Goal: Task Accomplishment & Management: Manage account settings

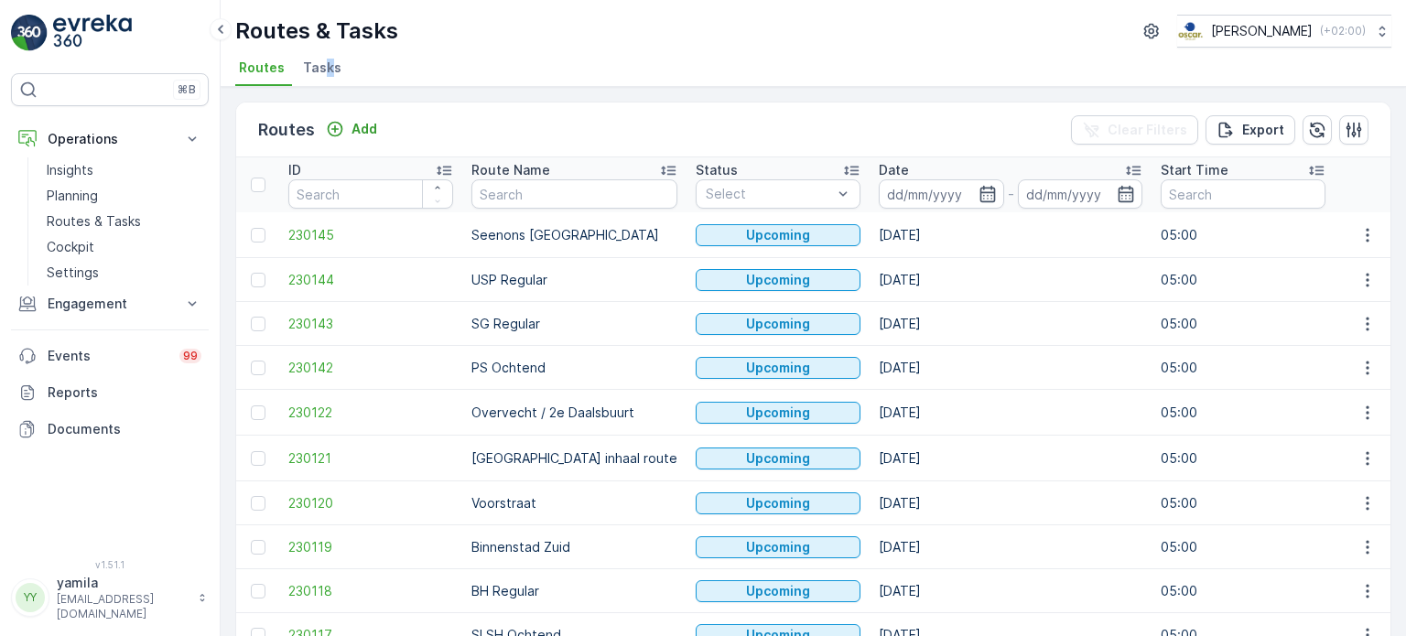
drag, startPoint x: 327, startPoint y: 52, endPoint x: 322, endPoint y: 70, distance: 18.9
click at [322, 70] on div "Routes & Tasks Oscar Circulair ( +02:00 ) Routes Tasks" at bounding box center [814, 43] width 1186 height 87
click at [322, 70] on span "Tasks" at bounding box center [322, 68] width 38 height 18
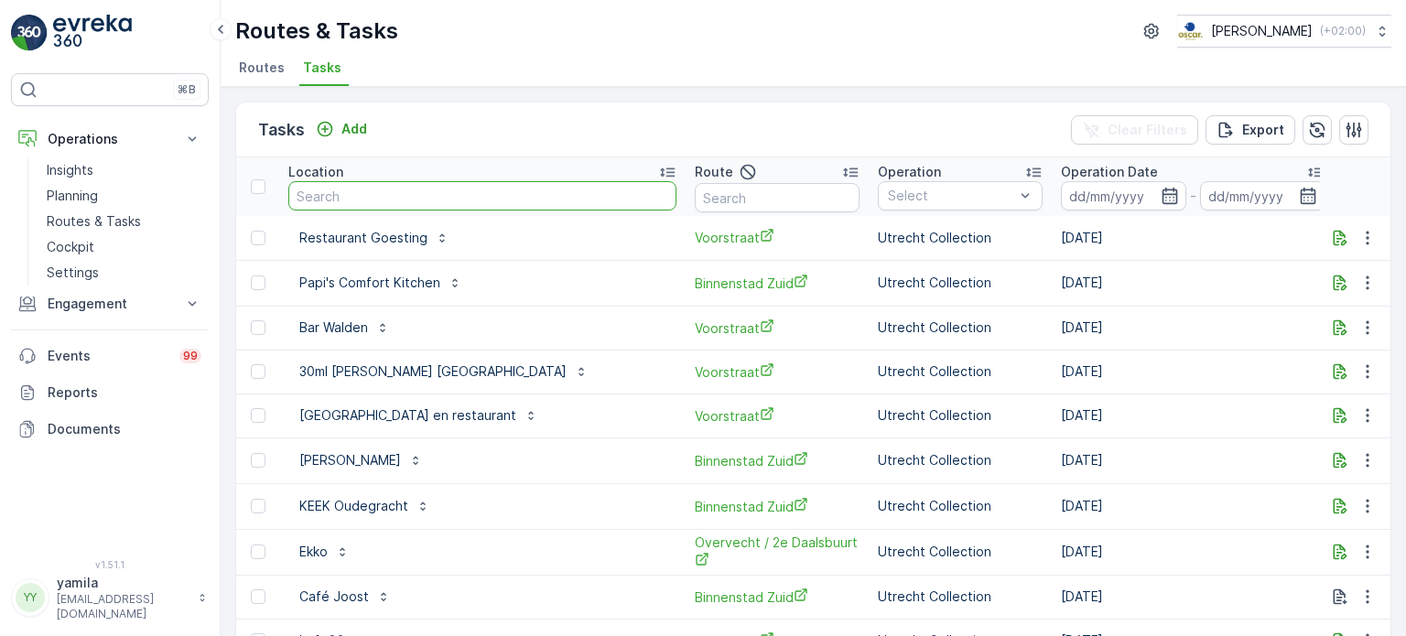
click at [394, 195] on input "text" at bounding box center [482, 195] width 388 height 29
type input "fenix"
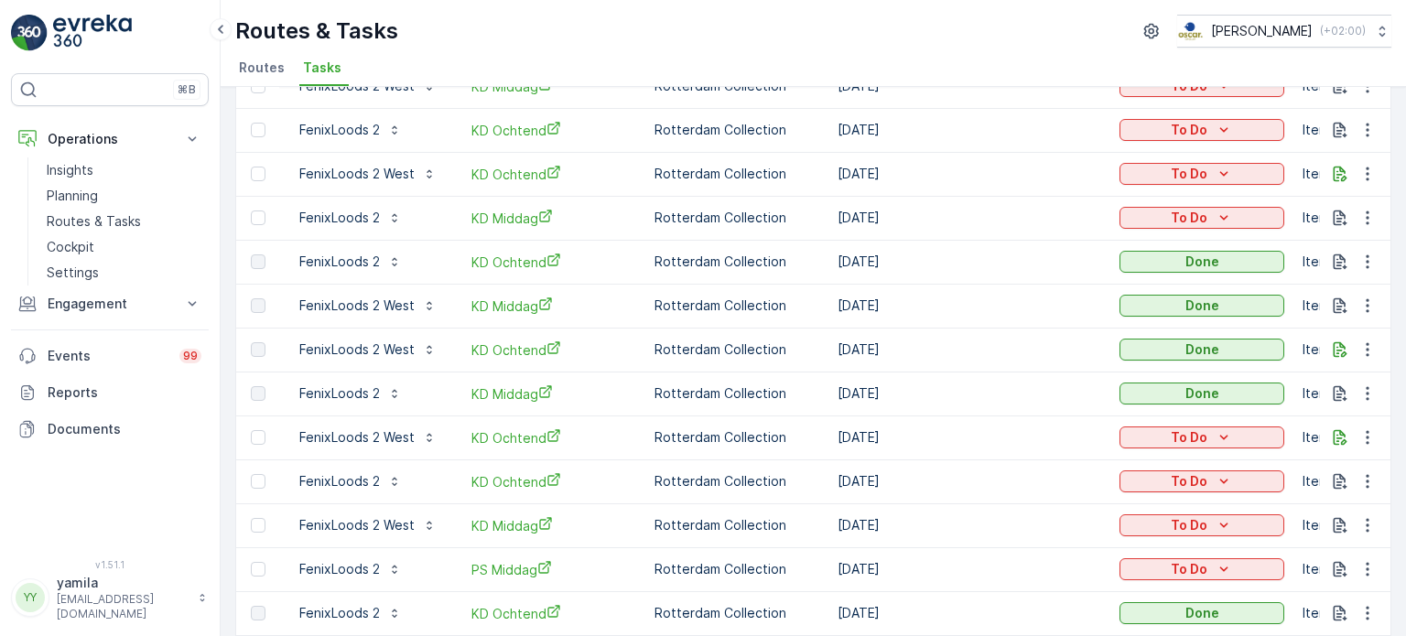
scroll to position [1399, 0]
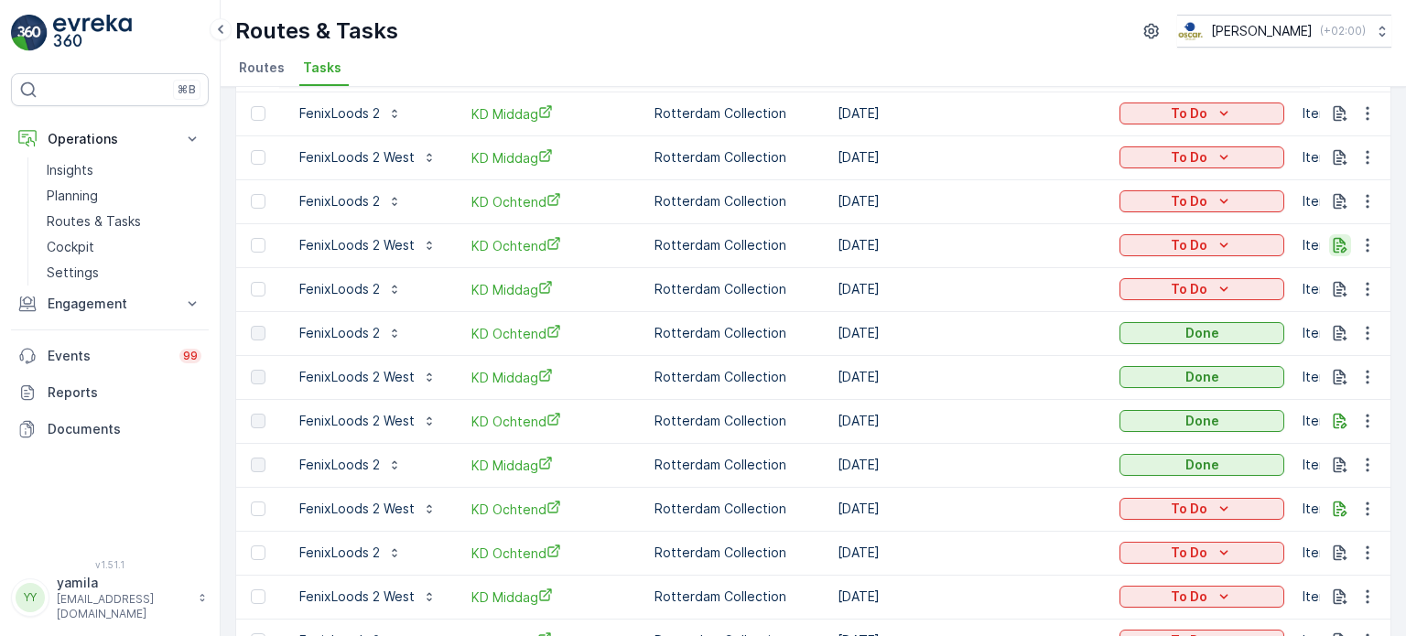
click at [1335, 244] on icon "button" at bounding box center [1341, 246] width 14 height 16
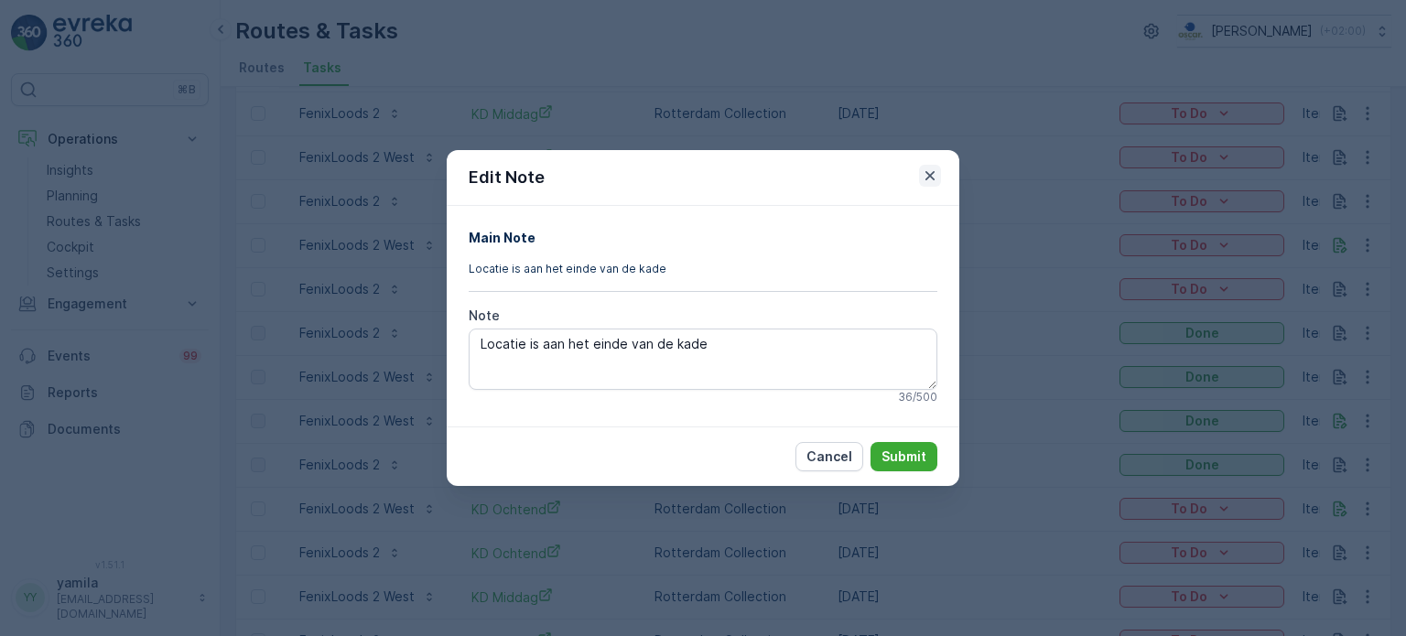
click at [932, 174] on icon "button" at bounding box center [930, 175] width 9 height 9
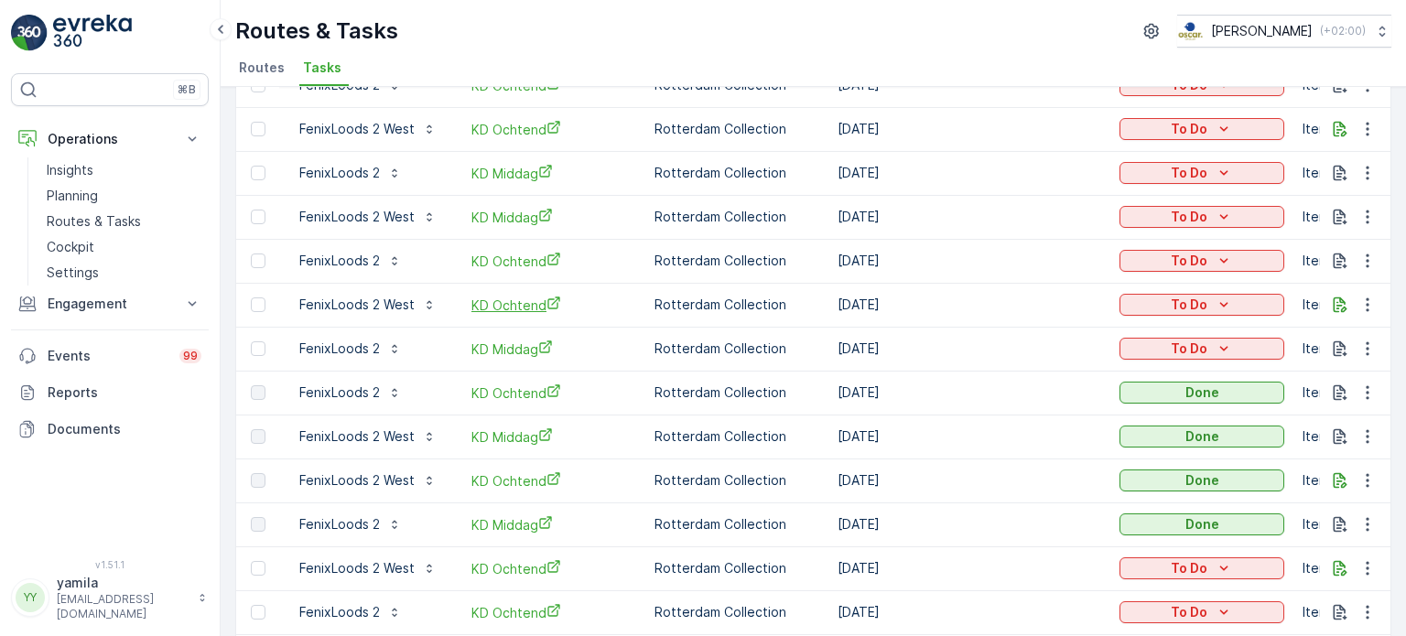
scroll to position [1339, 0]
click at [1331, 125] on icon "button" at bounding box center [1340, 130] width 18 height 18
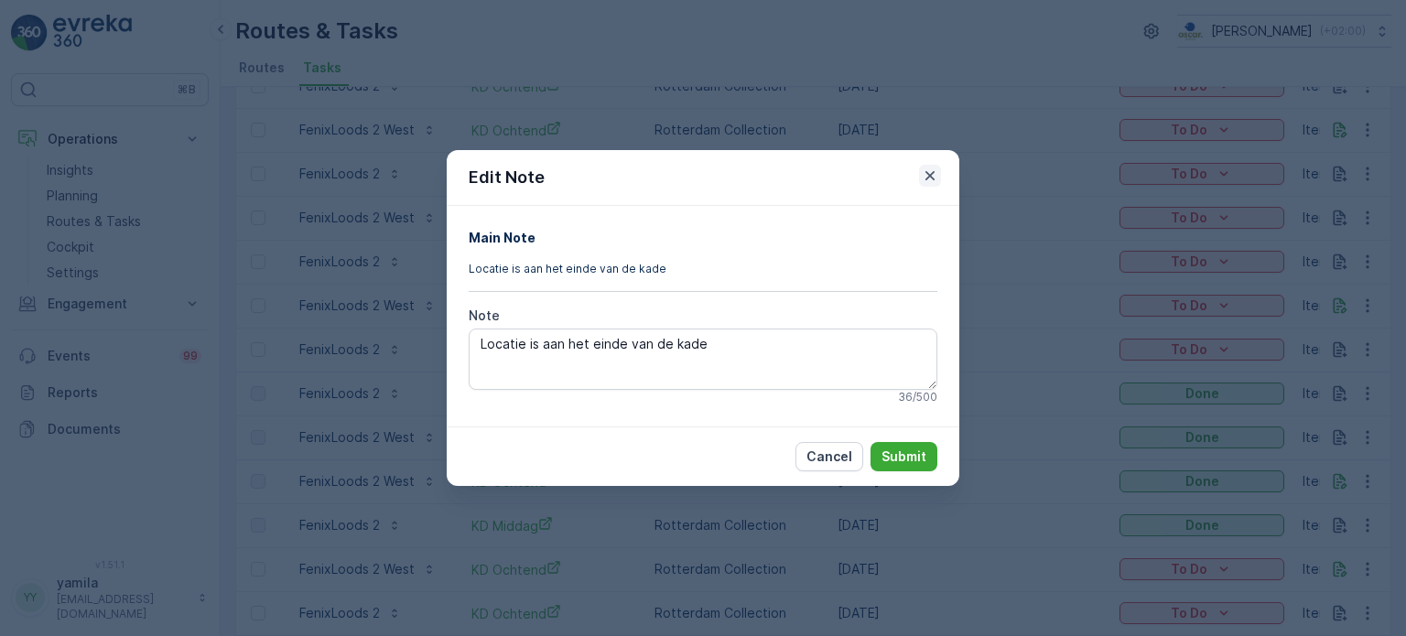
click at [927, 179] on icon "button" at bounding box center [930, 175] width 9 height 9
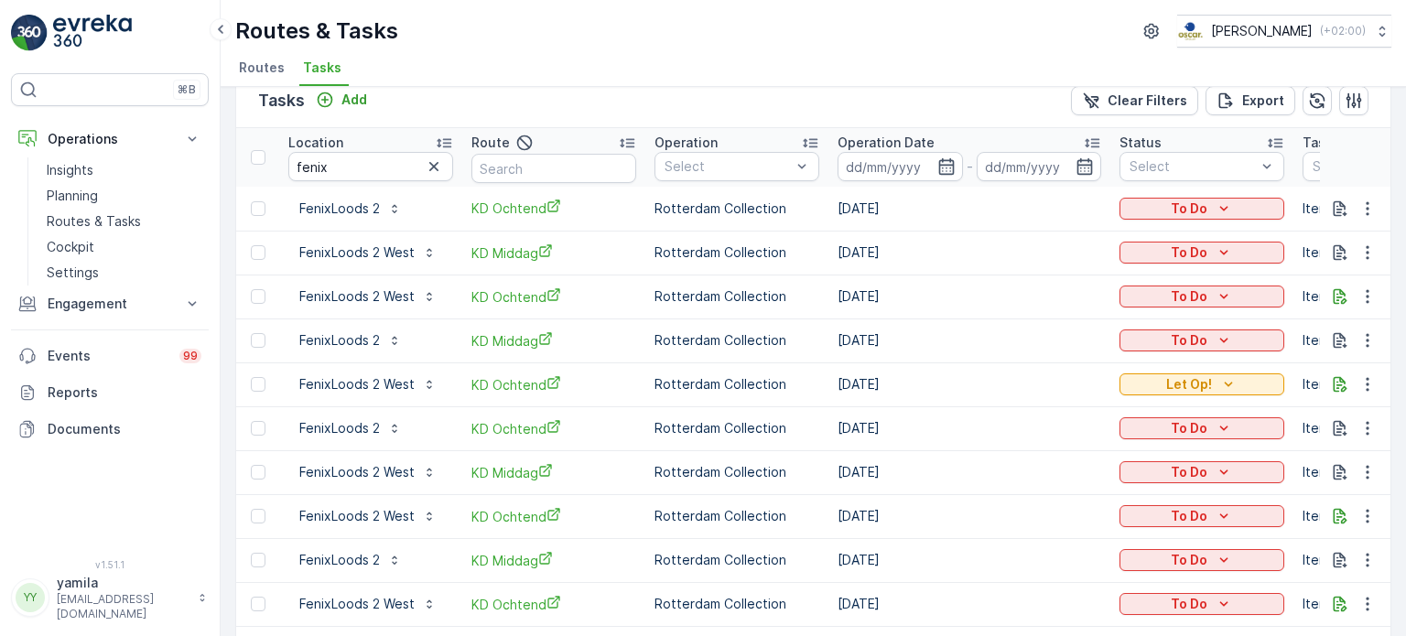
scroll to position [0, 0]
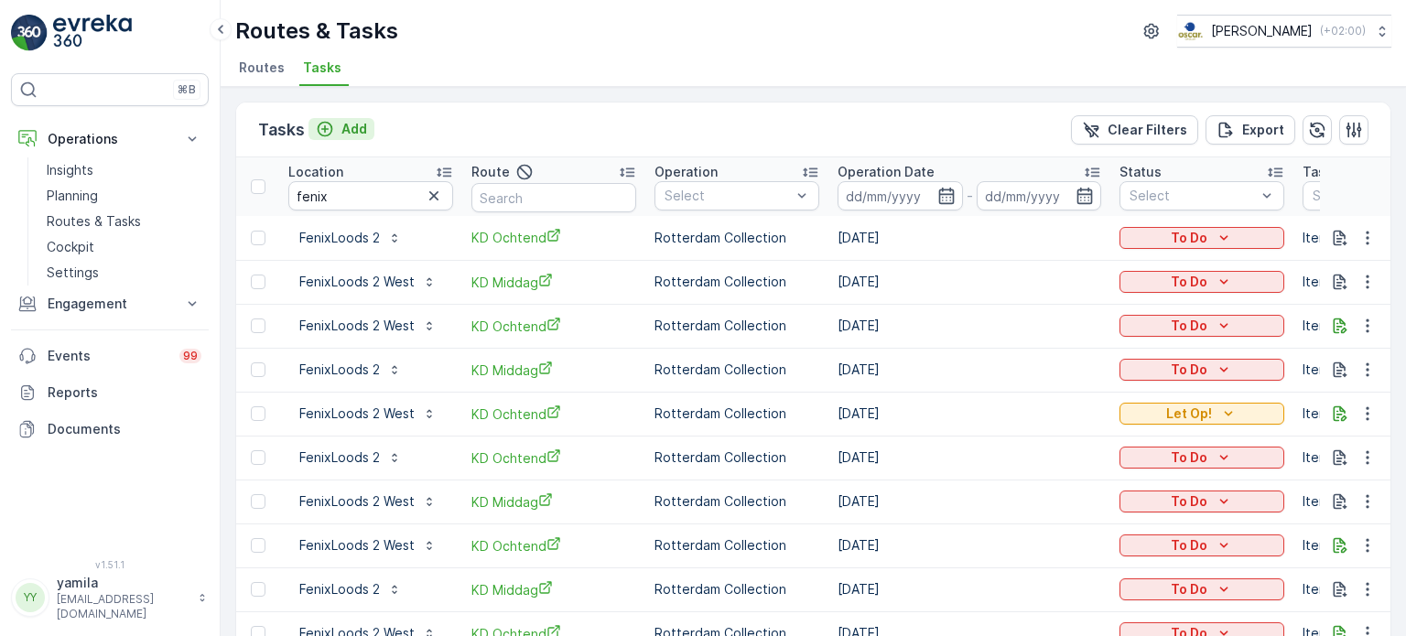
click at [346, 131] on p "Add" at bounding box center [354, 129] width 26 height 18
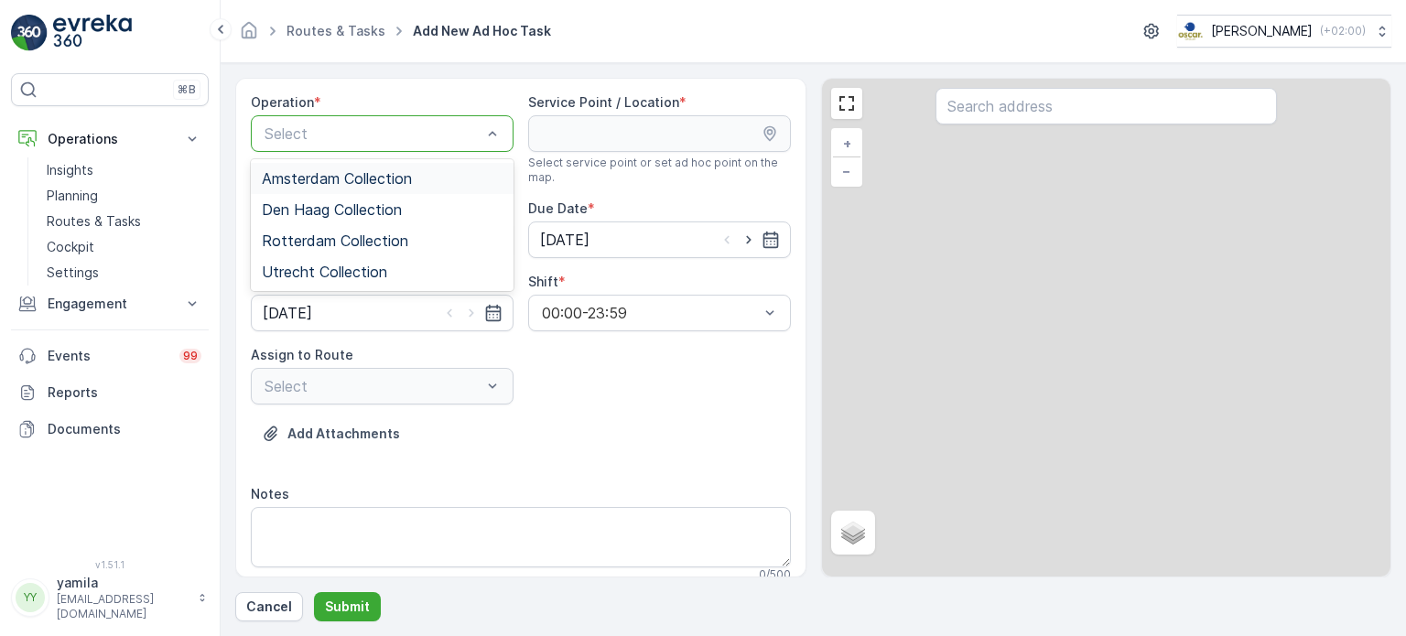
click at [329, 120] on div "Select" at bounding box center [382, 133] width 263 height 37
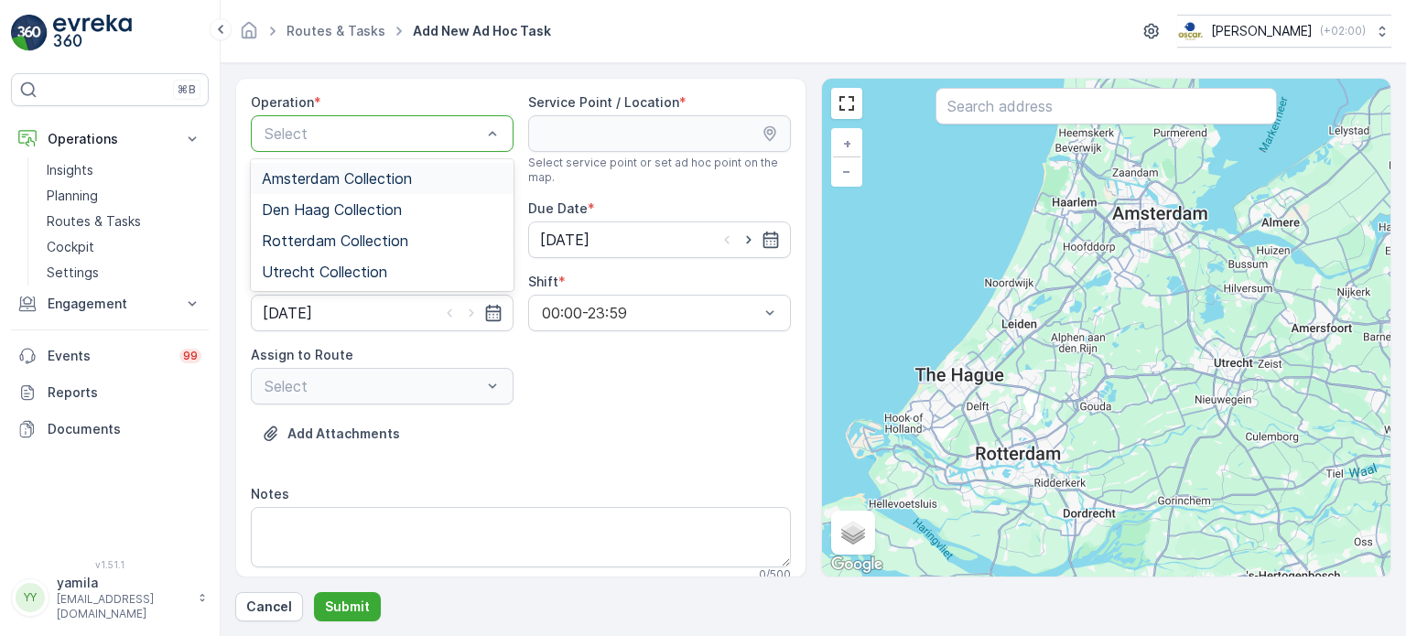
click at [315, 179] on span "Amsterdam Collection" at bounding box center [337, 178] width 150 height 16
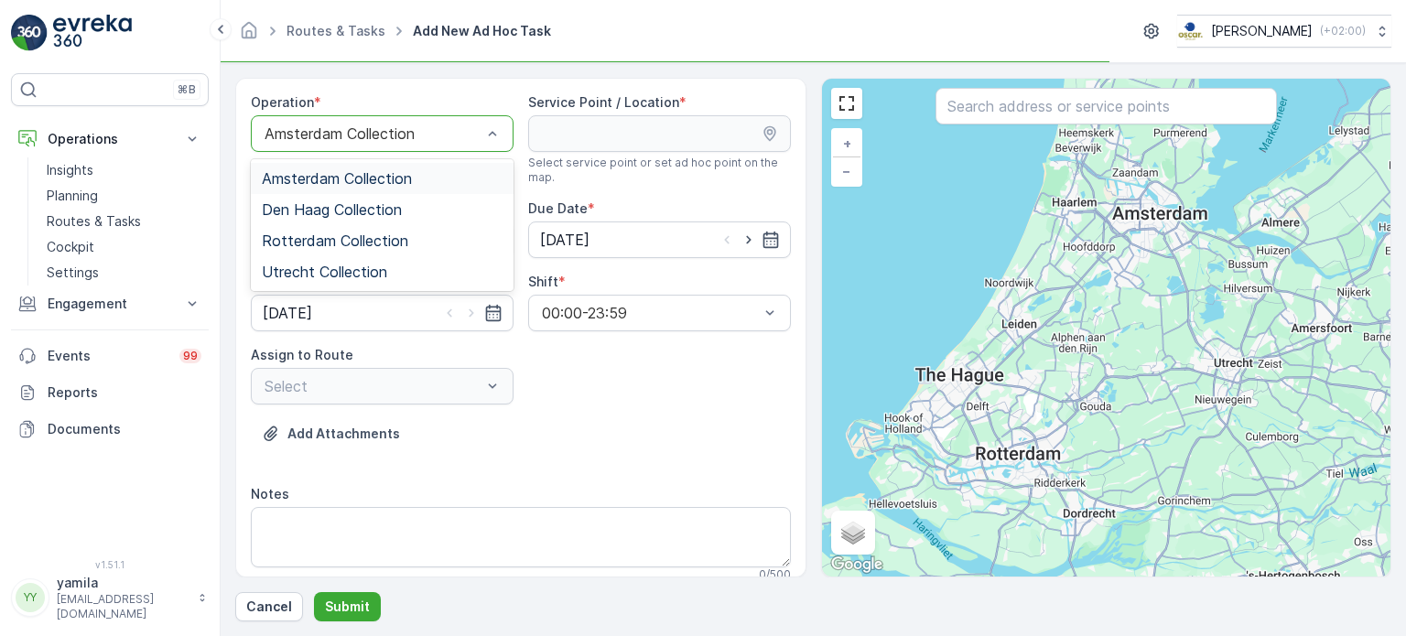
click at [356, 116] on div "Amsterdam Collection" at bounding box center [382, 133] width 263 height 37
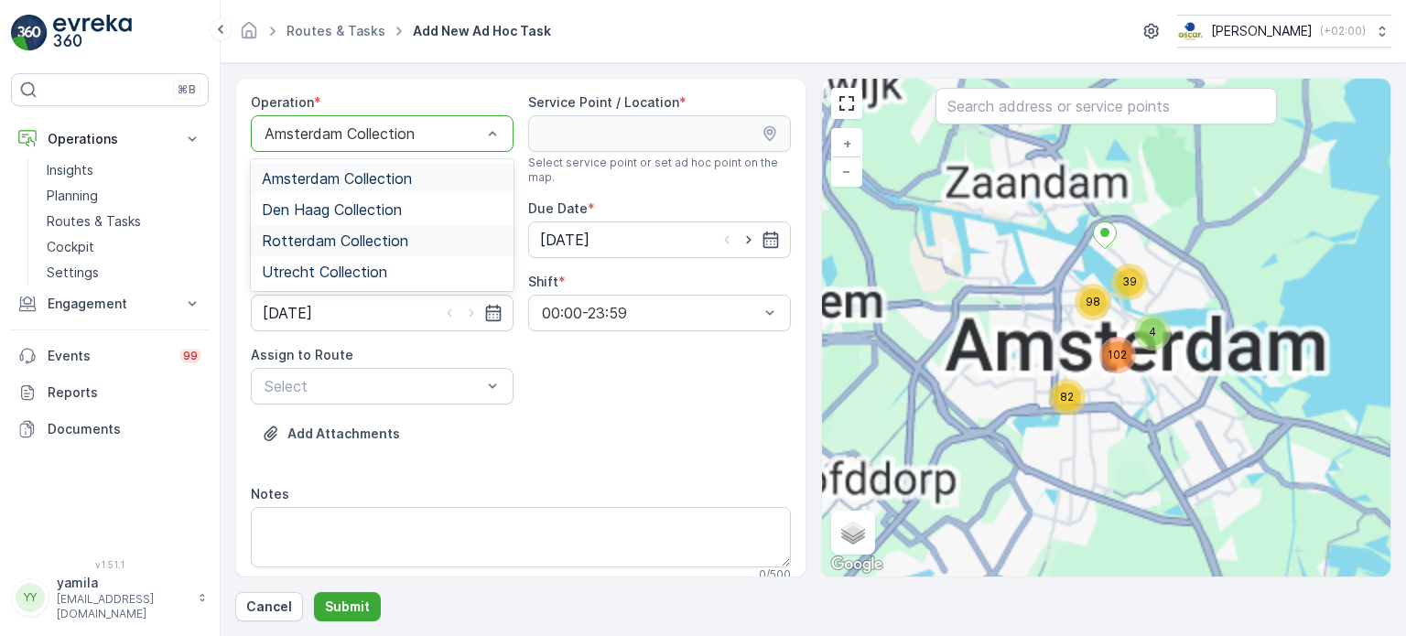
click at [351, 244] on span "Rotterdam Collection" at bounding box center [335, 241] width 146 height 16
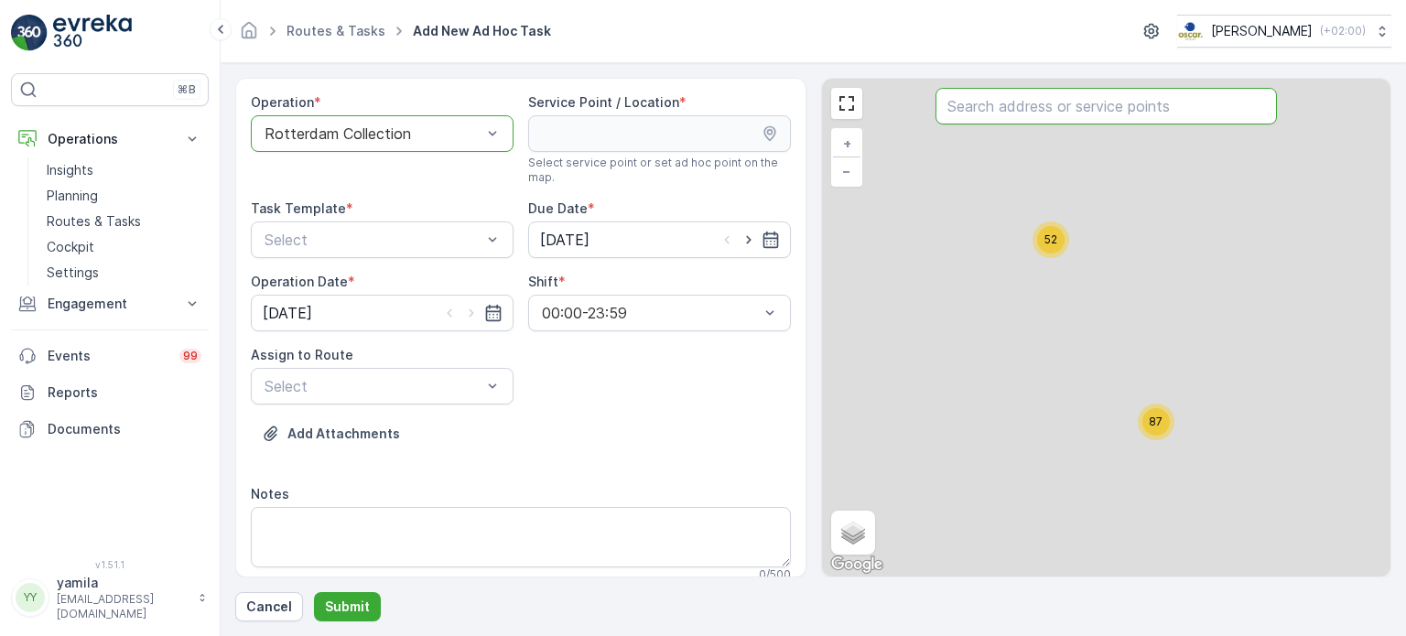
click at [988, 115] on input "text" at bounding box center [1106, 106] width 341 height 37
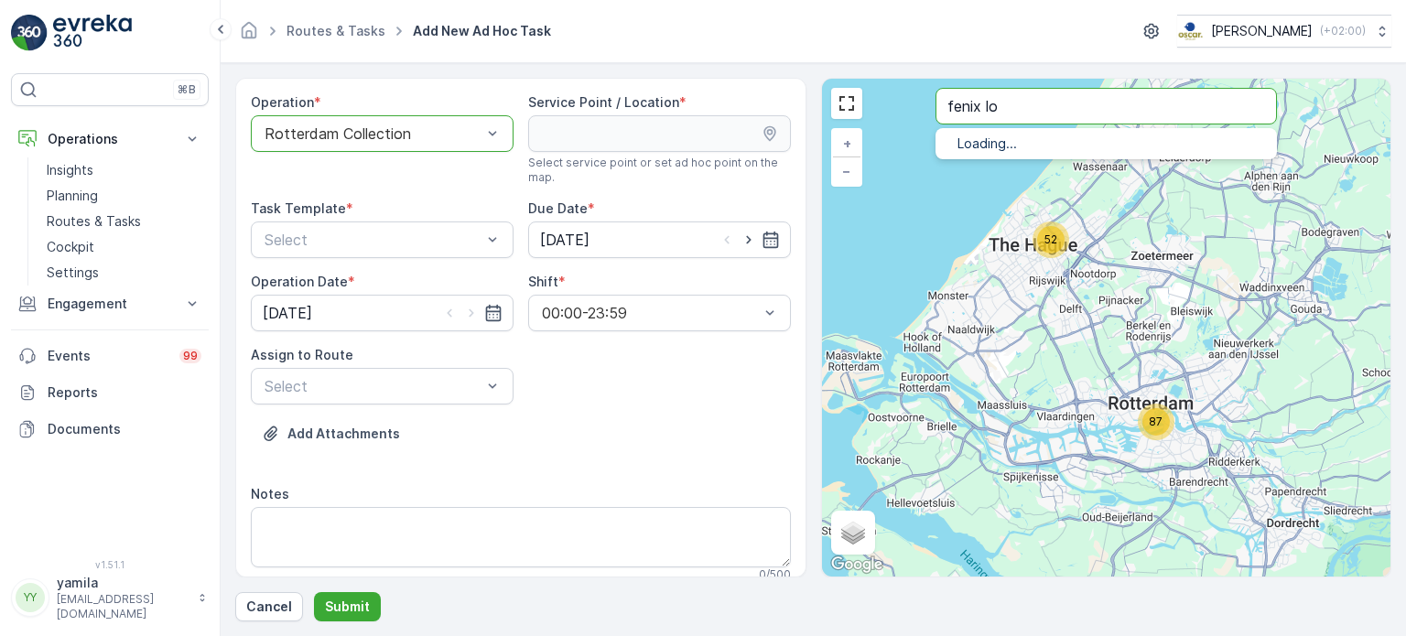
type input "fenix lo"
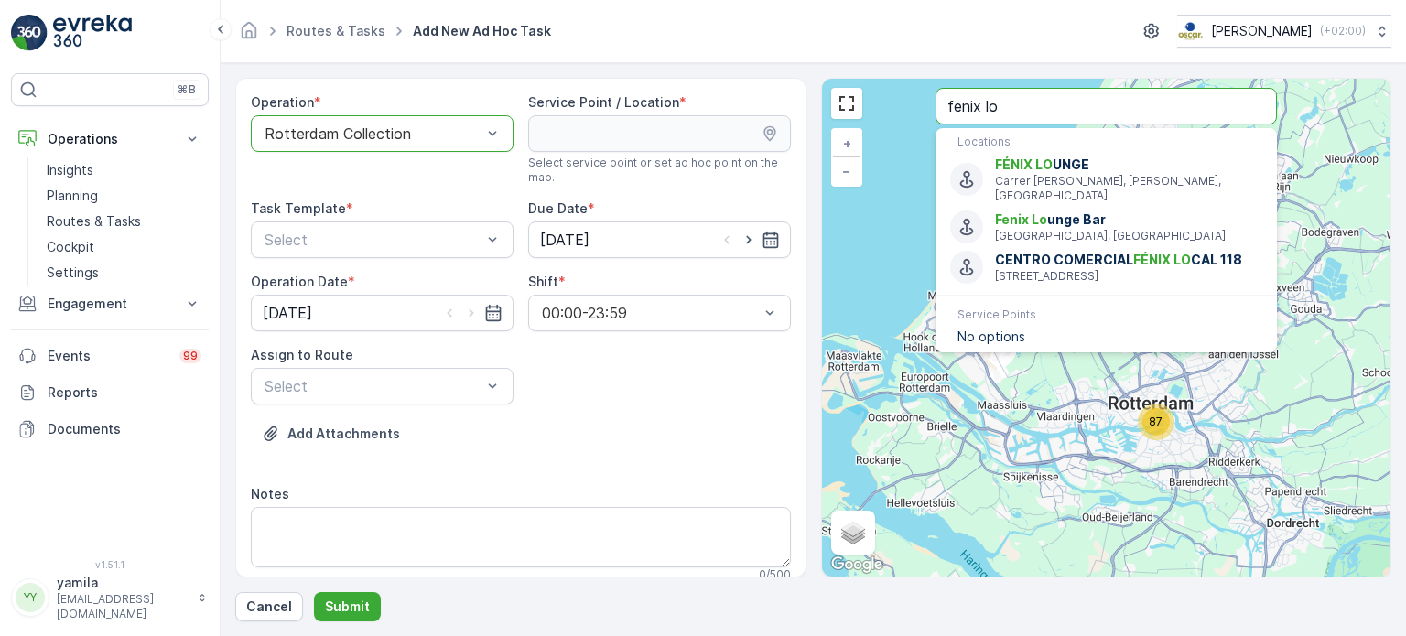
click at [1032, 105] on input "fenix lo" at bounding box center [1106, 106] width 341 height 37
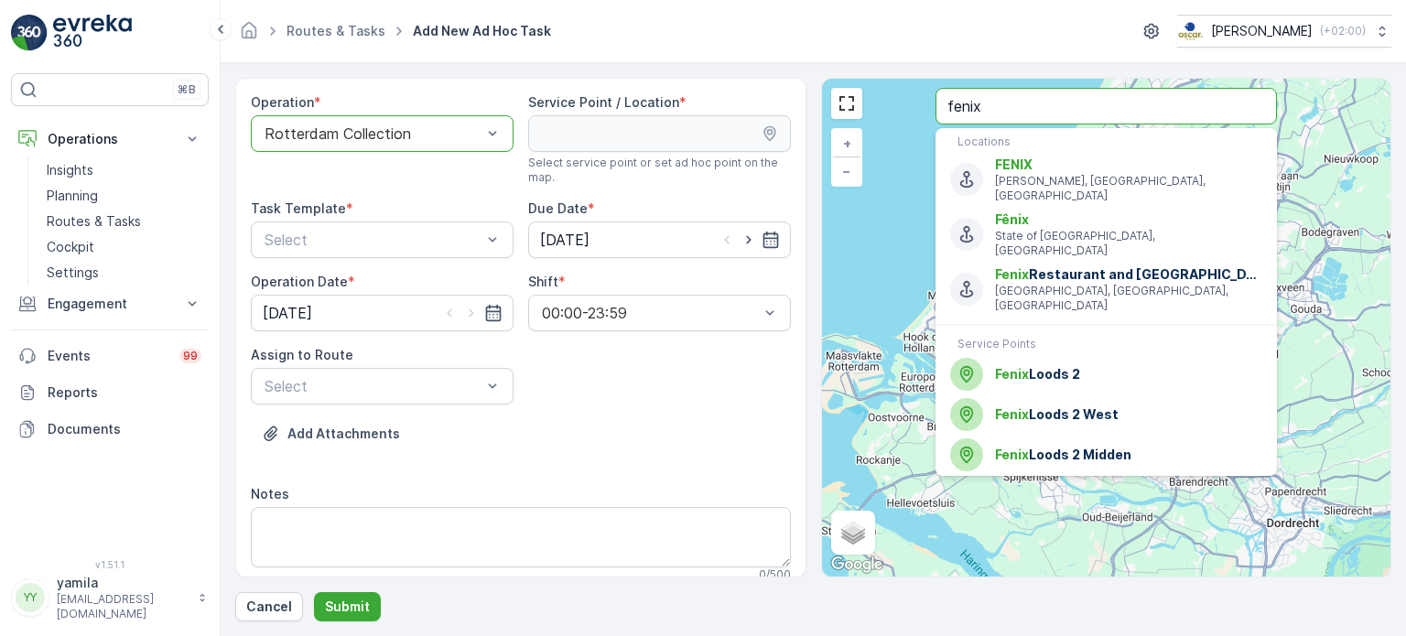
type input "fenix"
click at [1025, 406] on span "Fenix" at bounding box center [1012, 414] width 34 height 16
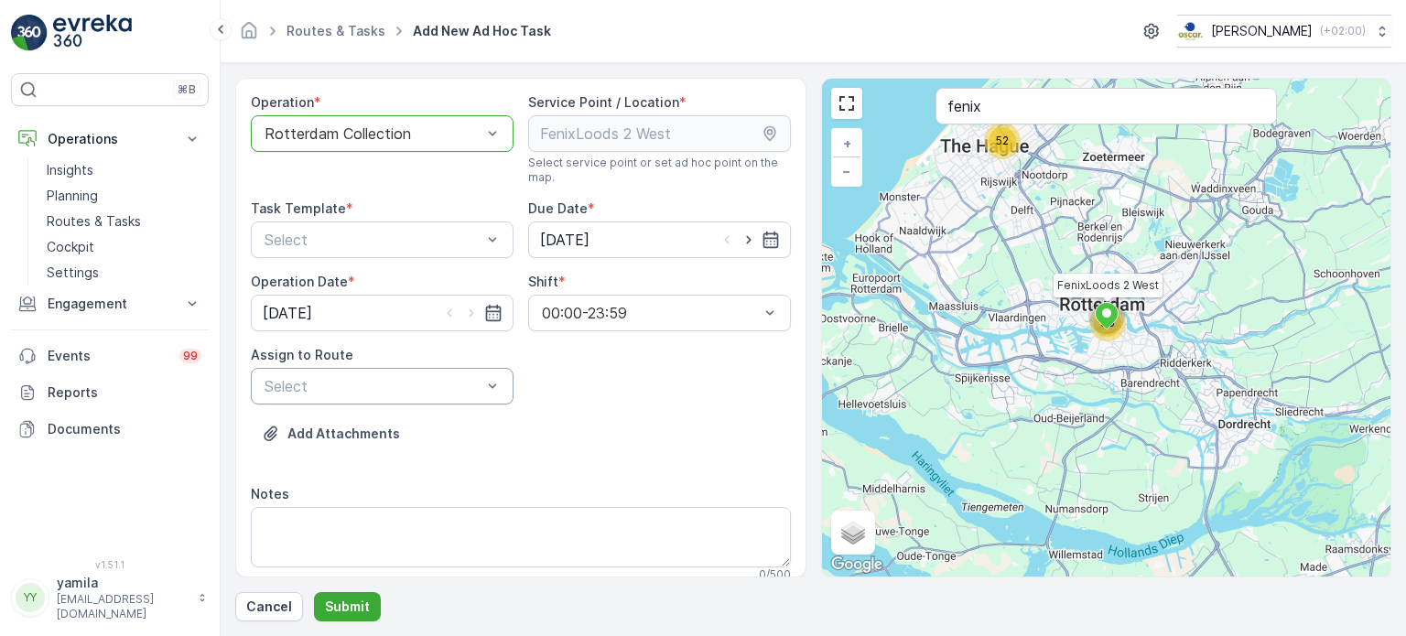
drag, startPoint x: 411, startPoint y: 417, endPoint x: 396, endPoint y: 399, distance: 22.7
click at [396, 399] on div "Operation * option Rotterdam Collection, selected. Rotterdam Collection Service…" at bounding box center [521, 345] width 540 height 504
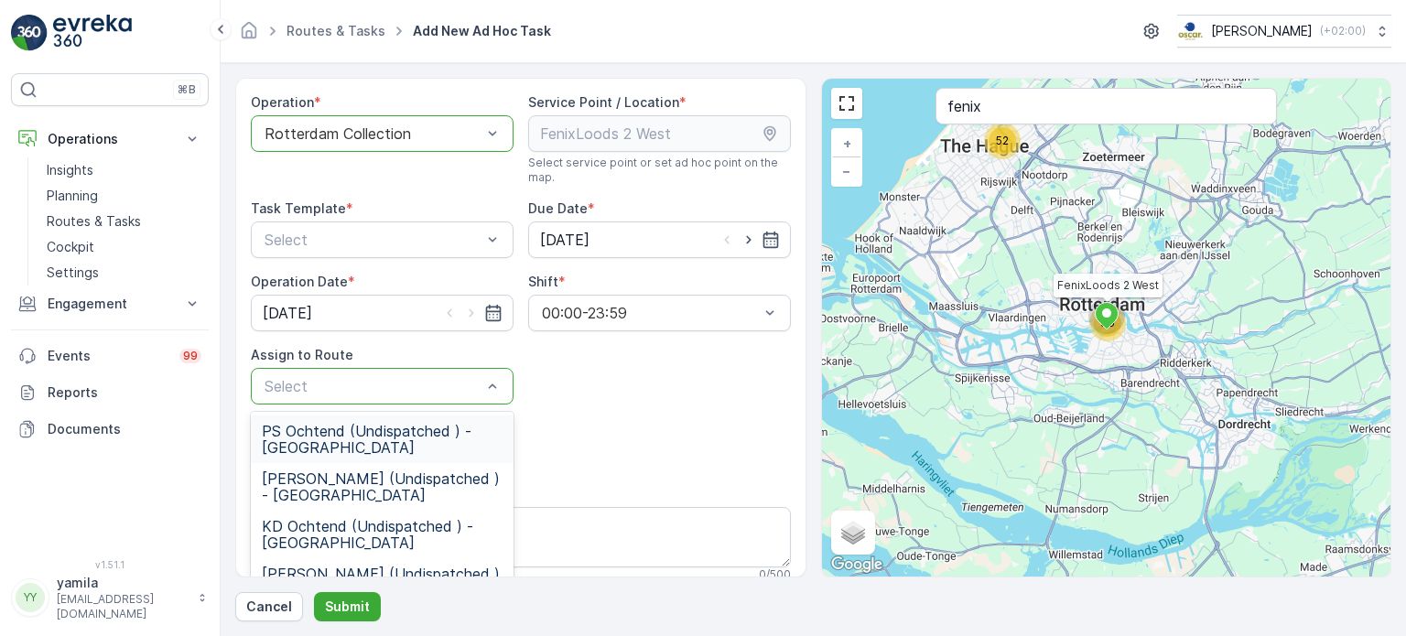
click at [396, 399] on div "Select" at bounding box center [382, 386] width 263 height 37
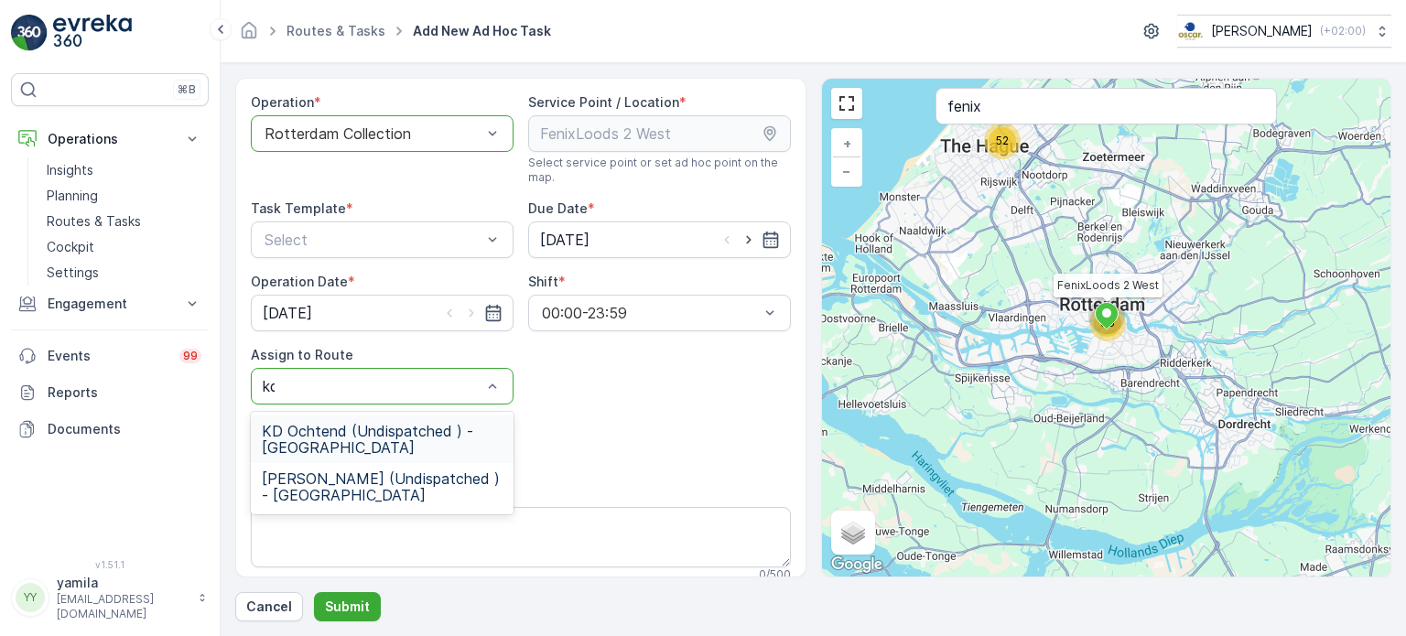
type input "kd m"
click at [348, 435] on span "KD Middag (Undispatched ) - Rotterdam" at bounding box center [382, 439] width 241 height 33
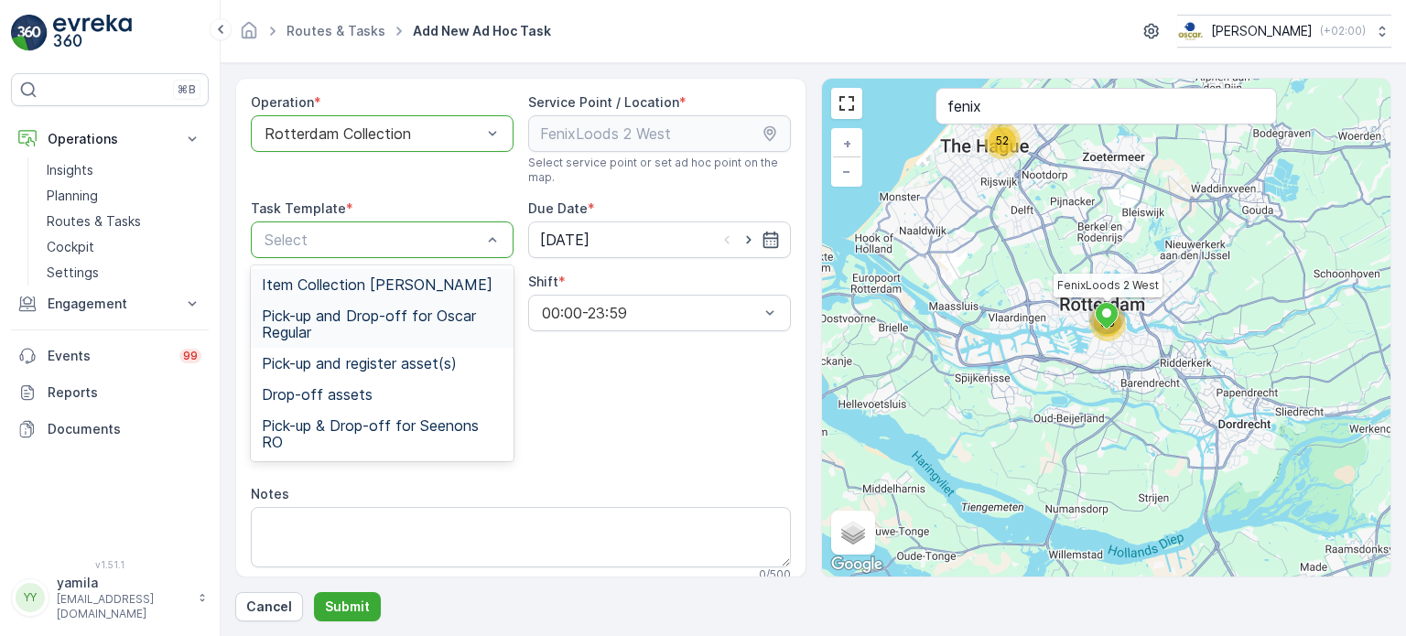
drag, startPoint x: 399, startPoint y: 231, endPoint x: 371, endPoint y: 299, distance: 74.3
click at [371, 300] on div "Pick-up and Drop-off for Oscar Regular" at bounding box center [382, 324] width 263 height 48
drag, startPoint x: 367, startPoint y: 241, endPoint x: 352, endPoint y: 272, distance: 34.4
click at [352, 272] on div "Item Collection Oscar Regulier" at bounding box center [382, 284] width 263 height 31
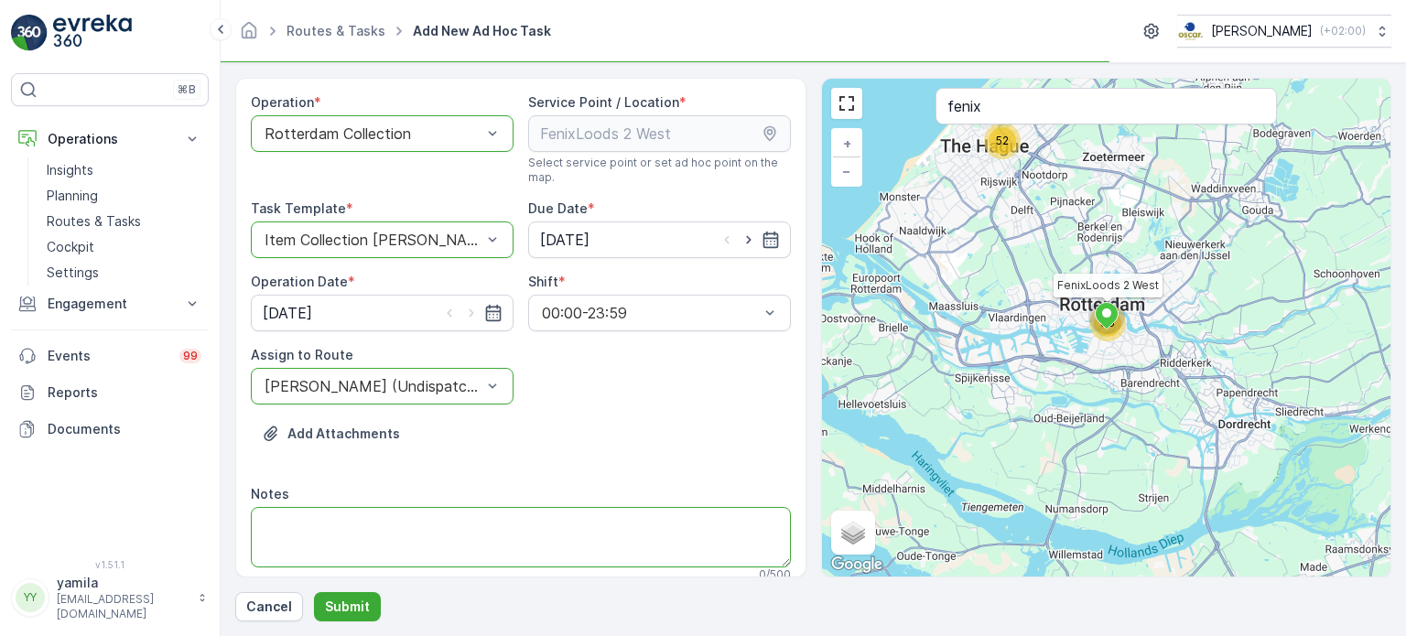
click at [309, 560] on textarea "Notes" at bounding box center [521, 537] width 540 height 60
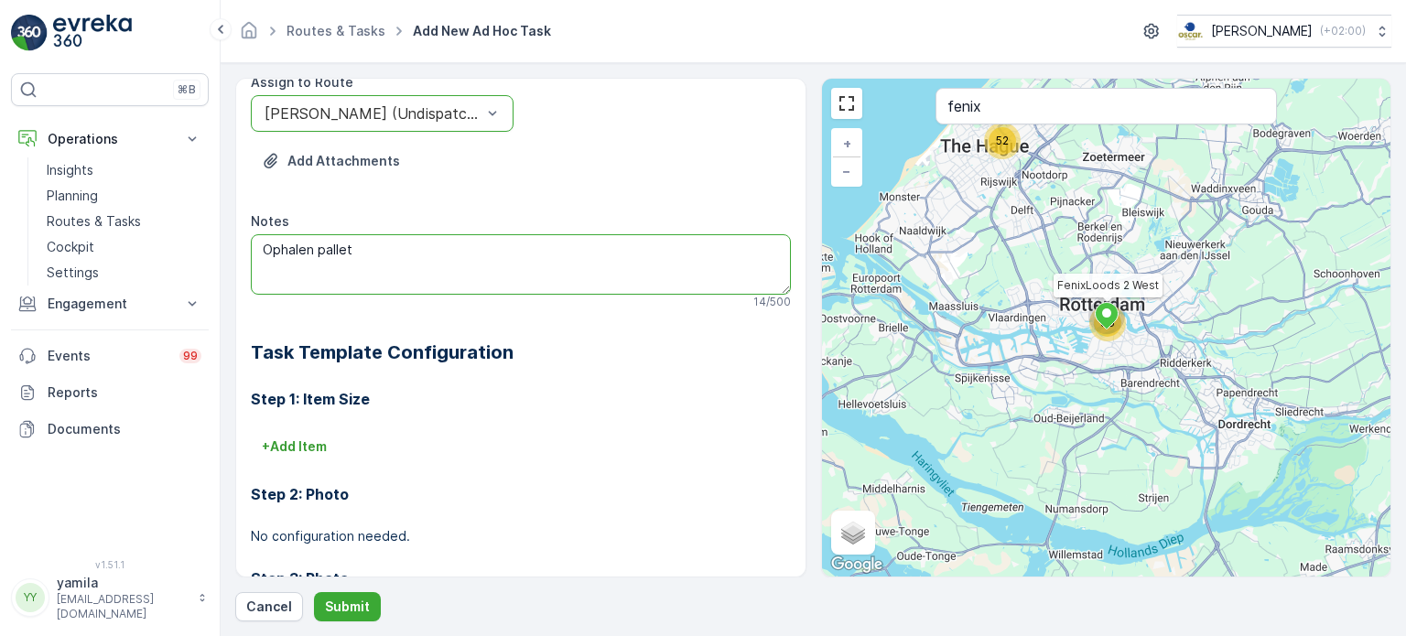
scroll to position [287, 0]
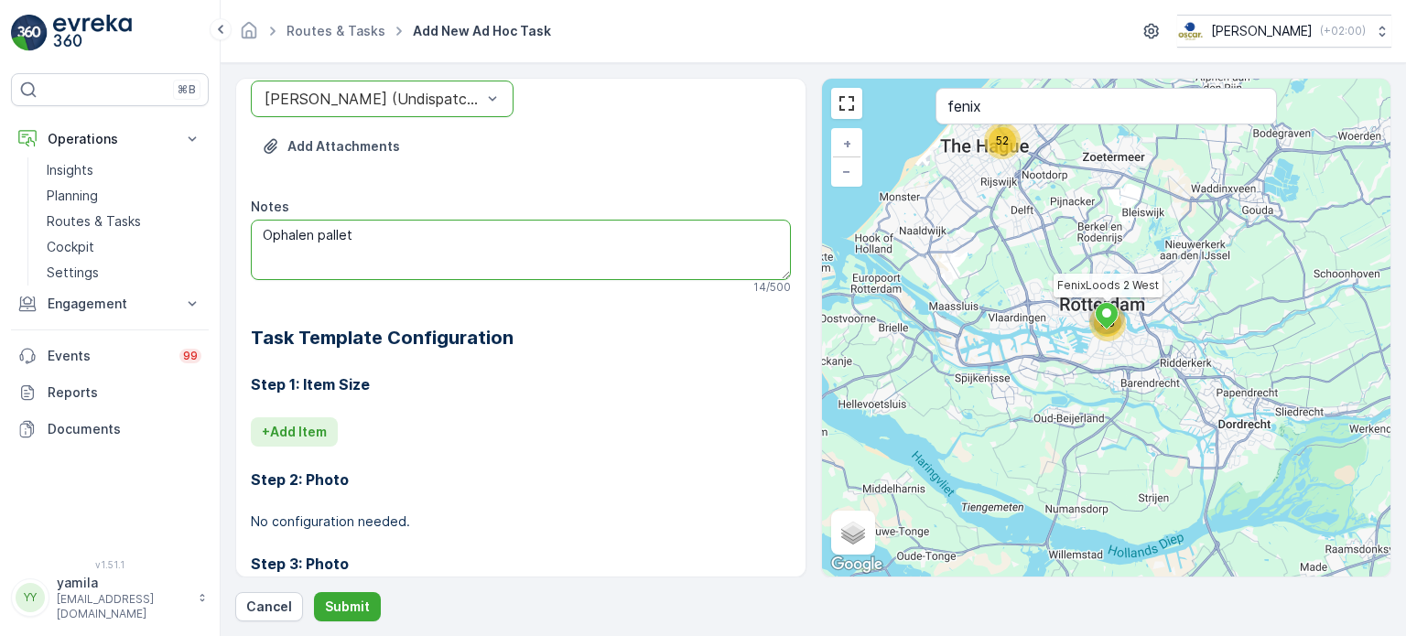
type textarea "Ophalen pallet"
click at [298, 435] on p "+ Add Item" at bounding box center [294, 432] width 65 height 18
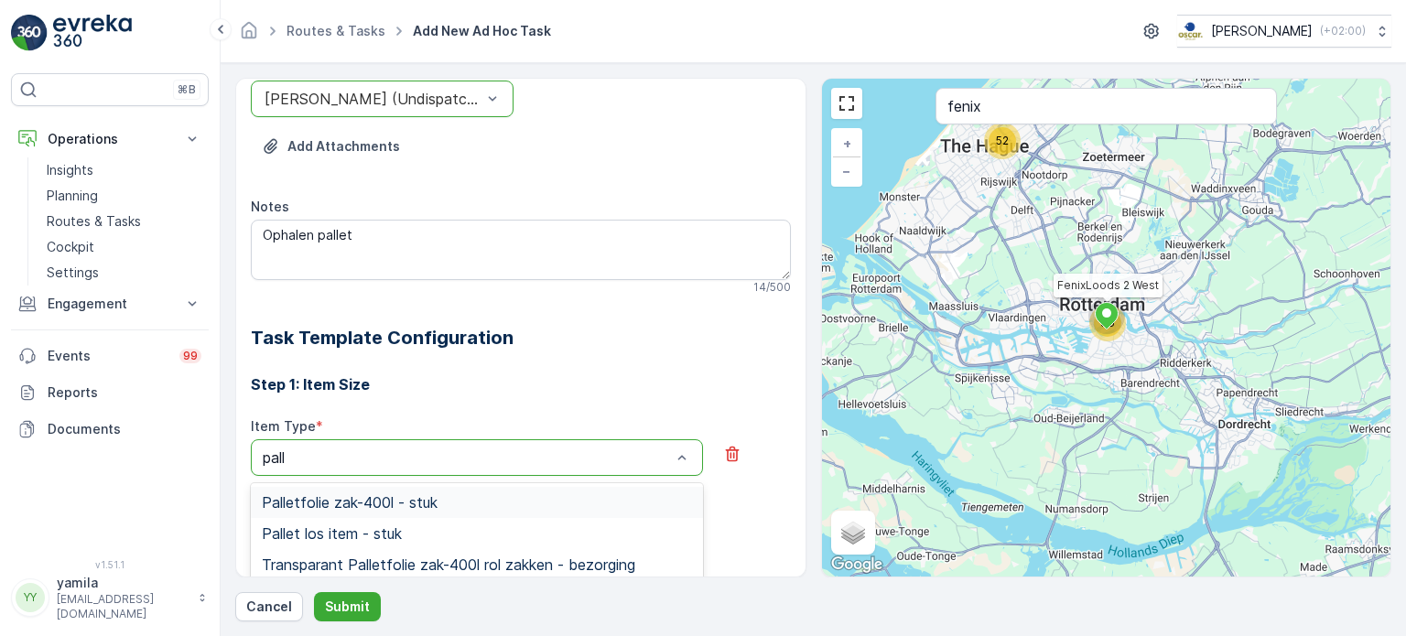
type input "palle"
click at [322, 529] on span "Pallet los item - stuk" at bounding box center [332, 534] width 140 height 16
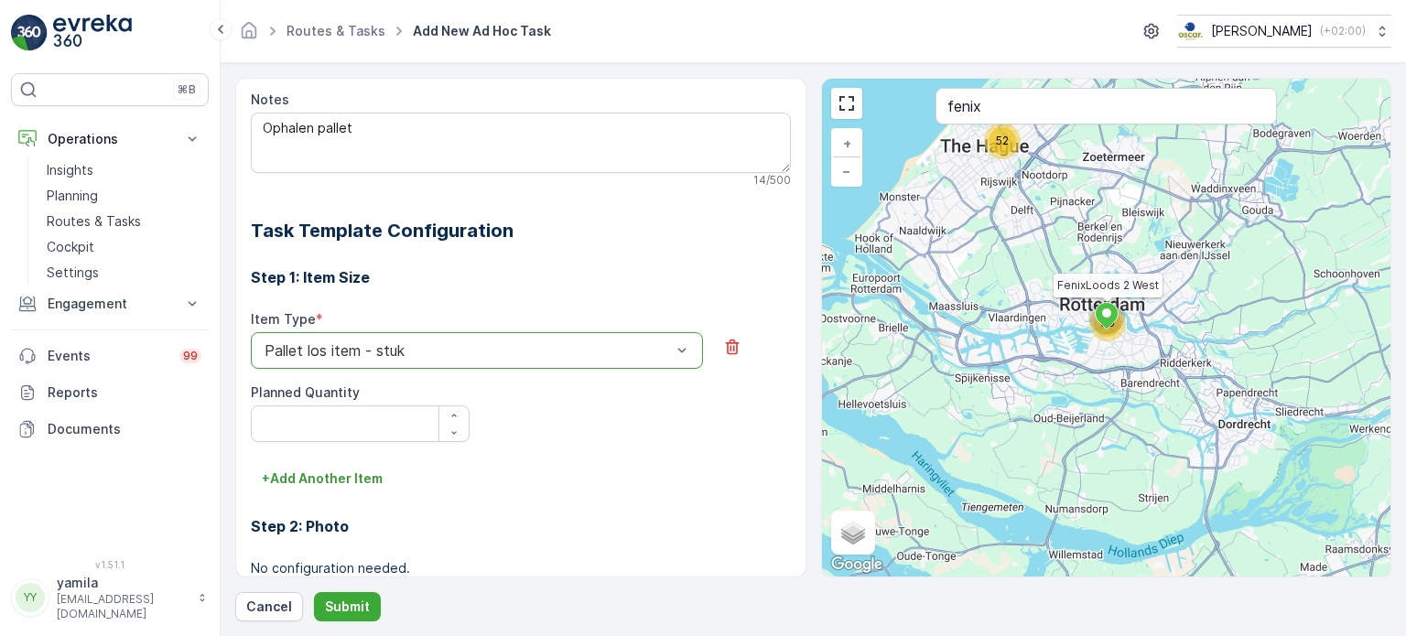
scroll to position [406, 0]
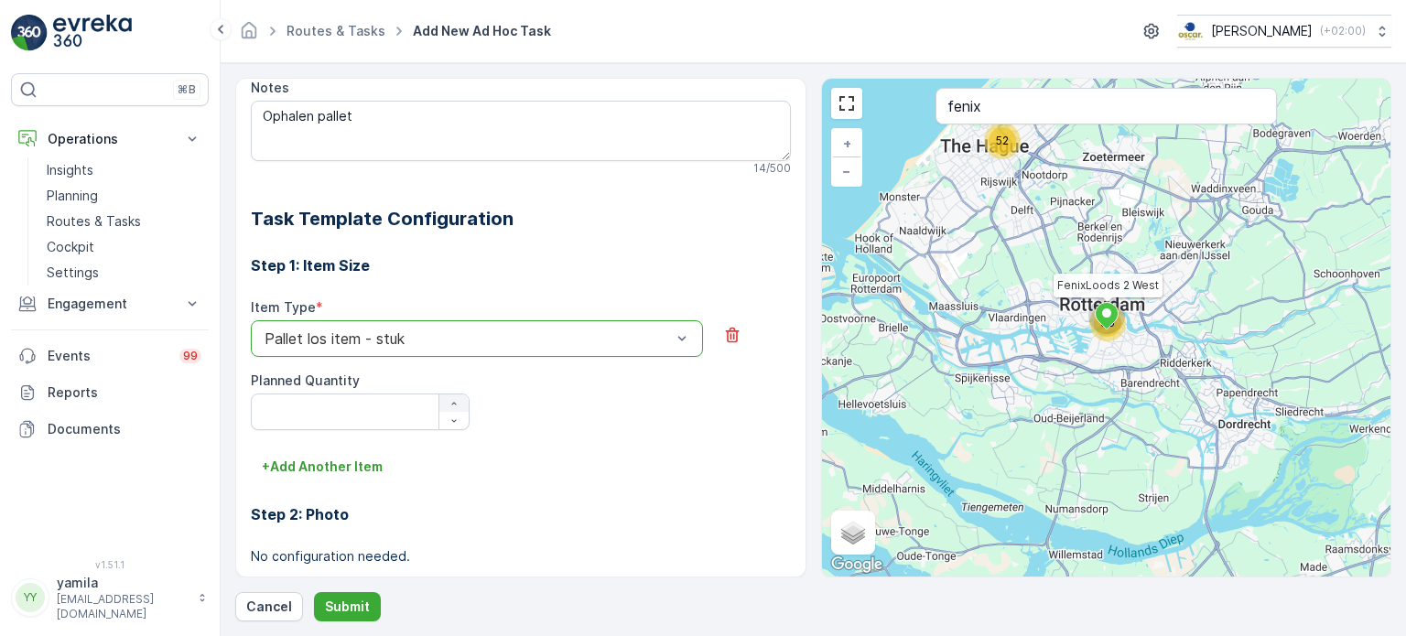
click at [448, 395] on button "button" at bounding box center [453, 403] width 29 height 17
type Quantity "1"
drag, startPoint x: 349, startPoint y: 582, endPoint x: 341, endPoint y: 602, distance: 21.8
click at [341, 602] on div "Operation * option Rotterdam Collection, selected. Rotterdam Collection Service…" at bounding box center [813, 350] width 1156 height 544
click at [341, 602] on p "Submit" at bounding box center [347, 607] width 45 height 18
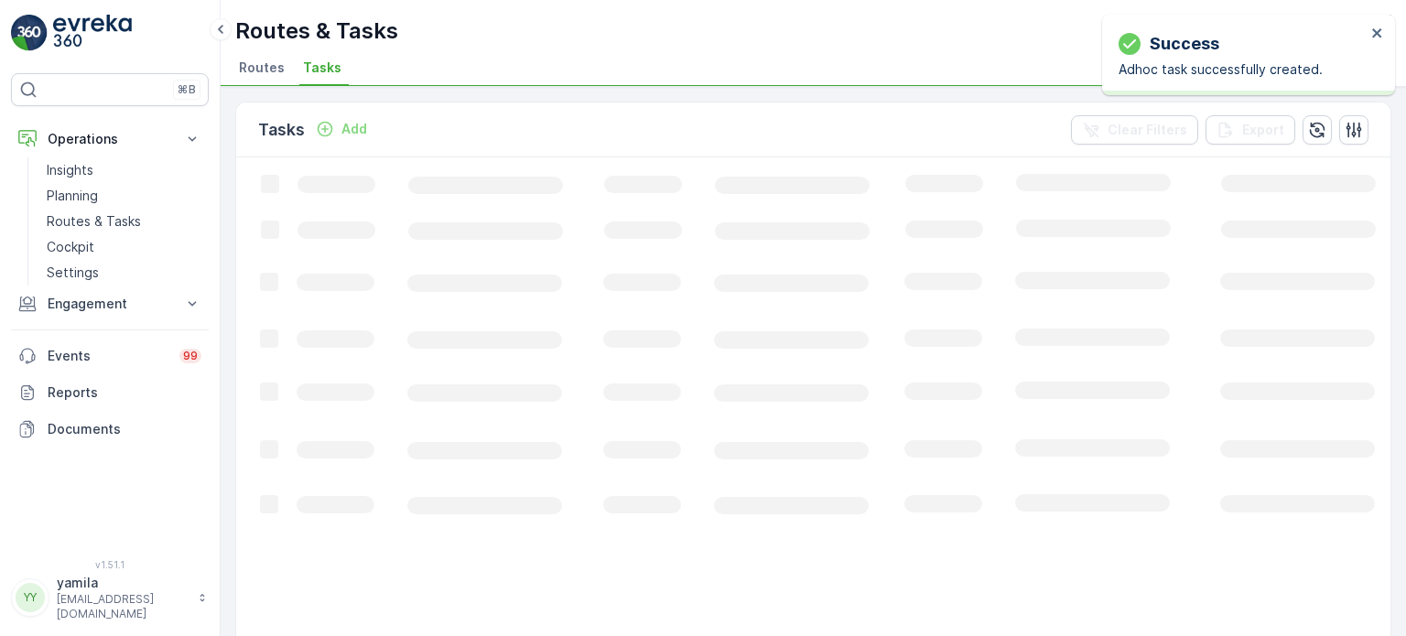
click at [1384, 28] on div "Success Adhoc task successfully created." at bounding box center [1248, 55] width 293 height 81
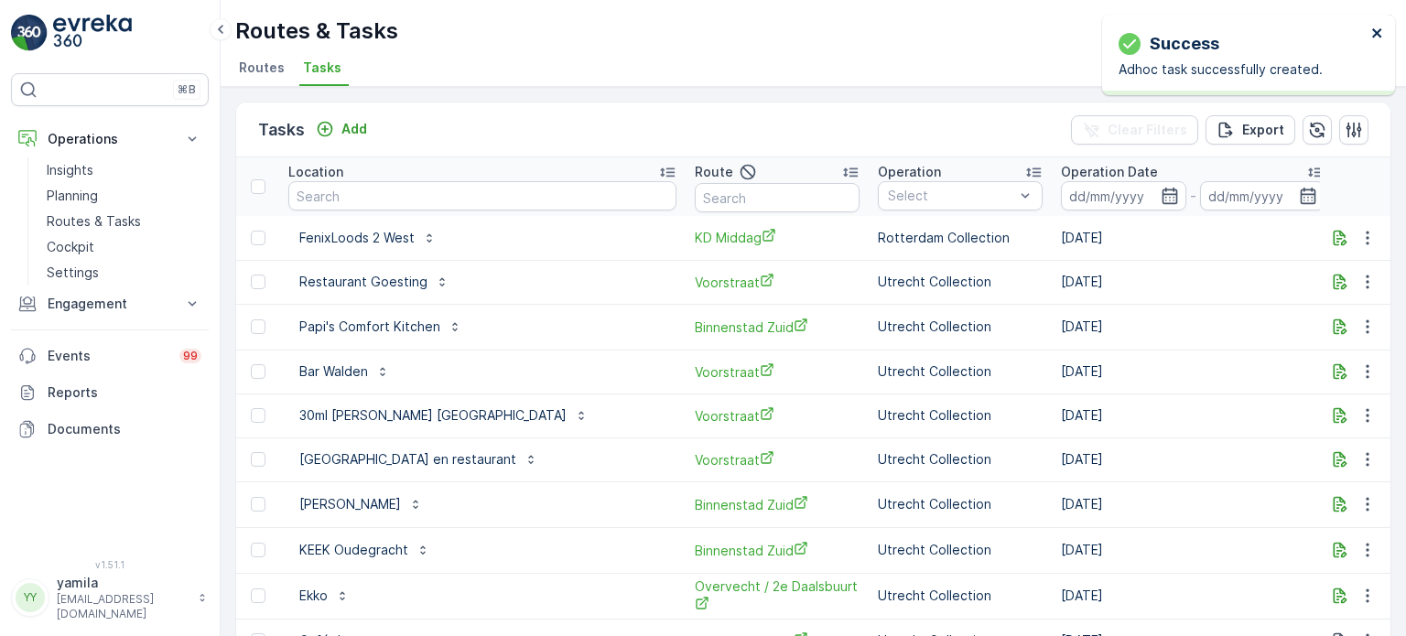
click at [1378, 30] on icon "close" at bounding box center [1376, 32] width 9 height 9
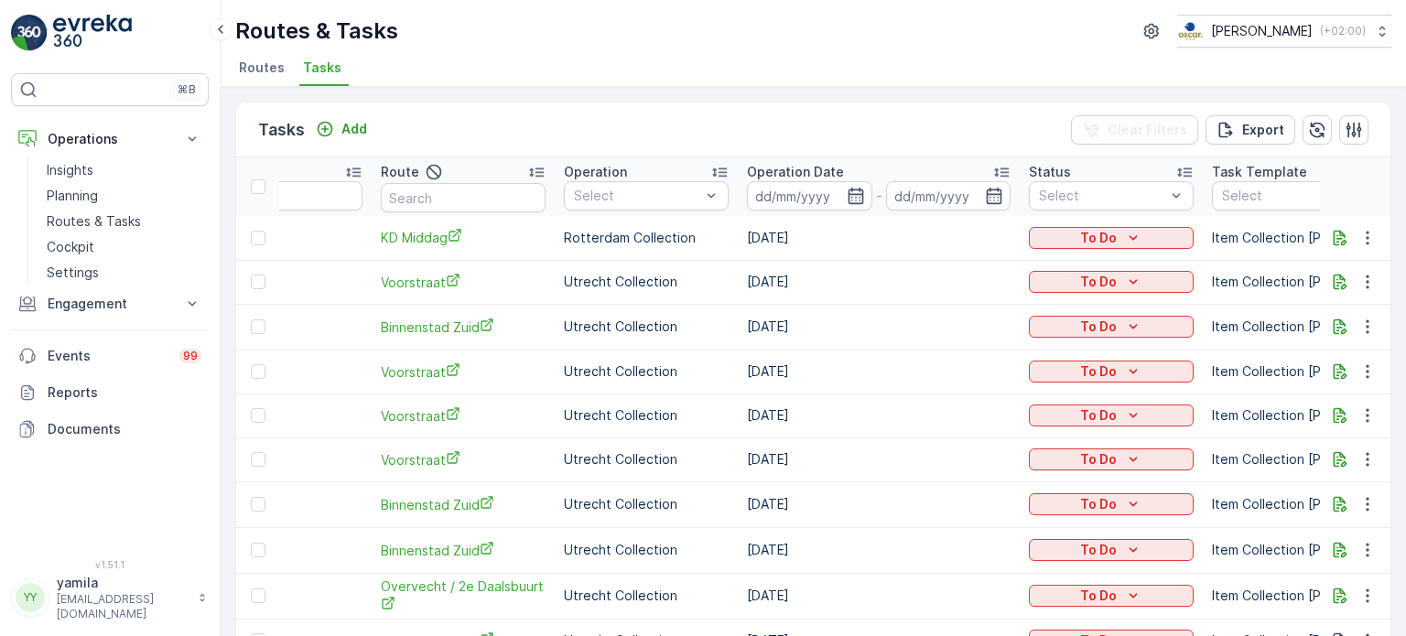
scroll to position [0, 319]
click at [1120, 244] on icon "To Do" at bounding box center [1129, 238] width 18 height 18
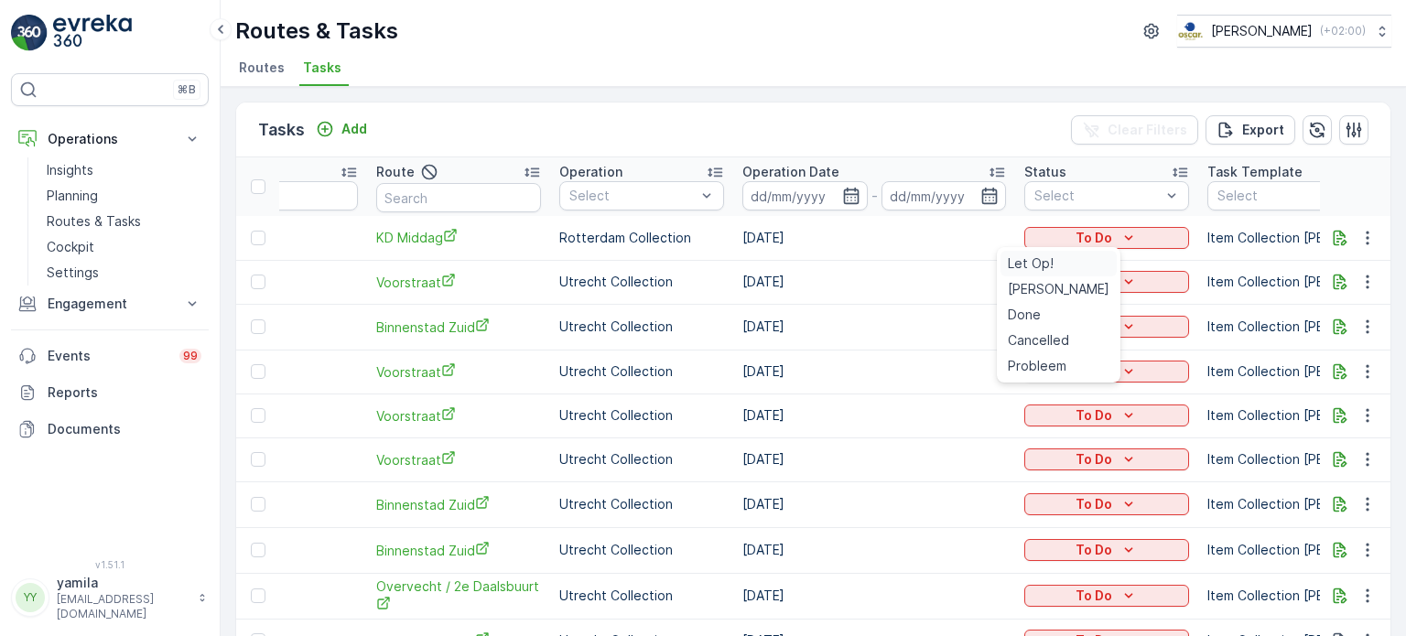
click at [1045, 272] on span "Let Op!" at bounding box center [1031, 264] width 46 height 18
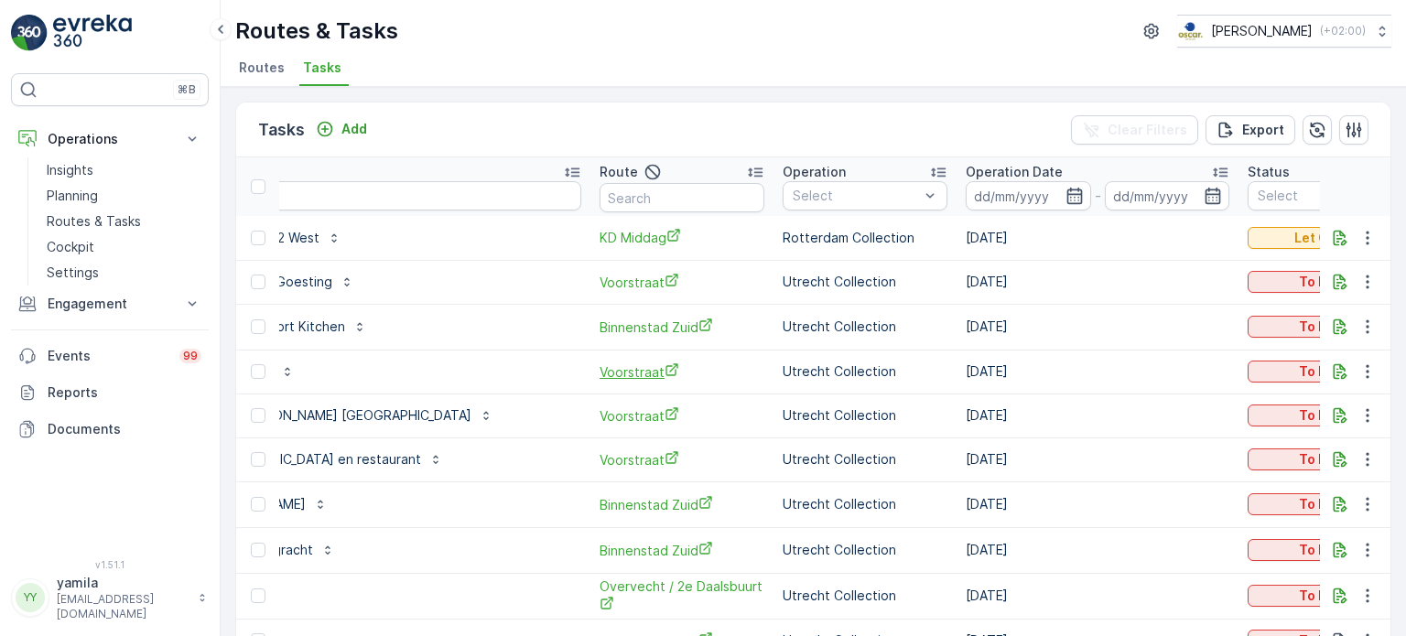
scroll to position [0, 0]
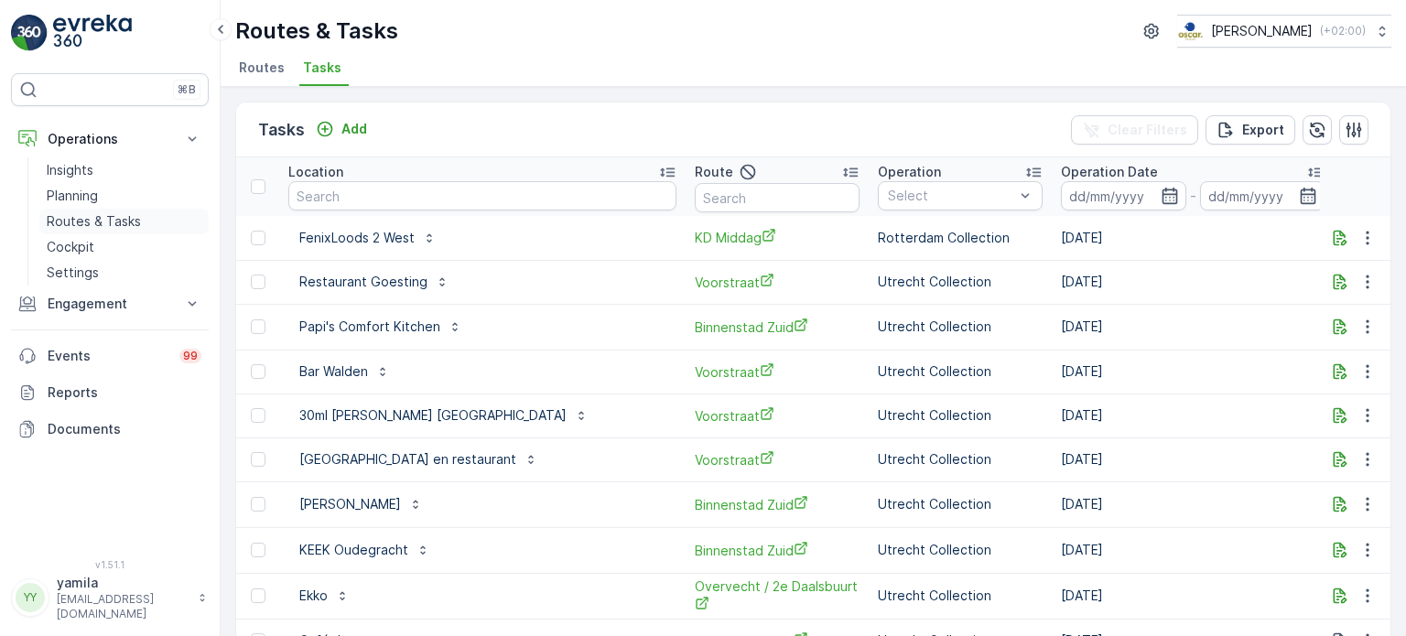
click at [132, 222] on p "Routes & Tasks" at bounding box center [94, 221] width 94 height 18
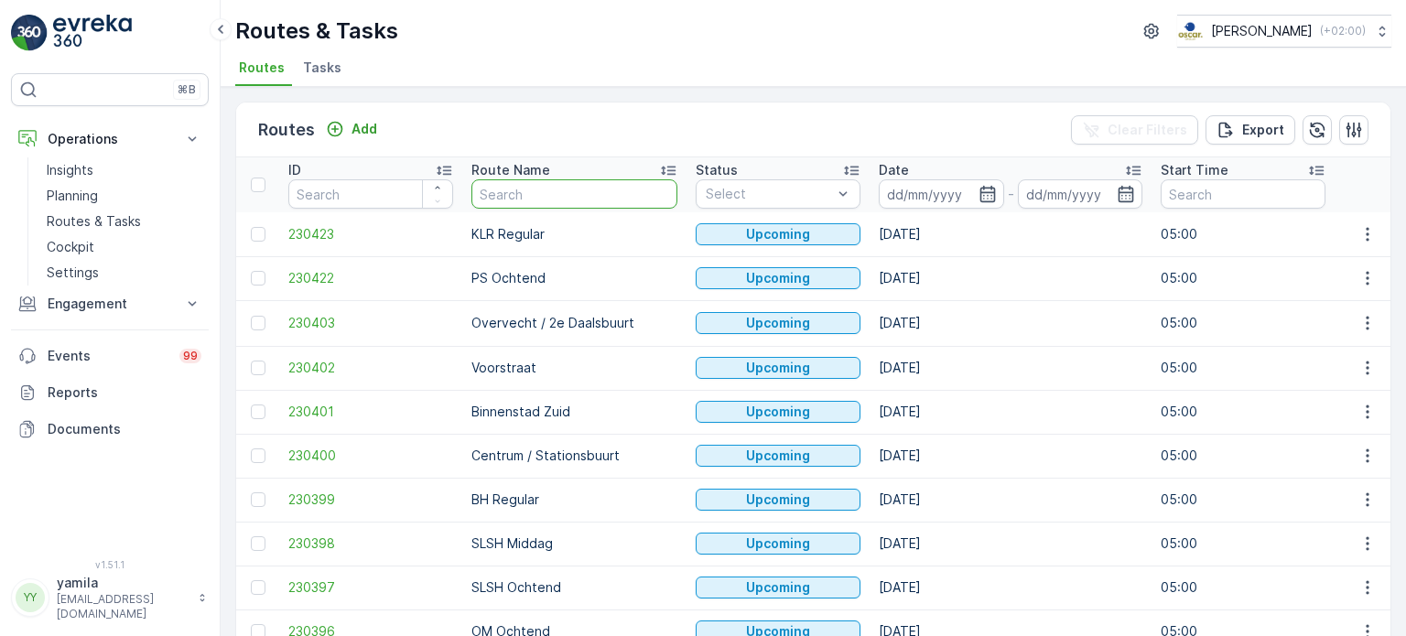
click at [498, 199] on input "text" at bounding box center [575, 193] width 206 height 29
type input "centrum"
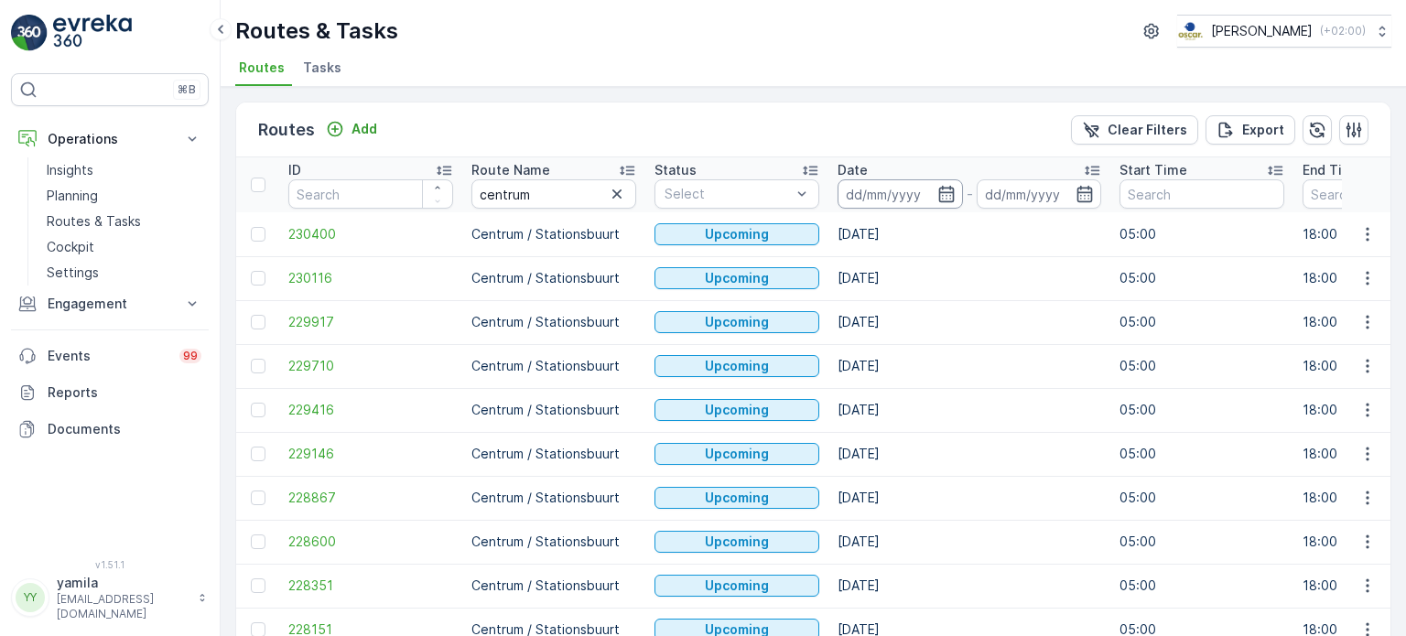
click at [897, 186] on input at bounding box center [900, 193] width 125 height 29
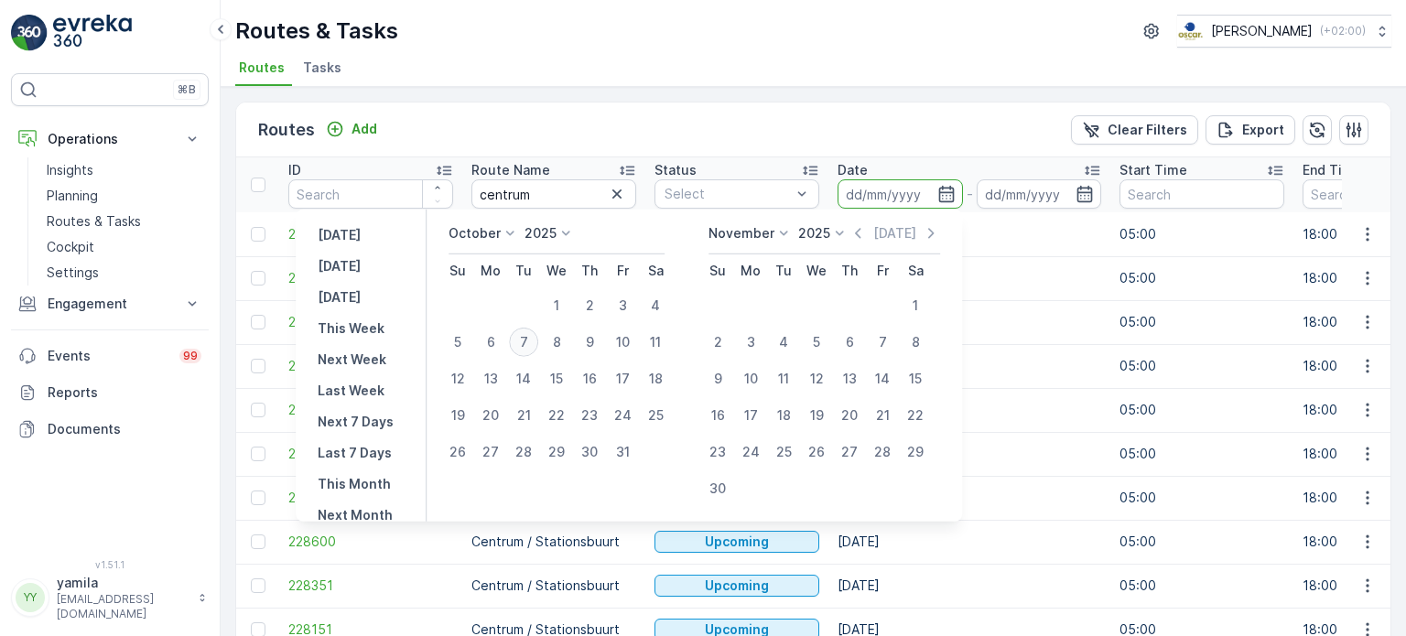
click at [537, 347] on div "7" at bounding box center [523, 342] width 29 height 29
type input "[DATE]"
click at [537, 347] on div "7" at bounding box center [523, 342] width 29 height 29
type input "[DATE]"
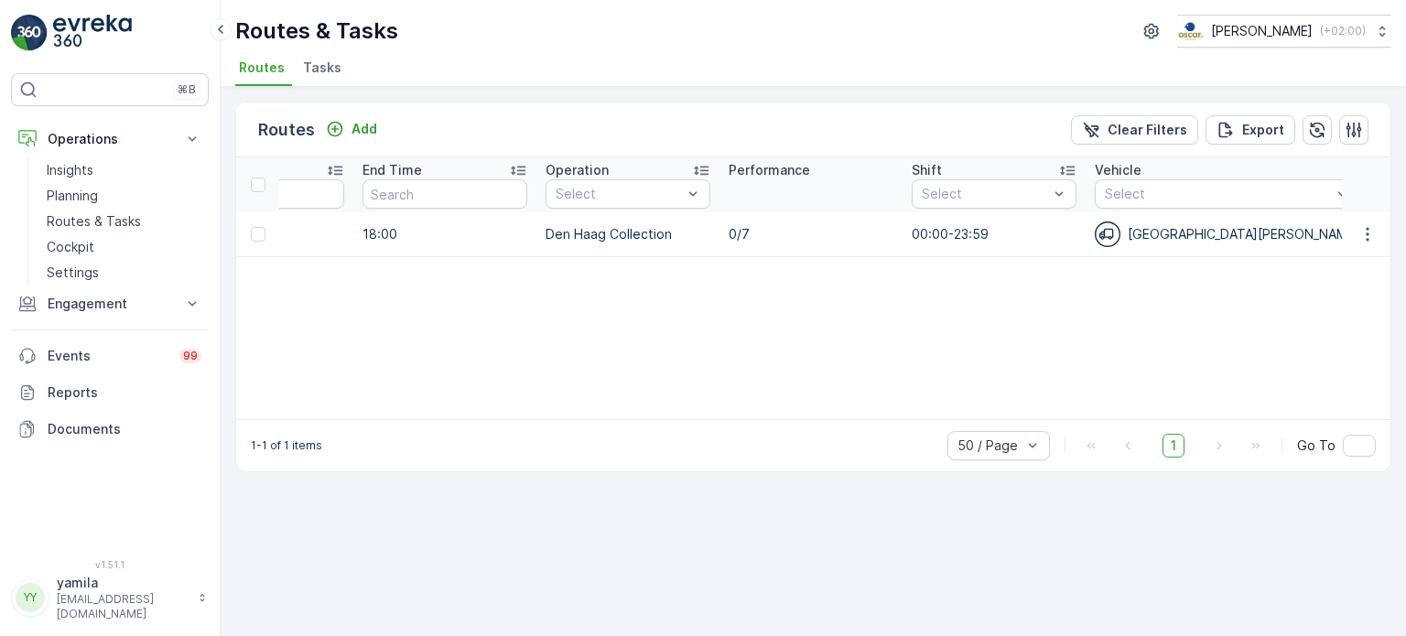
scroll to position [0, 939]
click at [103, 219] on p "Routes & Tasks" at bounding box center [94, 221] width 94 height 18
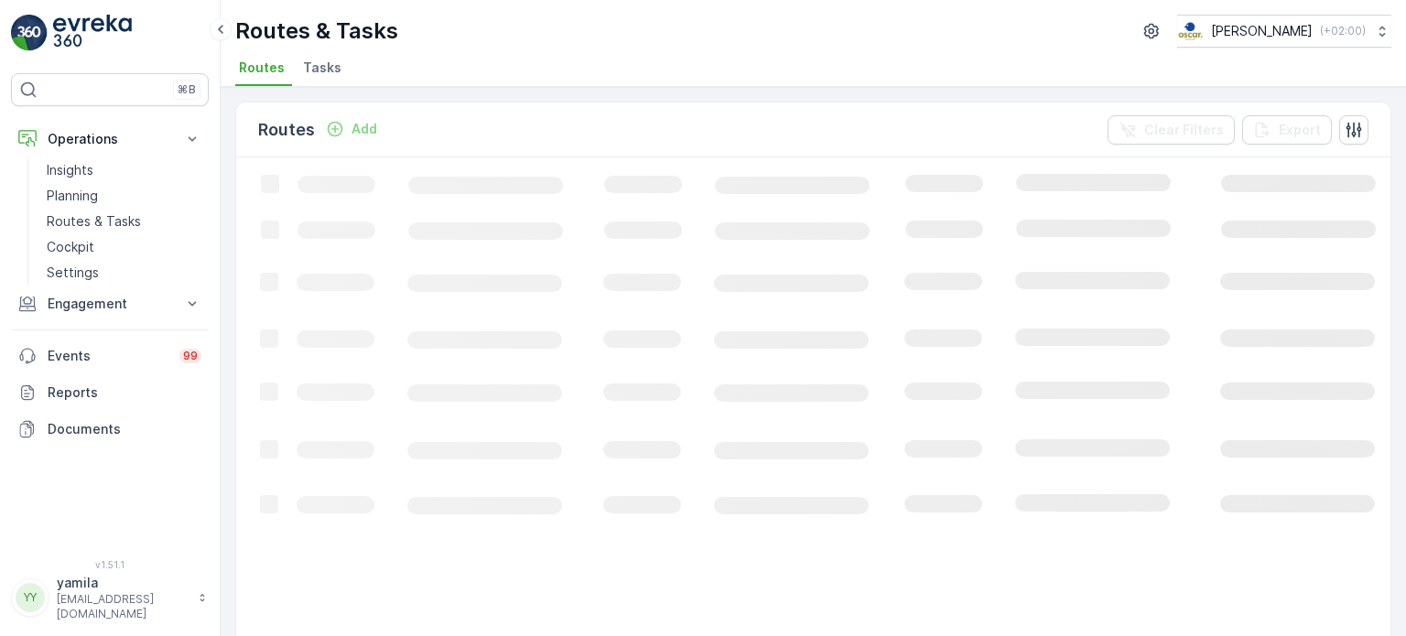
click at [322, 70] on span "Tasks" at bounding box center [322, 68] width 38 height 18
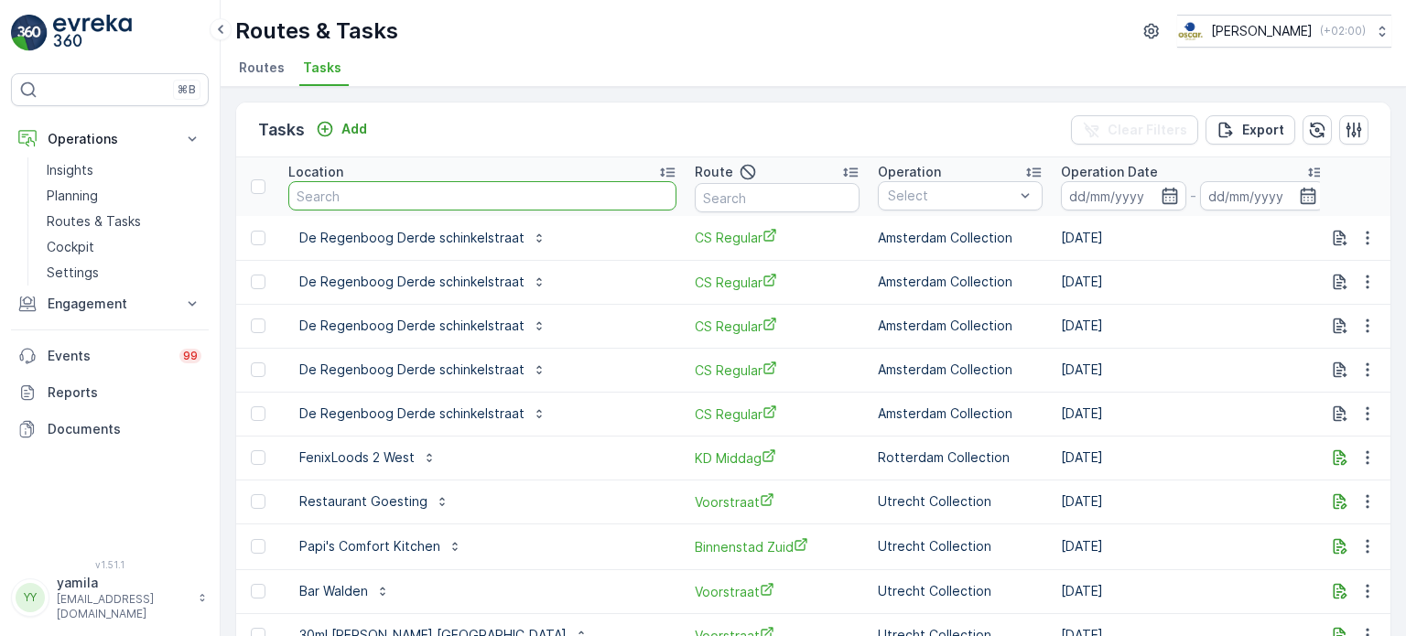
click at [376, 201] on input "text" at bounding box center [482, 195] width 388 height 29
type input "onf leek"
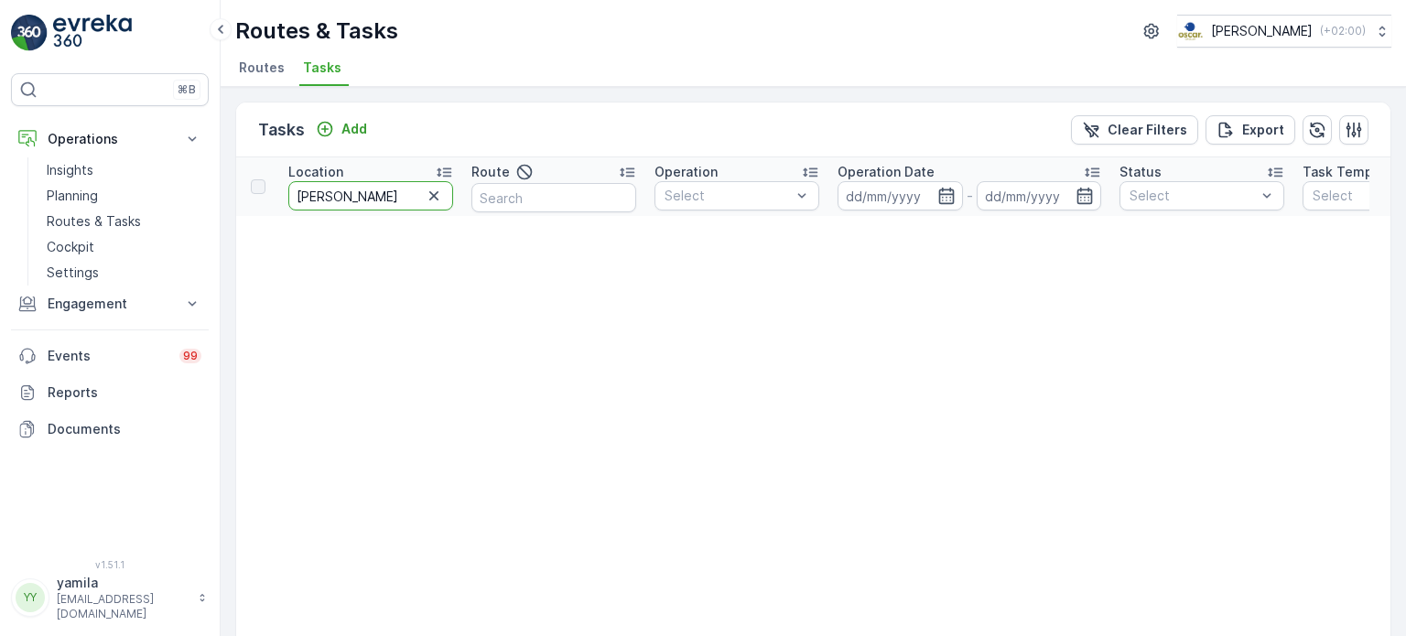
click at [350, 198] on input "onf lee" at bounding box center [370, 195] width 165 height 29
type input "on fleek"
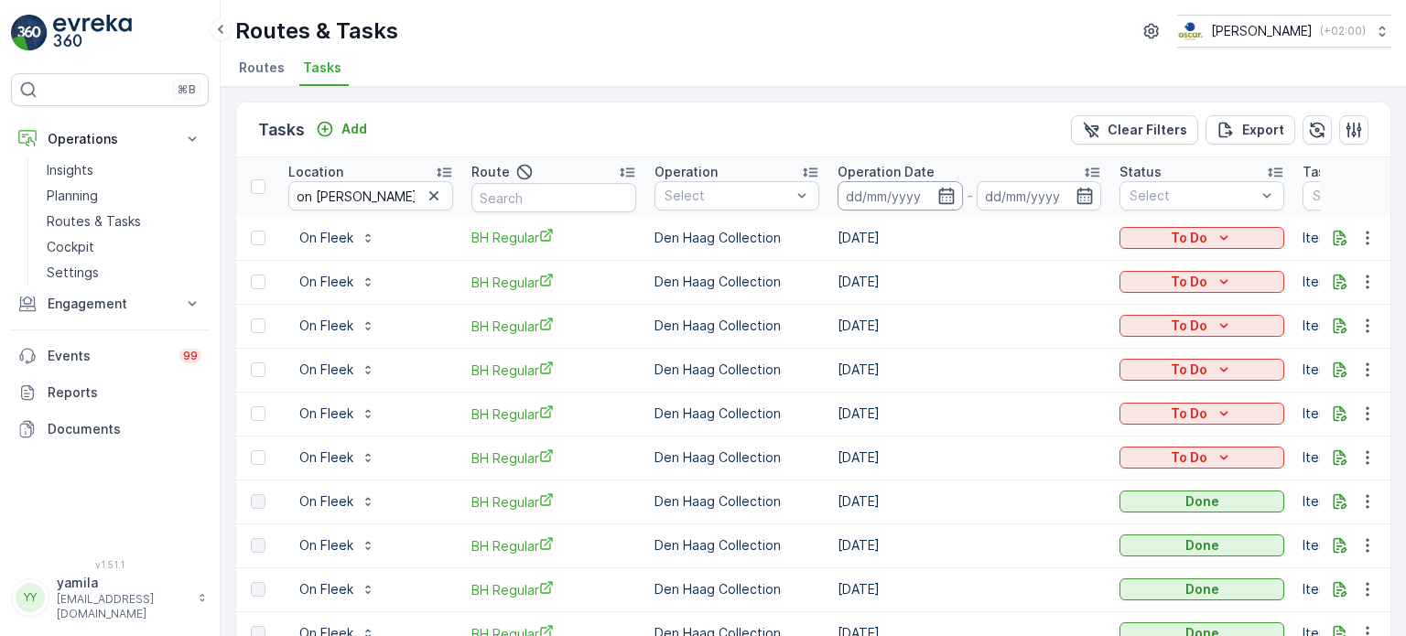
click at [865, 192] on input at bounding box center [900, 195] width 125 height 29
click at [817, 126] on div "Tasks Add Clear Filters Export" at bounding box center [813, 130] width 1154 height 55
click at [1365, 450] on icon "button" at bounding box center [1368, 458] width 18 height 18
click at [1303, 539] on span "Change Route" at bounding box center [1320, 535] width 89 height 18
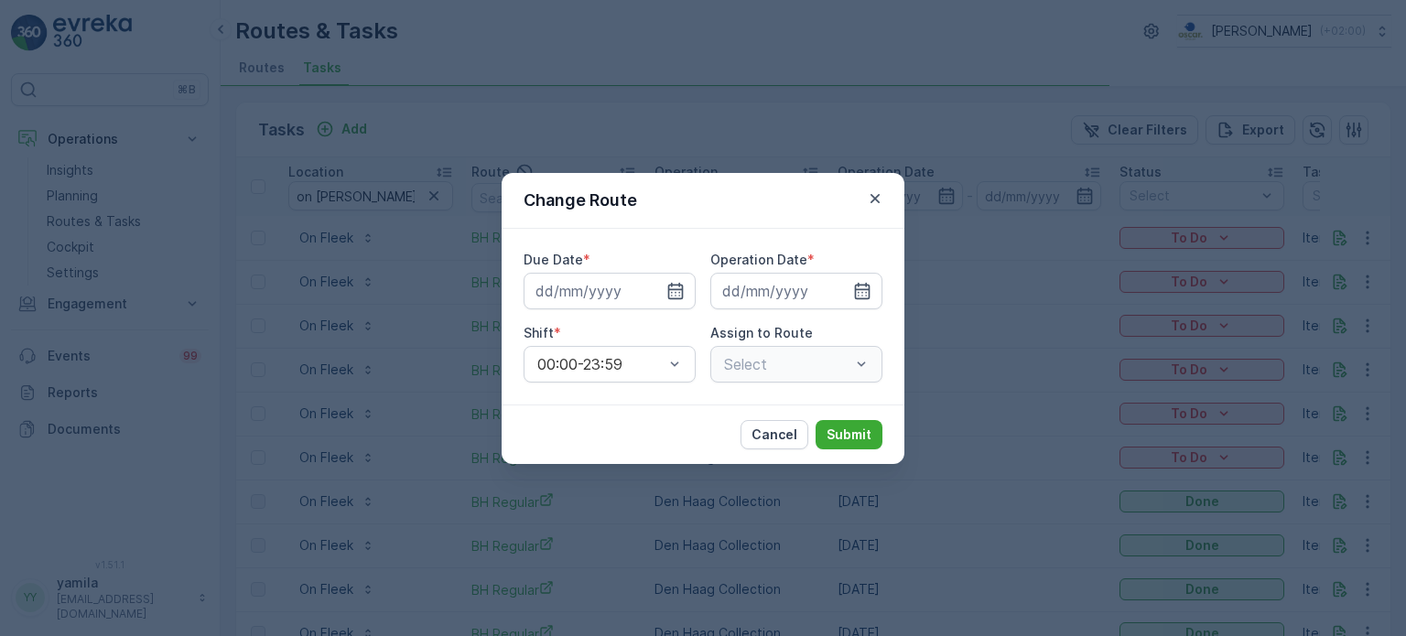
type input "08.10.2025"
click at [860, 361] on div "Select" at bounding box center [796, 364] width 172 height 37
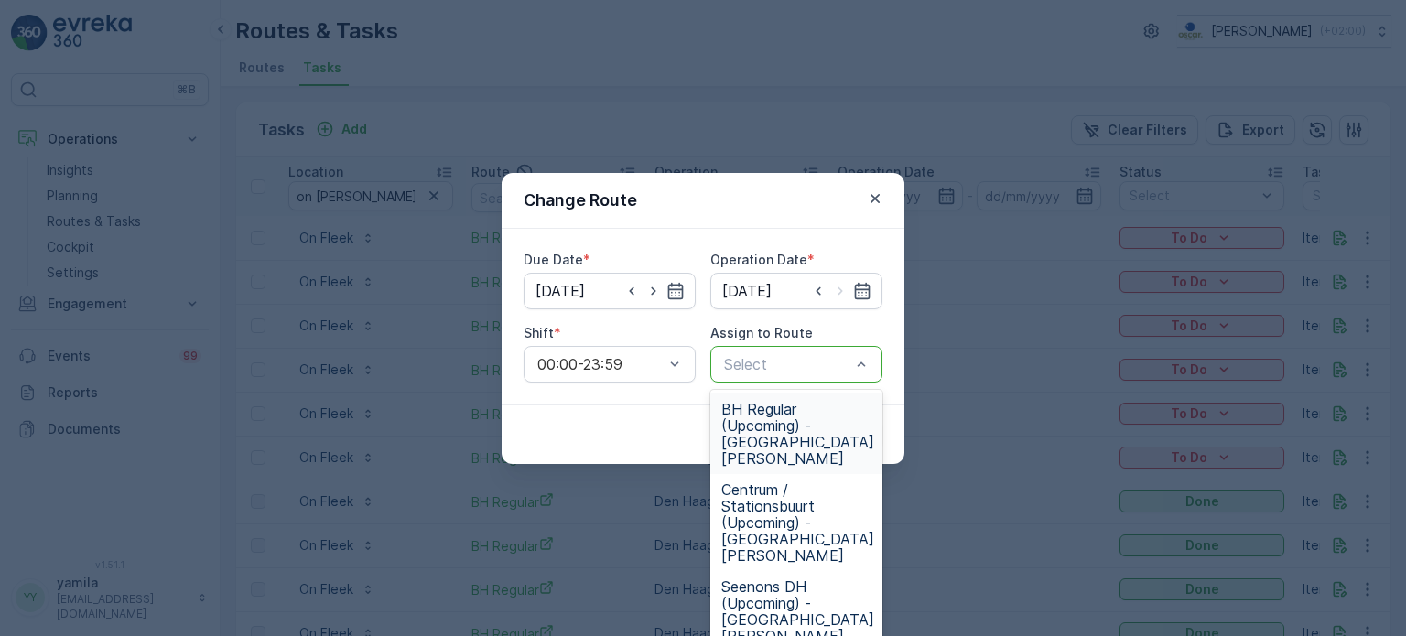
click at [813, 364] on div at bounding box center [787, 364] width 130 height 16
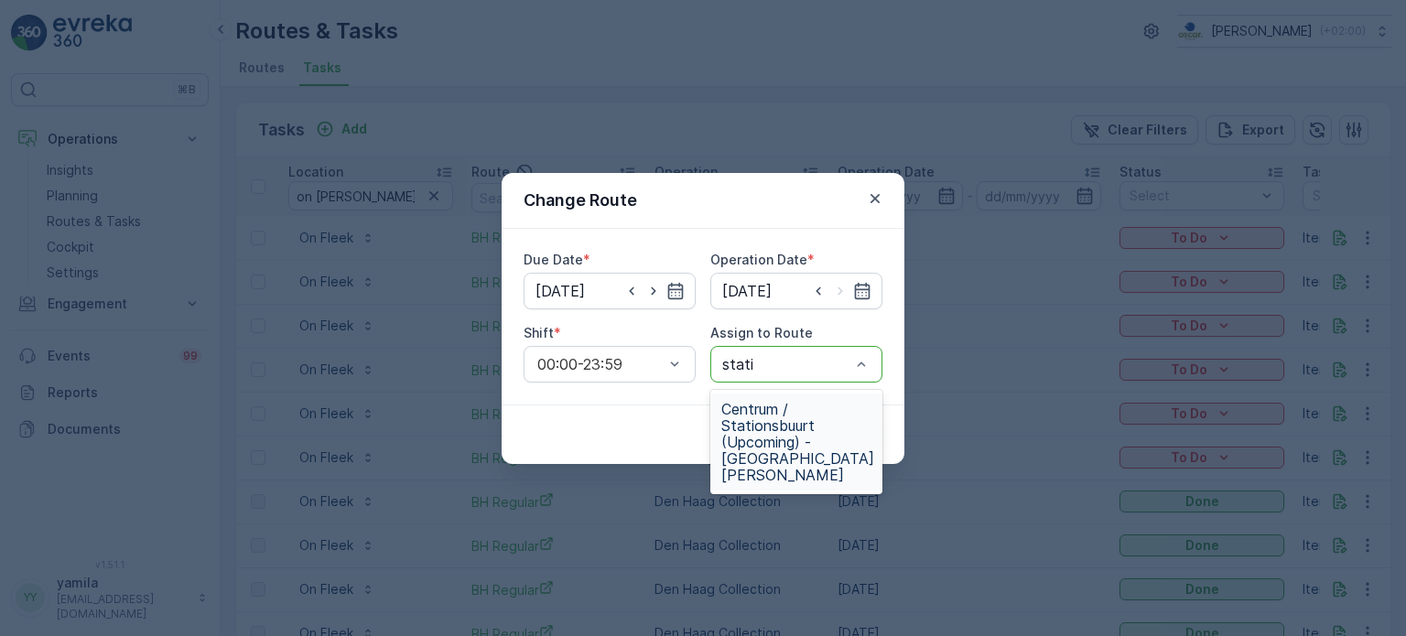
type input "statio"
click at [771, 446] on span "Centrum / Stationsbuurt (Upcoming) - Den Haag" at bounding box center [797, 442] width 153 height 82
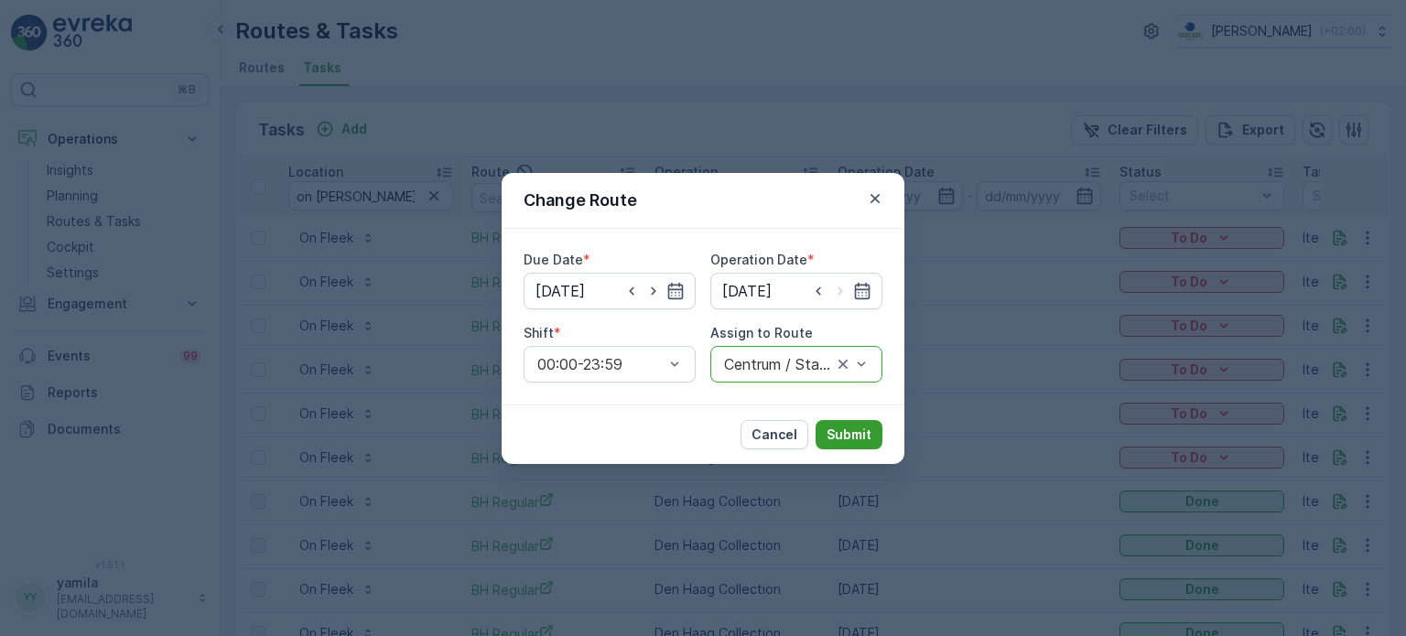
click at [857, 423] on button "Submit" at bounding box center [849, 434] width 67 height 29
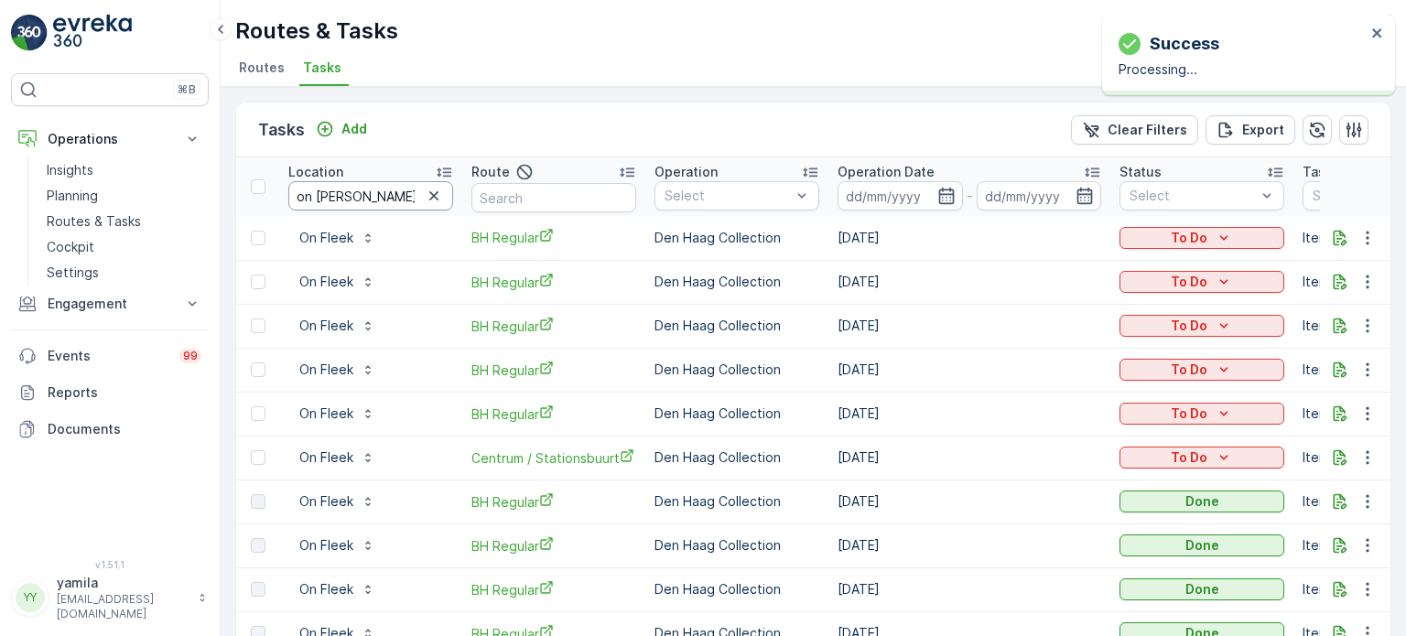
click at [332, 190] on input "on fleek" at bounding box center [370, 195] width 165 height 29
type input "piloten"
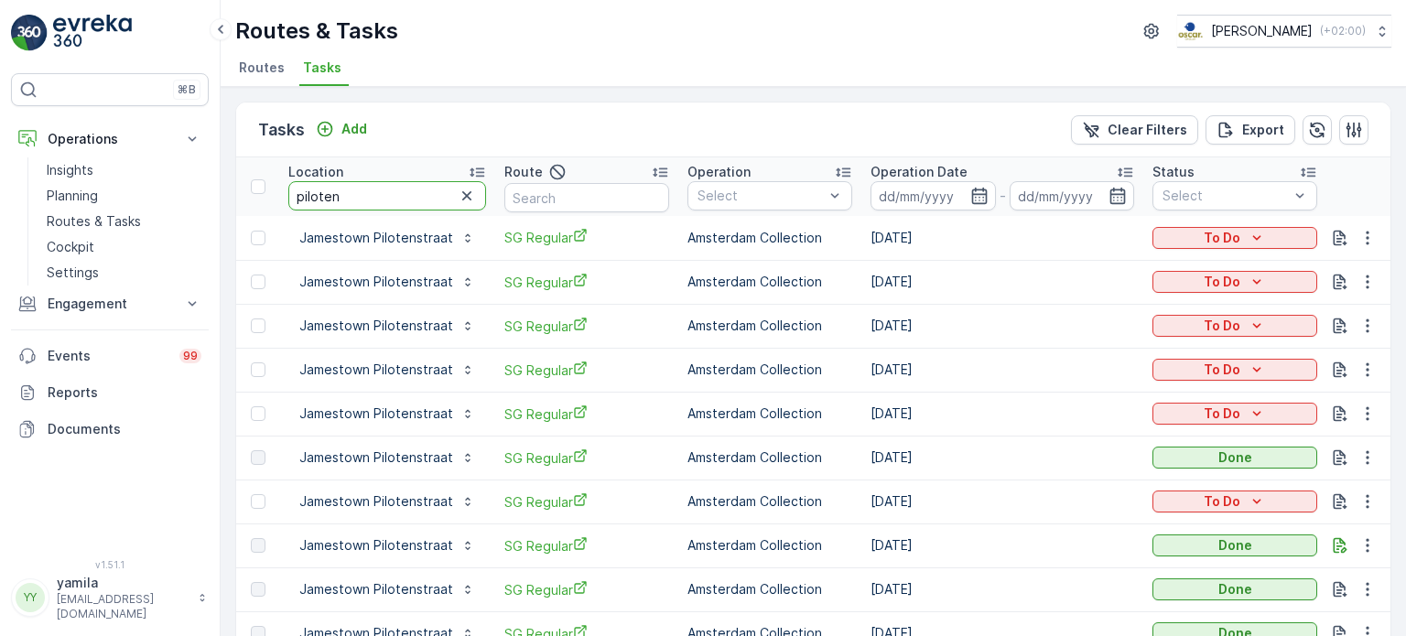
click at [338, 189] on input "piloten" at bounding box center [387, 195] width 198 height 29
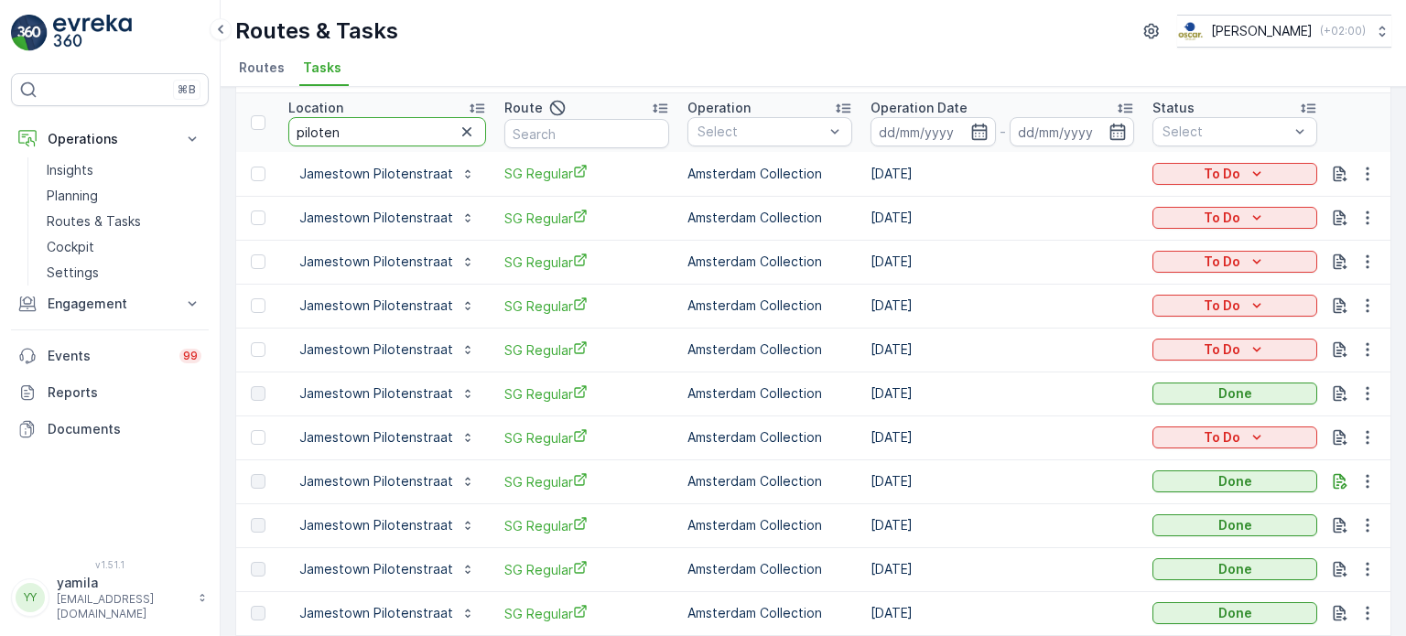
scroll to position [139, 0]
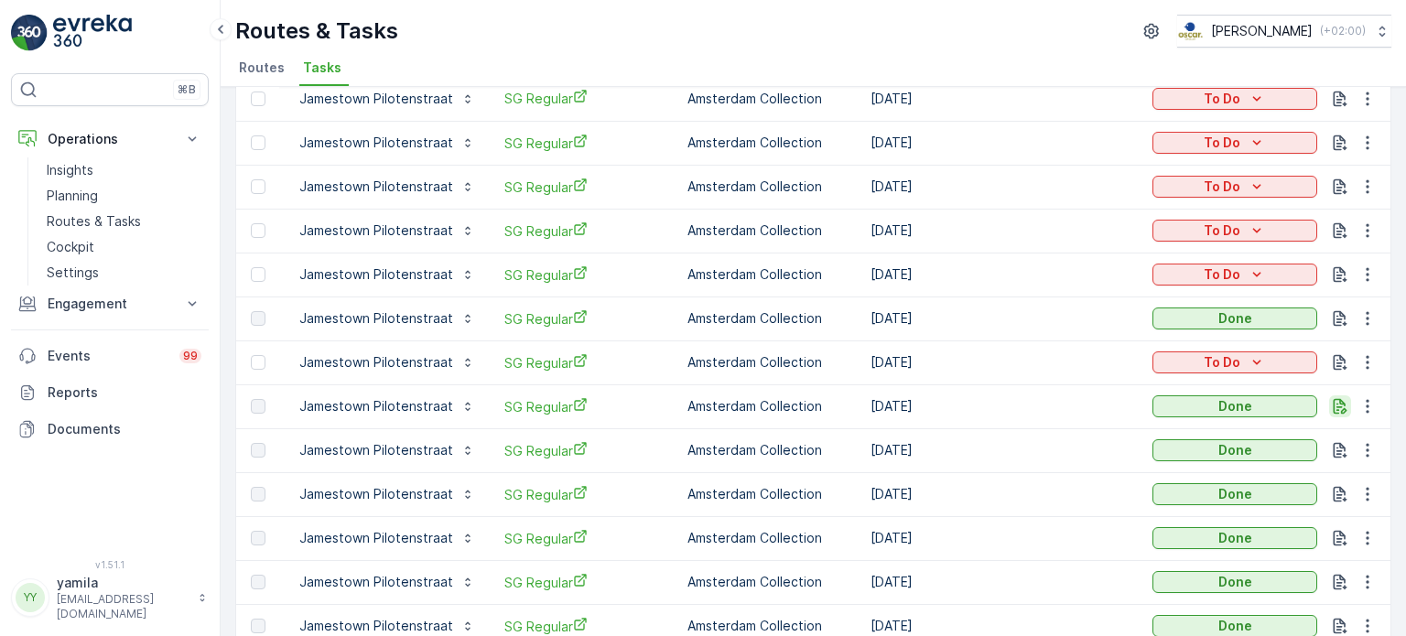
click at [1340, 413] on icon "button" at bounding box center [1340, 406] width 18 height 18
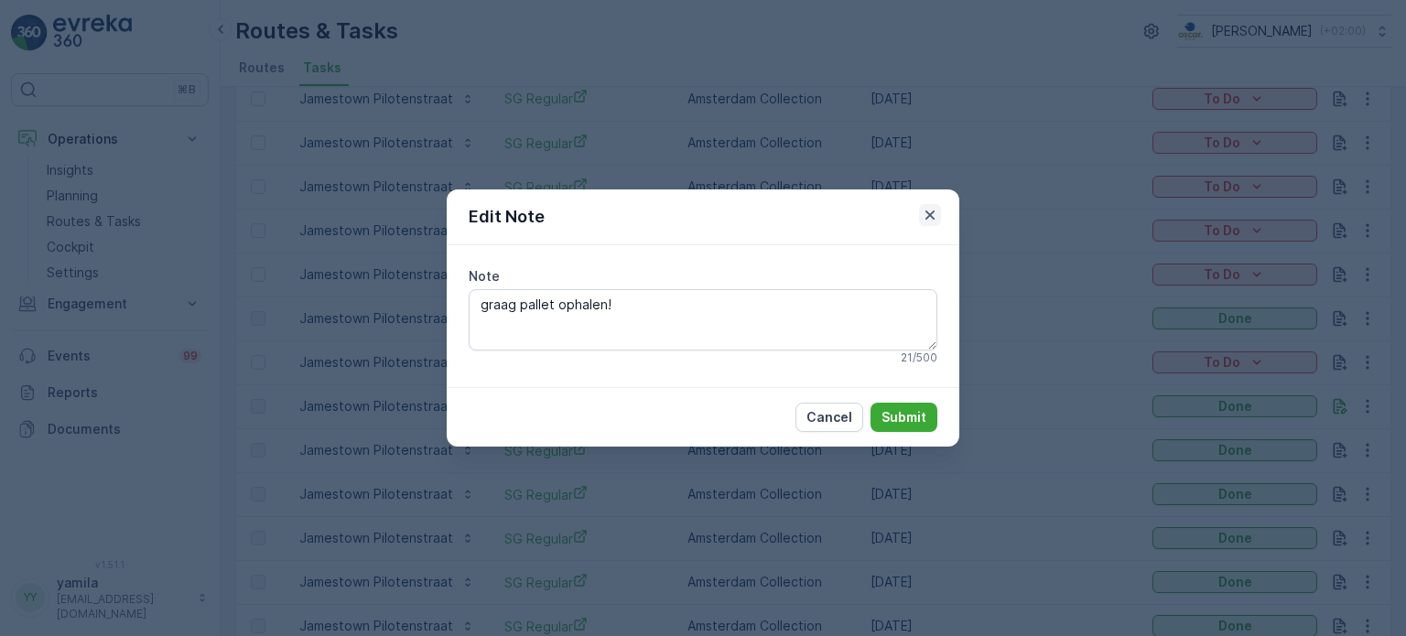
click at [931, 214] on icon "button" at bounding box center [930, 215] width 9 height 9
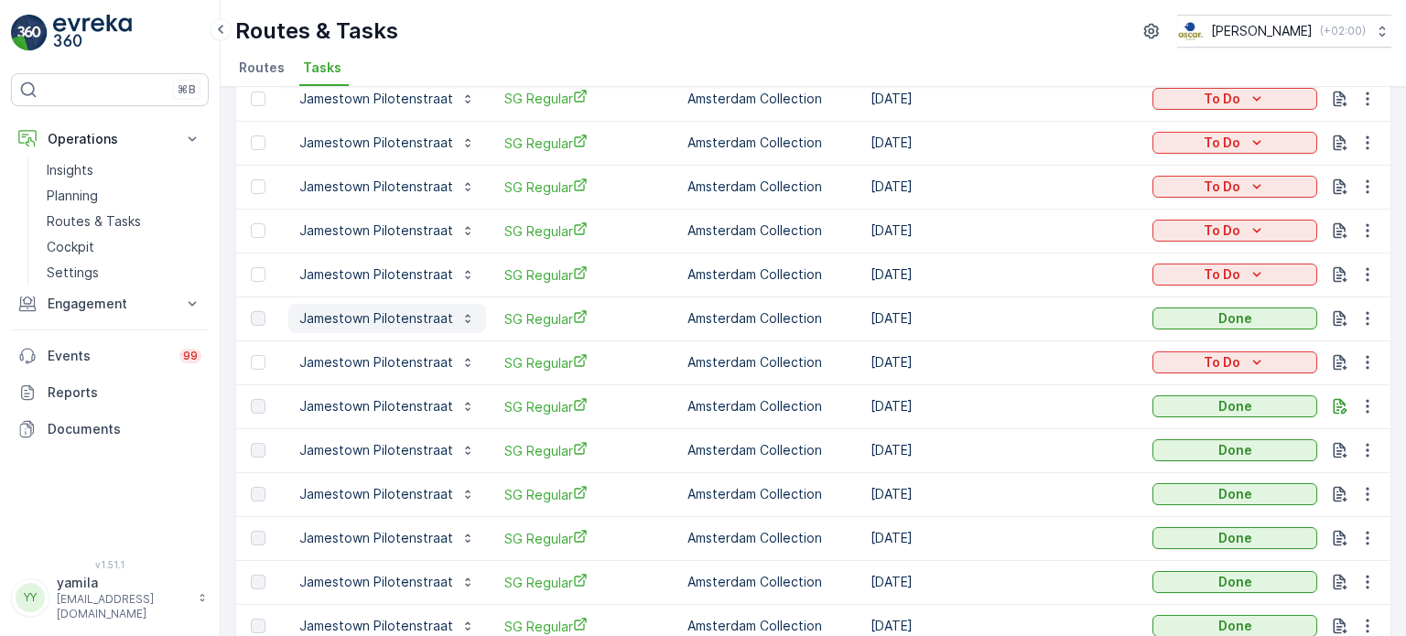
scroll to position [0, 0]
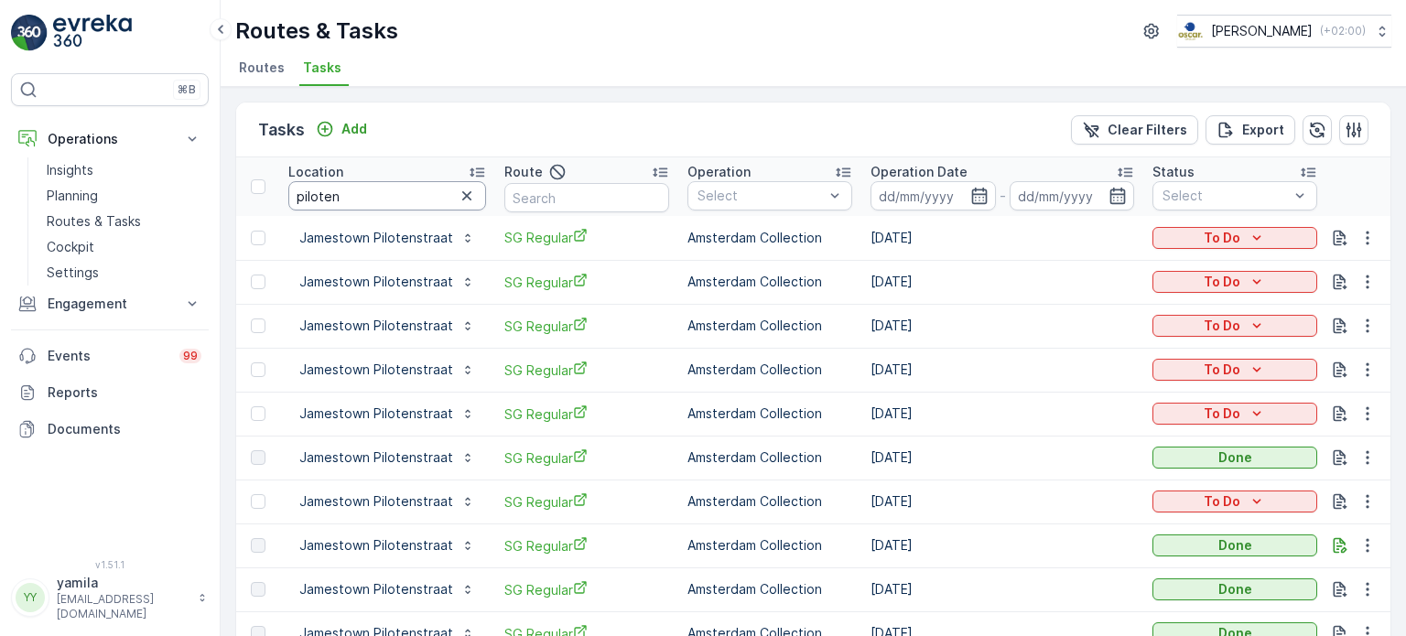
click at [359, 193] on input "piloten" at bounding box center [387, 195] width 198 height 29
type input "helicopter"
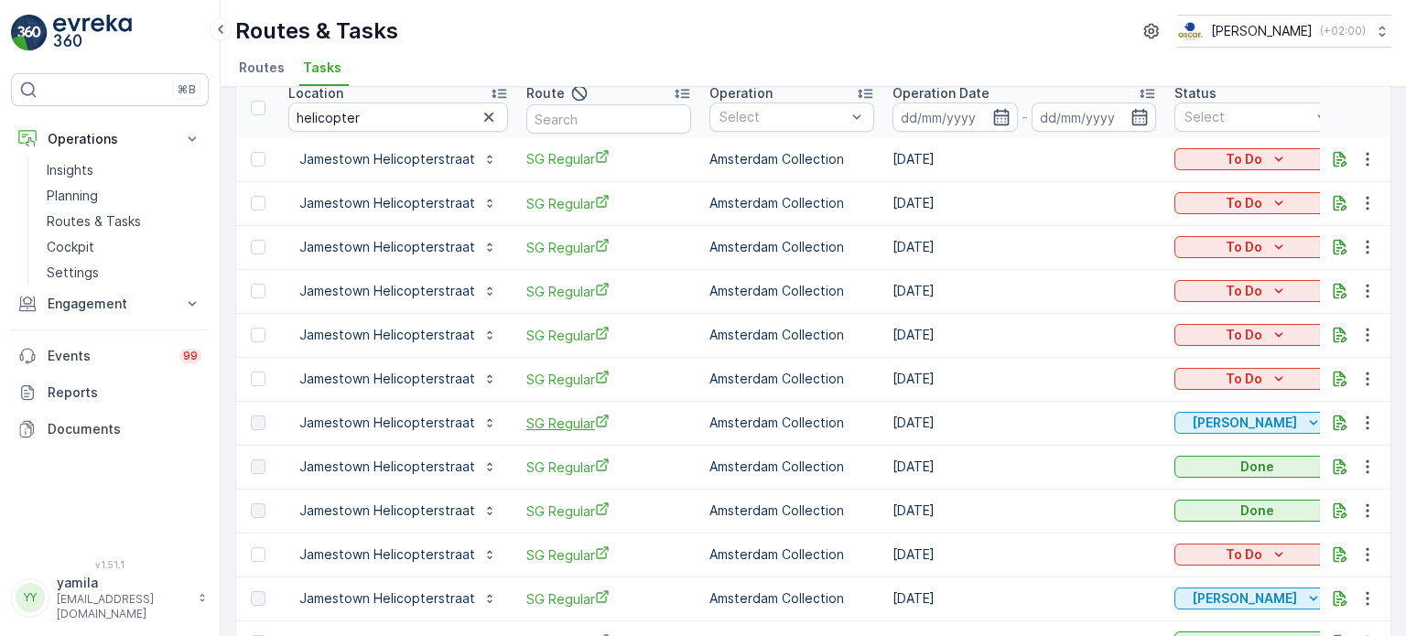
scroll to position [80, 0]
click at [1333, 417] on icon "button" at bounding box center [1340, 422] width 18 height 18
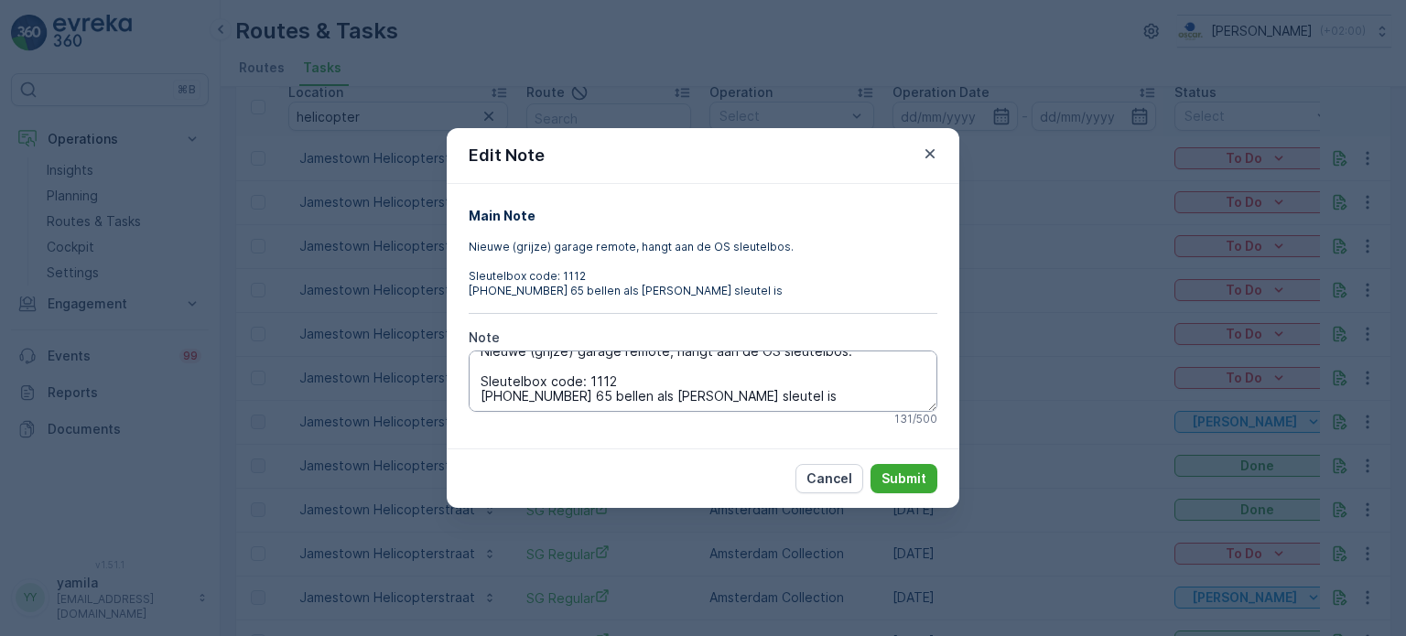
scroll to position [0, 0]
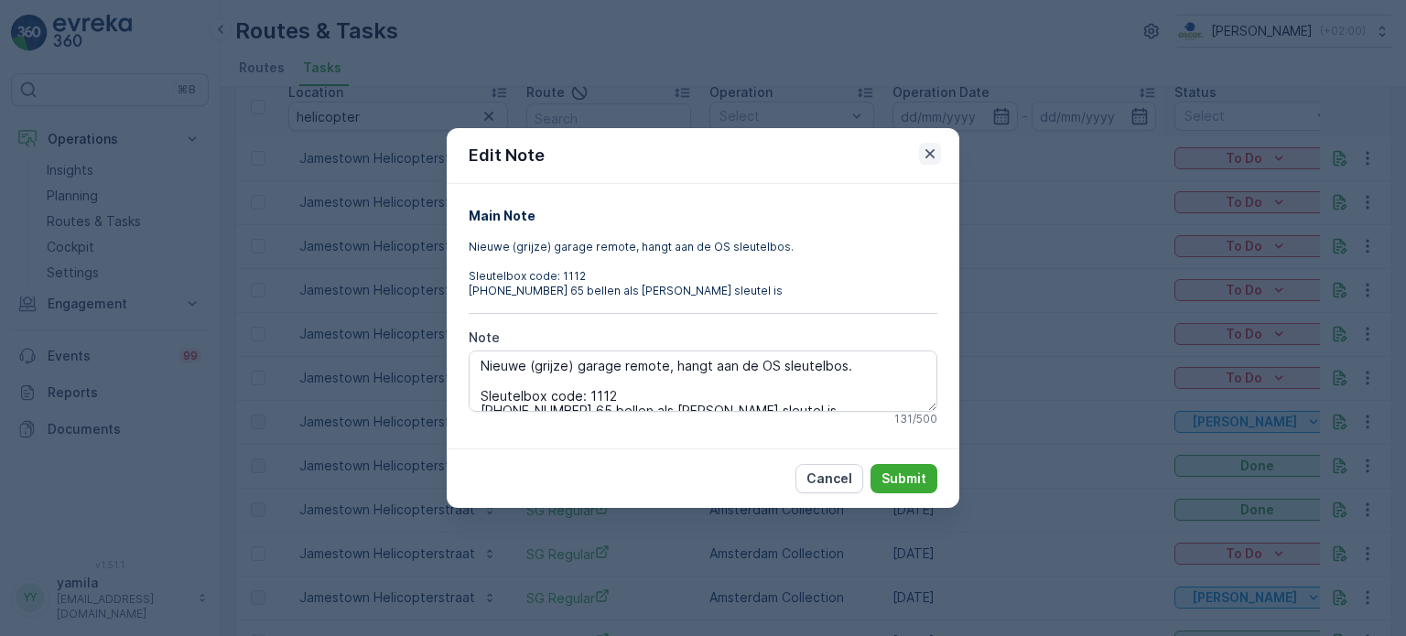
click at [927, 151] on icon "button" at bounding box center [930, 153] width 9 height 9
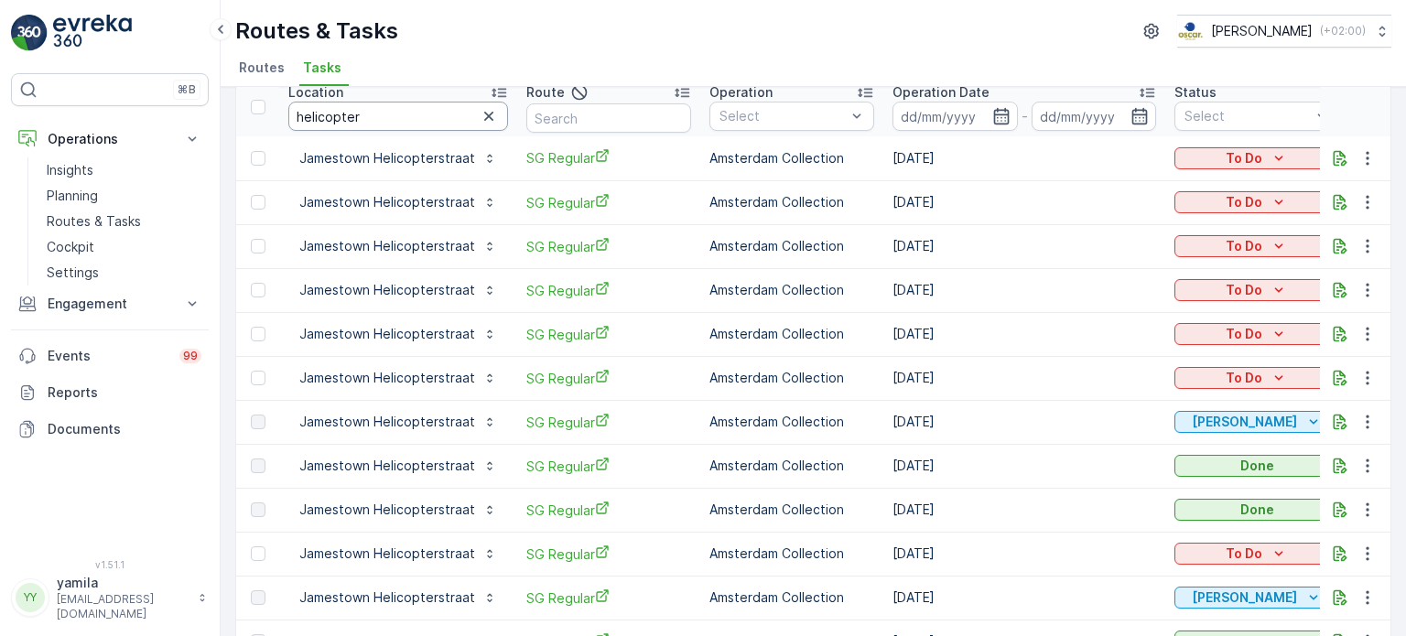
click at [355, 117] on input "helicopter" at bounding box center [398, 116] width 220 height 29
type input "prof"
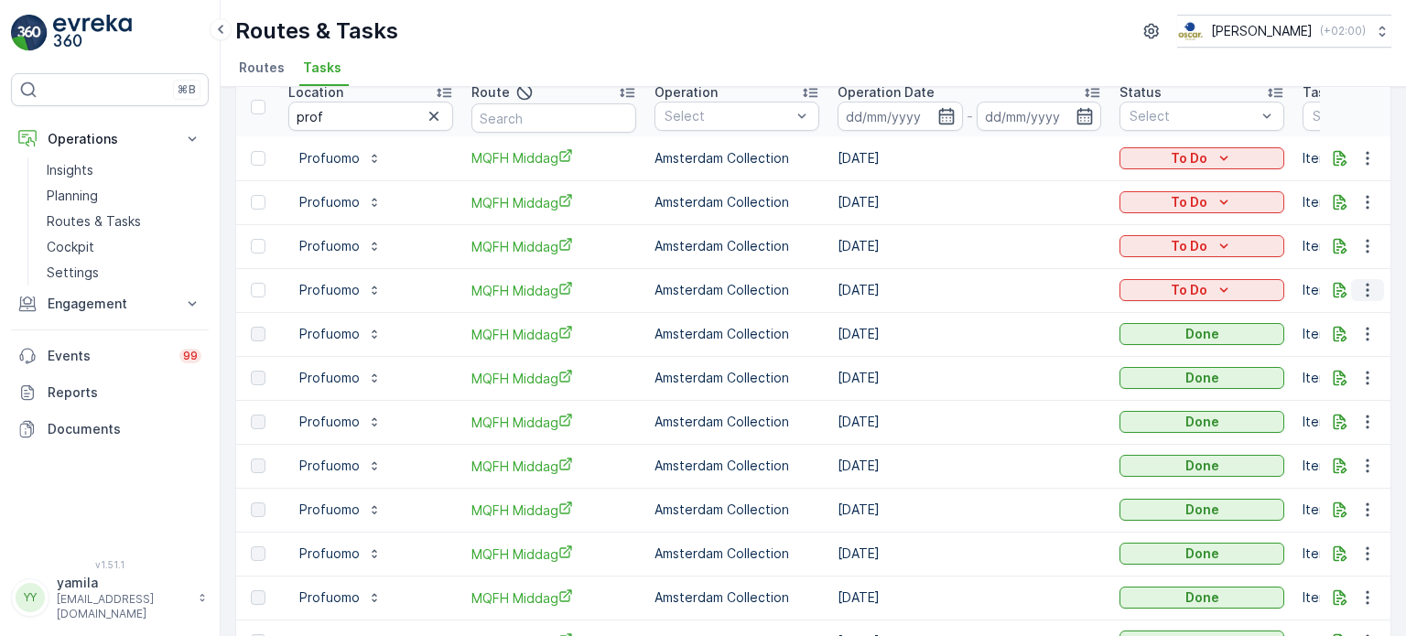
click at [1359, 286] on icon "button" at bounding box center [1368, 290] width 18 height 18
click at [1324, 354] on div "Change Route" at bounding box center [1338, 367] width 138 height 26
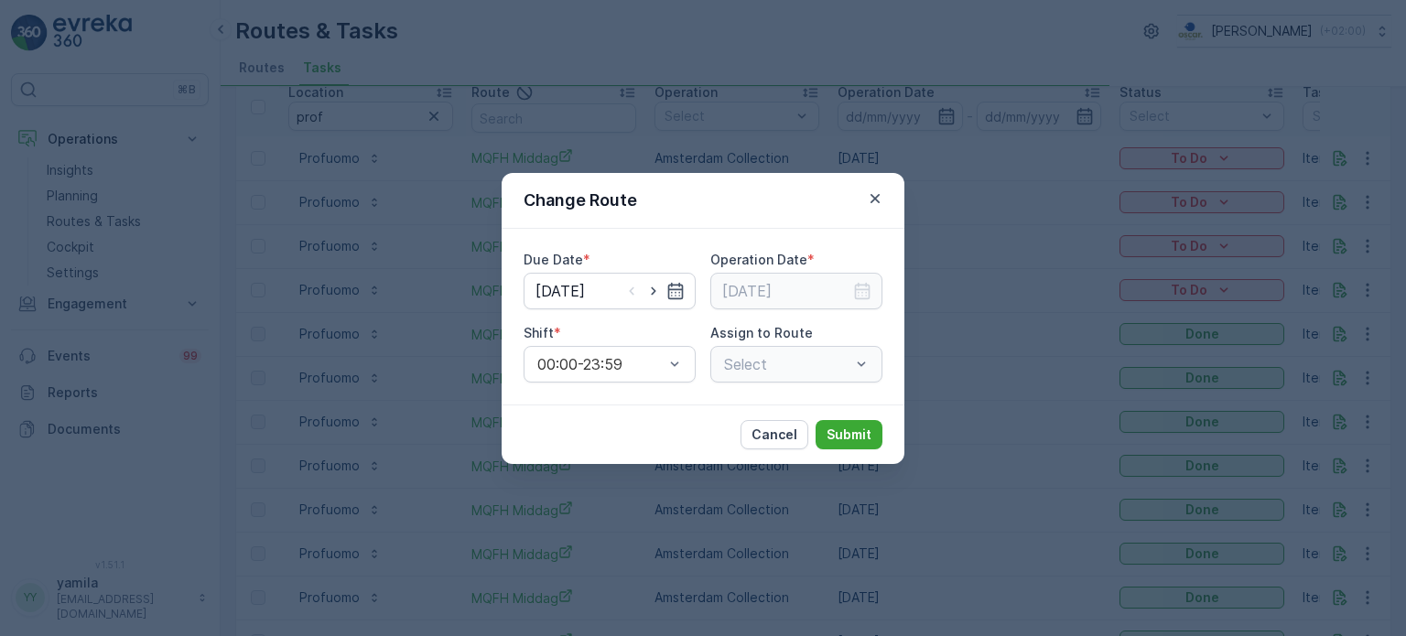
type input "[DATE]"
click at [872, 193] on icon "button" at bounding box center [875, 199] width 18 height 18
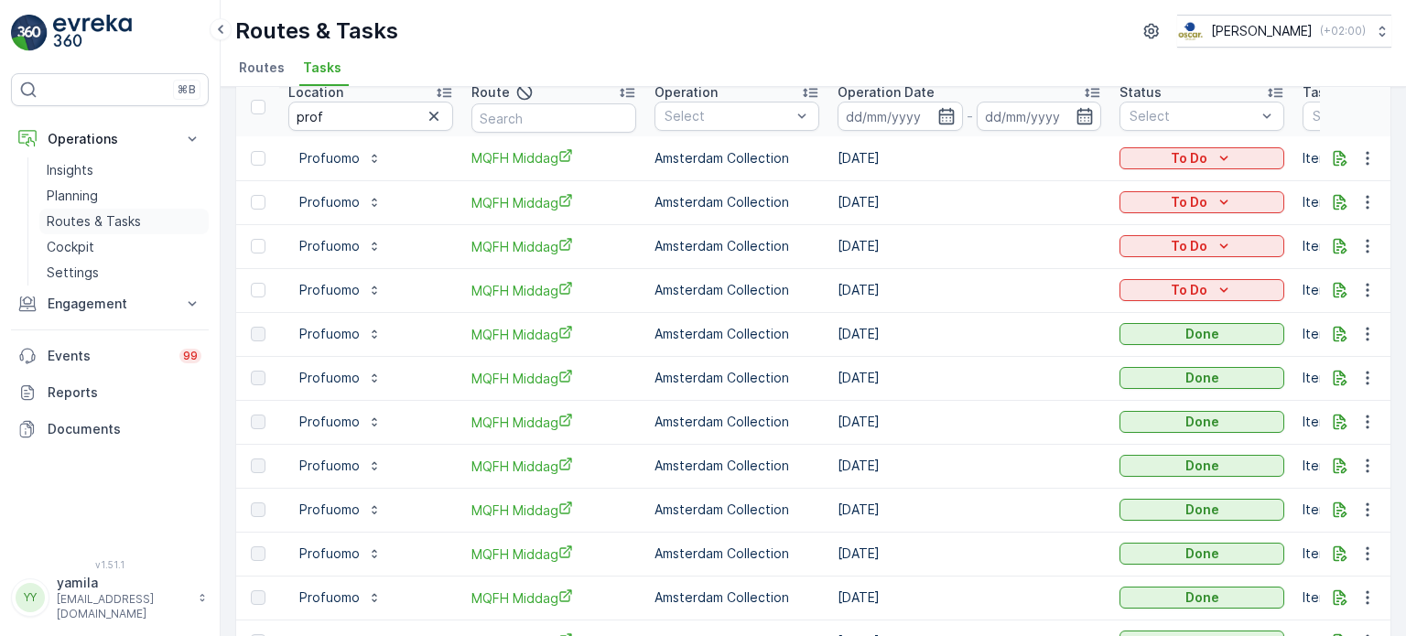
click at [101, 223] on p "Routes & Tasks" at bounding box center [94, 221] width 94 height 18
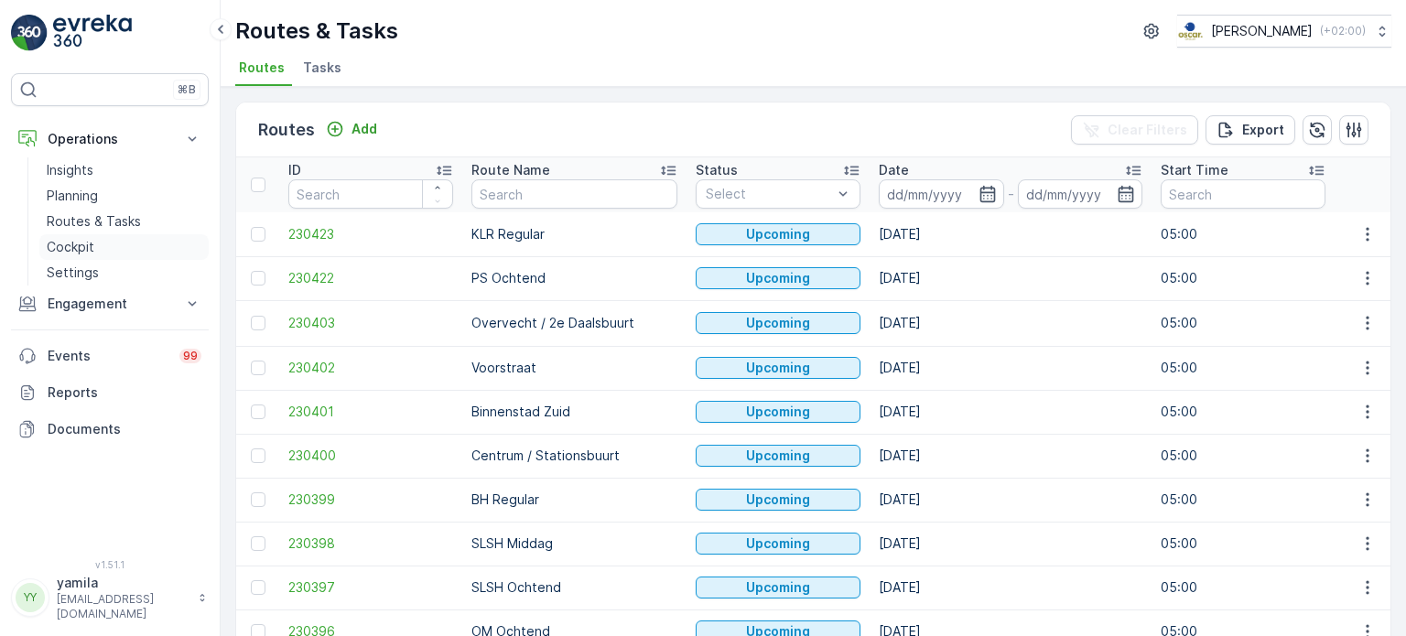
click at [104, 245] on link "Cockpit" at bounding box center [123, 247] width 169 height 26
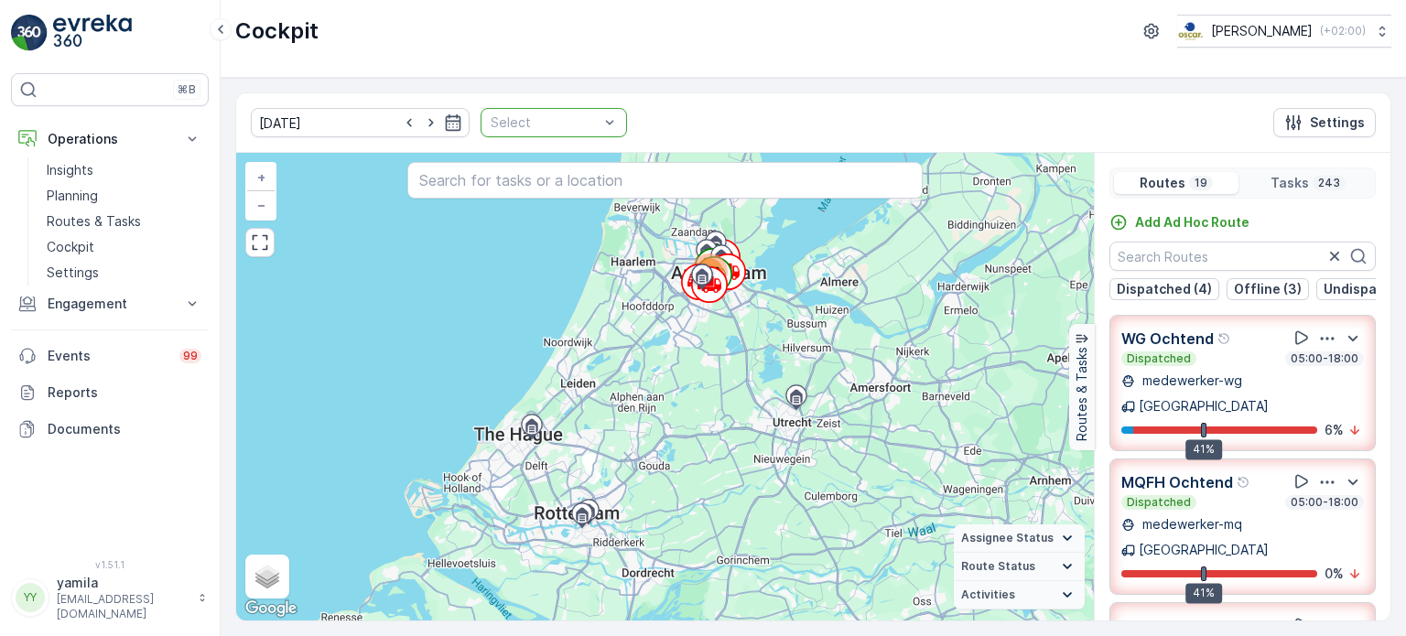
click at [707, 127] on div "07.10.2025 Select Settings" at bounding box center [813, 123] width 1154 height 60
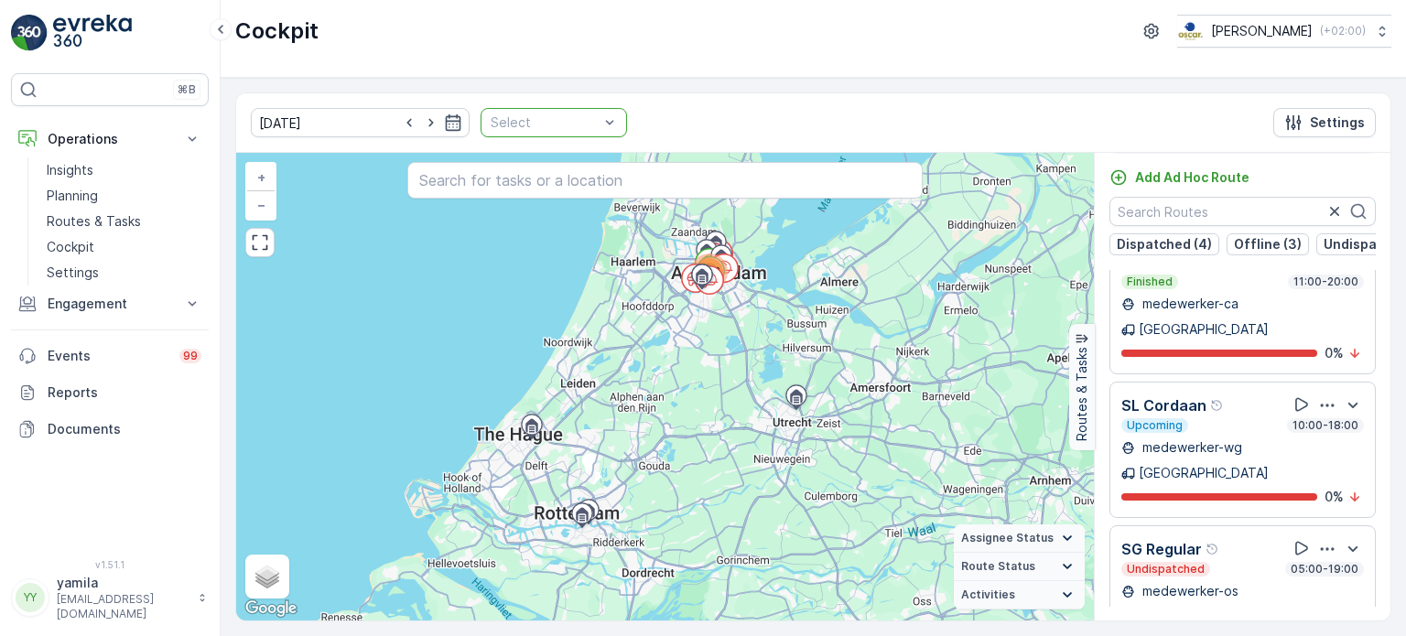
scroll to position [1933, 0]
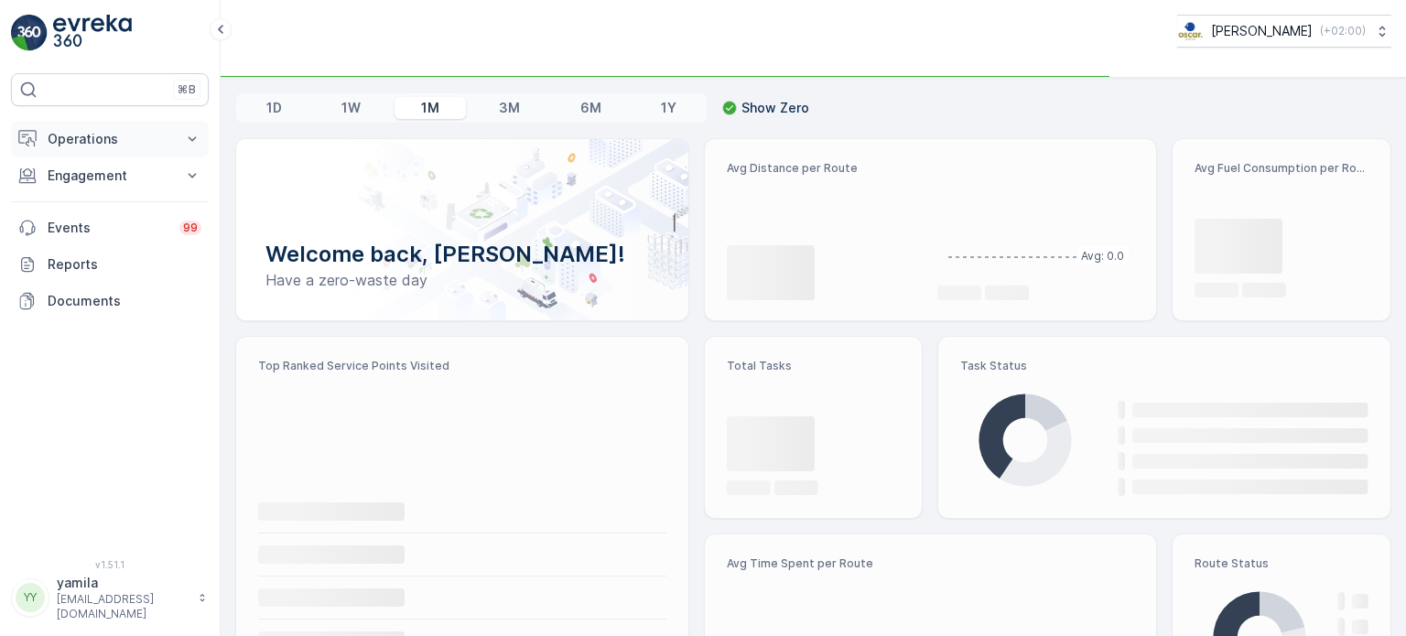
click at [125, 149] on button "Operations" at bounding box center [110, 139] width 198 height 37
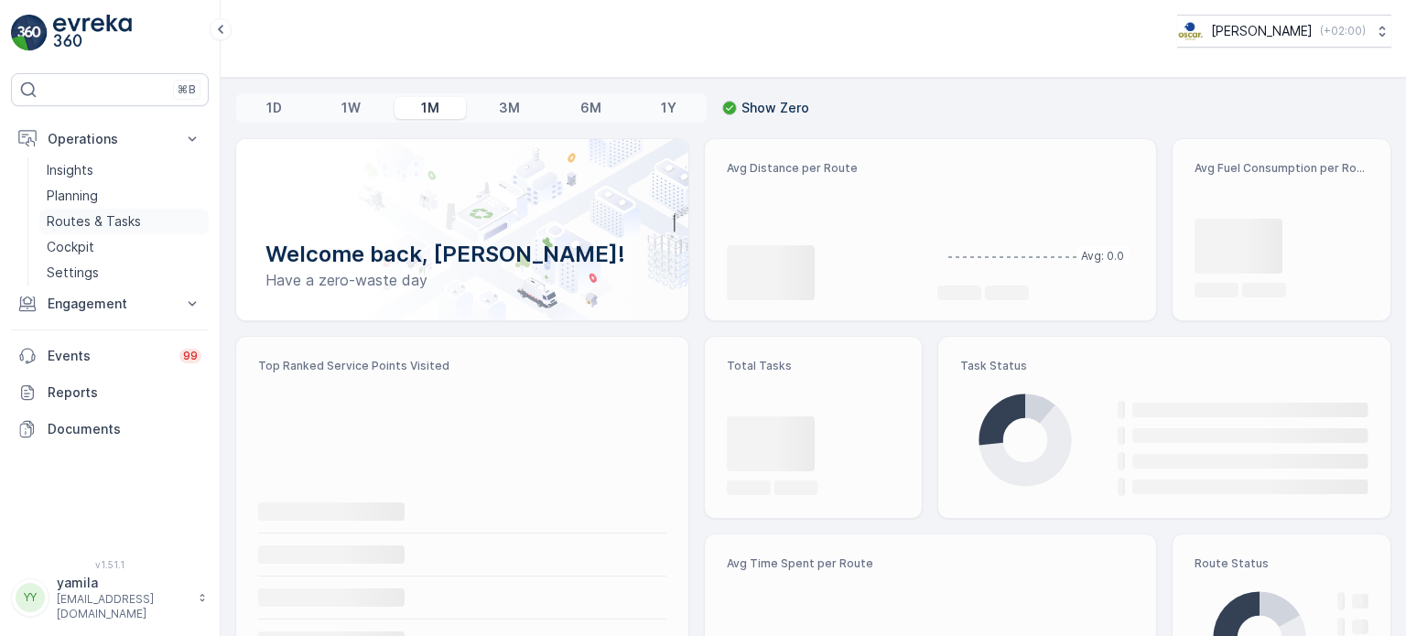
click at [114, 216] on p "Routes & Tasks" at bounding box center [94, 221] width 94 height 18
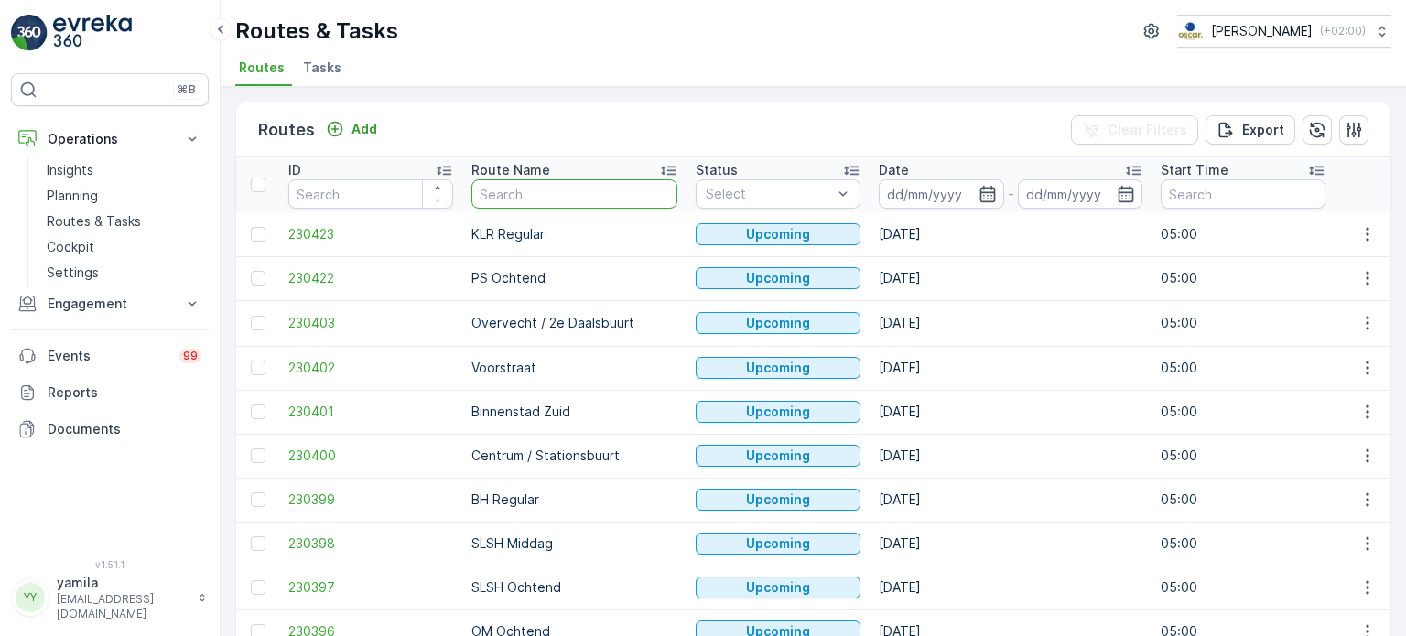
click at [526, 205] on input "text" at bounding box center [575, 193] width 206 height 29
type input "os"
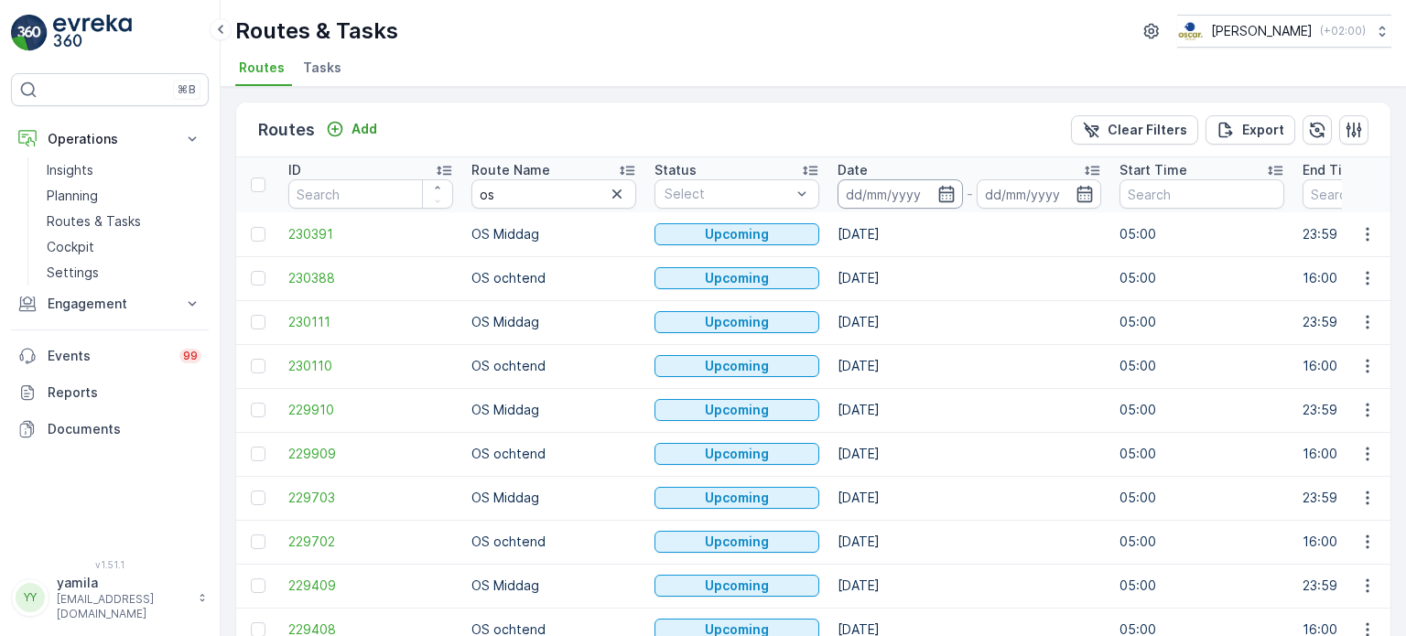
click at [872, 183] on input at bounding box center [900, 193] width 125 height 29
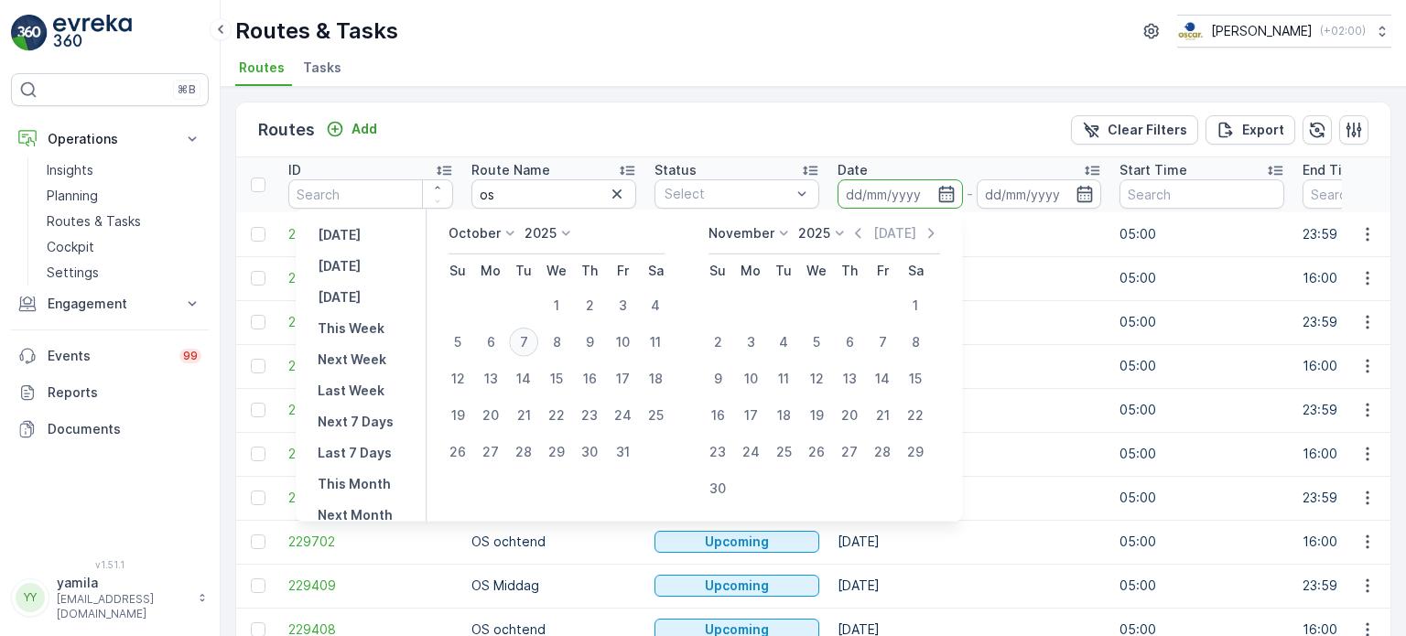
click at [534, 343] on div "7" at bounding box center [523, 342] width 29 height 29
type input "[DATE]"
click at [534, 343] on div "7" at bounding box center [523, 342] width 29 height 29
type input "[DATE]"
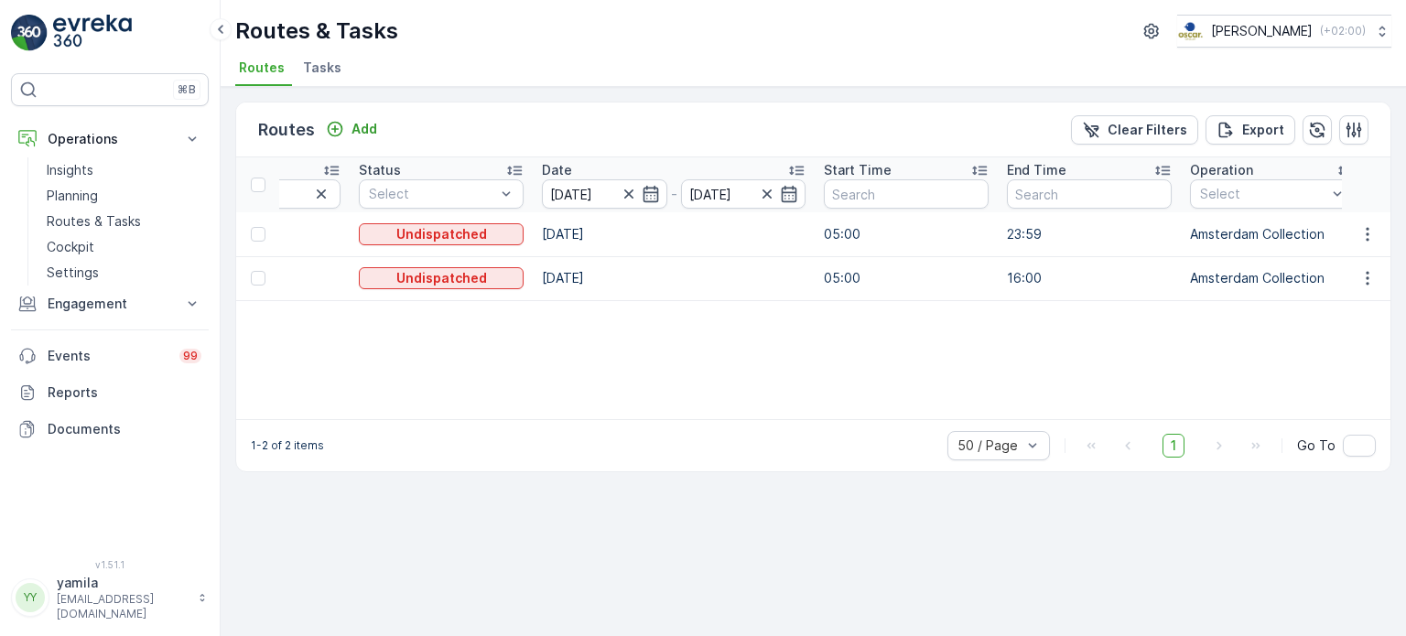
scroll to position [0, 298]
click at [598, 195] on input "[DATE]" at bounding box center [602, 193] width 125 height 29
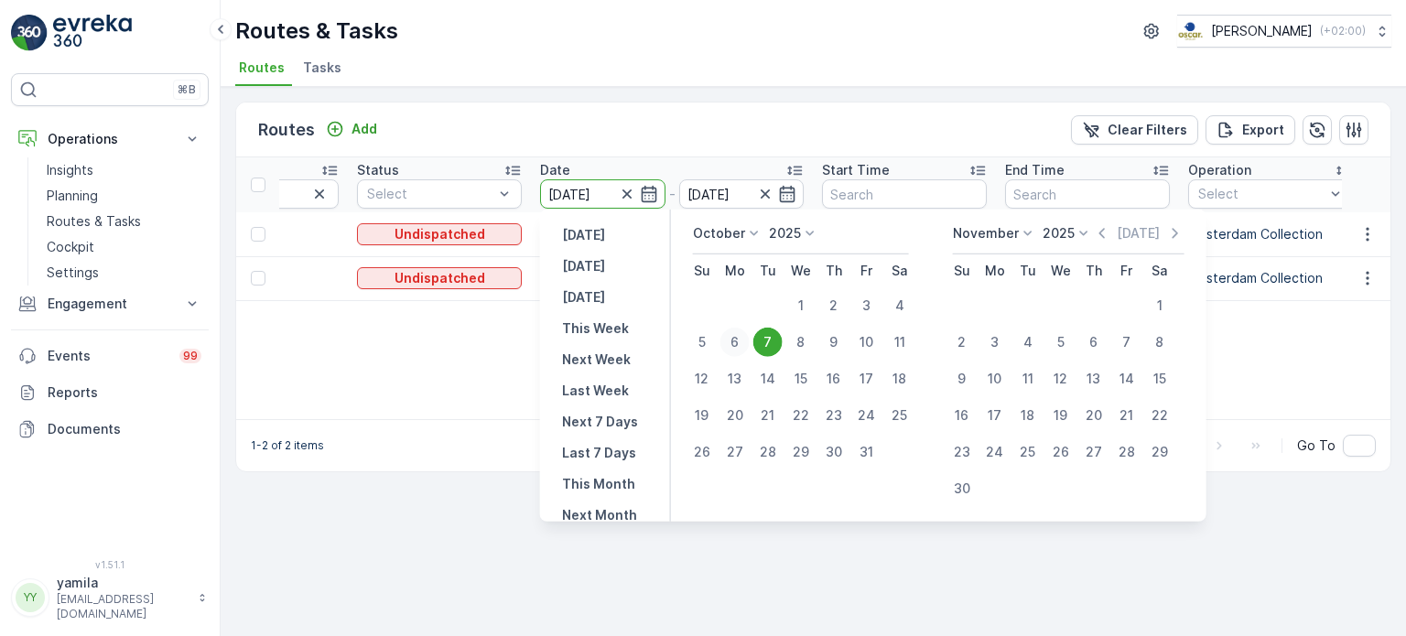
click at [729, 352] on div "6" at bounding box center [735, 342] width 29 height 29
type input "[DATE]"
click at [729, 352] on div "6" at bounding box center [735, 342] width 29 height 29
type input "[DATE]"
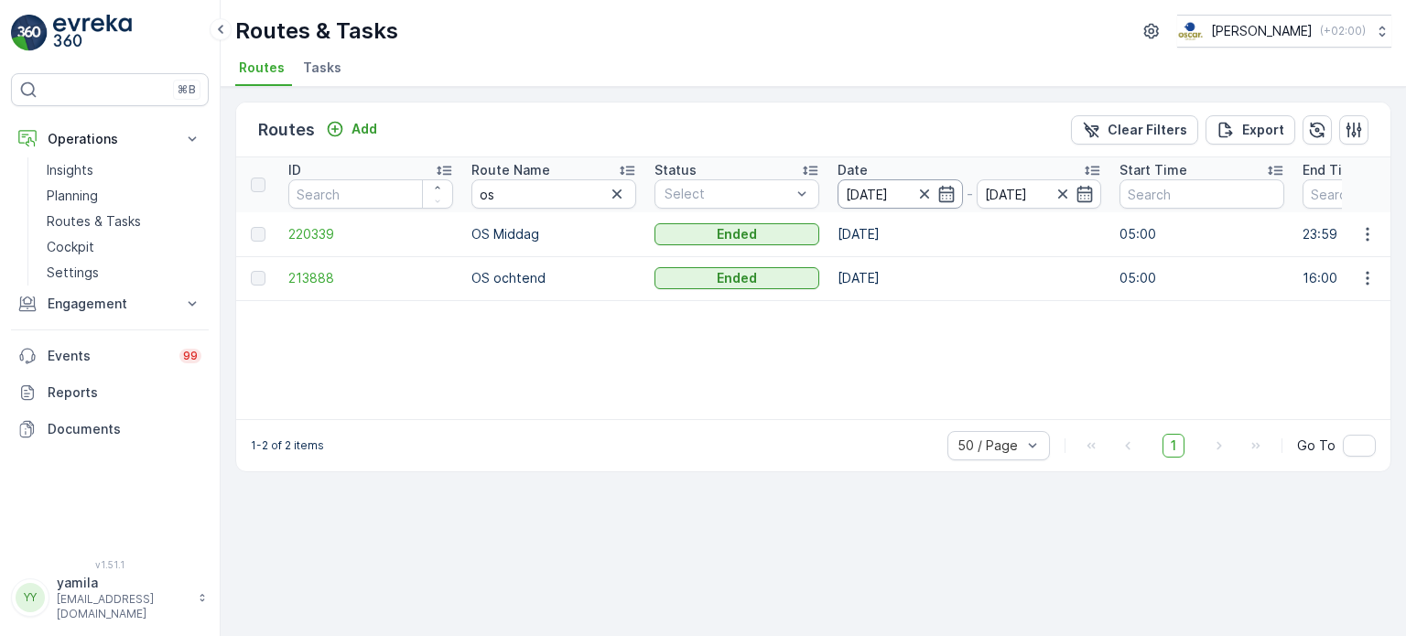
click at [894, 196] on input "[DATE]" at bounding box center [900, 193] width 125 height 29
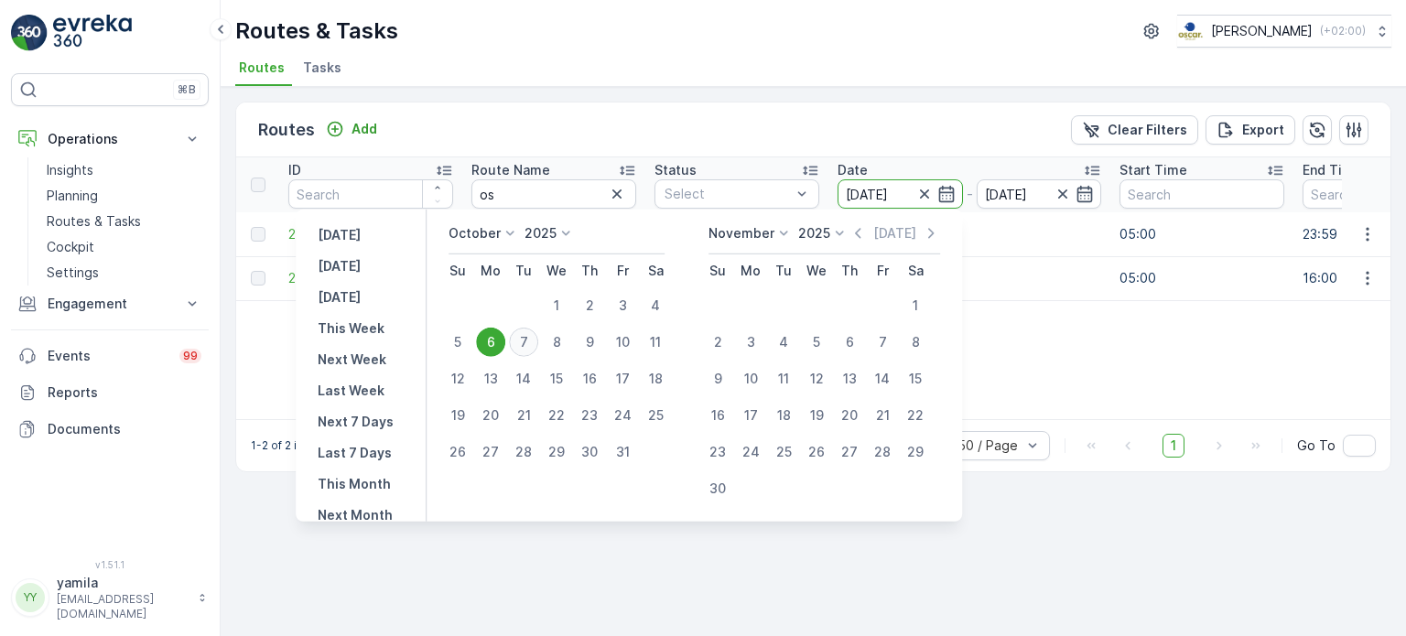
click at [537, 347] on div "7" at bounding box center [523, 342] width 29 height 29
type input "[DATE]"
click at [537, 347] on div "7" at bounding box center [523, 342] width 29 height 29
type input "[DATE]"
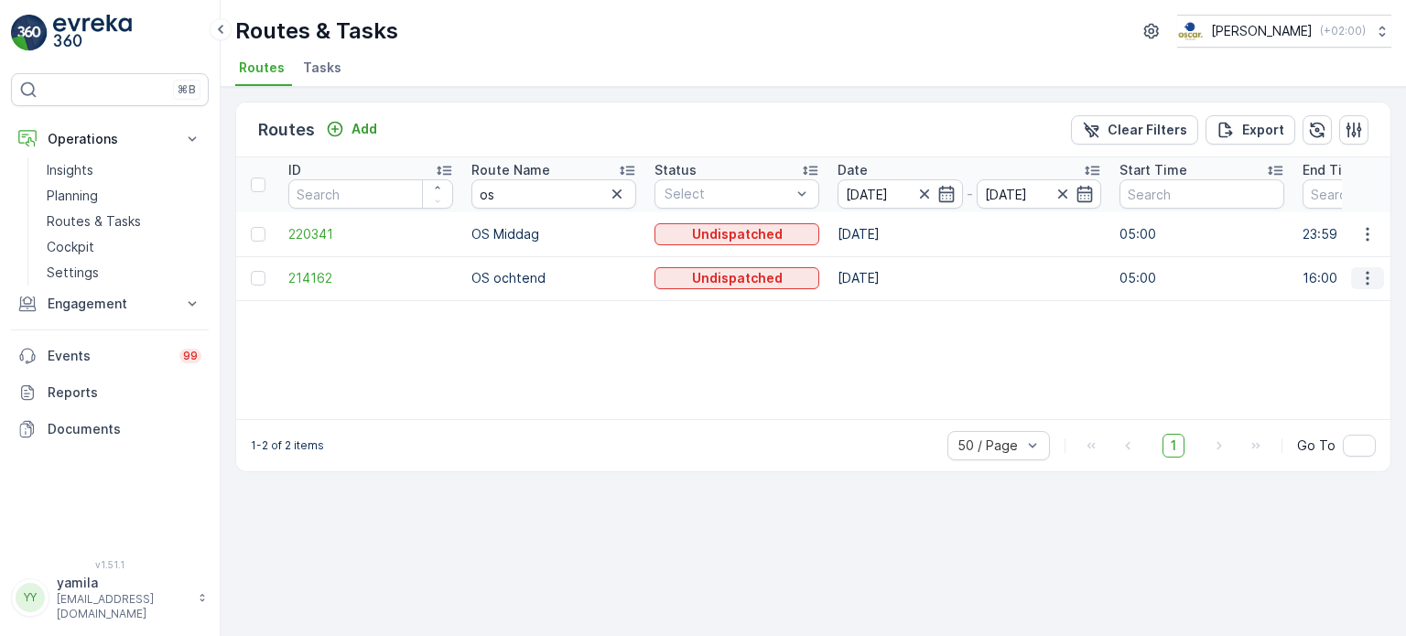
click at [1369, 281] on icon "button" at bounding box center [1367, 279] width 3 height 14
click at [1154, 349] on div "ID Route Name os Status Select Date 07.10.2025 - 07.10.2025 Start Time End Time…" at bounding box center [813, 288] width 1154 height 262
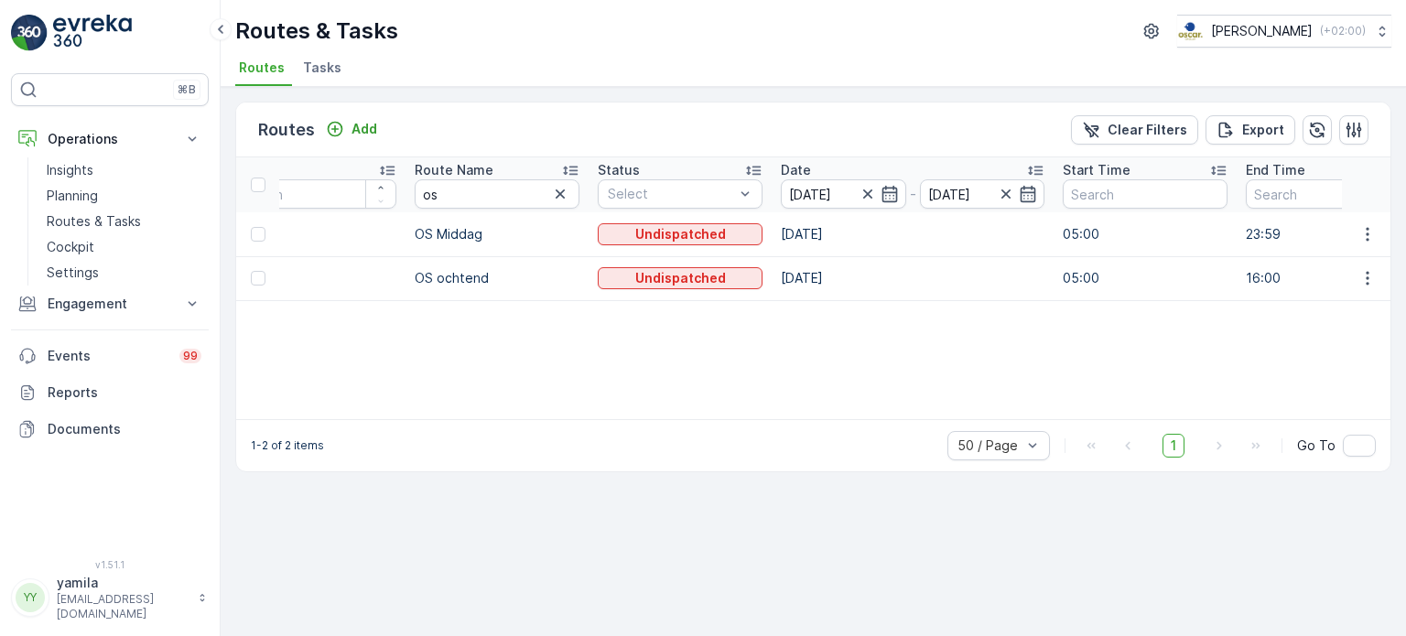
scroll to position [0, 31]
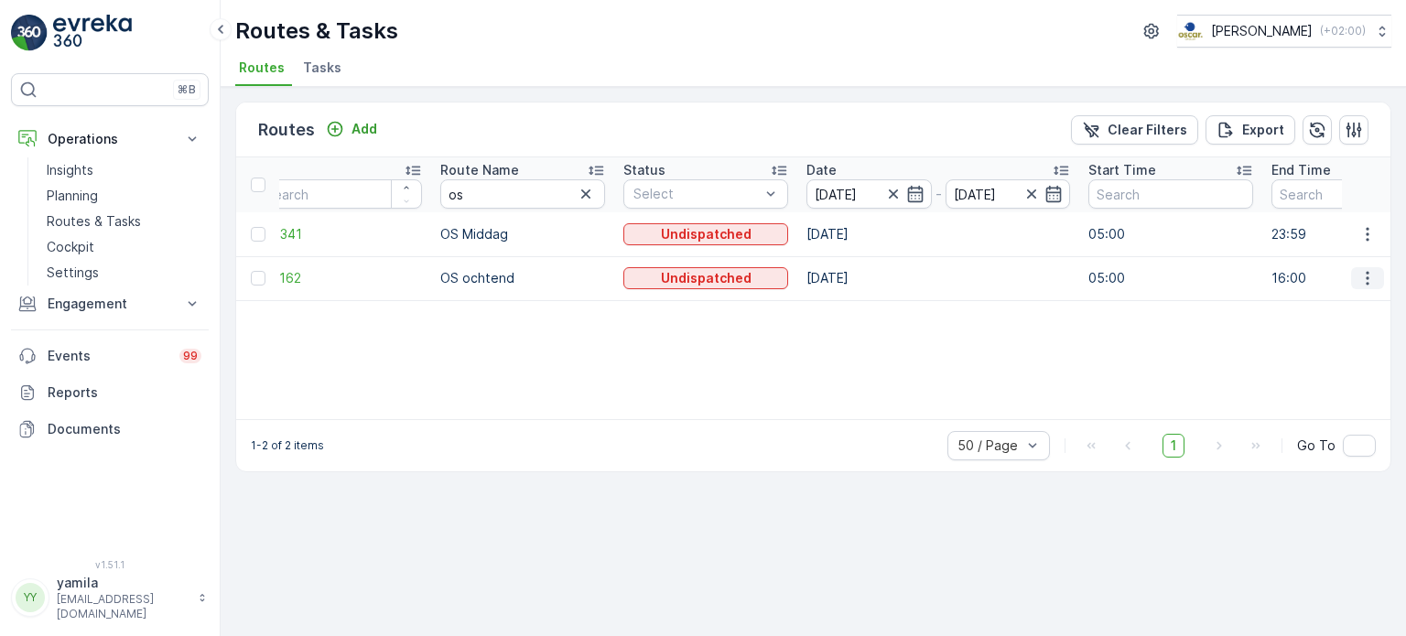
click at [1364, 278] on icon "button" at bounding box center [1368, 278] width 18 height 18
click at [1333, 298] on span "See More Details" at bounding box center [1325, 305] width 106 height 18
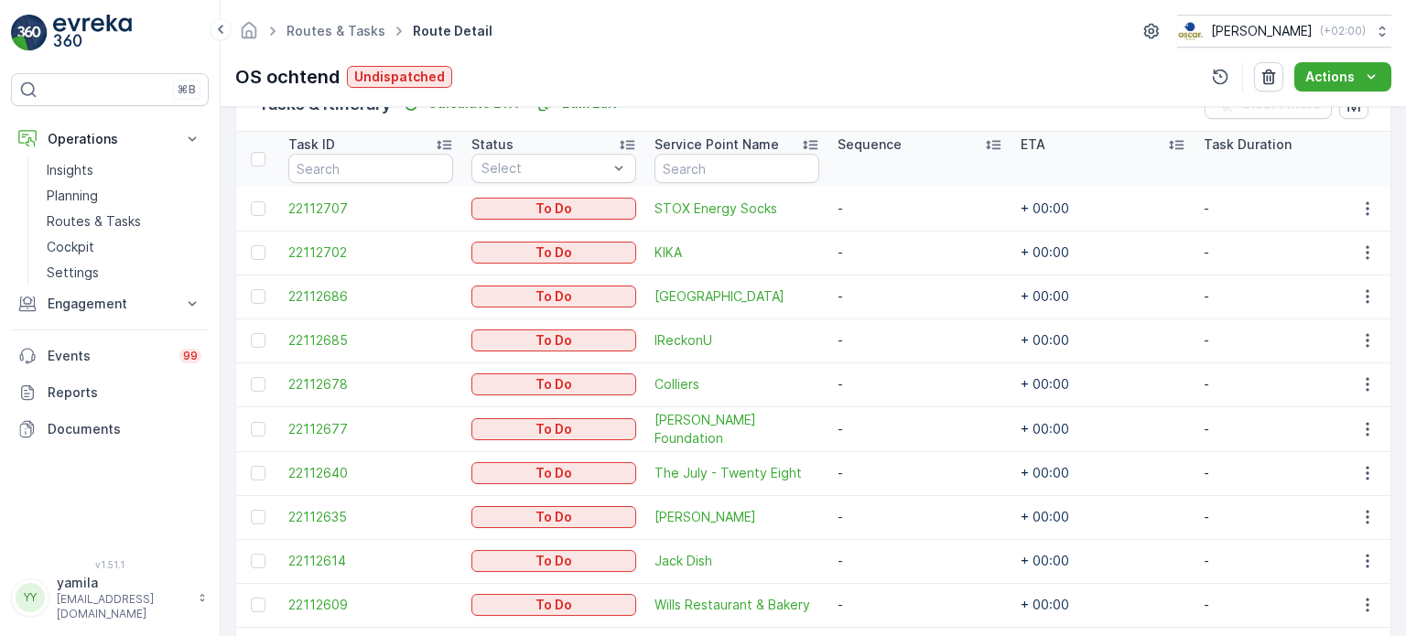
scroll to position [560, 0]
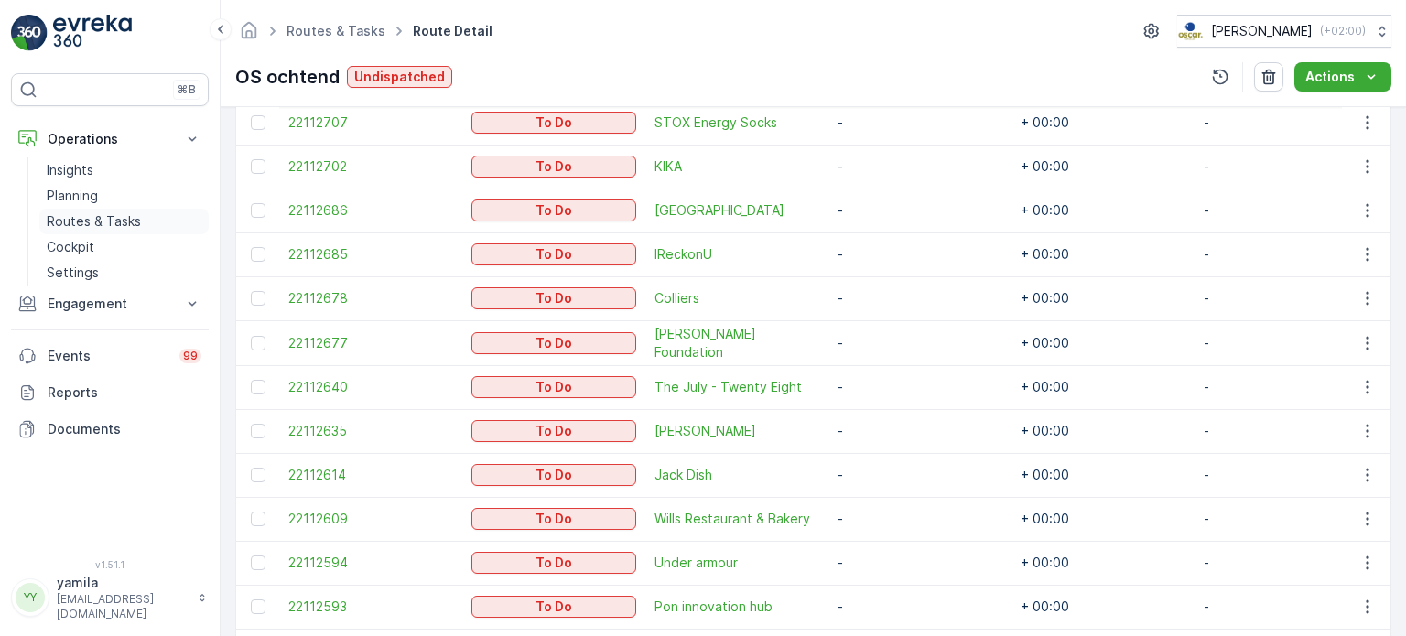
click at [113, 217] on p "Routes & Tasks" at bounding box center [94, 221] width 94 height 18
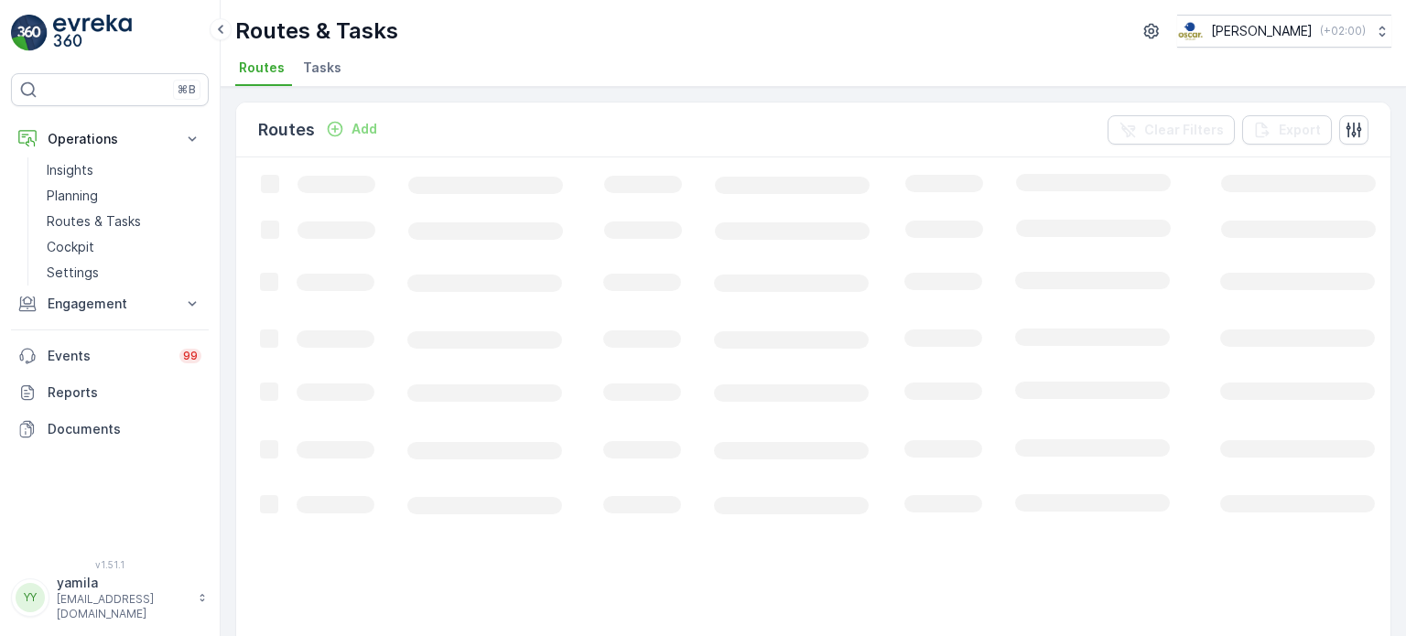
click at [327, 70] on span "Tasks" at bounding box center [322, 68] width 38 height 18
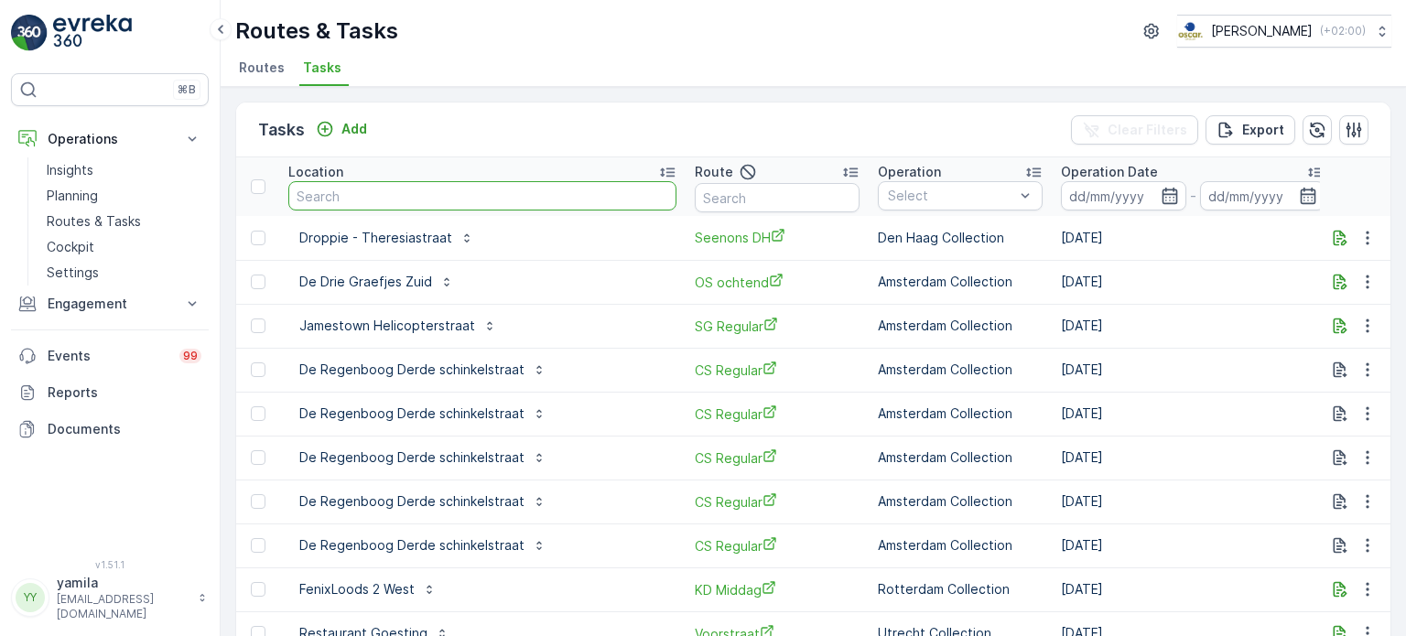
click at [356, 195] on input "text" at bounding box center [482, 195] width 388 height 29
type input "theater utrecht"
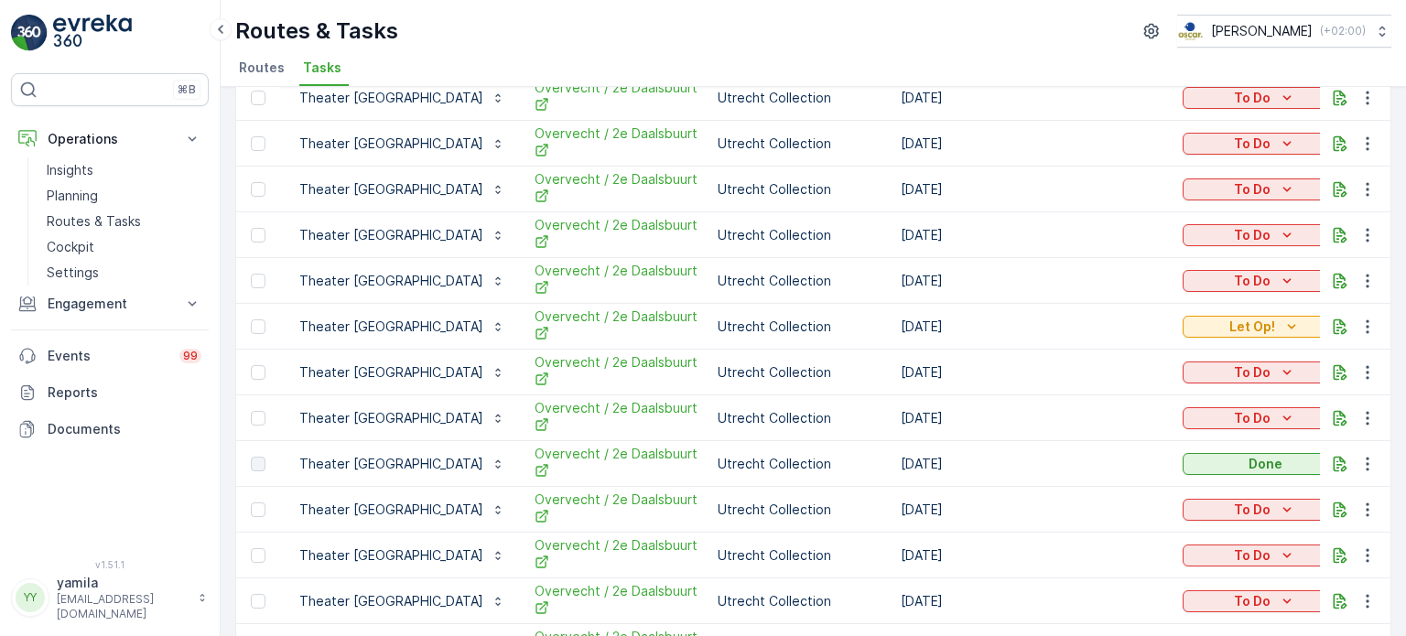
scroll to position [335, 0]
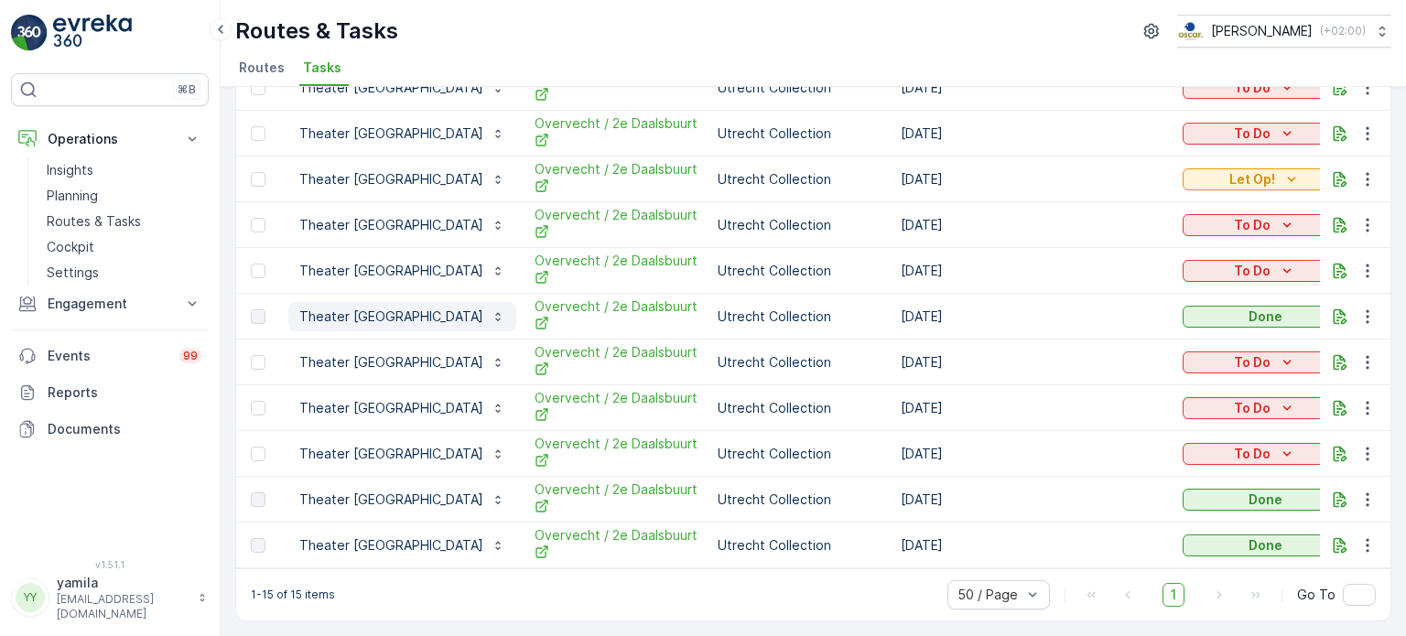
click at [309, 308] on p "Theater Utrecht" at bounding box center [391, 317] width 184 height 18
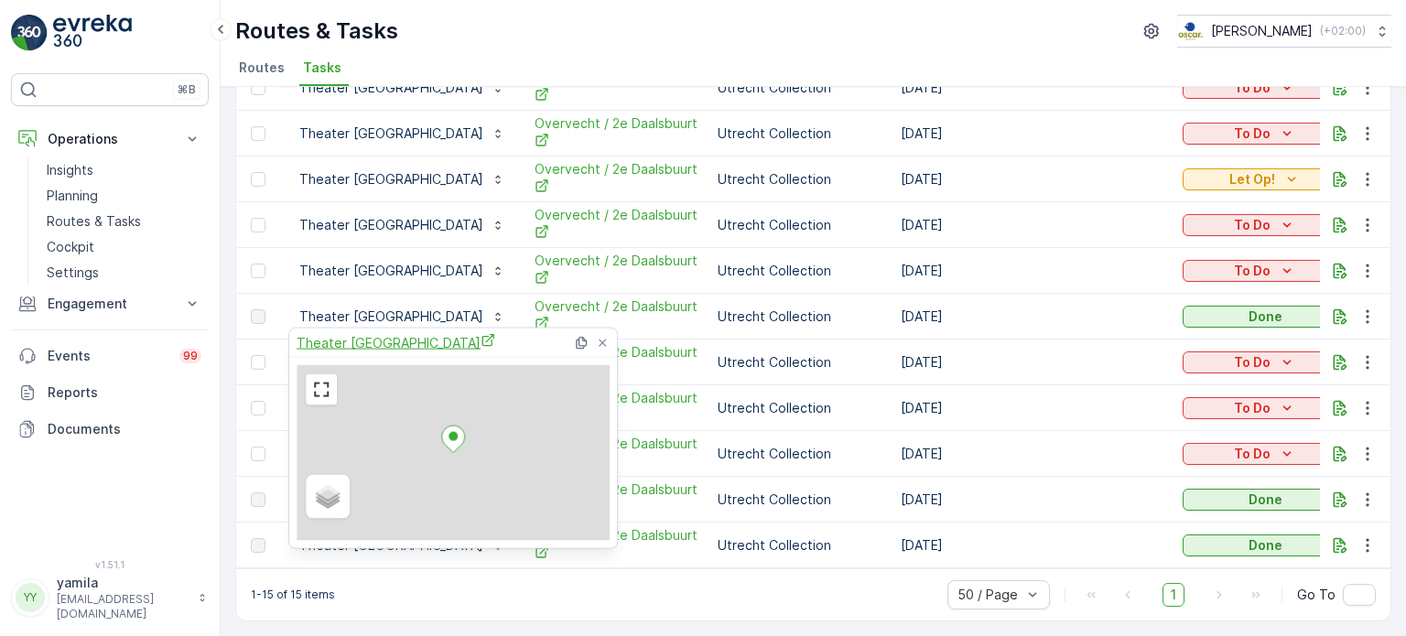
click at [332, 337] on span "Theater Utrecht" at bounding box center [396, 342] width 199 height 19
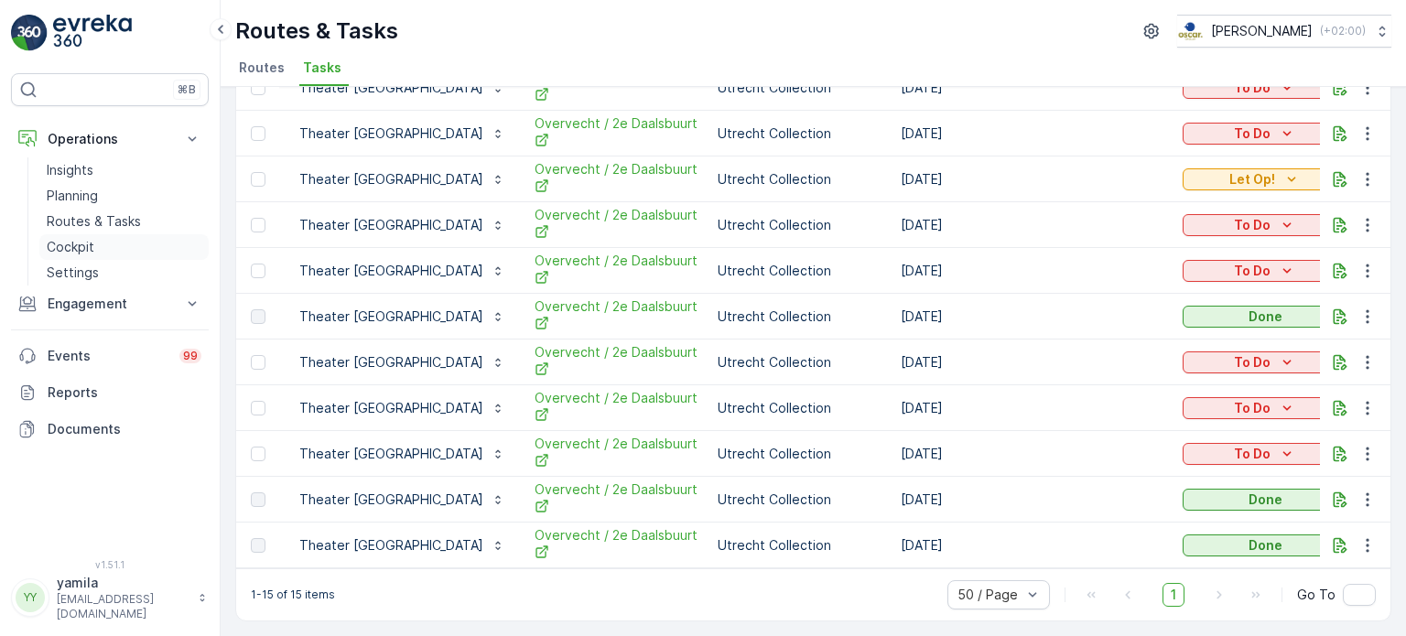
click at [115, 234] on link "Cockpit" at bounding box center [123, 247] width 169 height 26
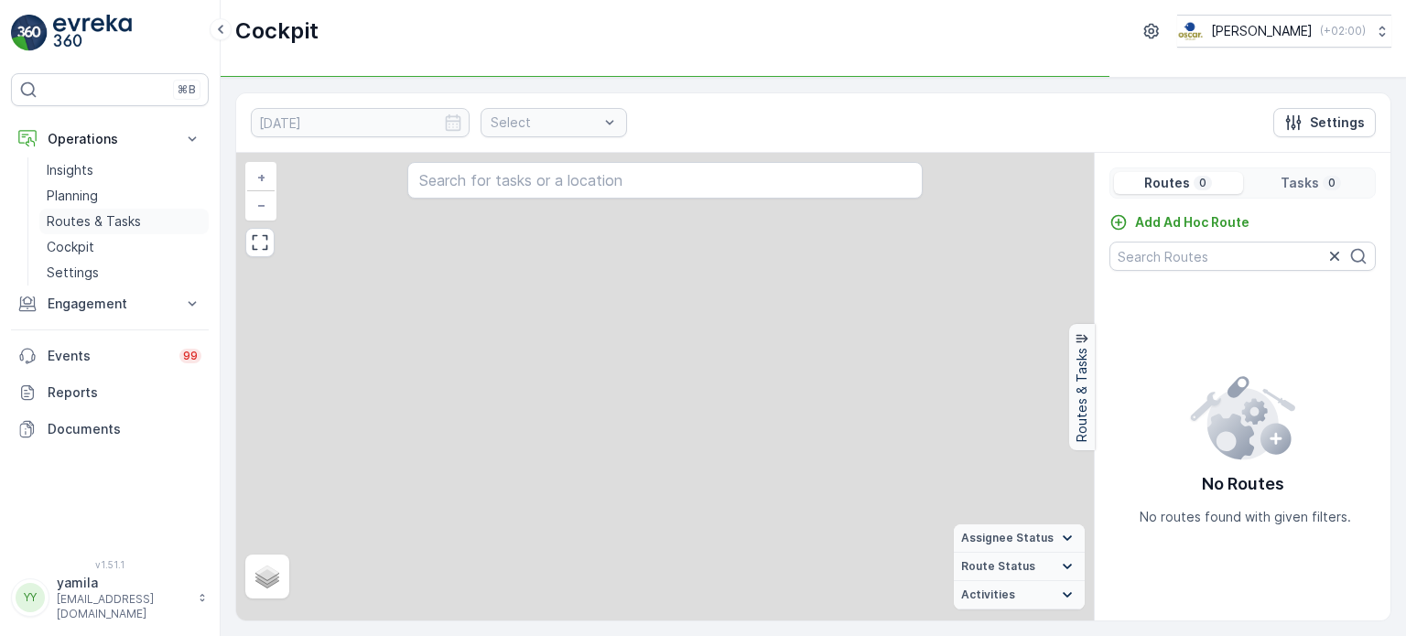
click at [114, 209] on link "Routes & Tasks" at bounding box center [123, 222] width 169 height 26
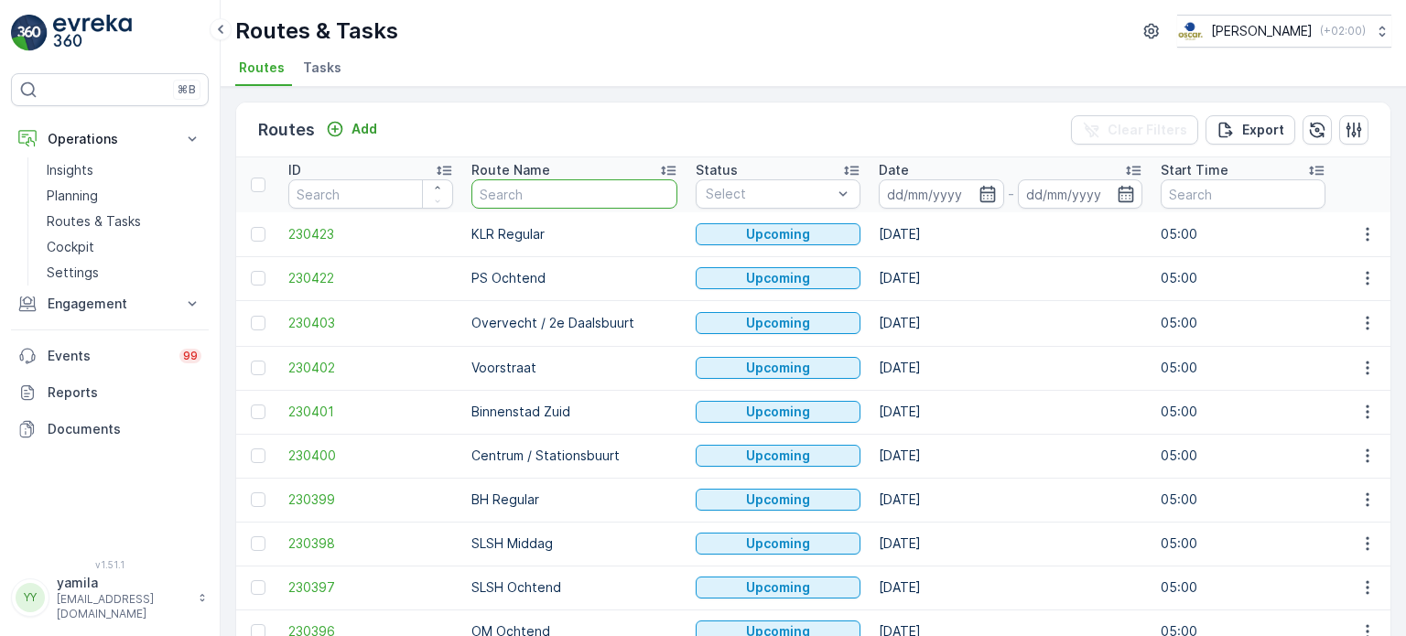
click at [523, 200] on input "text" at bounding box center [575, 193] width 206 height 29
type input "os"
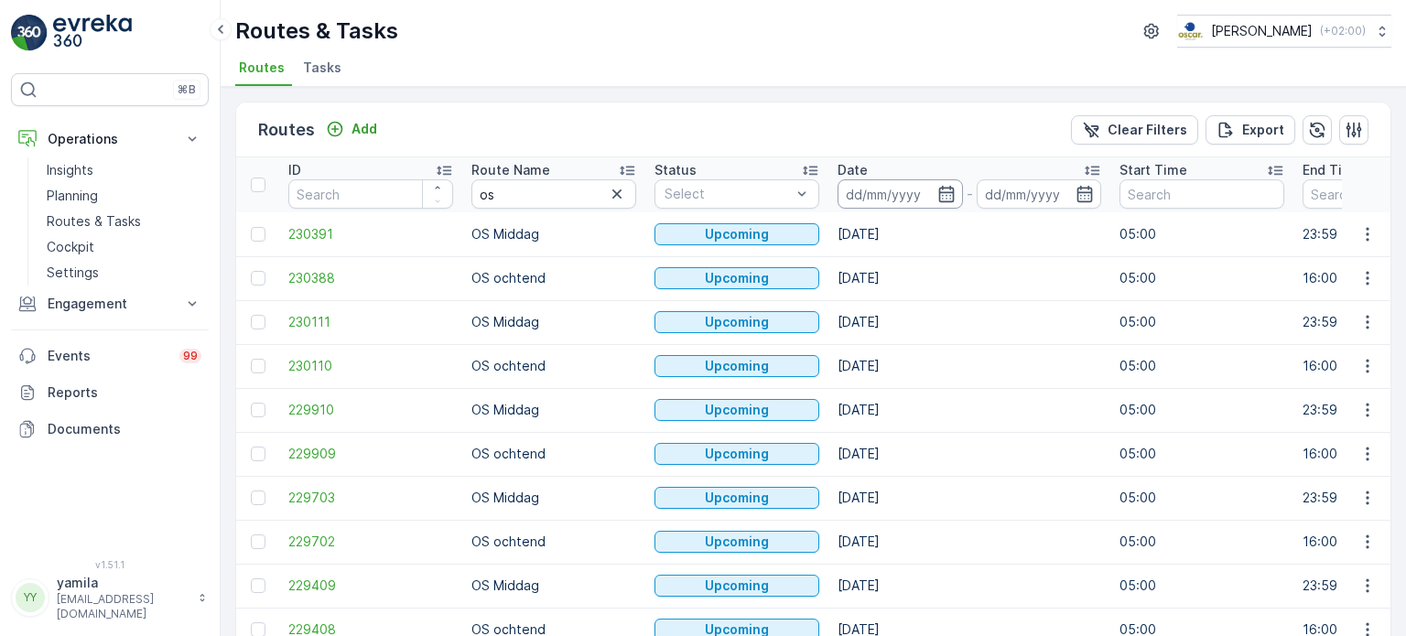
click at [869, 199] on input at bounding box center [900, 193] width 125 height 29
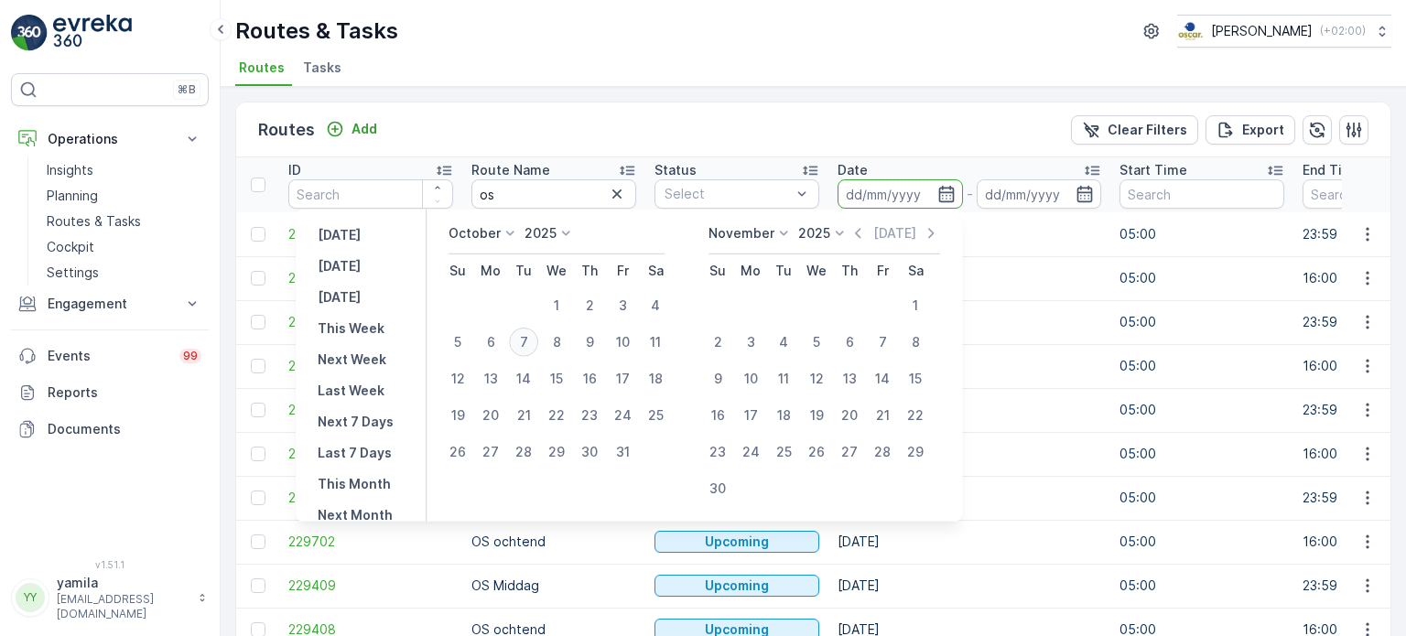
click at [535, 340] on div "7" at bounding box center [523, 342] width 29 height 29
type input "[DATE]"
click at [535, 340] on div "7" at bounding box center [523, 342] width 29 height 29
type input "[DATE]"
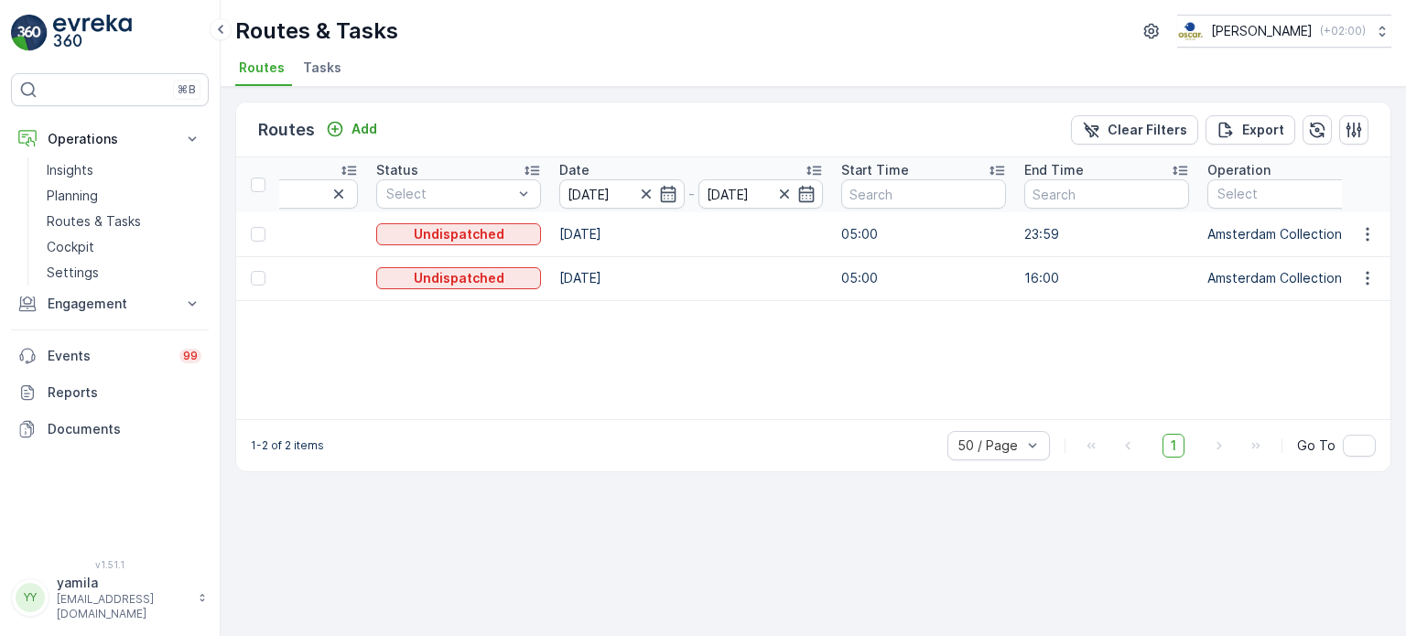
scroll to position [0, 247]
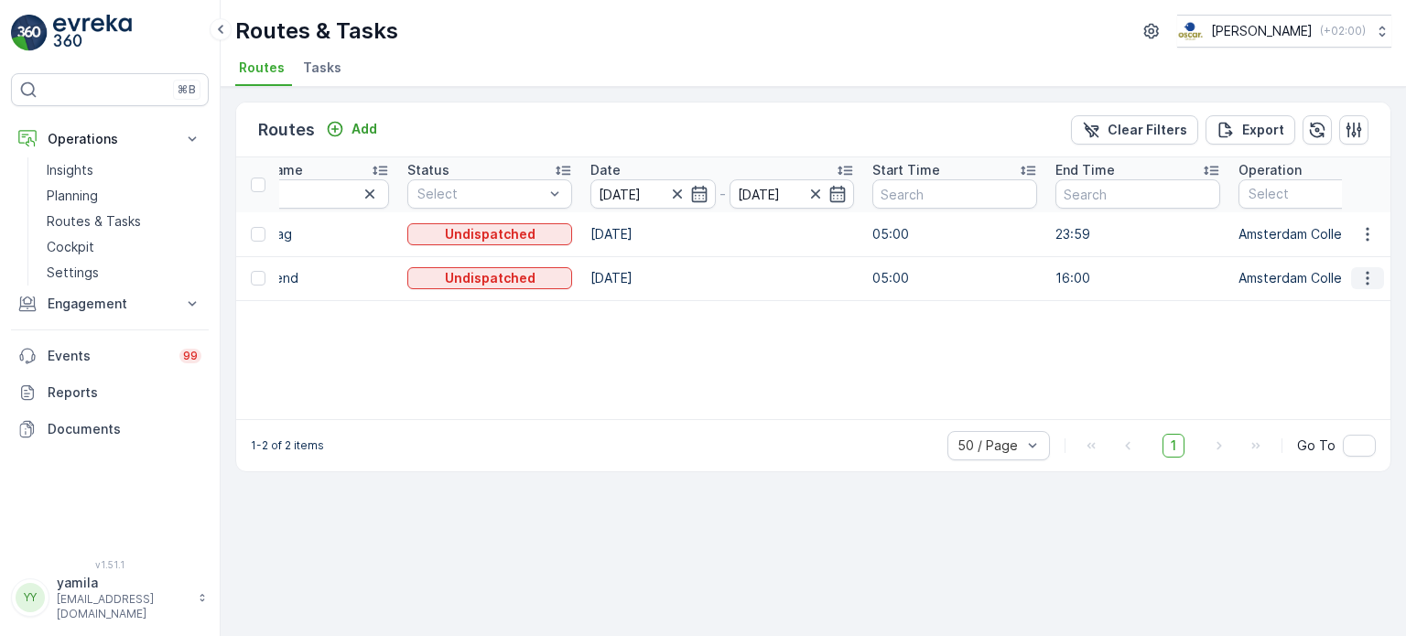
click at [1366, 280] on icon "button" at bounding box center [1368, 278] width 18 height 18
click at [1346, 299] on span "See More Details" at bounding box center [1325, 305] width 106 height 18
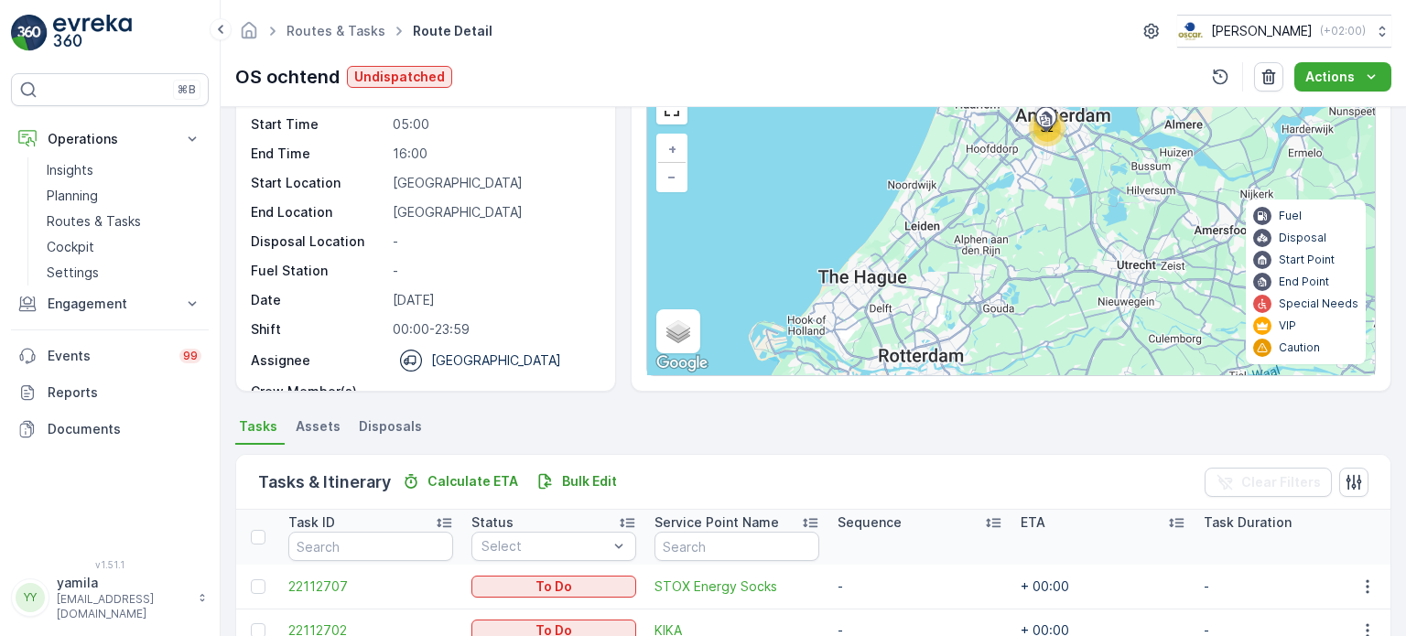
scroll to position [86, 0]
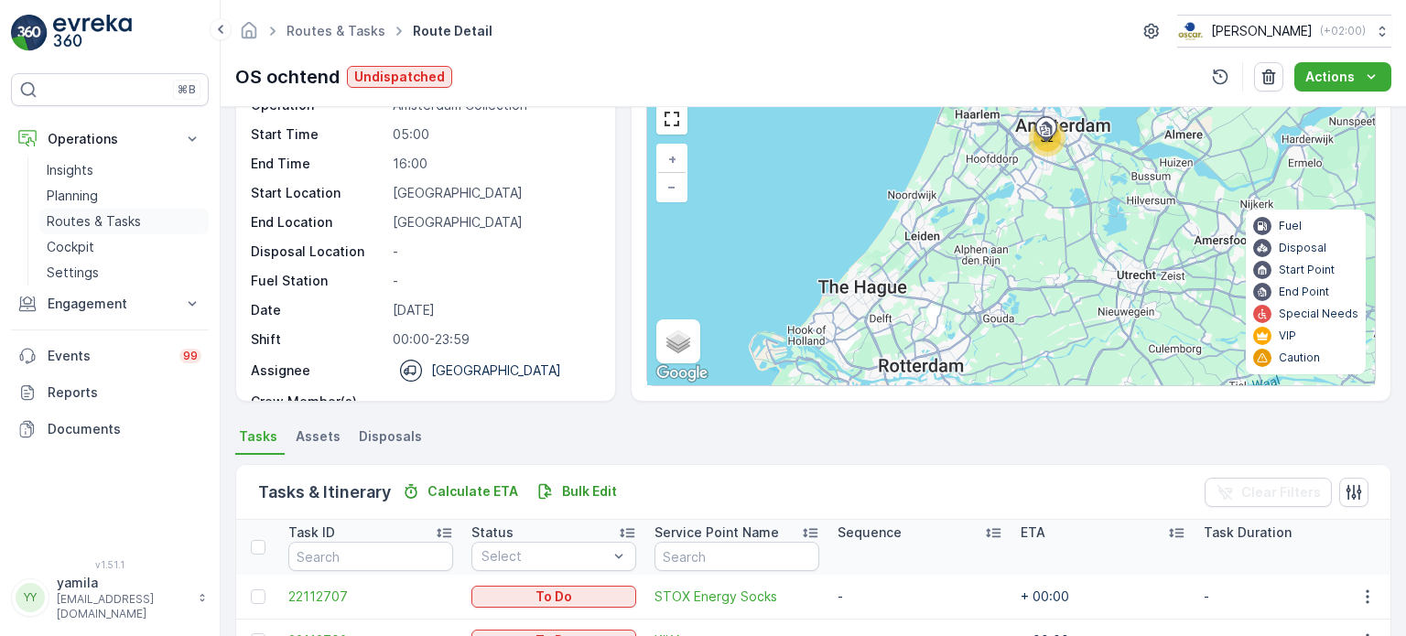
click at [111, 226] on p "Routes & Tasks" at bounding box center [94, 221] width 94 height 18
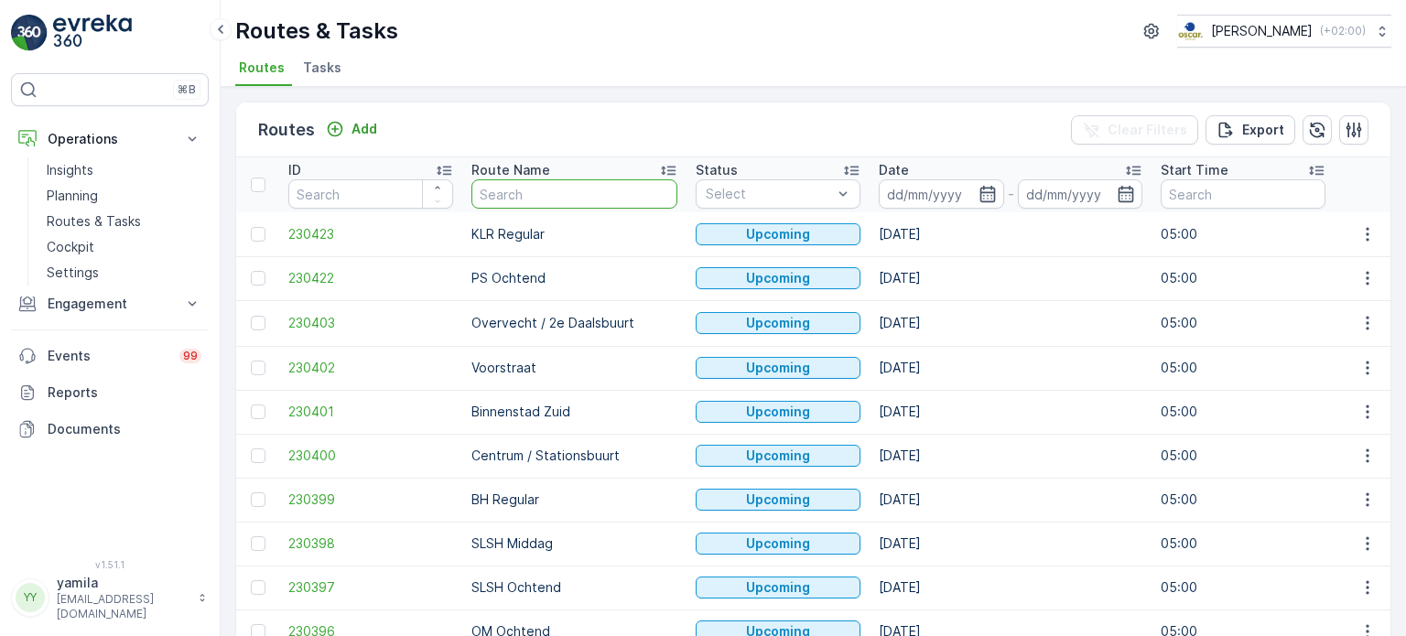
click at [525, 201] on input "text" at bounding box center [575, 193] width 206 height 29
type input "sg"
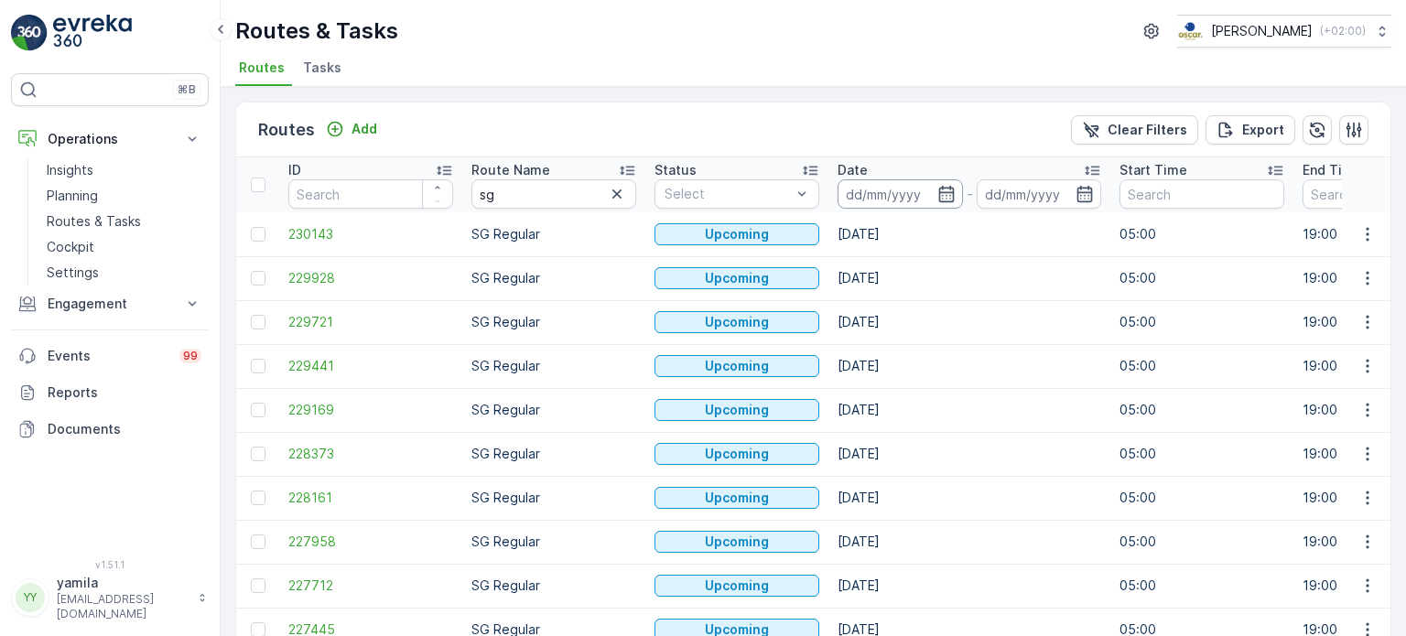
click at [864, 190] on input at bounding box center [900, 193] width 125 height 29
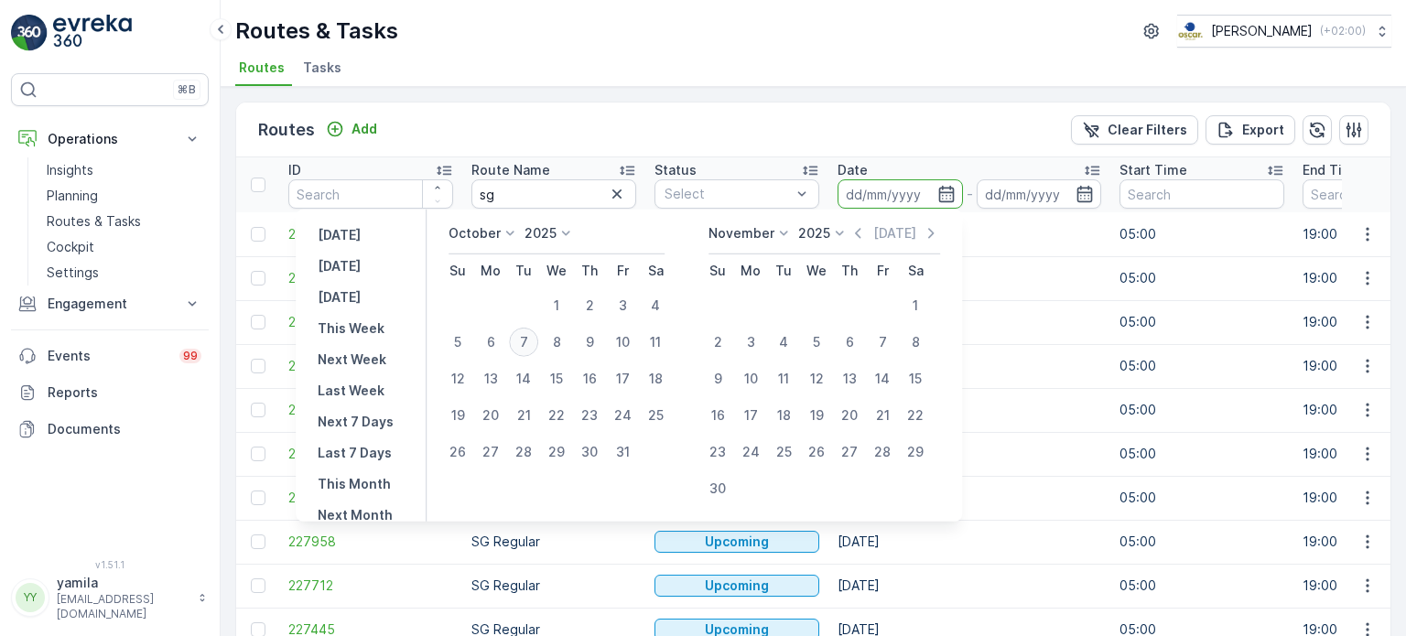
click at [528, 343] on div "7" at bounding box center [523, 342] width 29 height 29
type input "[DATE]"
click at [528, 343] on div "7" at bounding box center [523, 342] width 29 height 29
type input "[DATE]"
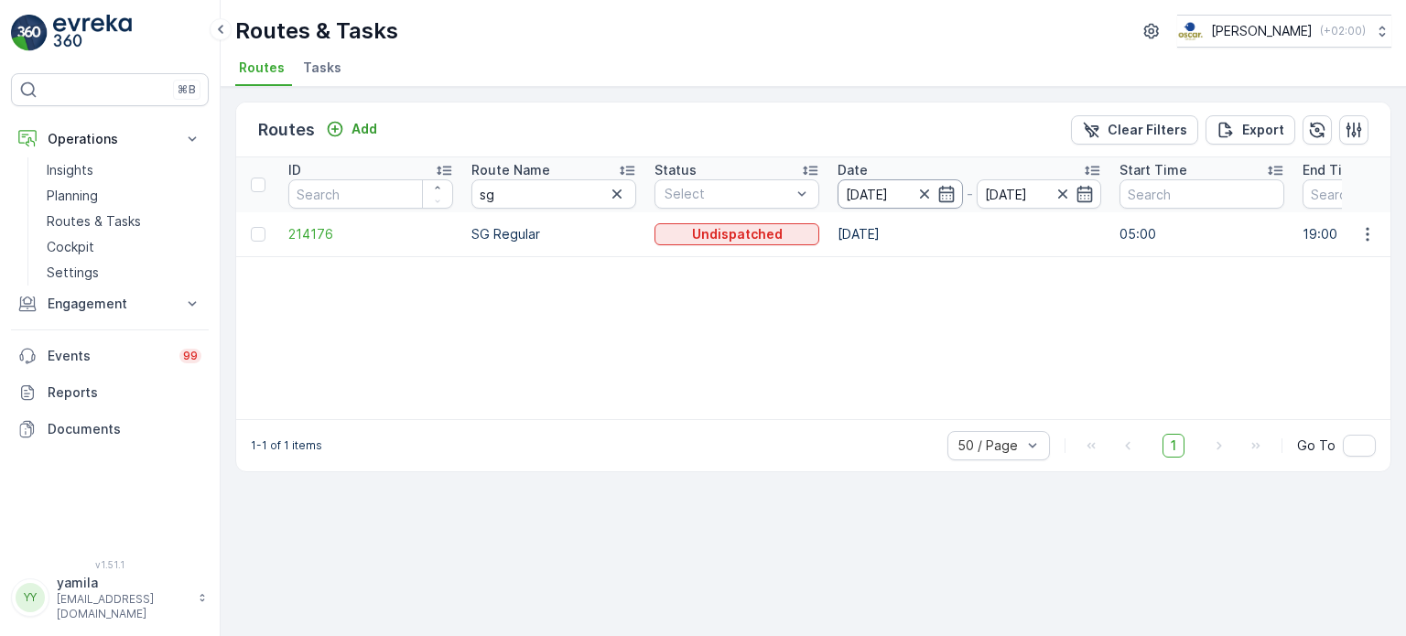
drag, startPoint x: 928, startPoint y: 270, endPoint x: 894, endPoint y: 199, distance: 79.4
click at [894, 199] on input "07.10.2025" at bounding box center [900, 193] width 125 height 29
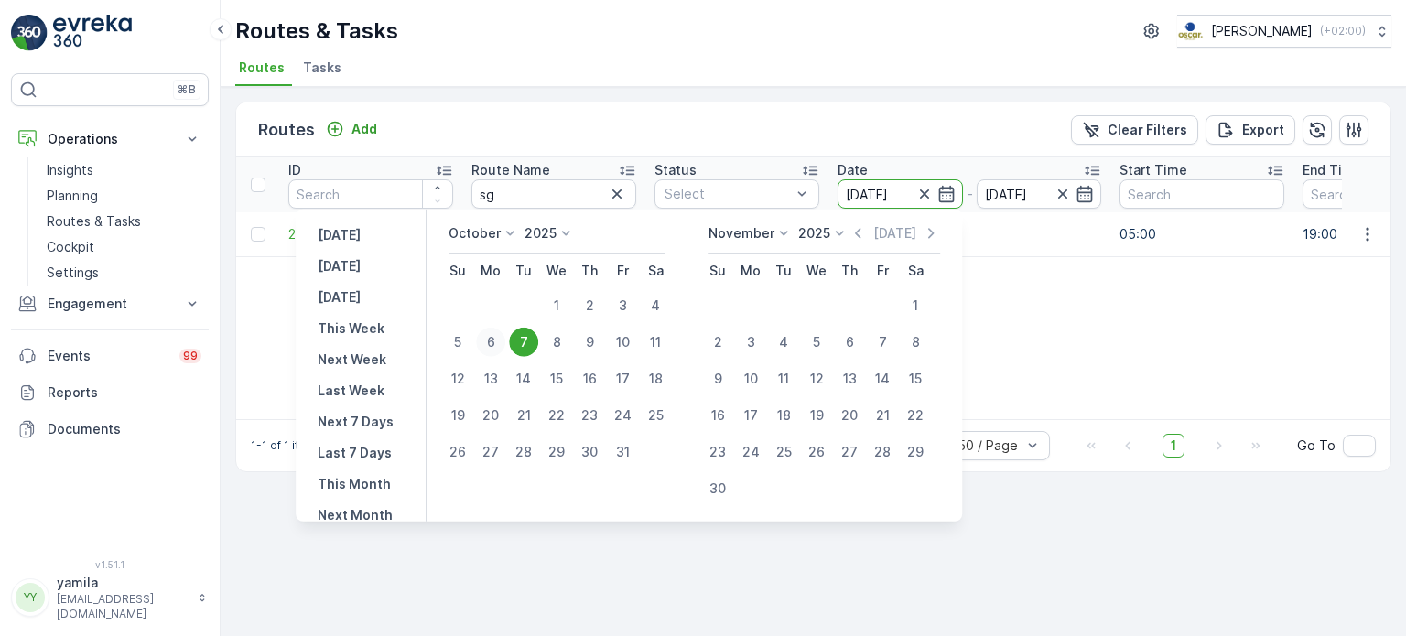
click at [505, 346] on div "6" at bounding box center [490, 342] width 29 height 29
type input "[DATE]"
click at [505, 346] on div "6" at bounding box center [490, 342] width 29 height 29
type input "[DATE]"
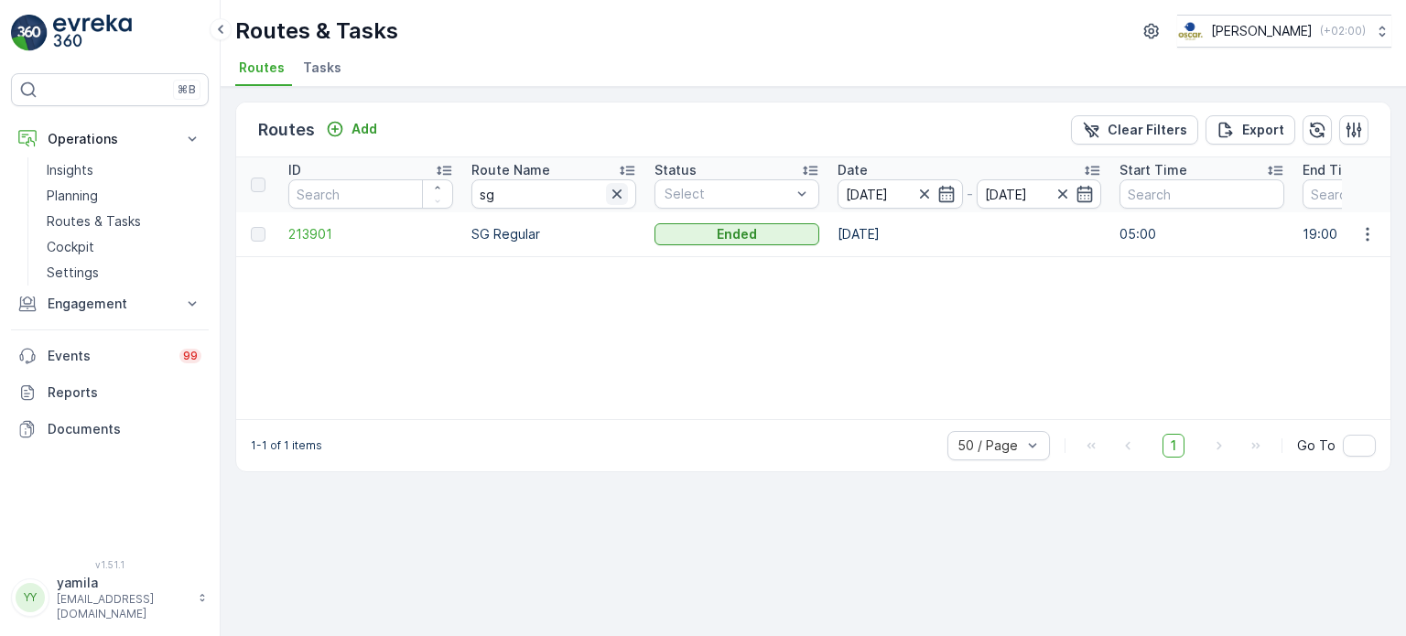
click at [613, 190] on icon "button" at bounding box center [617, 194] width 18 height 18
click at [645, 79] on ul "Routes Tasks" at bounding box center [806, 70] width 1142 height 31
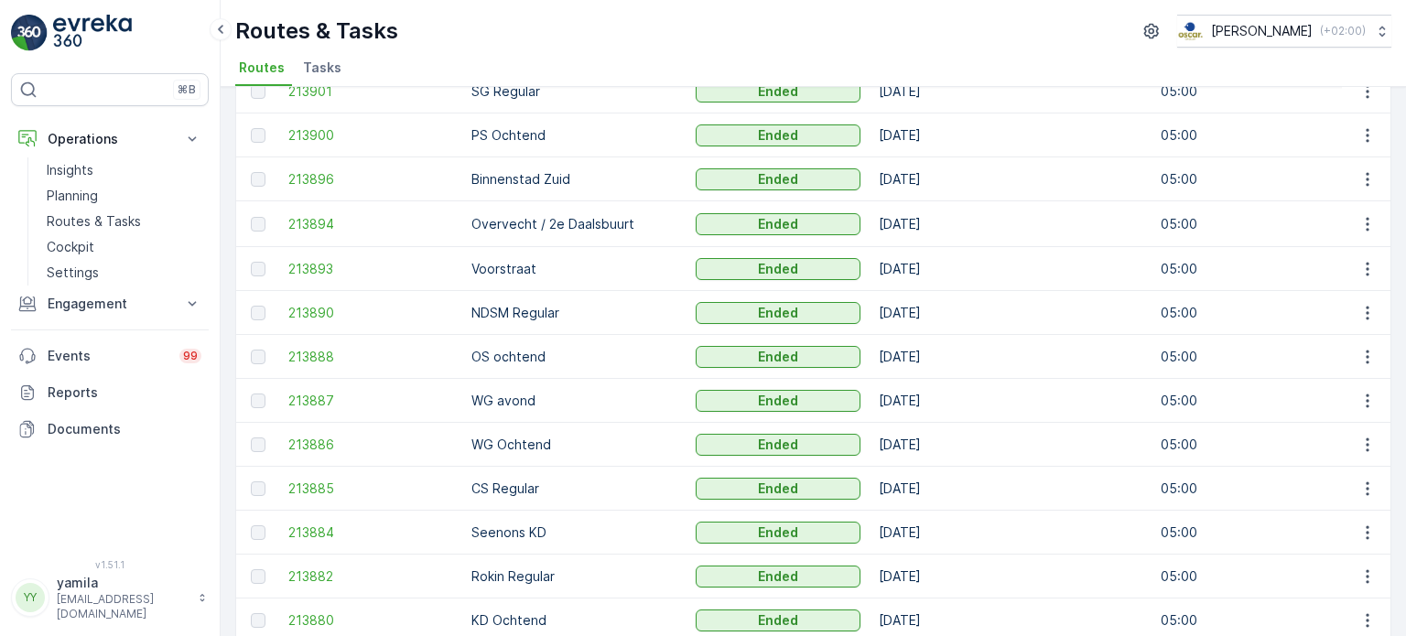
scroll to position [952, 0]
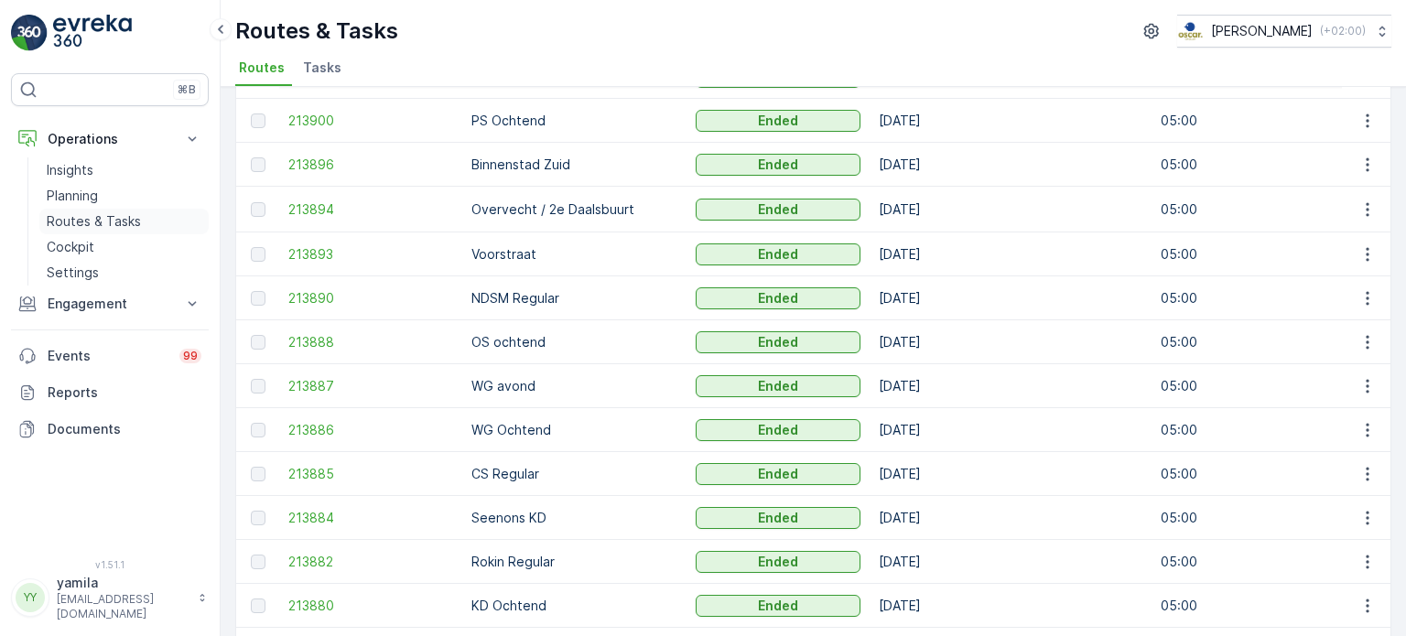
click at [114, 211] on link "Routes & Tasks" at bounding box center [123, 222] width 169 height 26
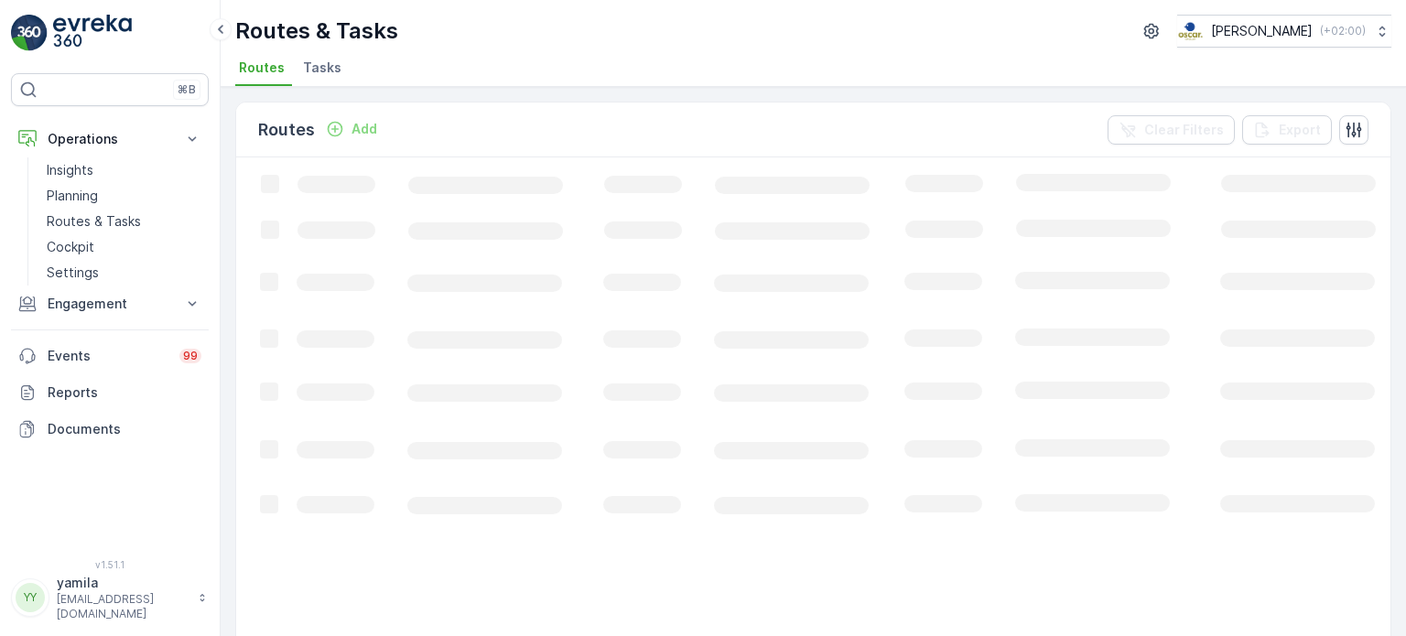
click at [333, 74] on span "Tasks" at bounding box center [322, 68] width 38 height 18
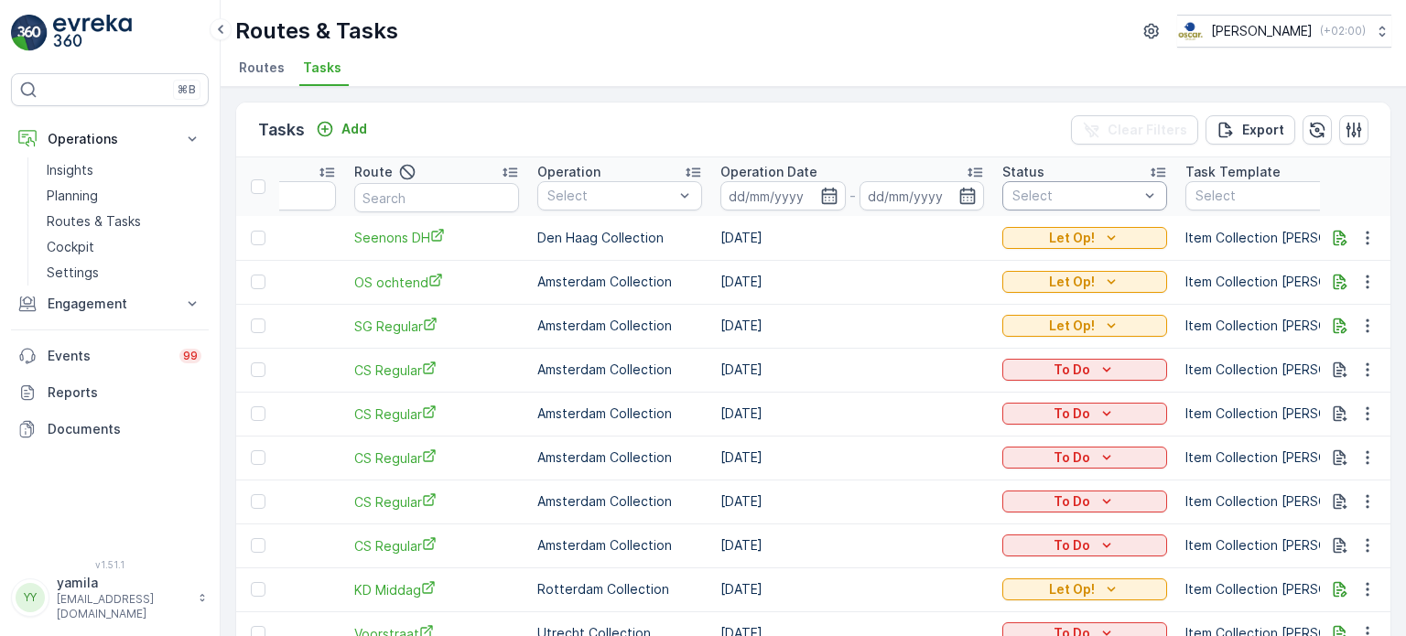
scroll to position [0, 344]
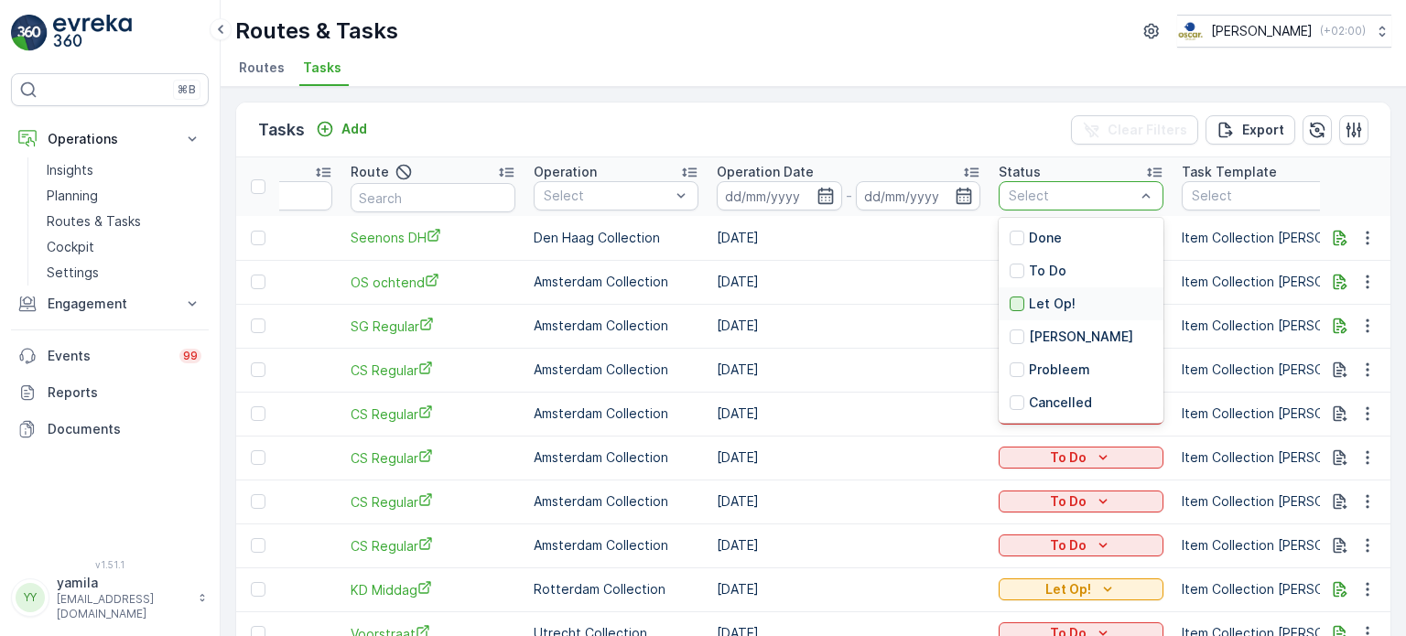
click at [1010, 307] on div at bounding box center [1017, 304] width 15 height 15
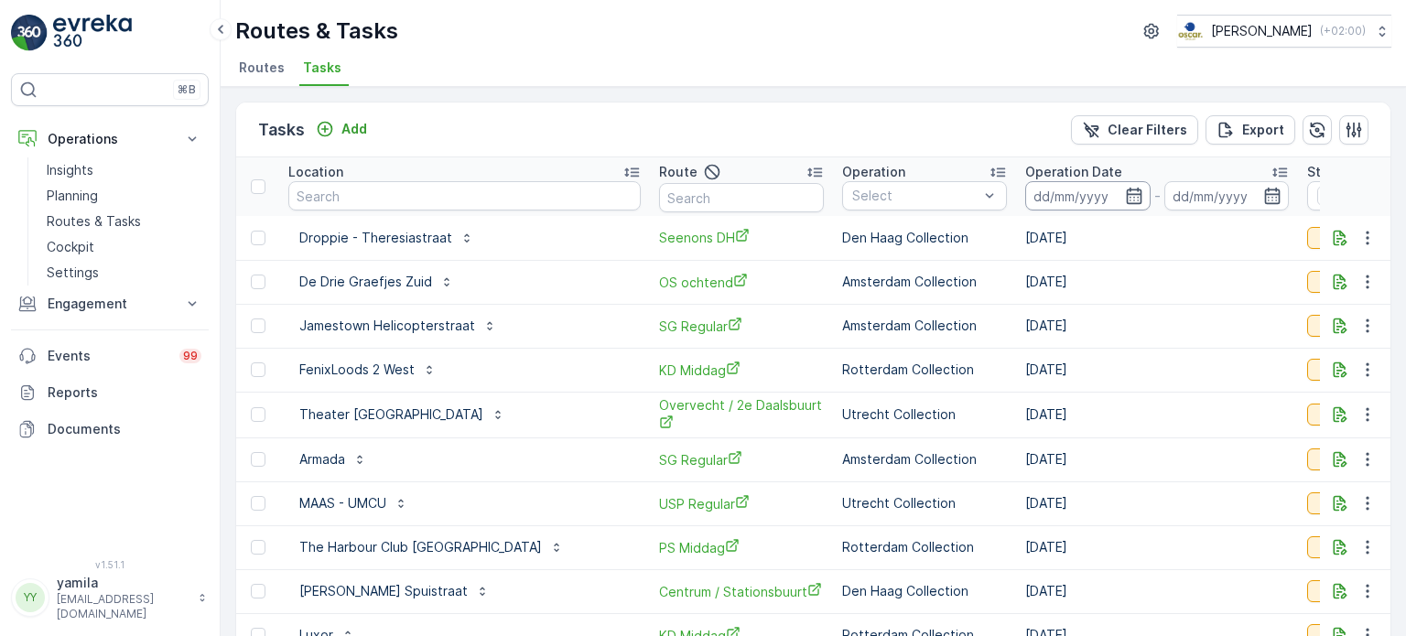
click at [1037, 186] on input at bounding box center [1087, 195] width 125 height 29
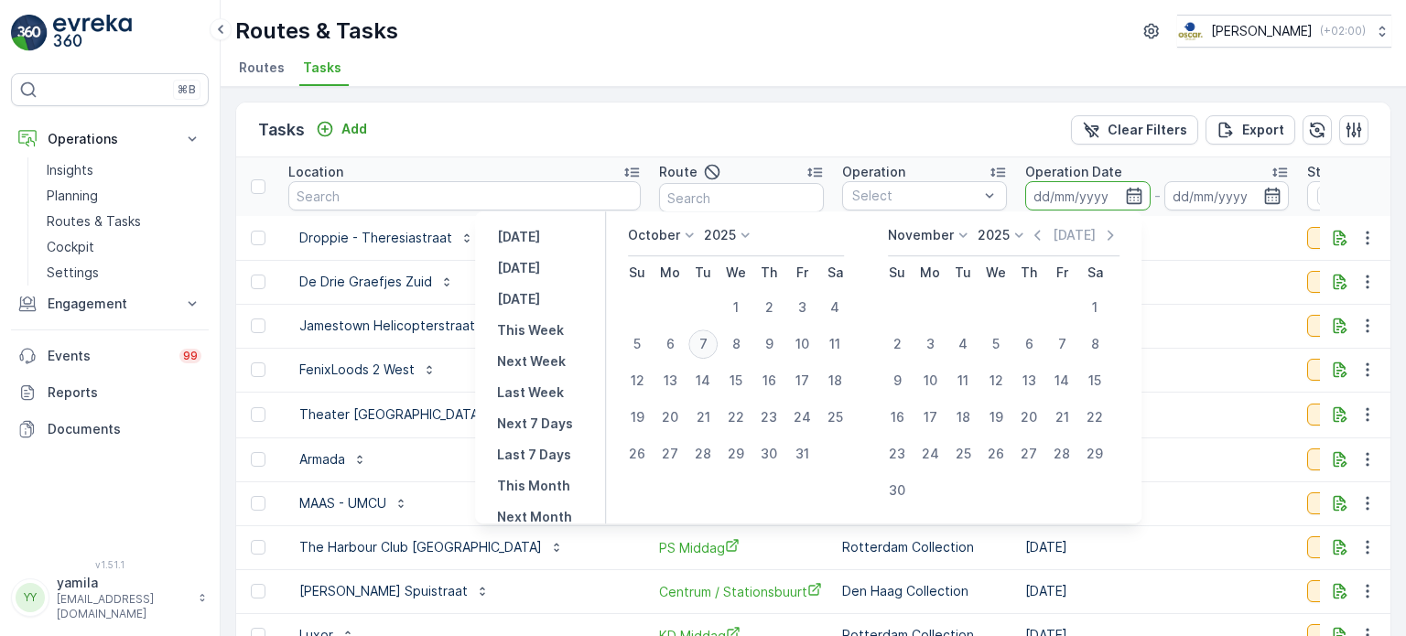
click at [711, 340] on div "7" at bounding box center [702, 344] width 29 height 29
type input "[DATE]"
click at [711, 340] on div "7" at bounding box center [702, 344] width 29 height 29
type input "[DATE]"
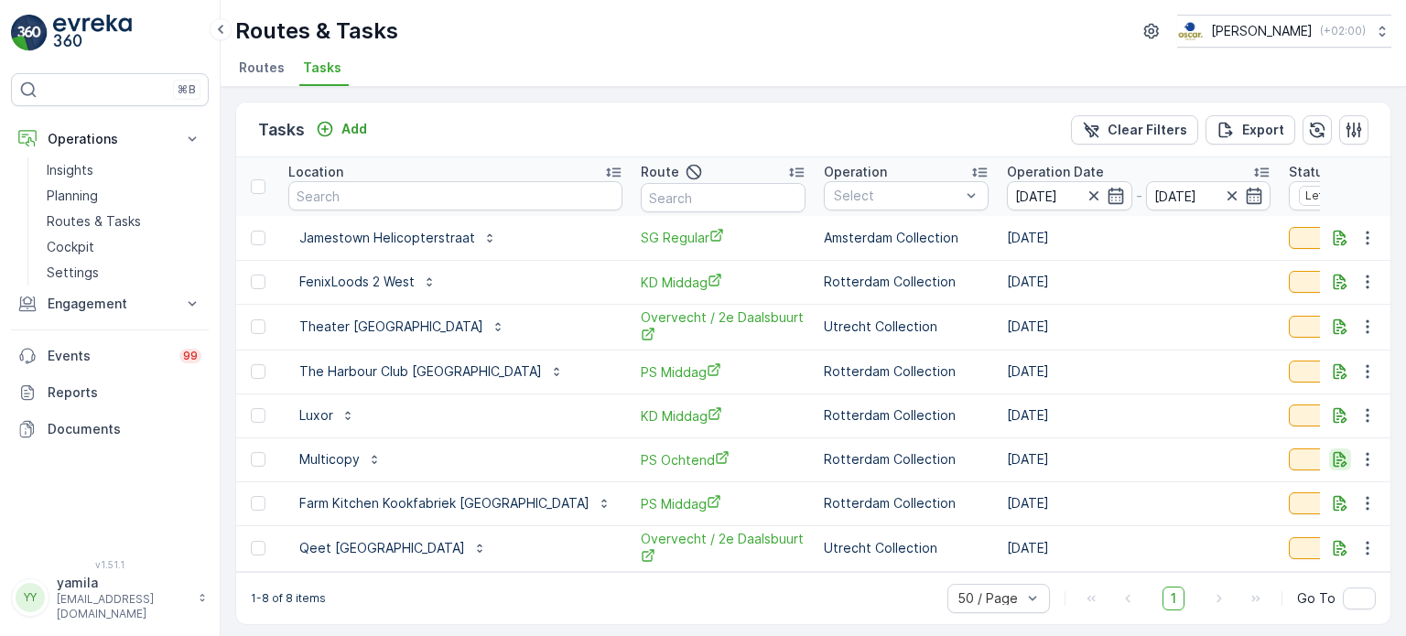
click at [1341, 459] on icon "button" at bounding box center [1340, 459] width 18 height 18
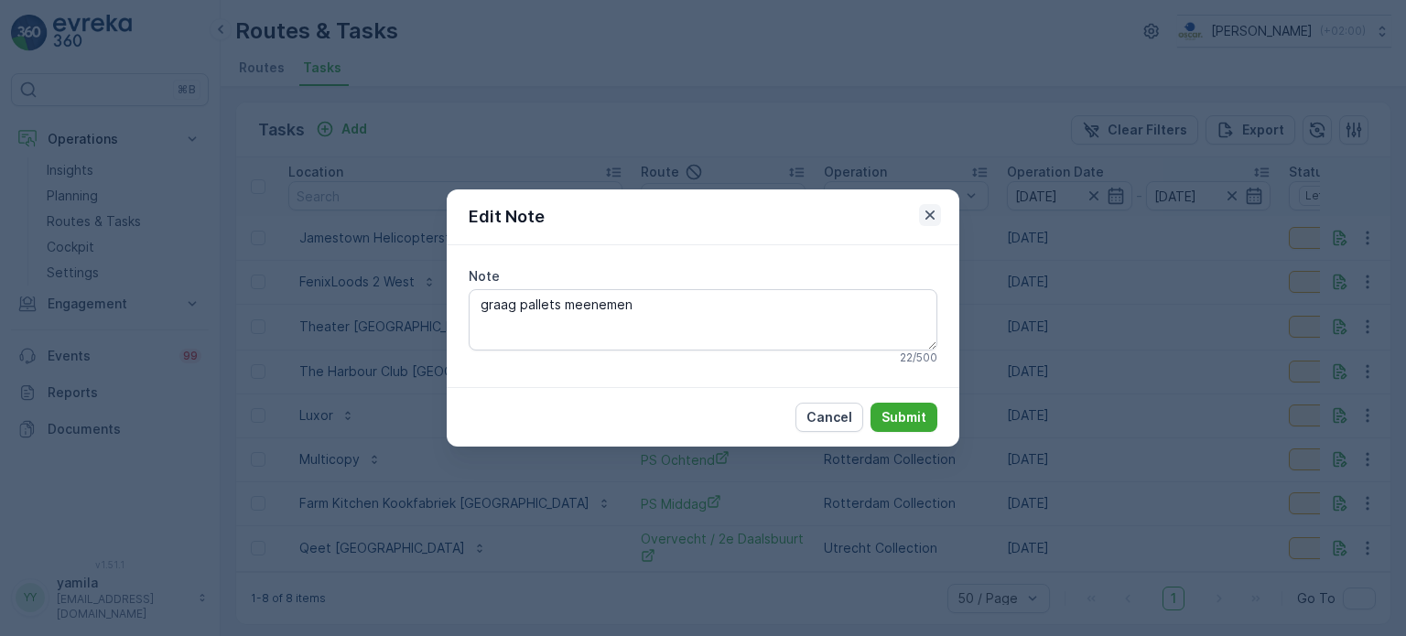
click at [934, 215] on icon "button" at bounding box center [930, 215] width 18 height 18
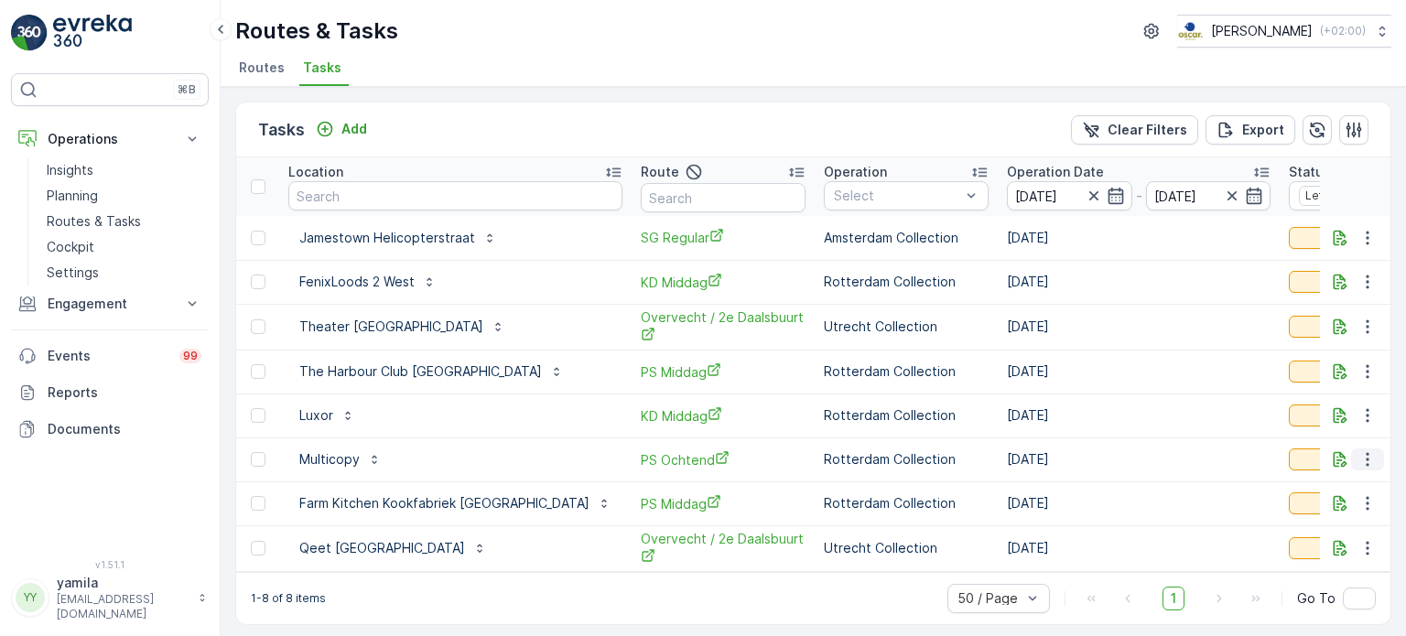
click at [1366, 462] on icon "button" at bounding box center [1367, 460] width 3 height 14
click at [1295, 537] on span "Change Route" at bounding box center [1320, 536] width 89 height 18
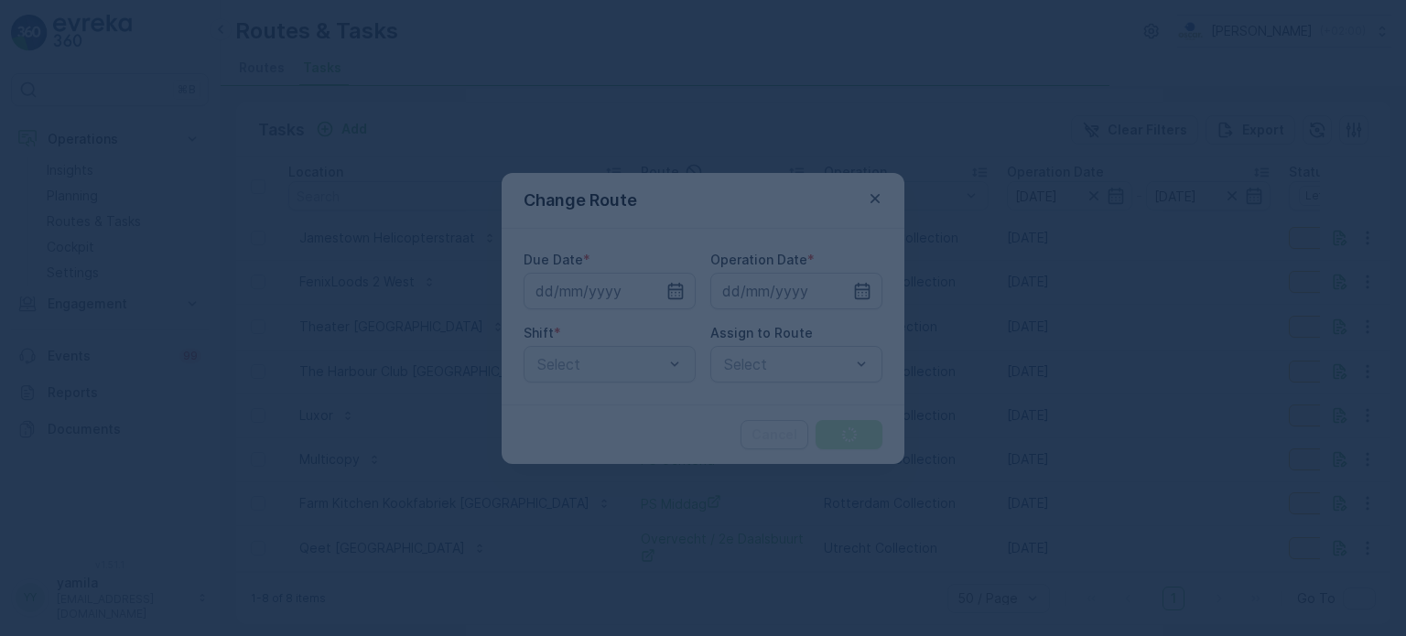
type input "[DATE]"
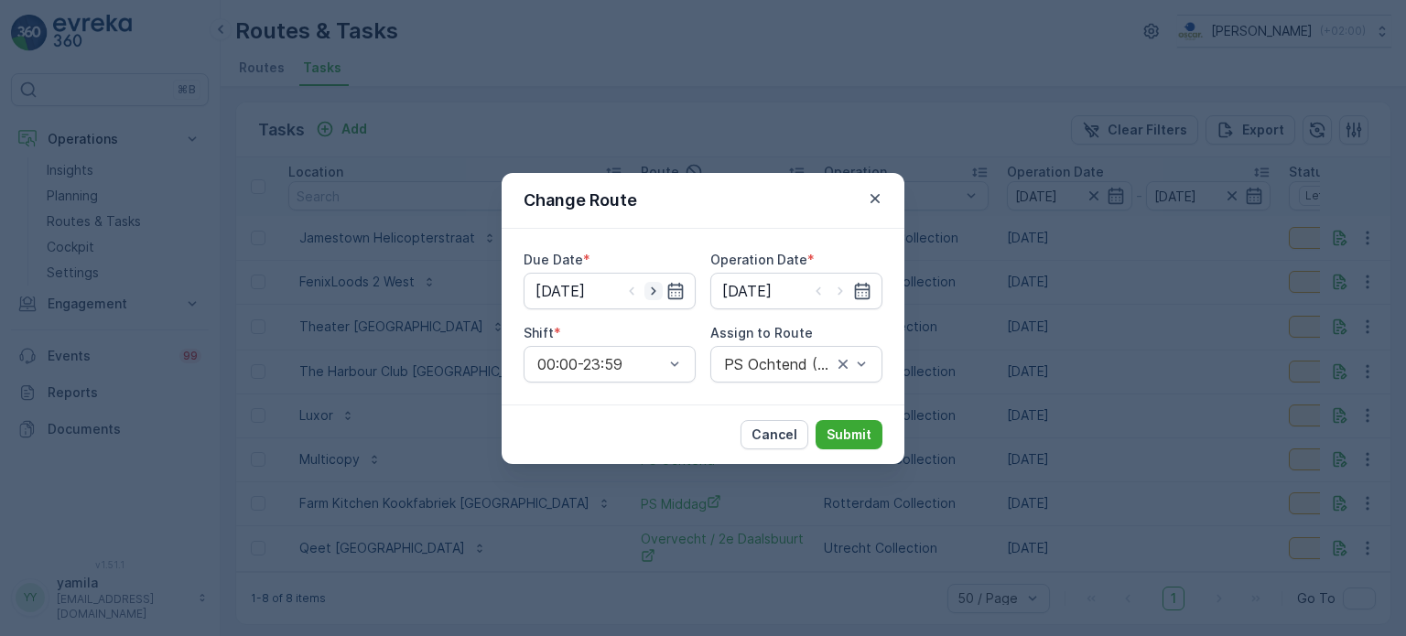
click at [659, 291] on icon "button" at bounding box center [654, 291] width 18 height 18
type input "08.10.2025"
click at [840, 287] on icon "button" at bounding box center [840, 291] width 18 height 18
type input "08.10.2025"
click at [869, 431] on p "Submit" at bounding box center [849, 435] width 45 height 18
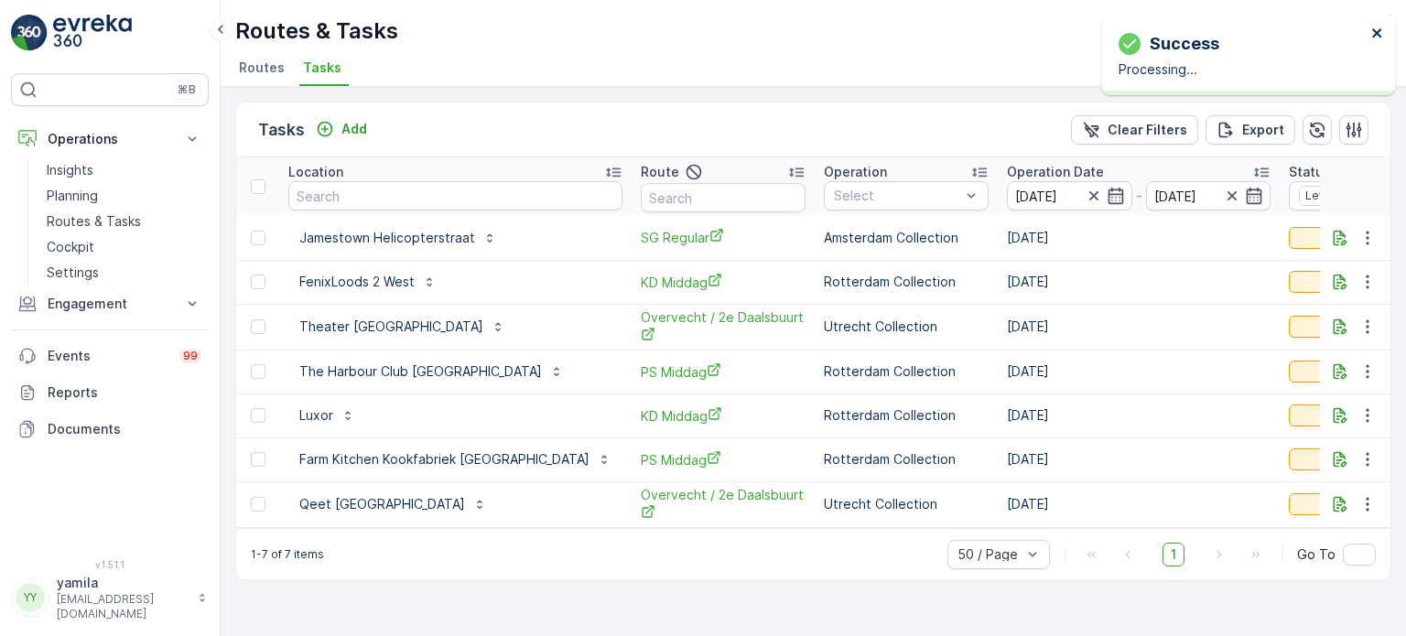
click at [1372, 32] on icon "close" at bounding box center [1377, 33] width 13 height 15
click at [1007, 197] on input "[DATE]" at bounding box center [1069, 195] width 125 height 29
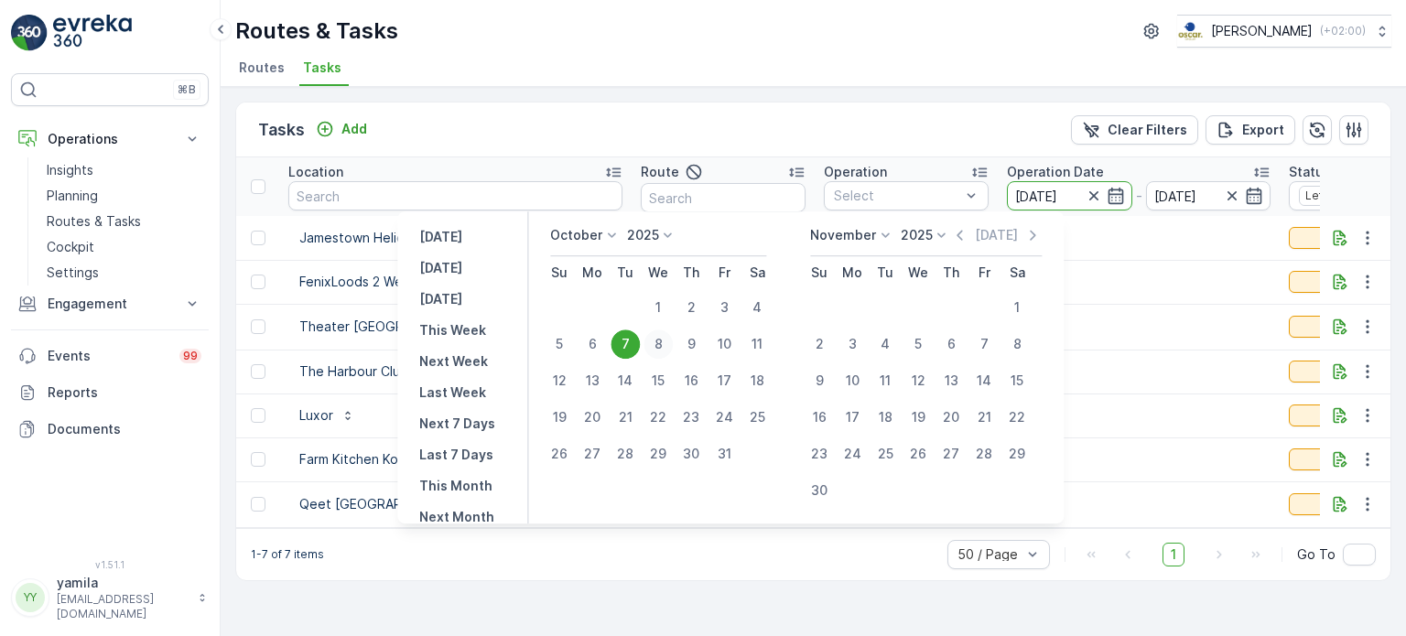
click at [663, 343] on div "8" at bounding box center [658, 344] width 29 height 29
type input "08.10.2025"
click at [663, 343] on div "8" at bounding box center [658, 344] width 29 height 29
type input "08.10.2025"
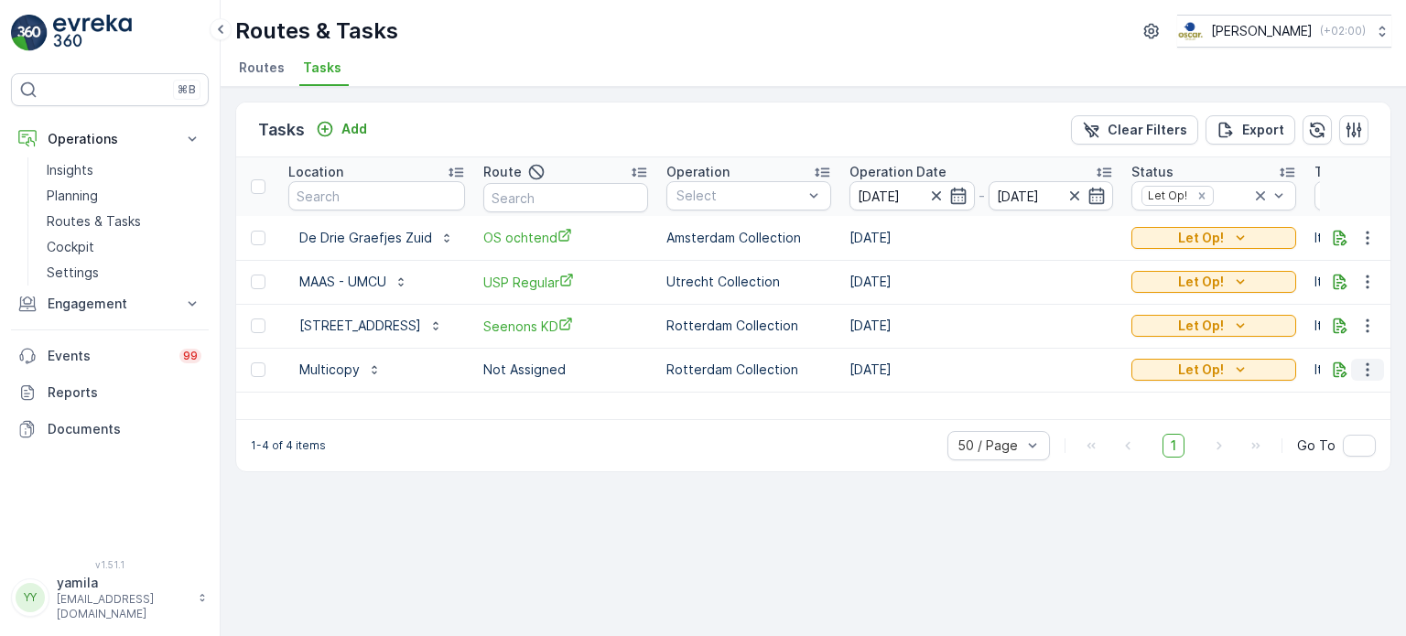
click at [1365, 375] on icon "button" at bounding box center [1368, 370] width 18 height 18
click at [1300, 445] on span "Change Route" at bounding box center [1320, 448] width 89 height 18
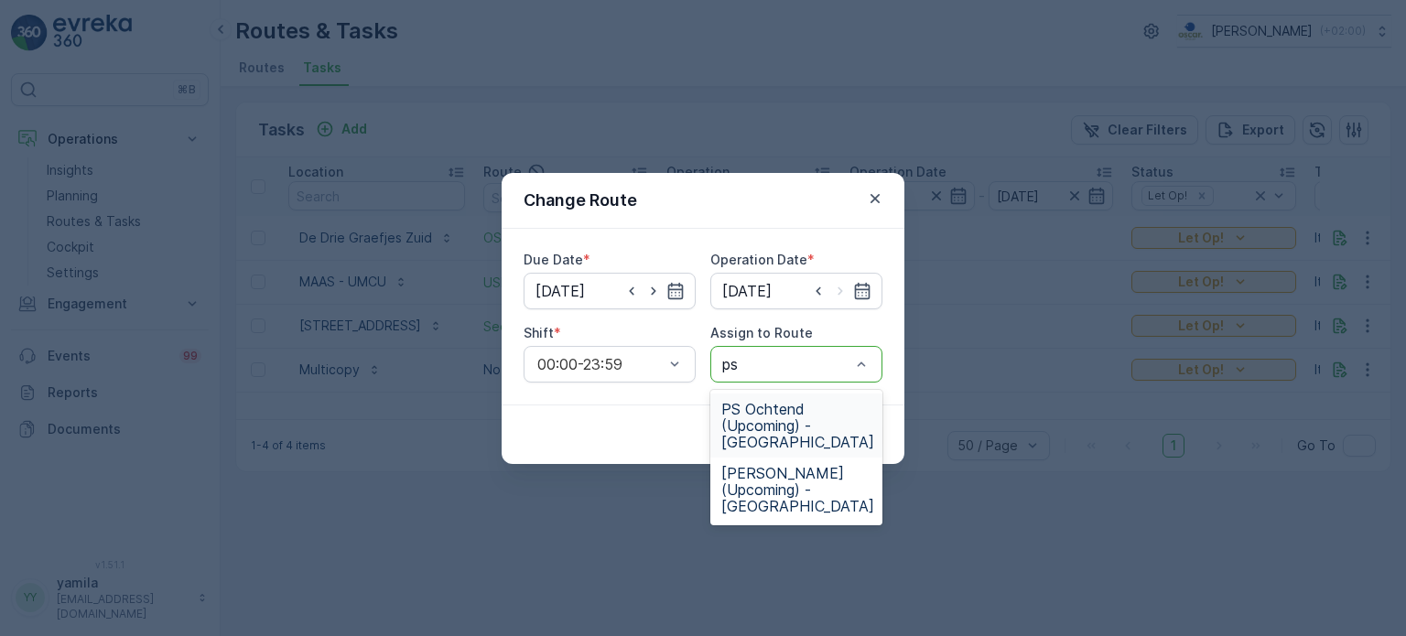
type input "ps m"
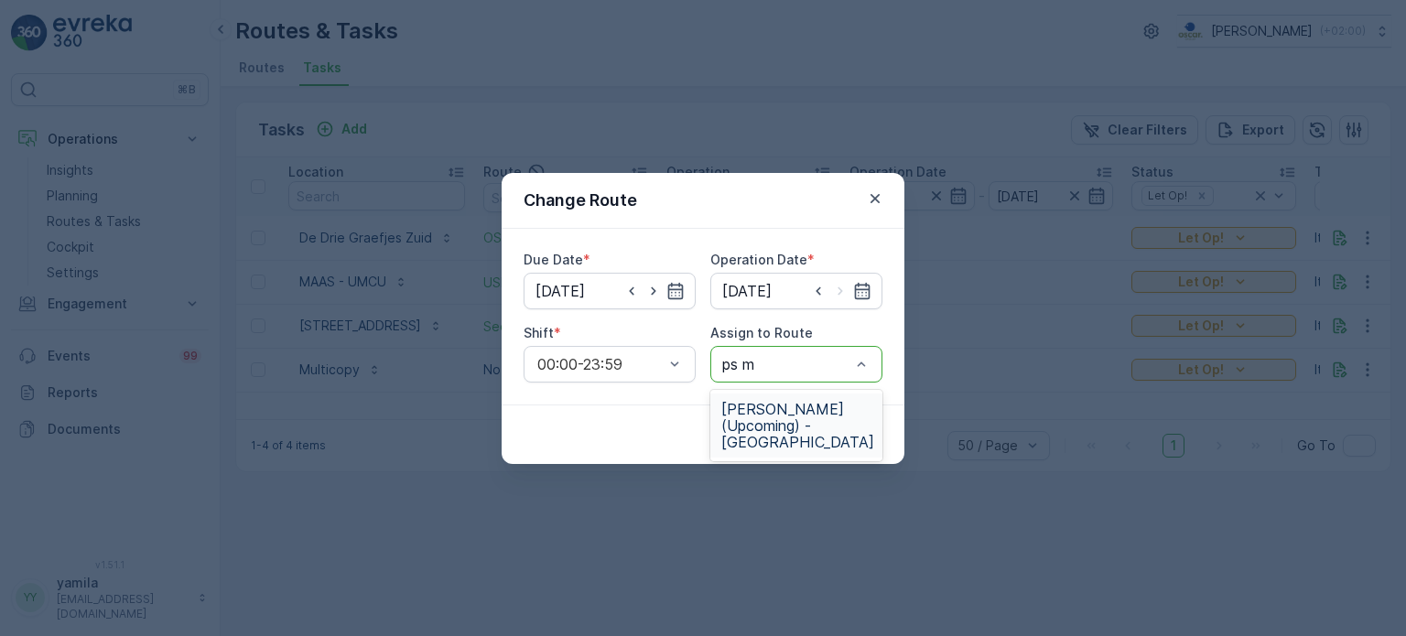
click at [765, 418] on span "PS Middag (Upcoming) - Rotterdam" at bounding box center [797, 425] width 153 height 49
click at [834, 424] on button "Submit" at bounding box center [849, 434] width 67 height 29
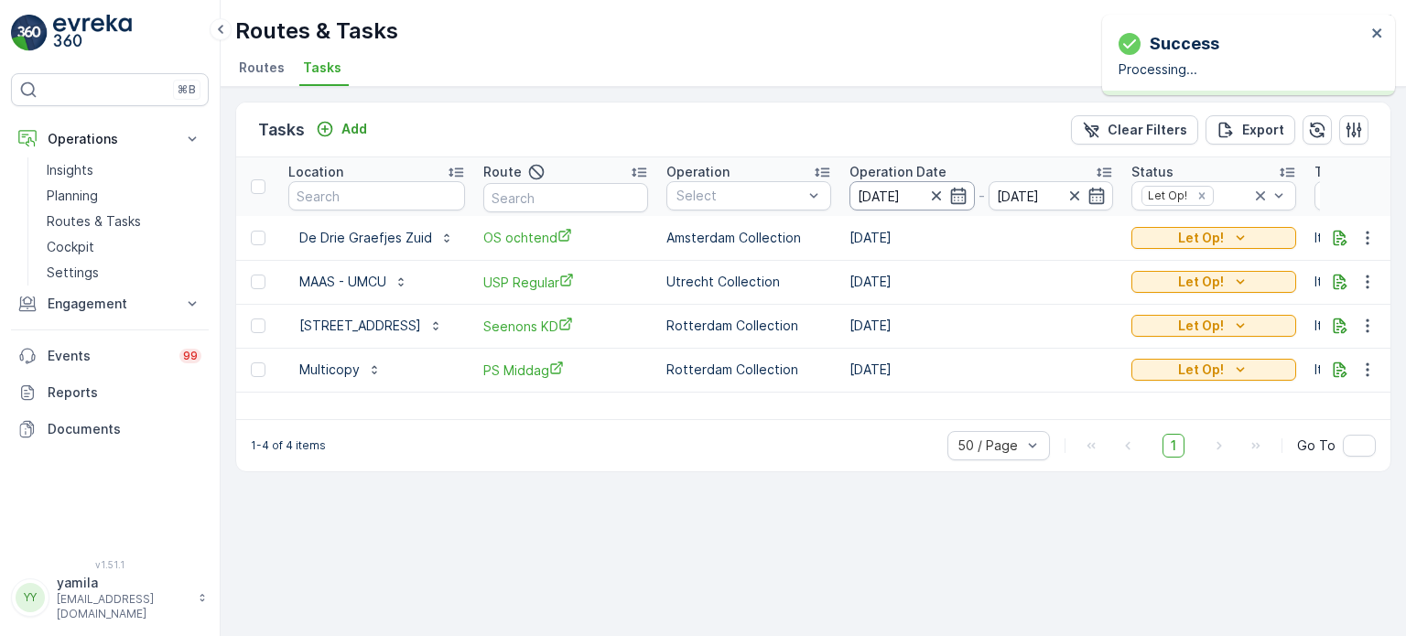
click at [886, 196] on input "08.10.2025" at bounding box center [912, 195] width 125 height 29
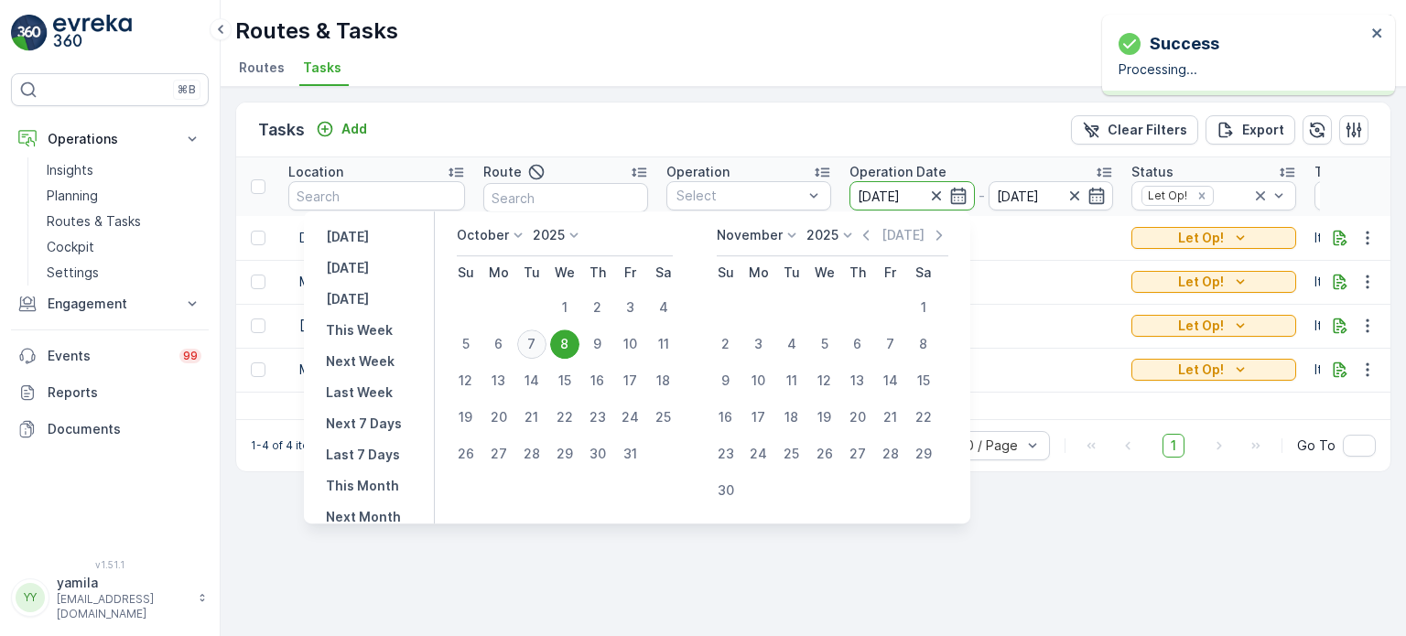
click at [545, 350] on div "7" at bounding box center [531, 344] width 29 height 29
type input "[DATE]"
click at [545, 350] on div "7" at bounding box center [531, 344] width 29 height 29
type input "[DATE]"
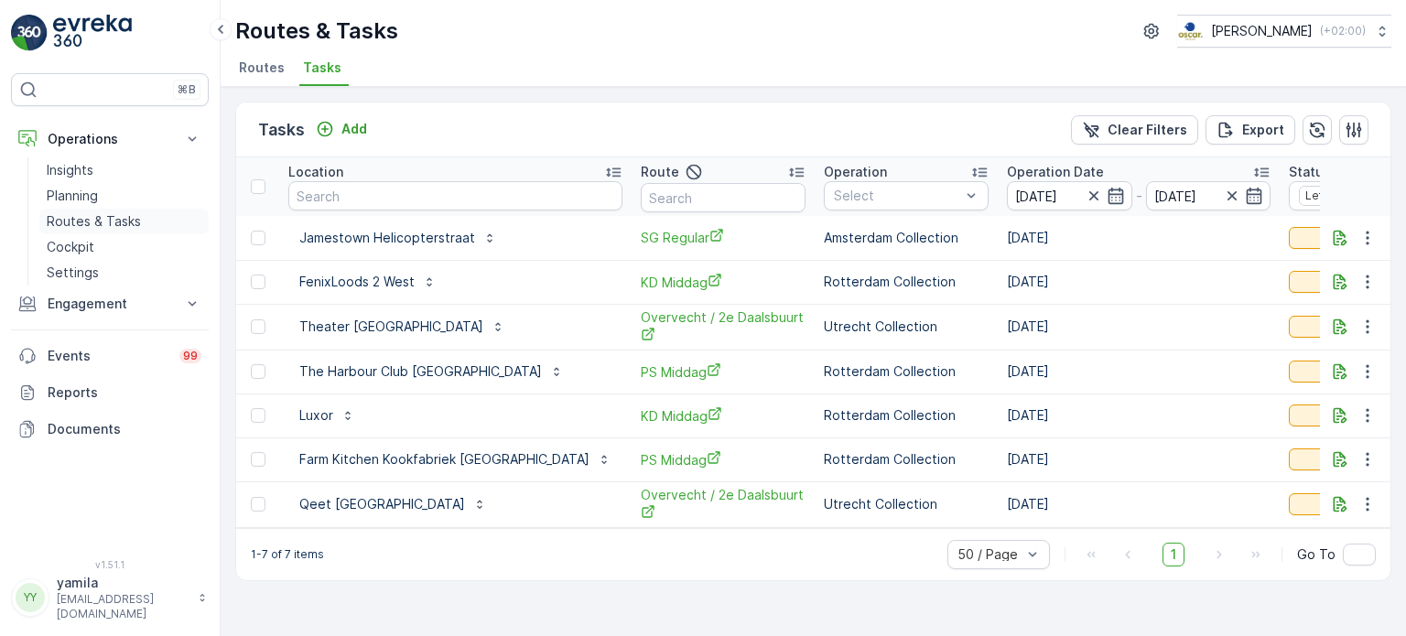
click at [125, 219] on p "Routes & Tasks" at bounding box center [94, 221] width 94 height 18
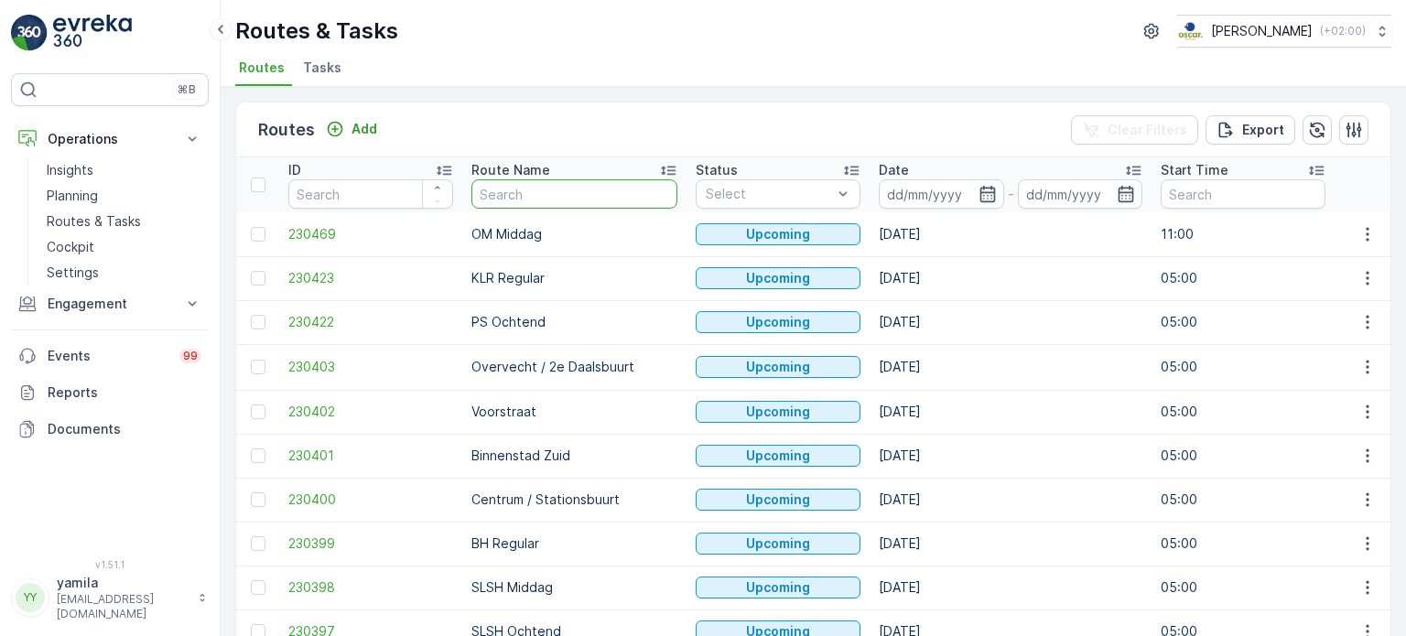
click at [500, 205] on input "text" at bounding box center [575, 193] width 206 height 29
type input "ps"
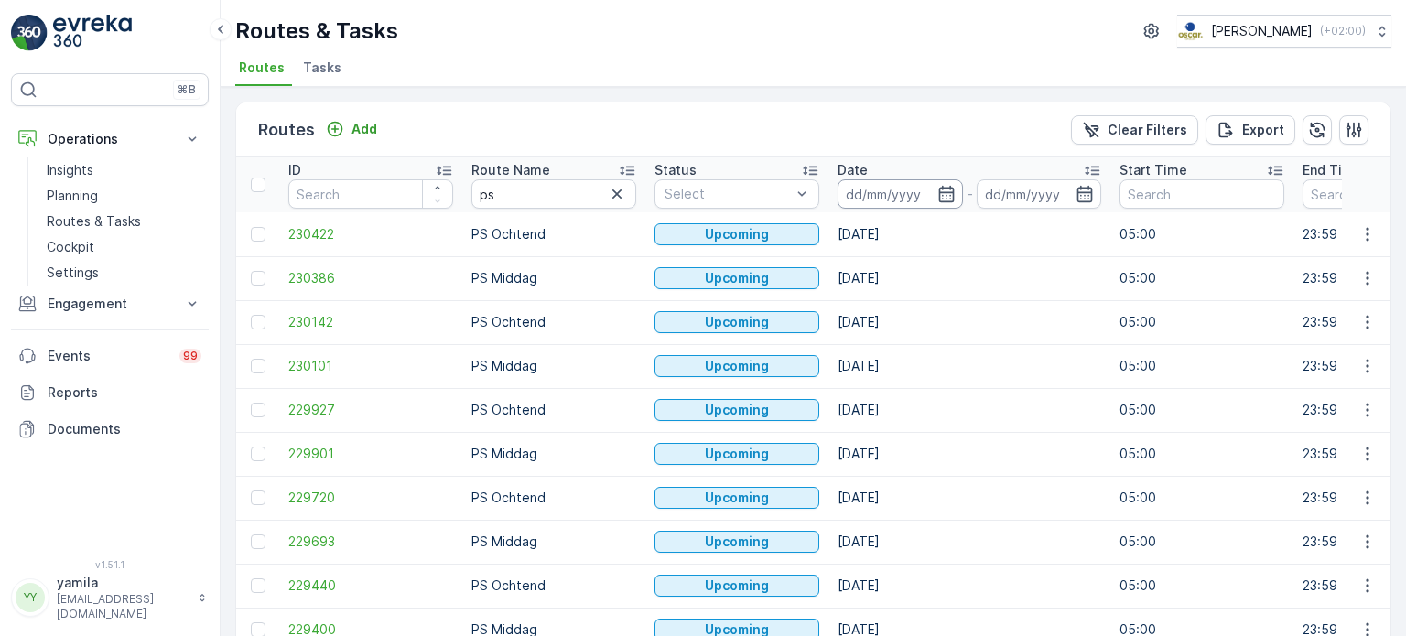
click at [851, 191] on input at bounding box center [900, 193] width 125 height 29
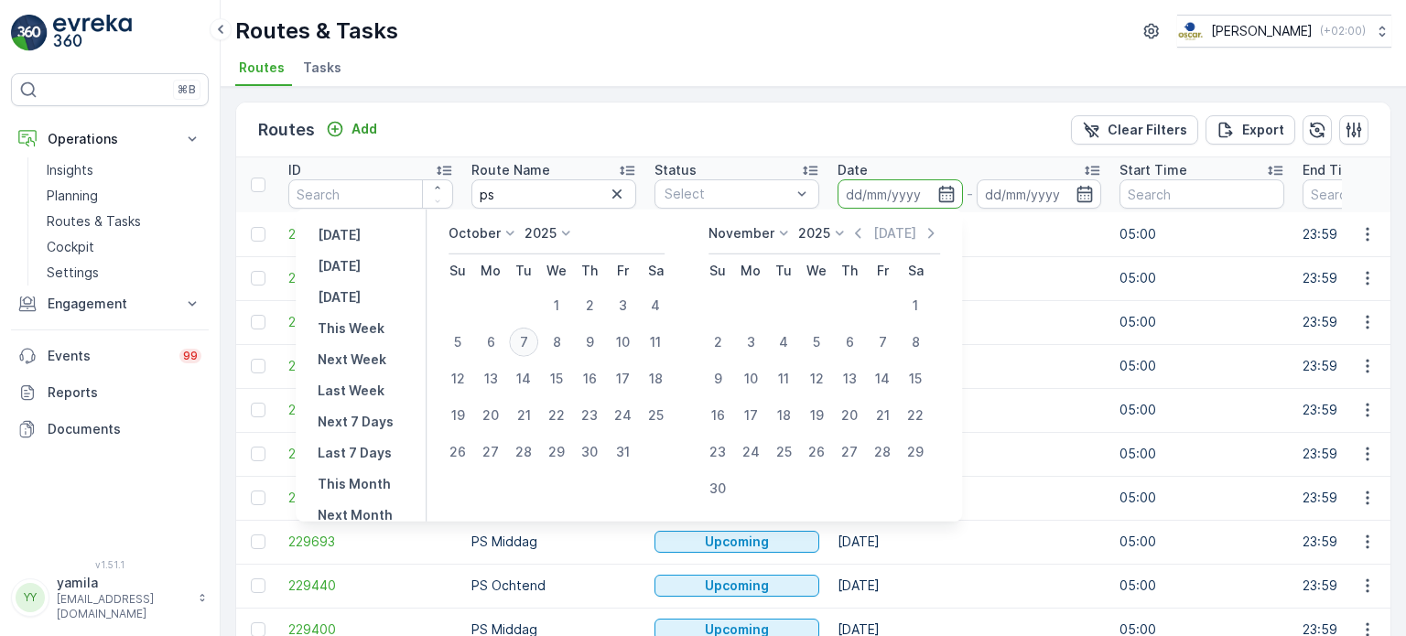
click at [529, 346] on div "7" at bounding box center [523, 342] width 29 height 29
type input "[DATE]"
click at [529, 346] on div "7" at bounding box center [523, 342] width 29 height 29
type input "[DATE]"
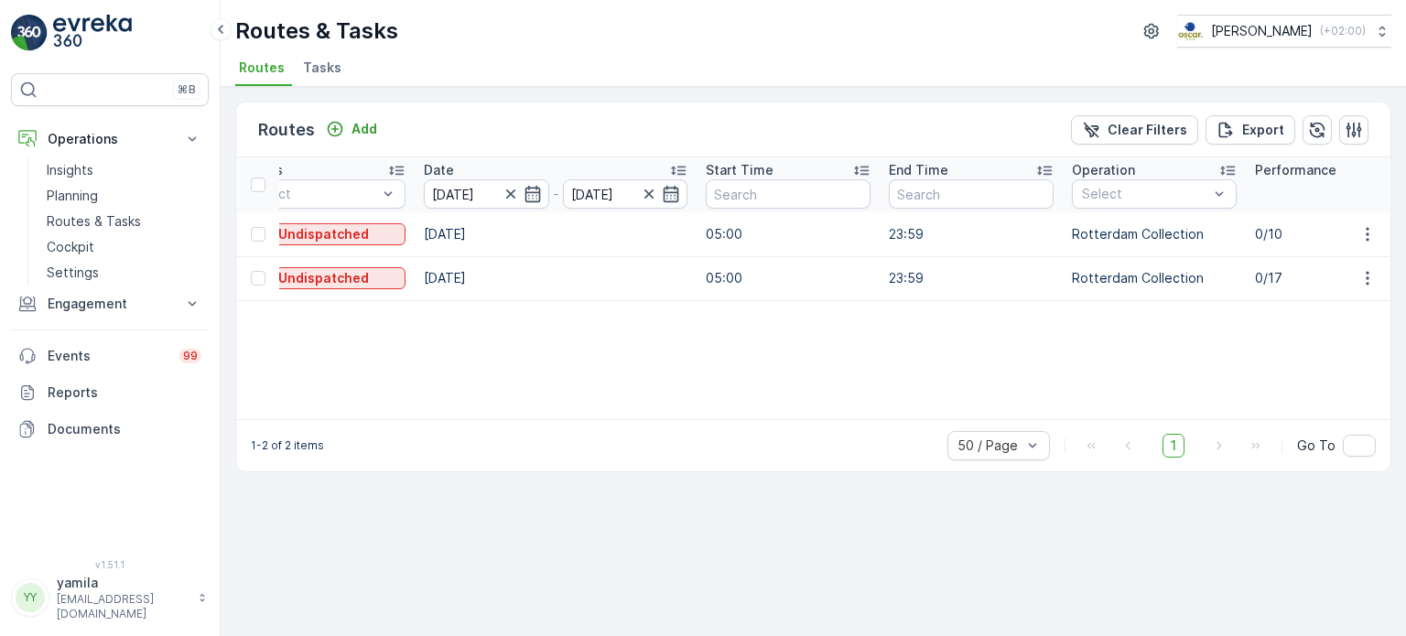
scroll to position [0, 414]
click at [1366, 232] on icon "button" at bounding box center [1368, 234] width 18 height 18
click at [1332, 262] on span "See More Details" at bounding box center [1325, 260] width 106 height 18
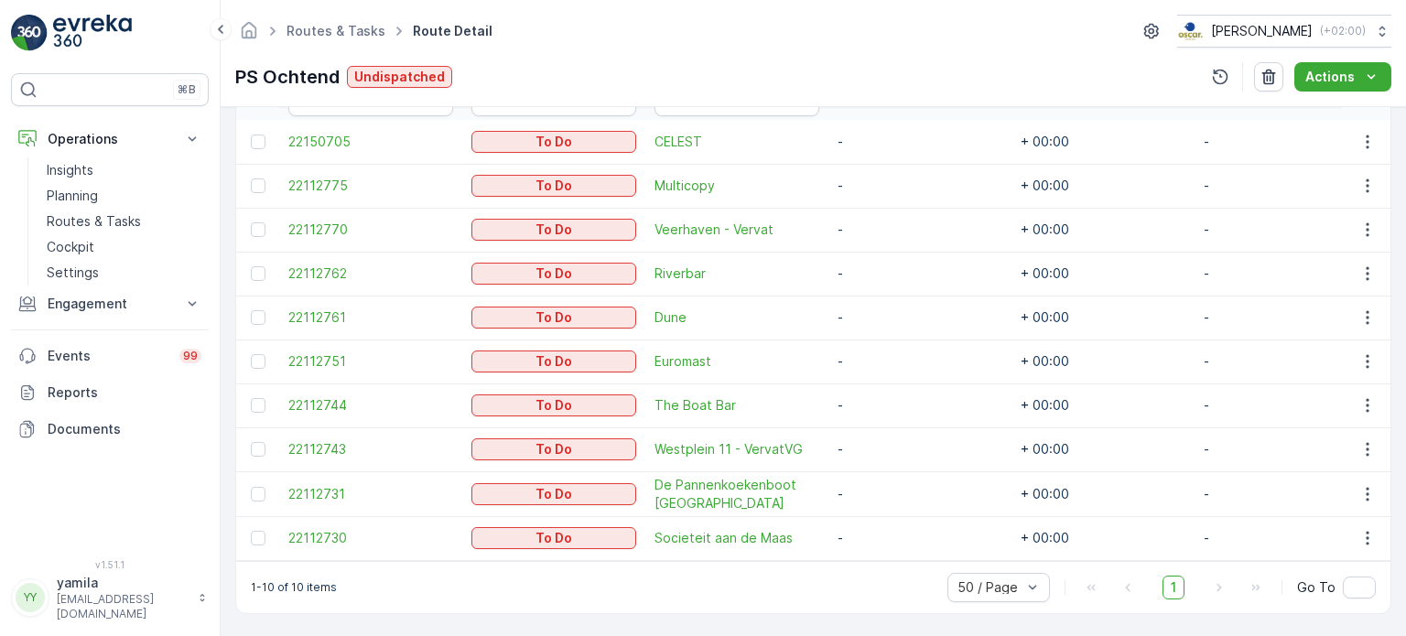
scroll to position [535, 0]
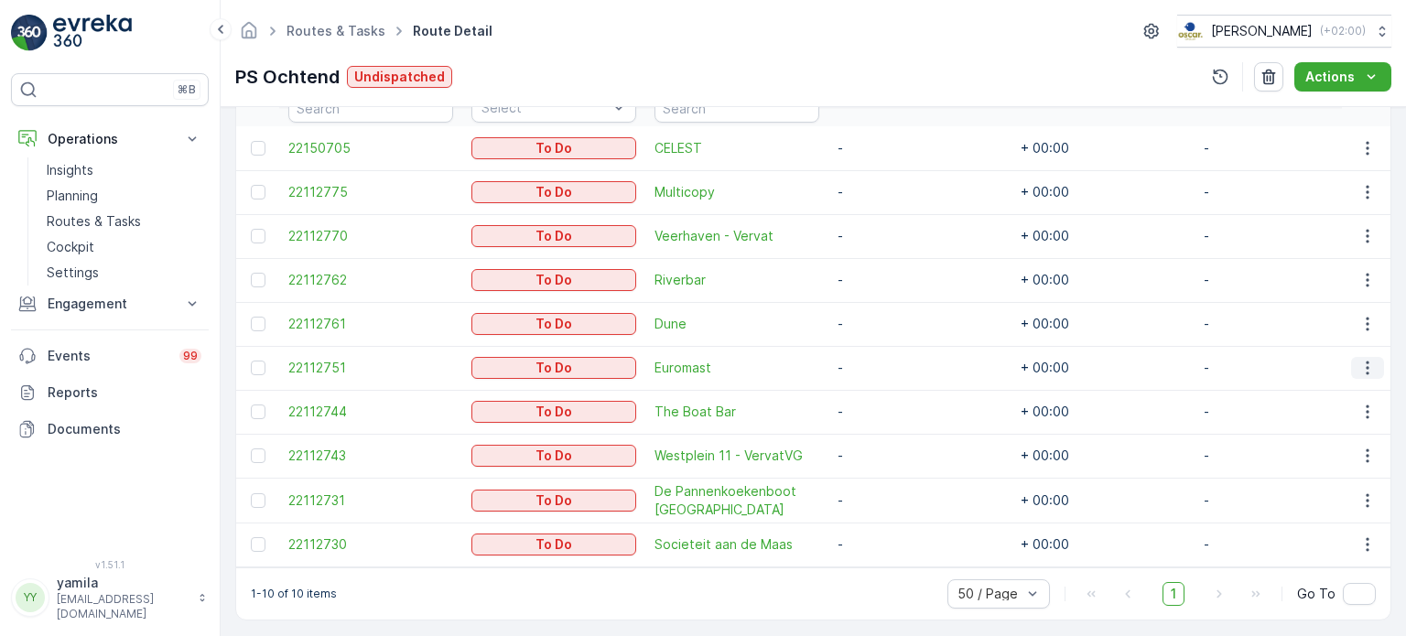
click at [1360, 369] on icon "button" at bounding box center [1368, 368] width 18 height 18
click at [1323, 446] on span "Change Route" at bounding box center [1320, 446] width 89 height 18
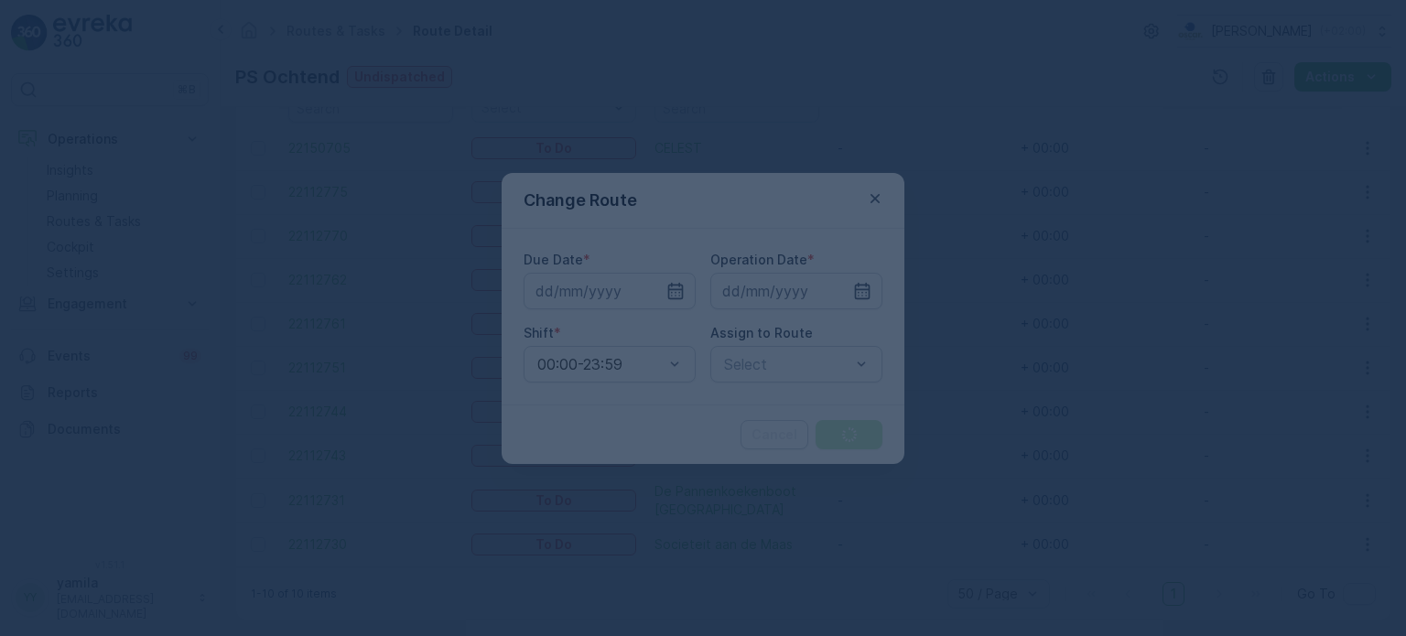
type input "[DATE]"
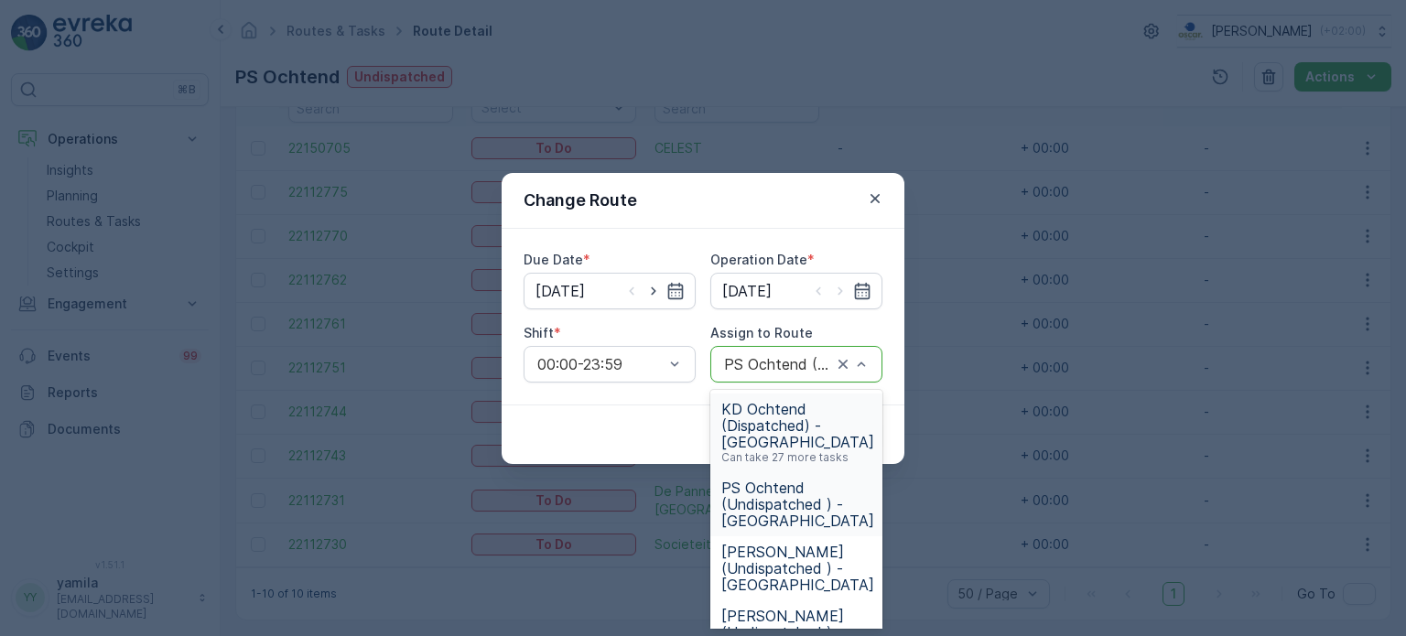
click at [831, 361] on div at bounding box center [778, 364] width 112 height 16
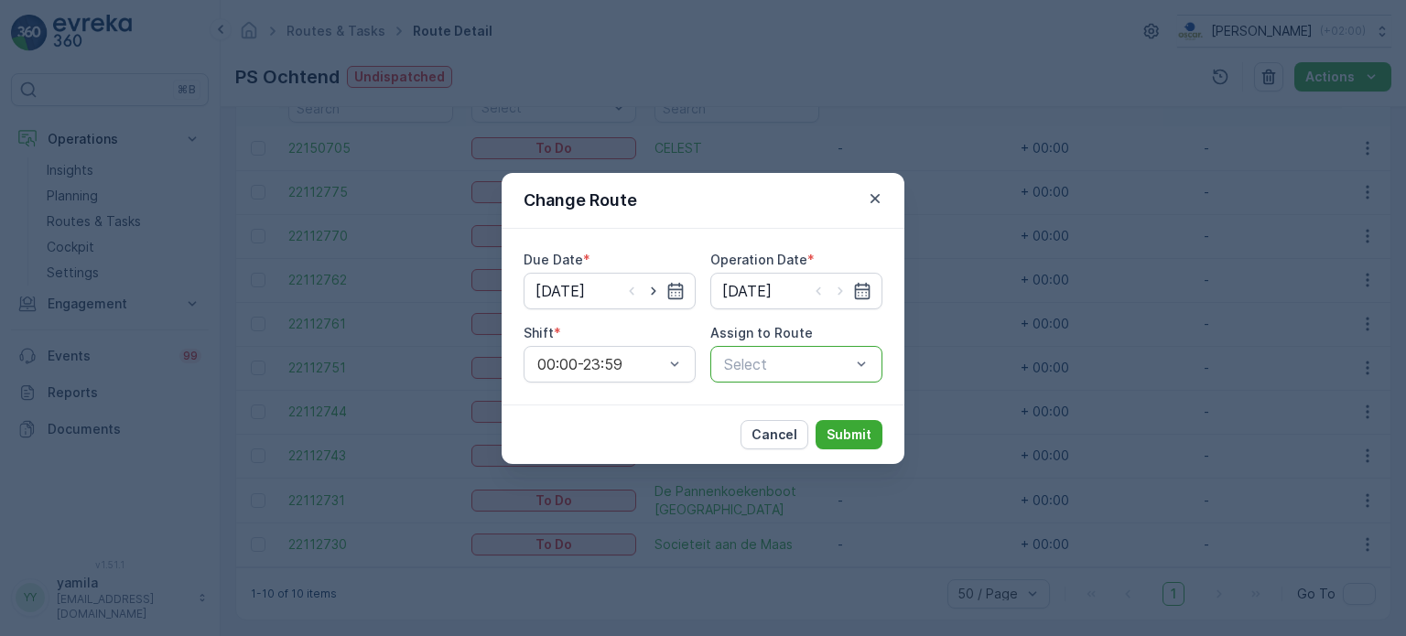
click at [803, 363] on div at bounding box center [787, 364] width 130 height 16
type input "ps midd"
click at [778, 421] on span "PS Middag (Undispatched ) - Rotterdam" at bounding box center [797, 425] width 153 height 49
click at [840, 436] on p "Submit" at bounding box center [849, 435] width 45 height 18
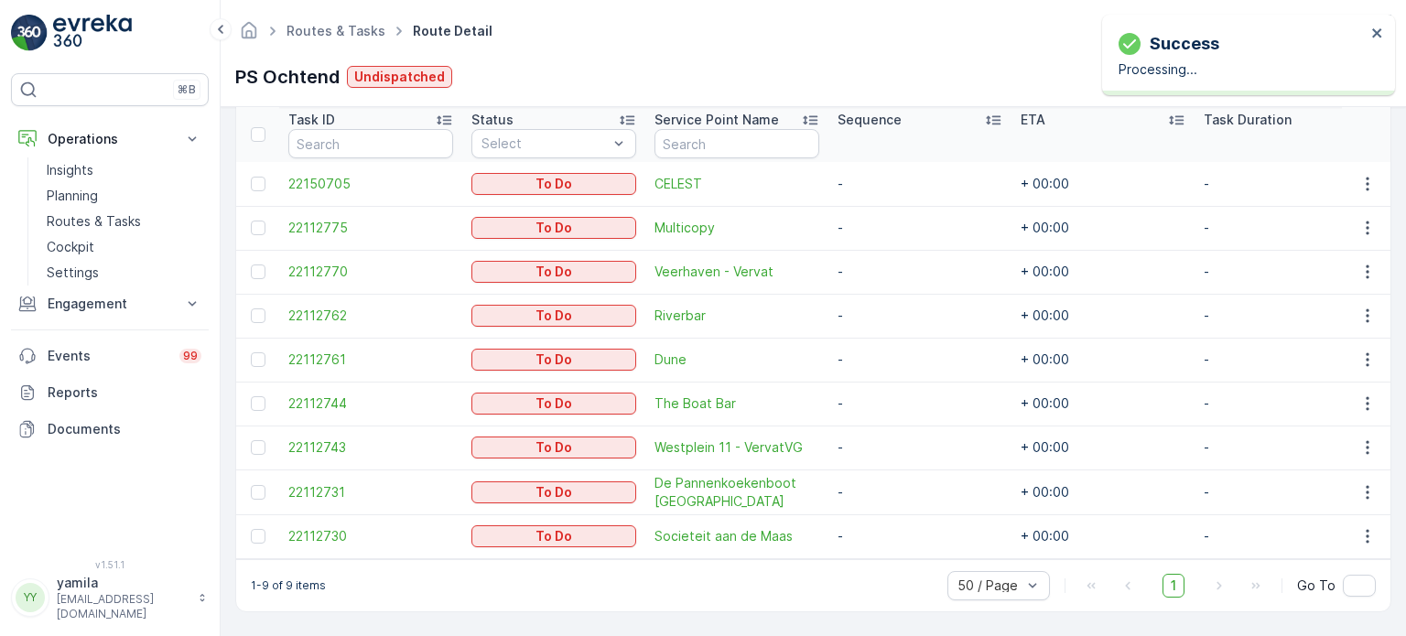
scroll to position [505, 0]
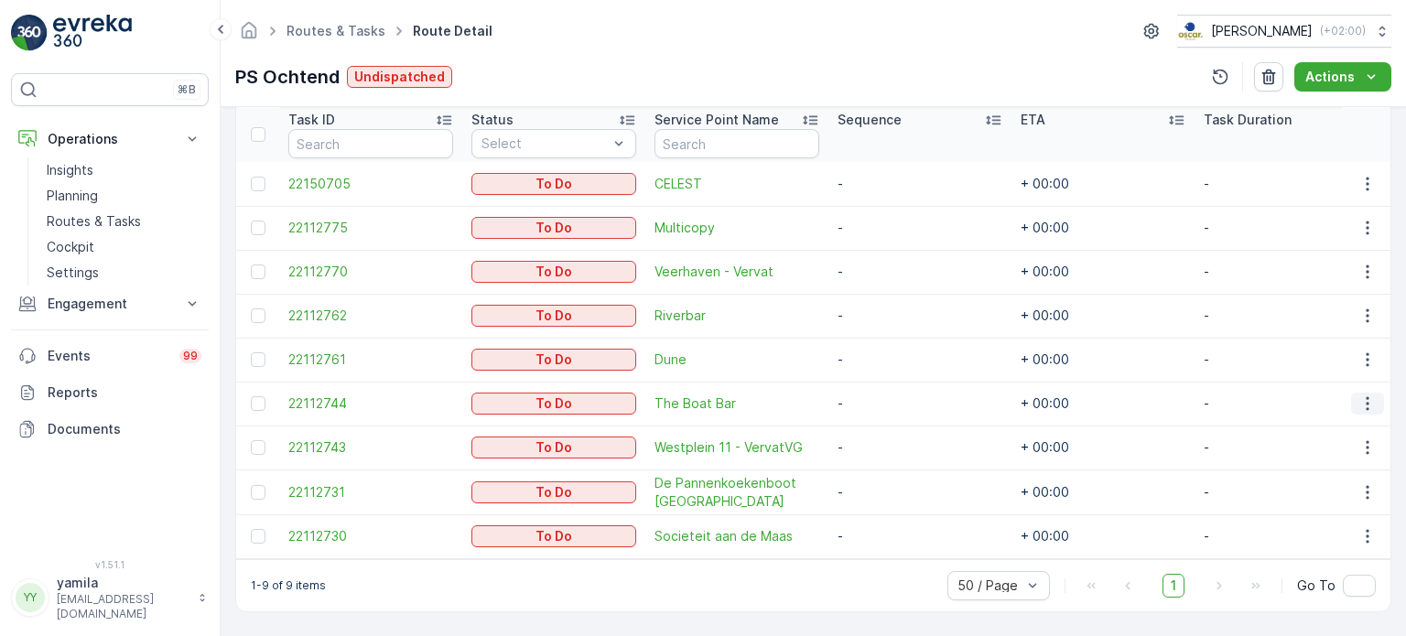
click at [1362, 395] on icon "button" at bounding box center [1368, 404] width 18 height 18
click at [1300, 475] on span "Change Route" at bounding box center [1320, 475] width 89 height 18
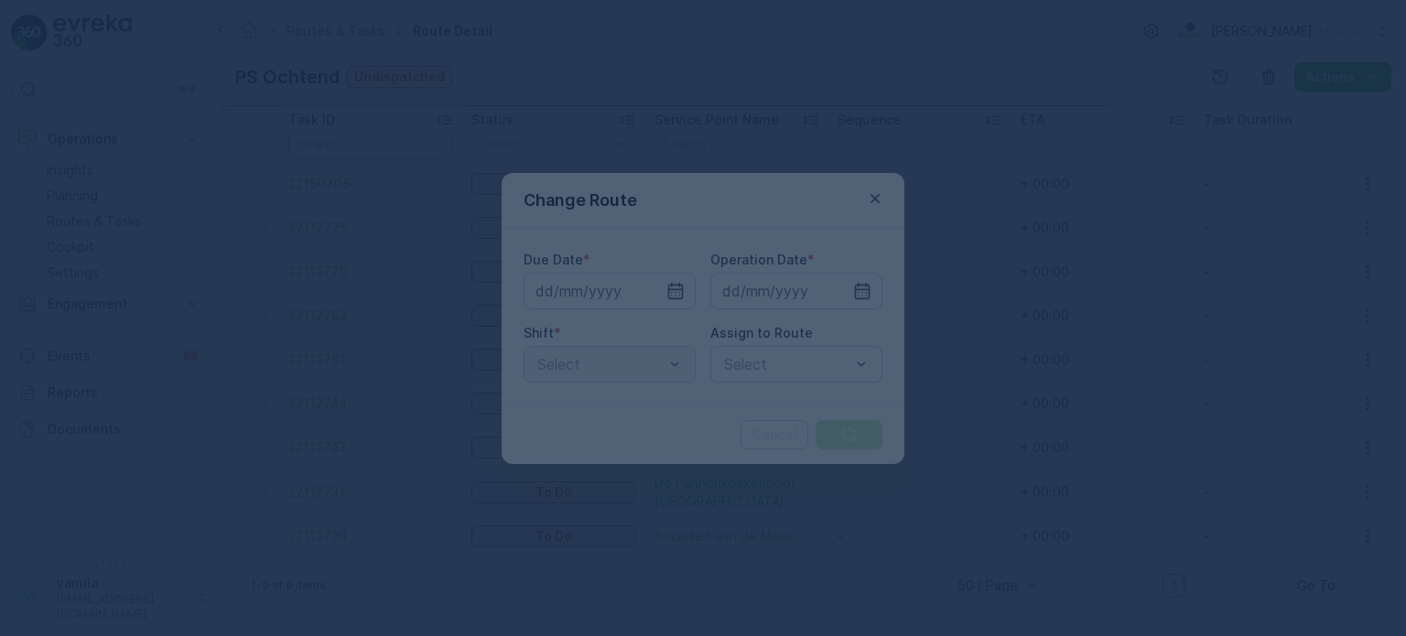
type input "[DATE]"
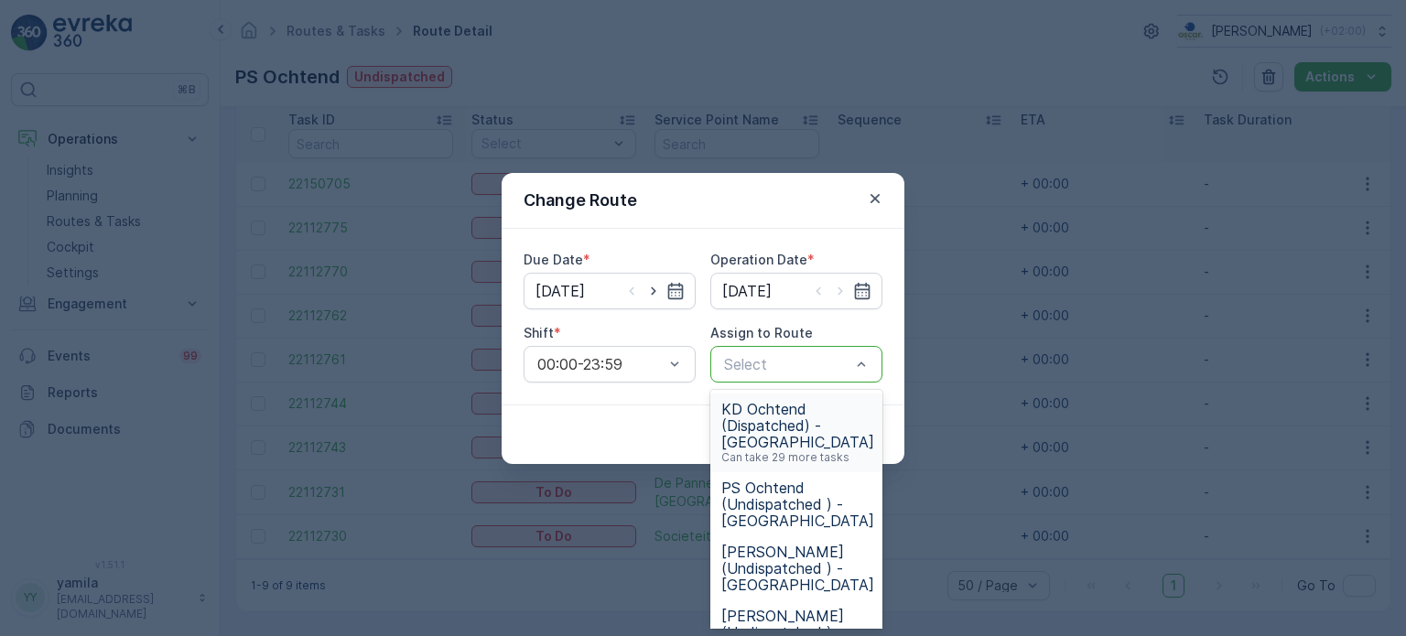
click at [787, 357] on div at bounding box center [787, 364] width 130 height 16
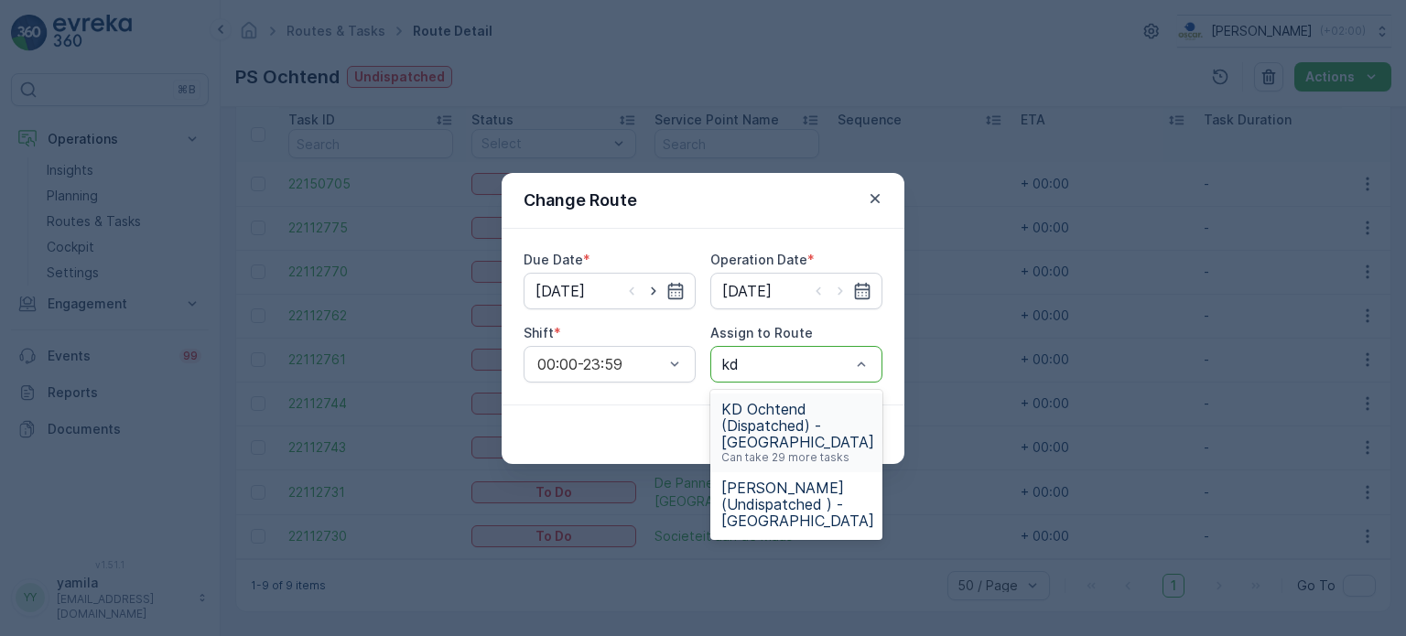
type input "kd m"
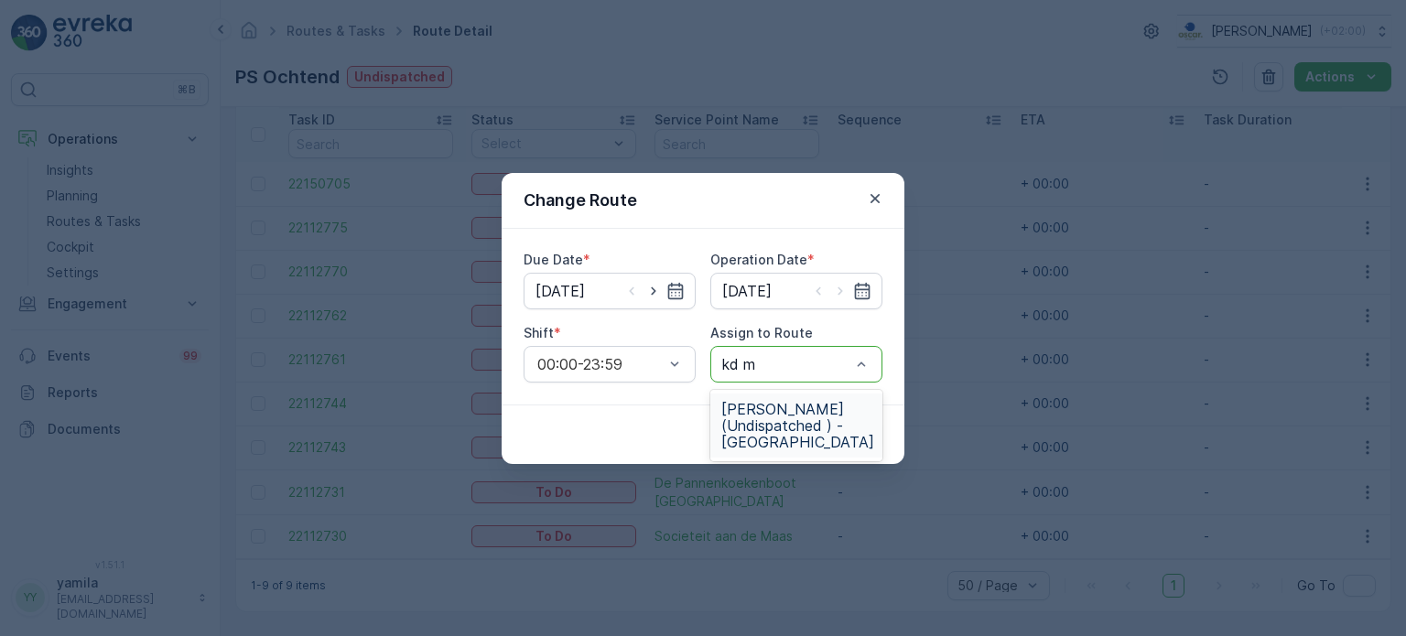
click at [748, 419] on span "KD Middag (Undispatched ) - Rotterdam" at bounding box center [797, 425] width 153 height 49
click at [851, 429] on p "Submit" at bounding box center [849, 435] width 45 height 18
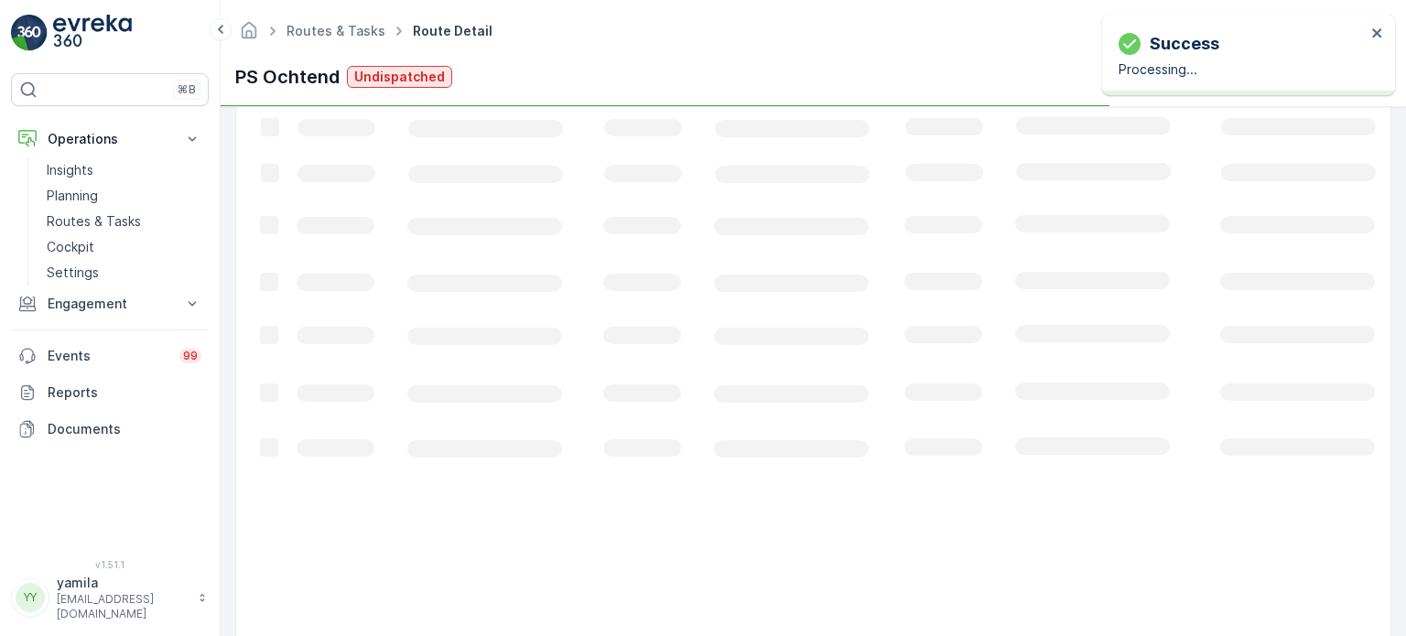
scroll to position [461, 0]
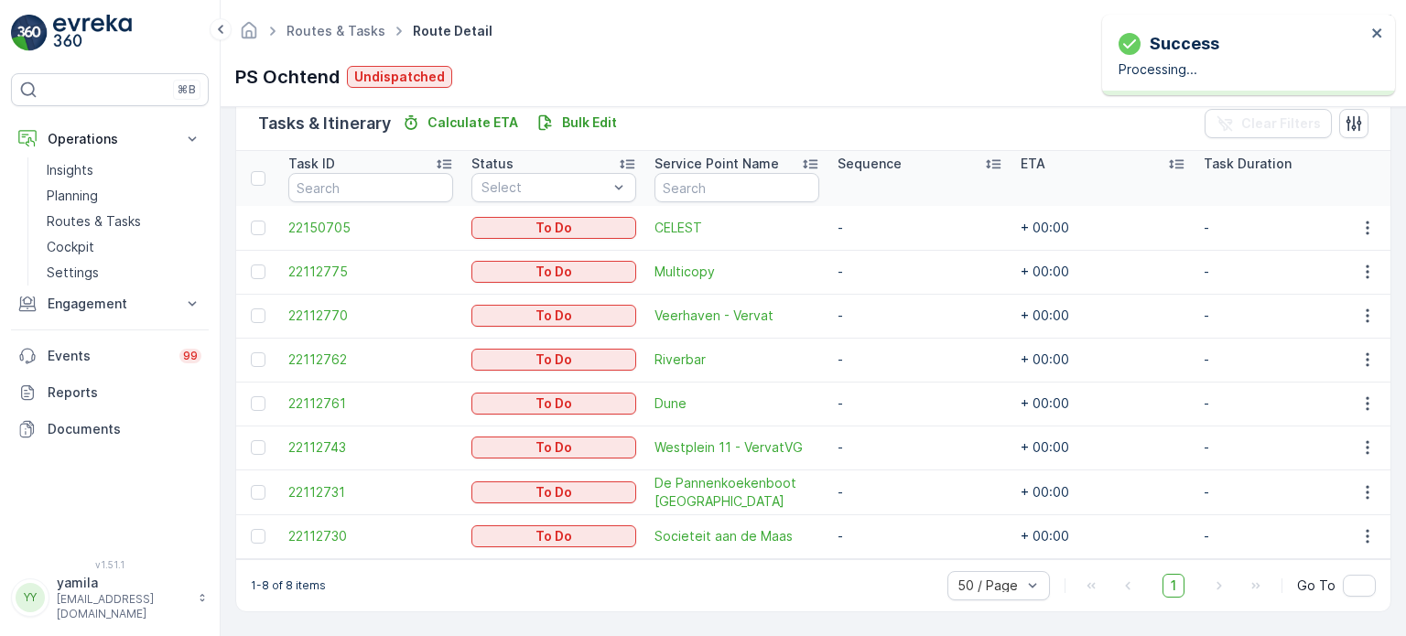
click at [1367, 500] on td at bounding box center [1366, 492] width 49 height 45
click at [1366, 490] on icon "button" at bounding box center [1368, 492] width 18 height 18
click at [1295, 404] on span "Change Route" at bounding box center [1320, 397] width 89 height 18
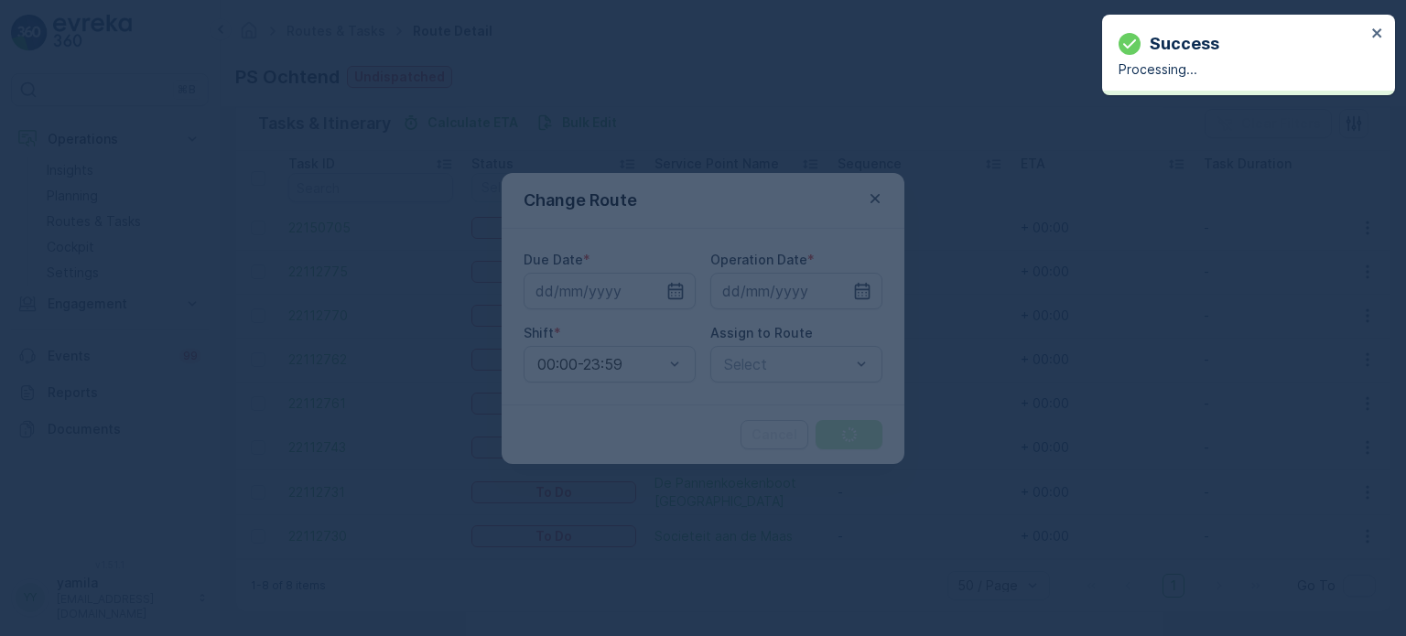
type input "[DATE]"
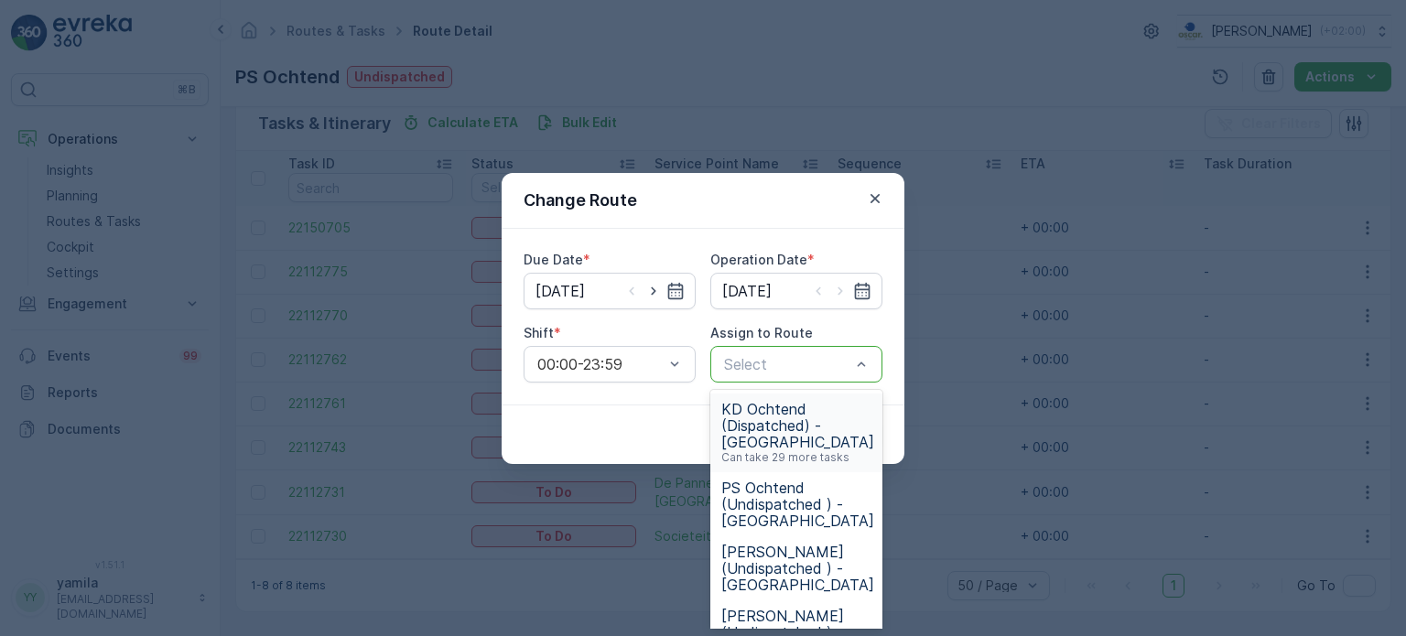
click at [805, 360] on div at bounding box center [787, 364] width 130 height 16
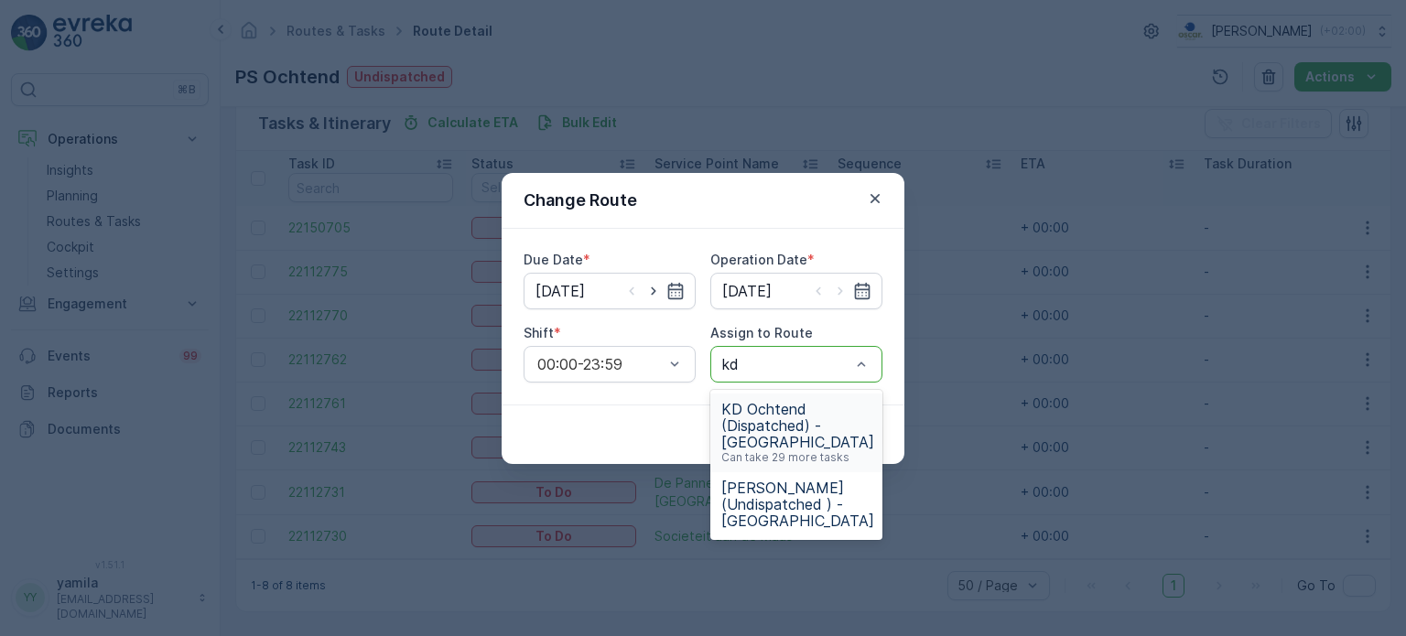
type input "kd m"
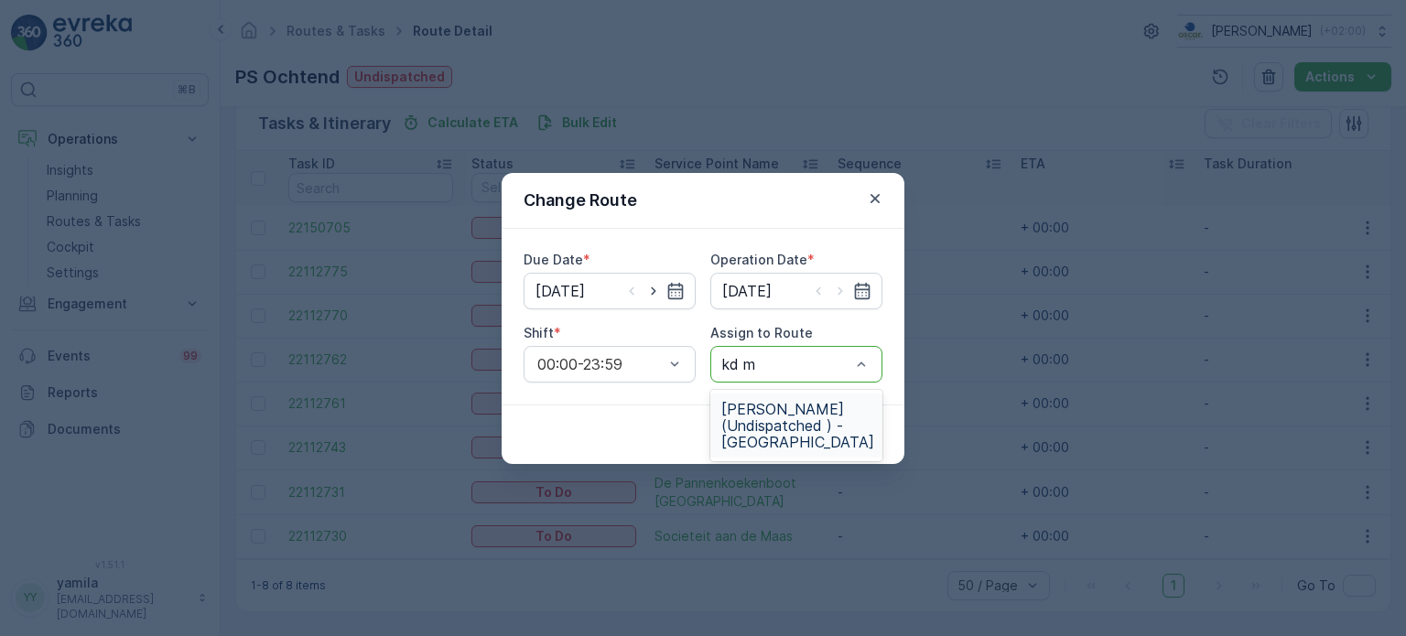
click at [764, 427] on span "KD Middag (Undispatched ) - Rotterdam" at bounding box center [797, 425] width 153 height 49
click at [851, 433] on p "Submit" at bounding box center [849, 435] width 45 height 18
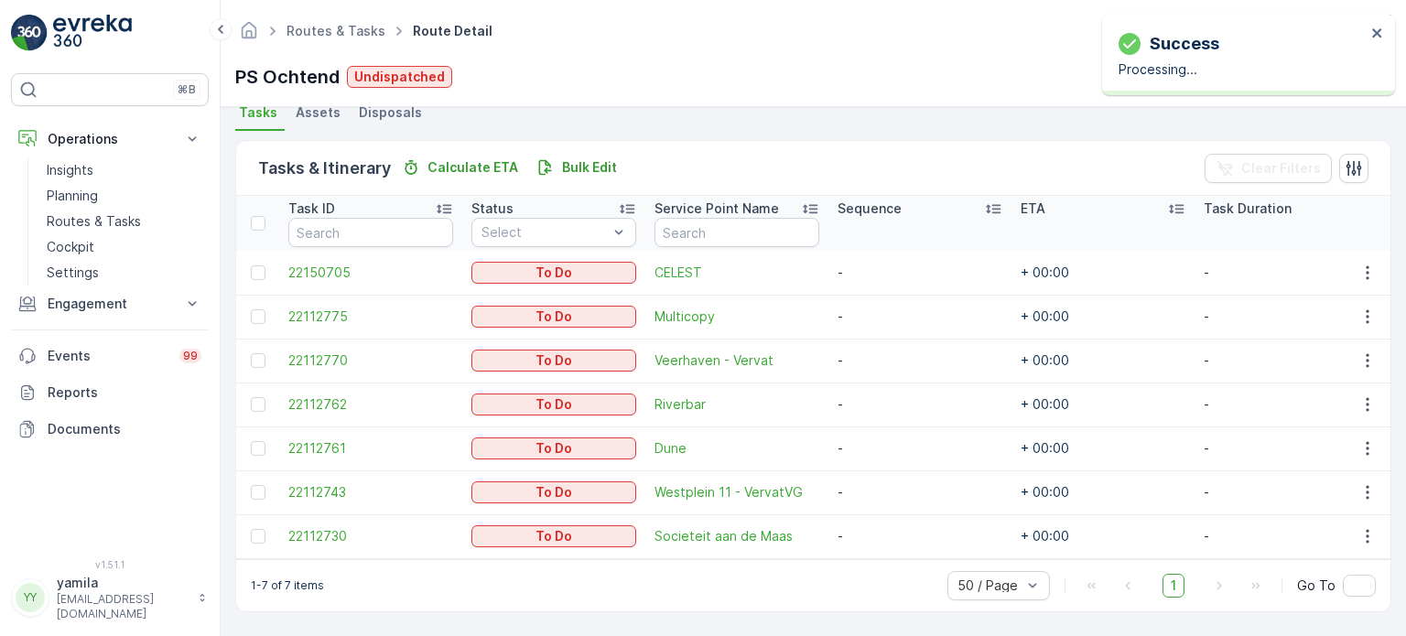
scroll to position [417, 0]
click at [1381, 36] on icon "close" at bounding box center [1377, 33] width 13 height 15
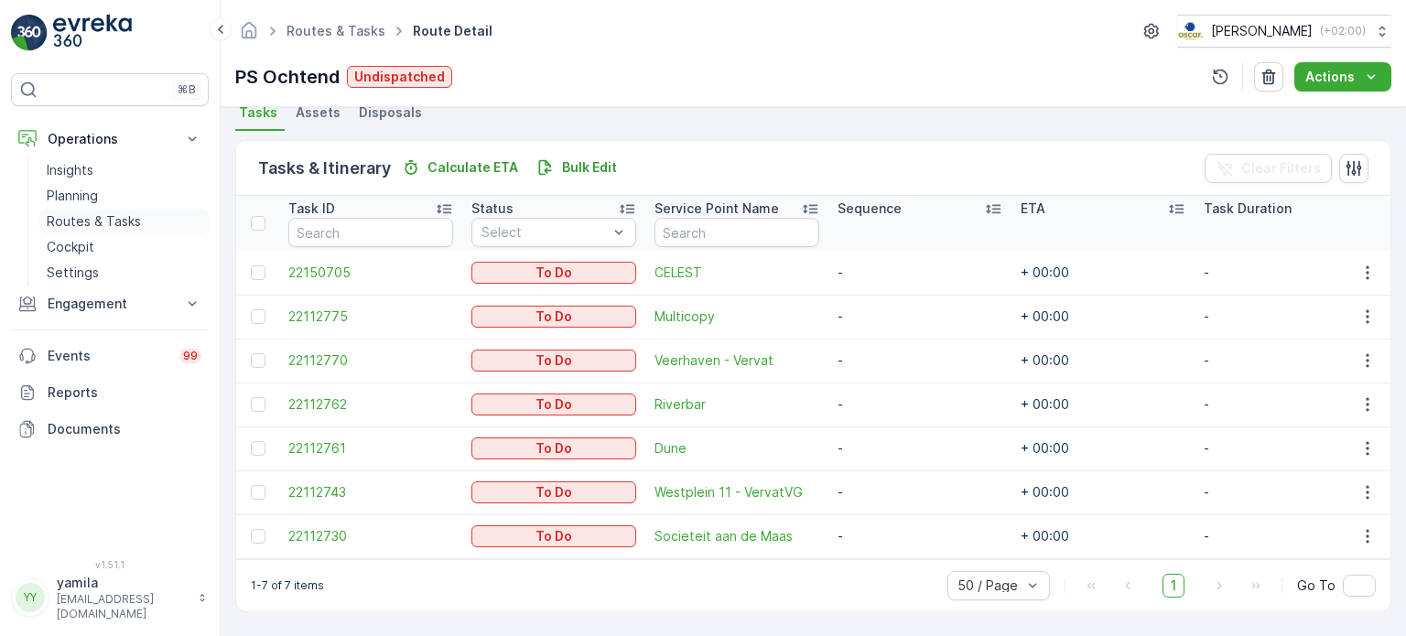
click at [128, 222] on p "Routes & Tasks" at bounding box center [94, 221] width 94 height 18
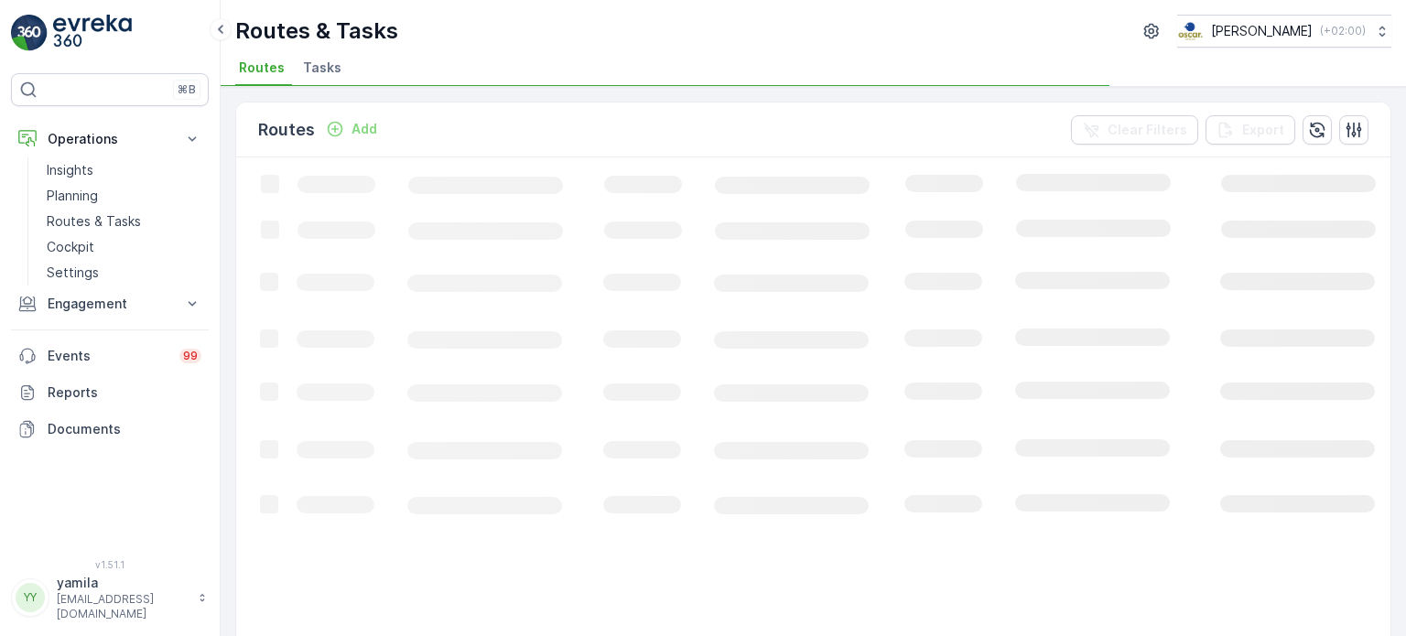
click at [322, 61] on span "Tasks" at bounding box center [322, 68] width 38 height 18
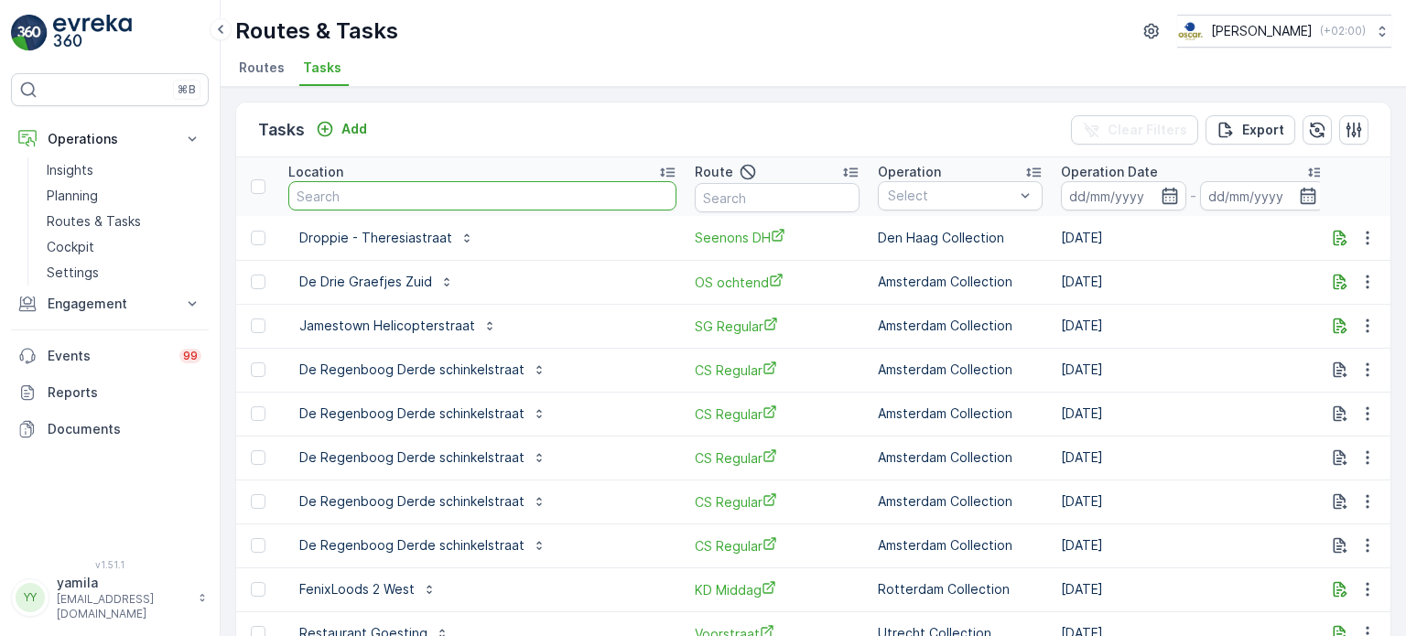
click at [353, 208] on input "text" at bounding box center [482, 195] width 388 height 29
type input "qeet"
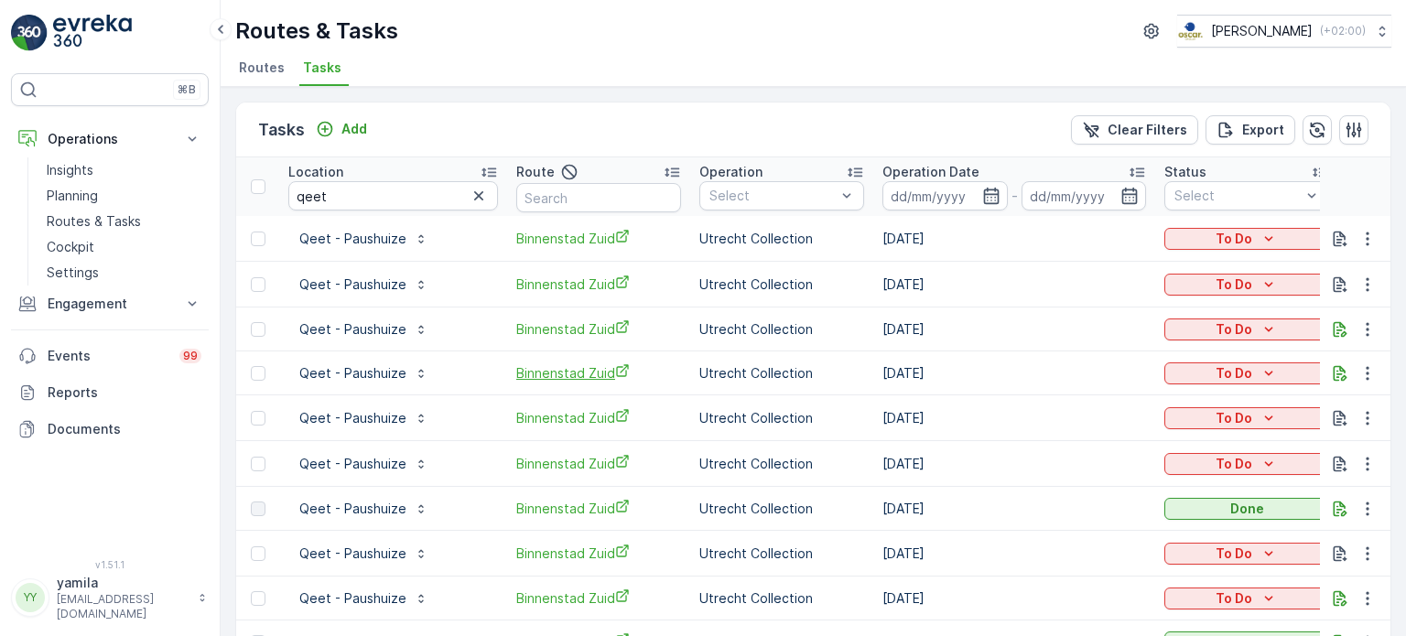
scroll to position [15, 0]
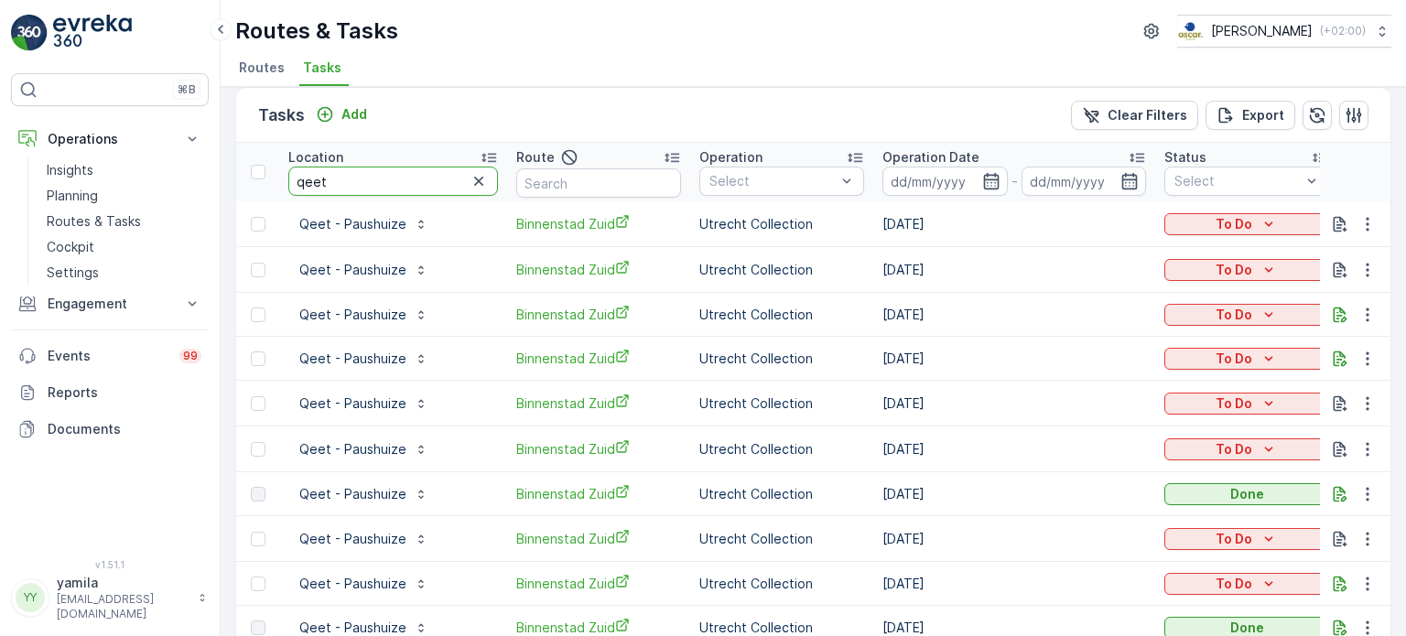
click at [382, 185] on input "qeet" at bounding box center [393, 181] width 210 height 29
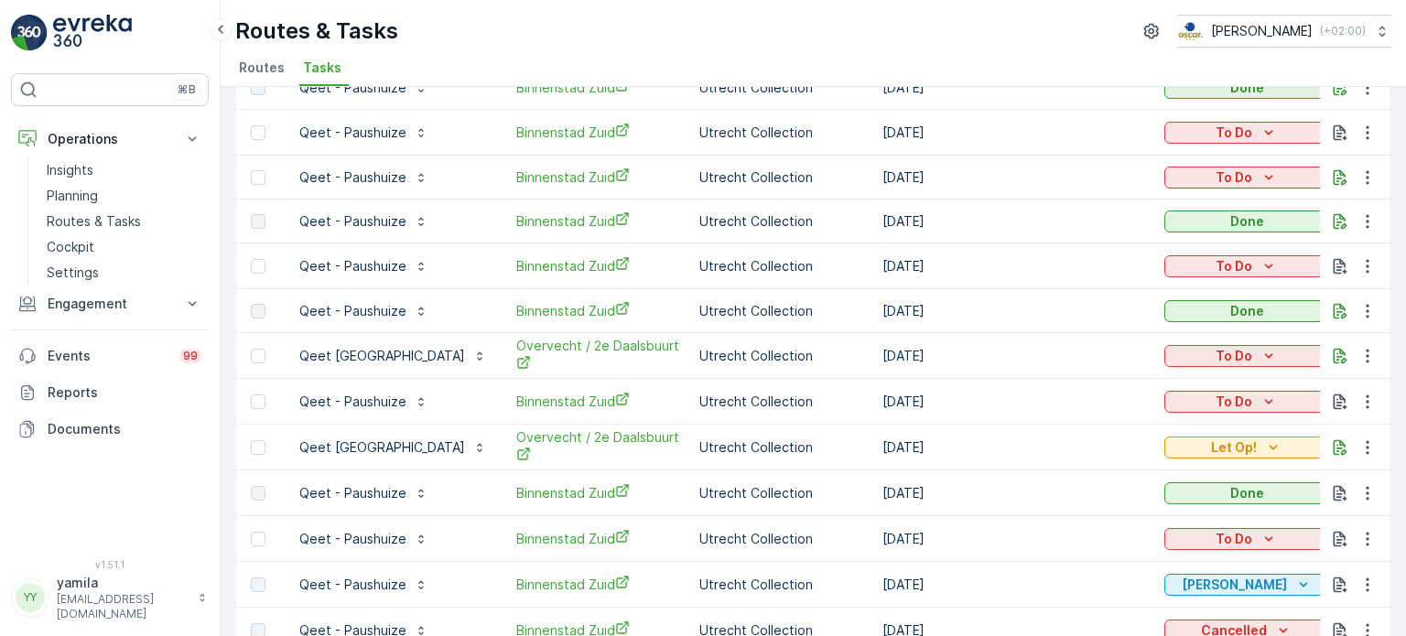
scroll to position [0, 0]
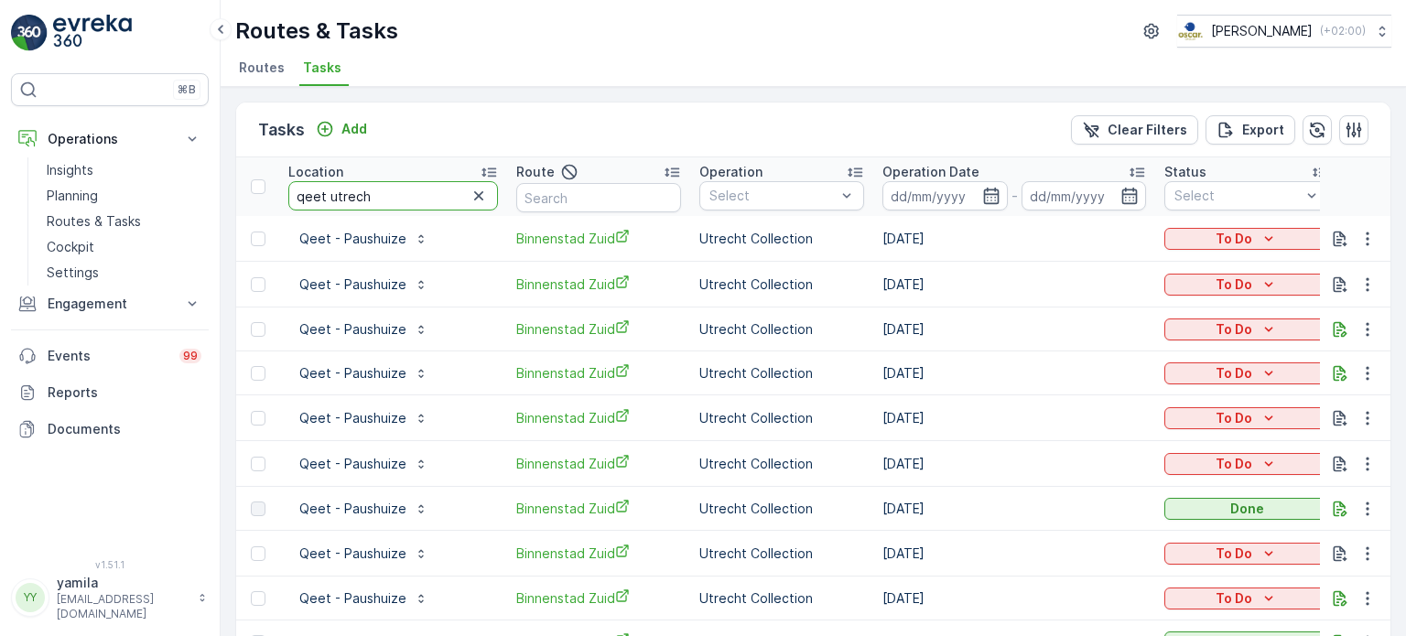
type input "qeet utrecht"
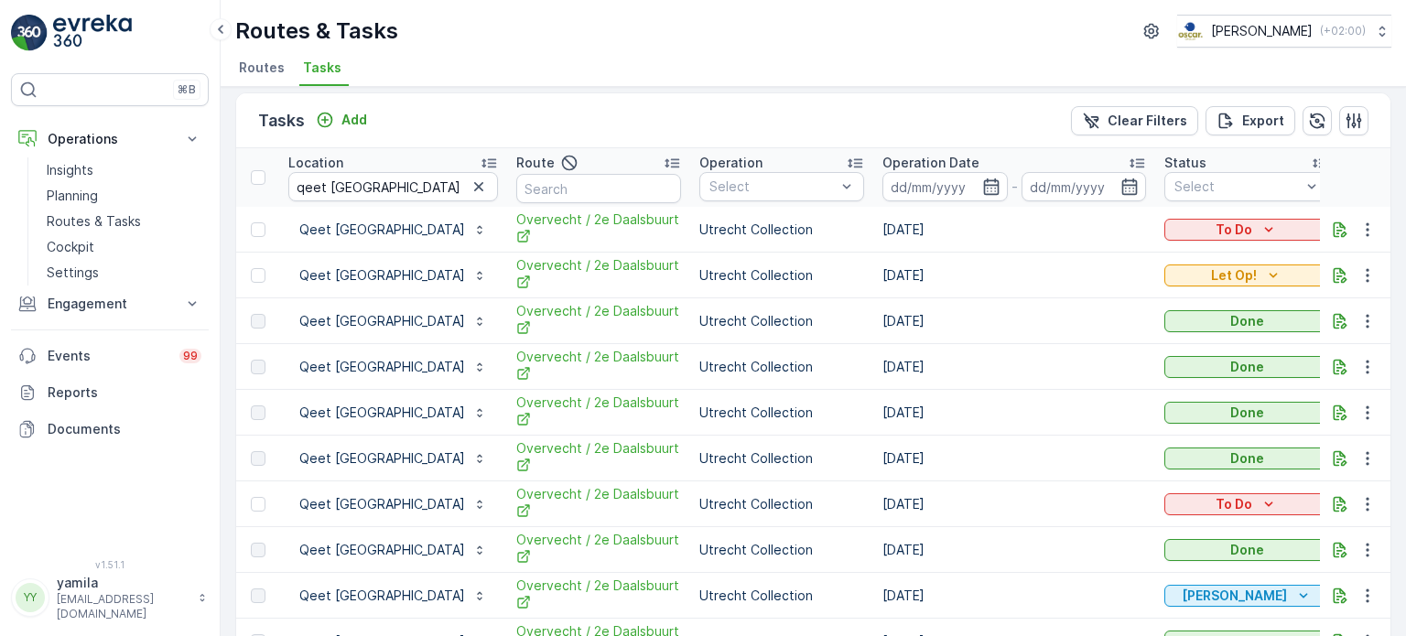
scroll to position [10, 0]
click at [88, 222] on p "Routes & Tasks" at bounding box center [94, 221] width 94 height 18
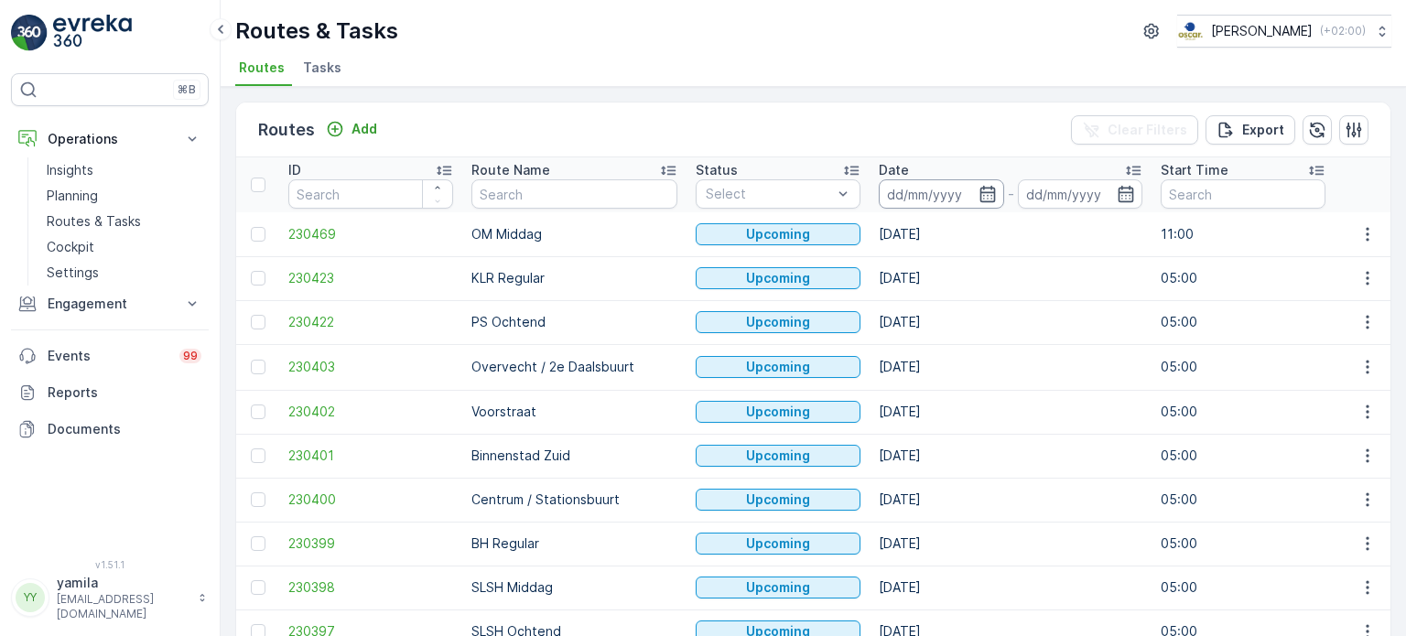
click at [879, 201] on input at bounding box center [941, 193] width 125 height 29
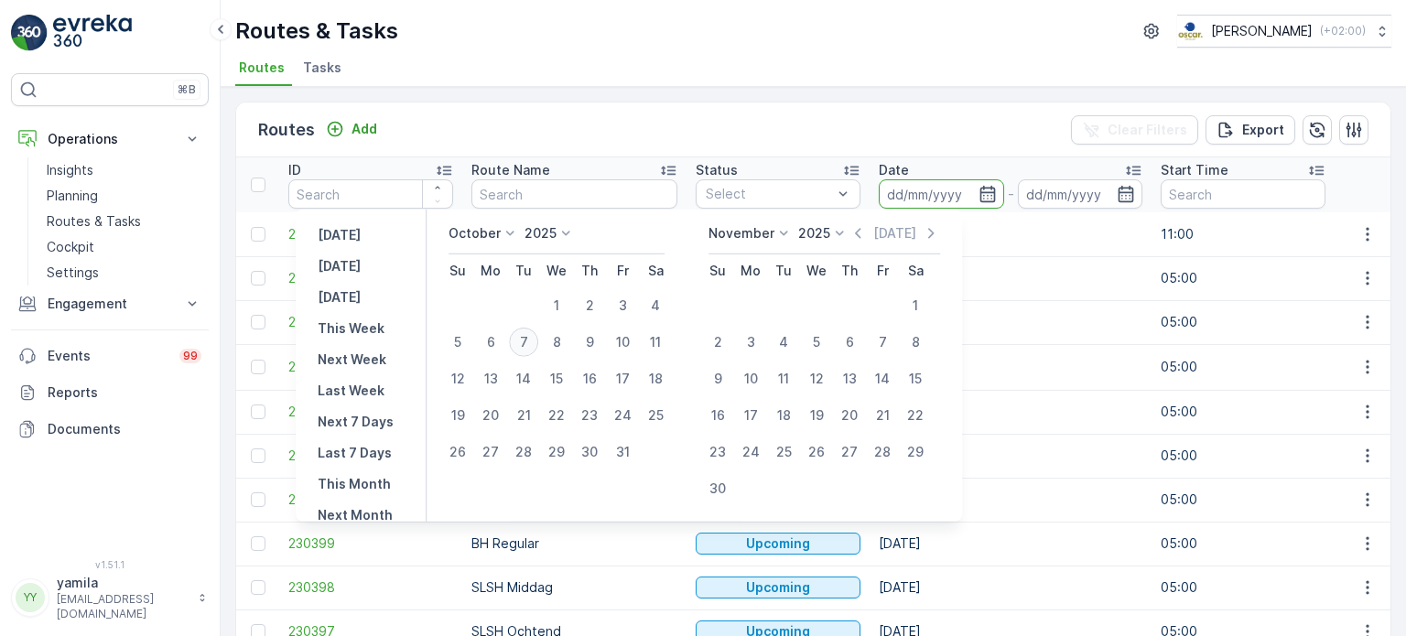
click at [526, 351] on div "7" at bounding box center [523, 342] width 29 height 29
type input "[DATE]"
click at [526, 351] on div "7" at bounding box center [523, 342] width 29 height 29
type input "[DATE]"
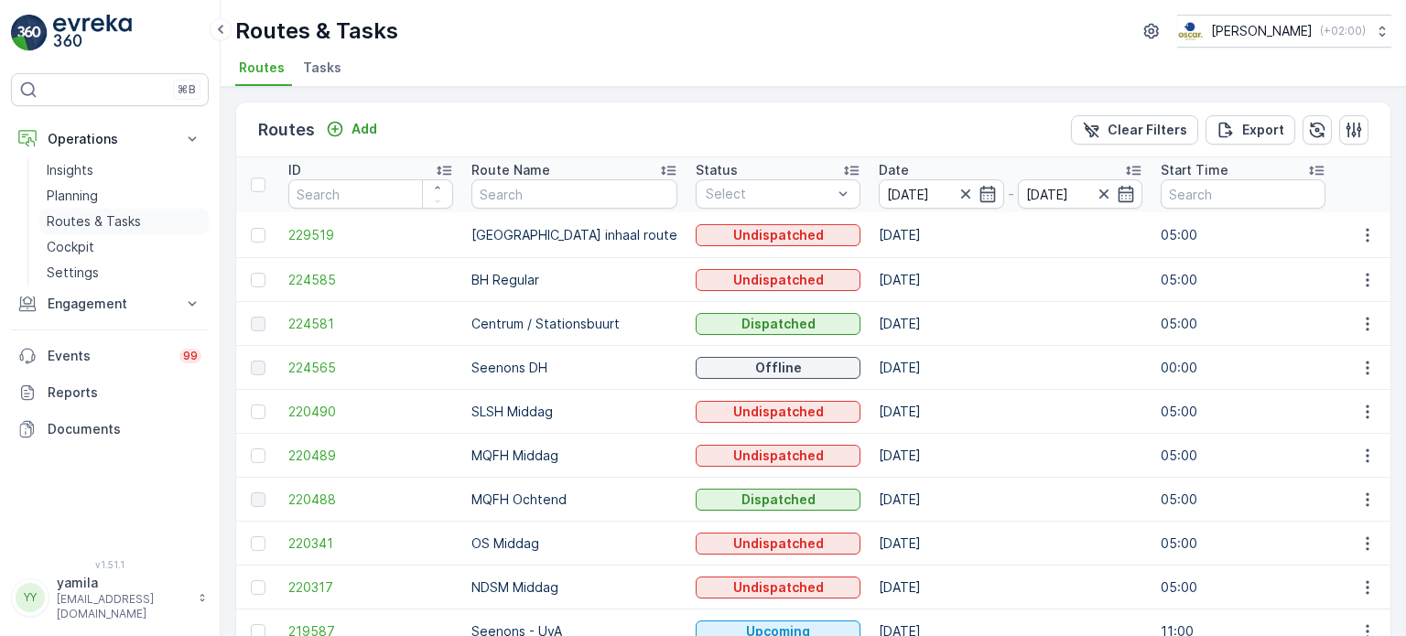
click at [81, 216] on p "Routes & Tasks" at bounding box center [94, 221] width 94 height 18
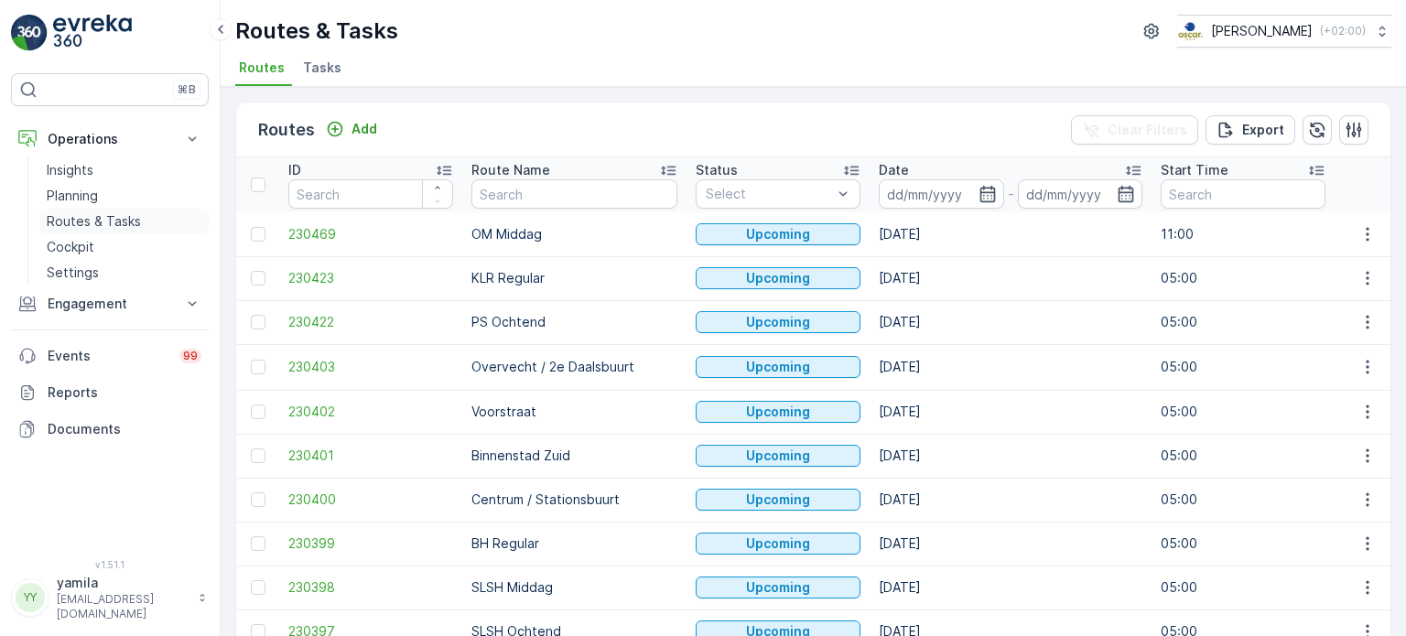
click at [88, 213] on p "Routes & Tasks" at bounding box center [94, 221] width 94 height 18
click at [517, 190] on input "text" at bounding box center [575, 193] width 206 height 29
type input "os"
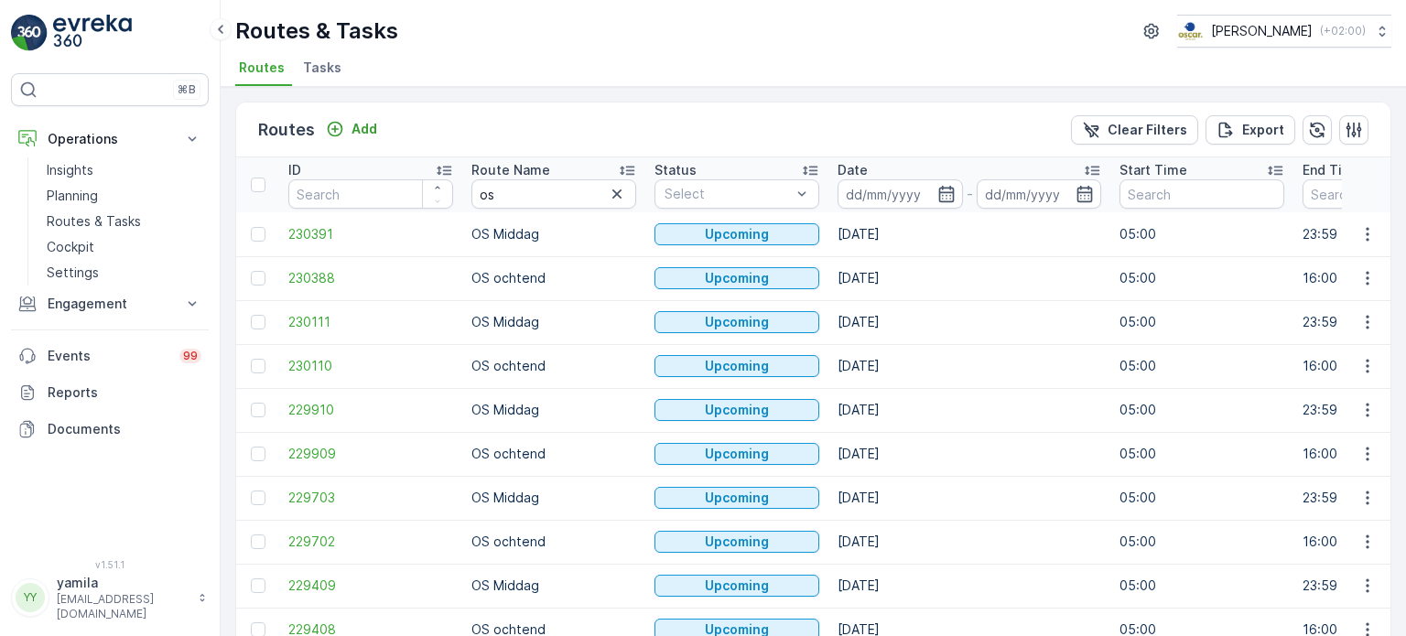
click at [852, 197] on input at bounding box center [900, 193] width 125 height 29
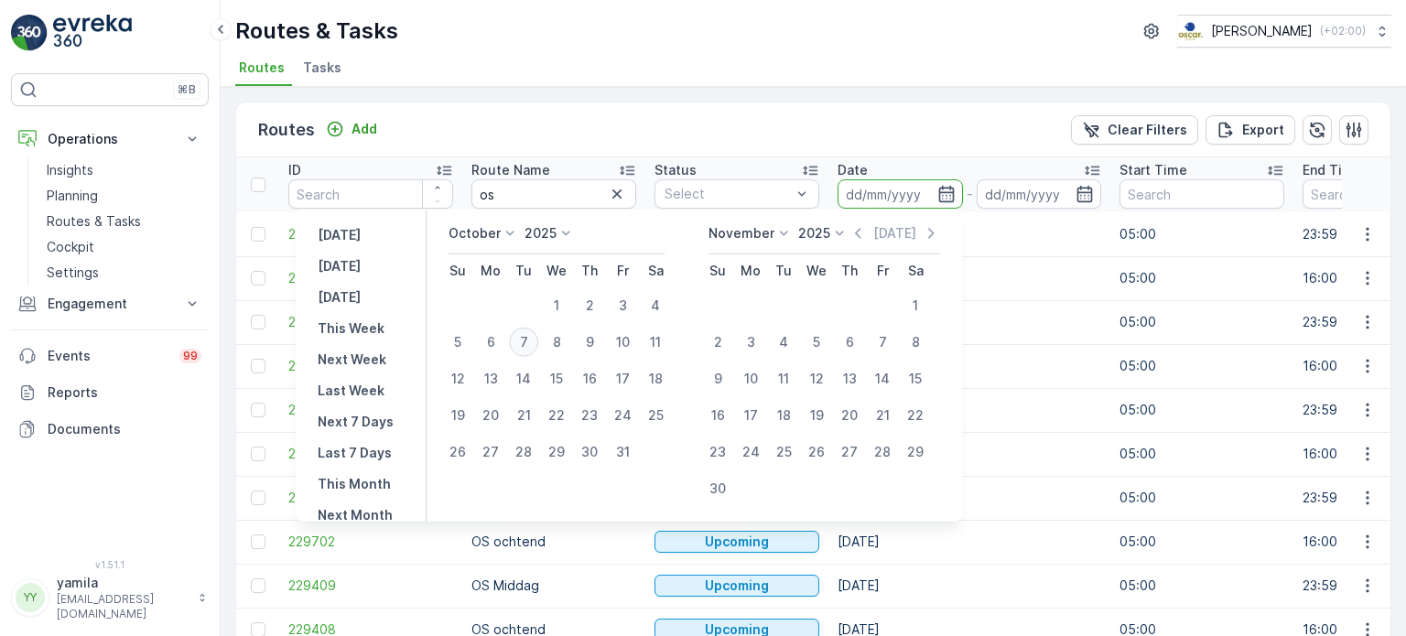
click at [530, 349] on div "7" at bounding box center [523, 342] width 29 height 29
type input "[DATE]"
click at [530, 349] on div "7" at bounding box center [523, 342] width 29 height 29
type input "[DATE]"
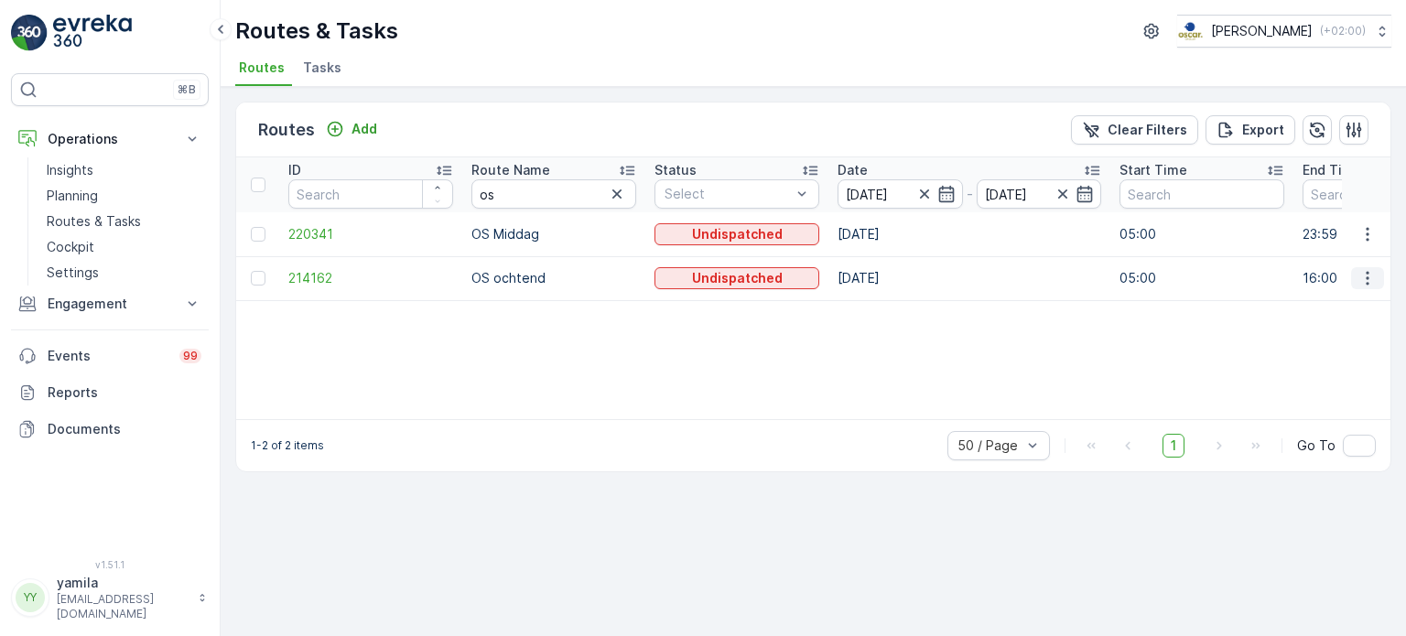
click at [1364, 280] on icon "button" at bounding box center [1368, 278] width 18 height 18
click at [1066, 341] on div "ID Route Name os Status Select Date 07.10.2025 - 07.10.2025 Start Time End Time…" at bounding box center [813, 288] width 1154 height 262
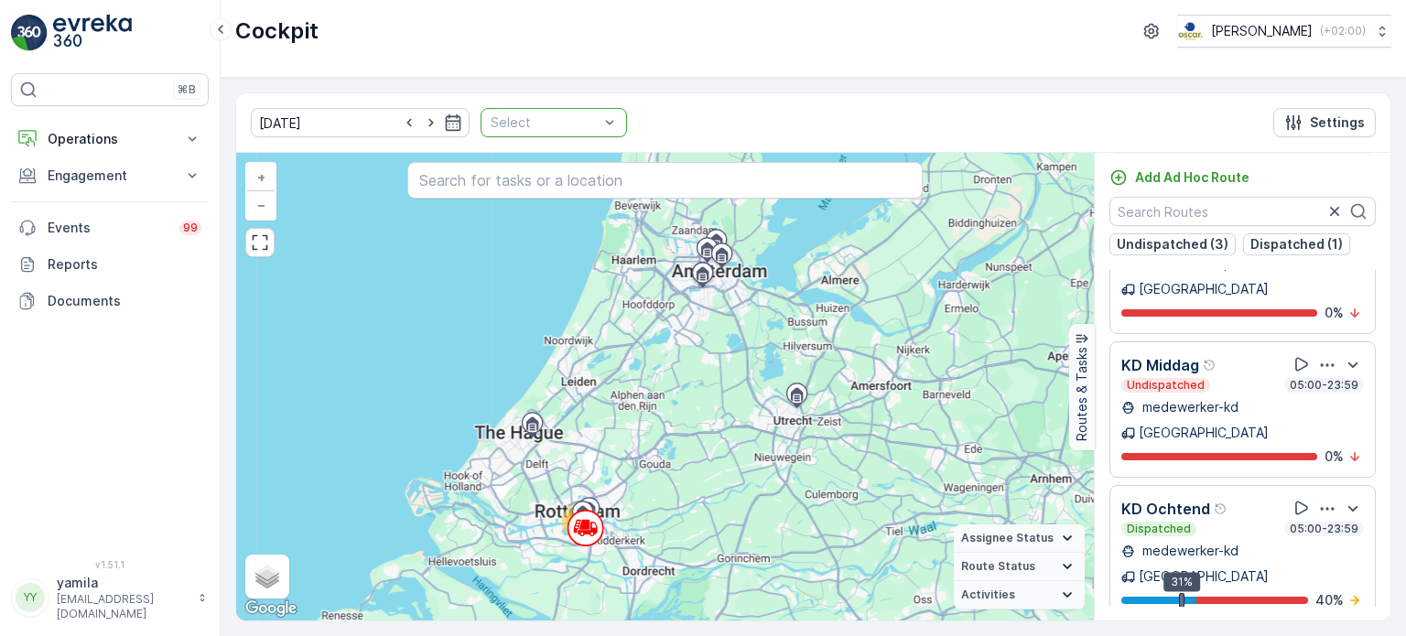
scroll to position [128, 0]
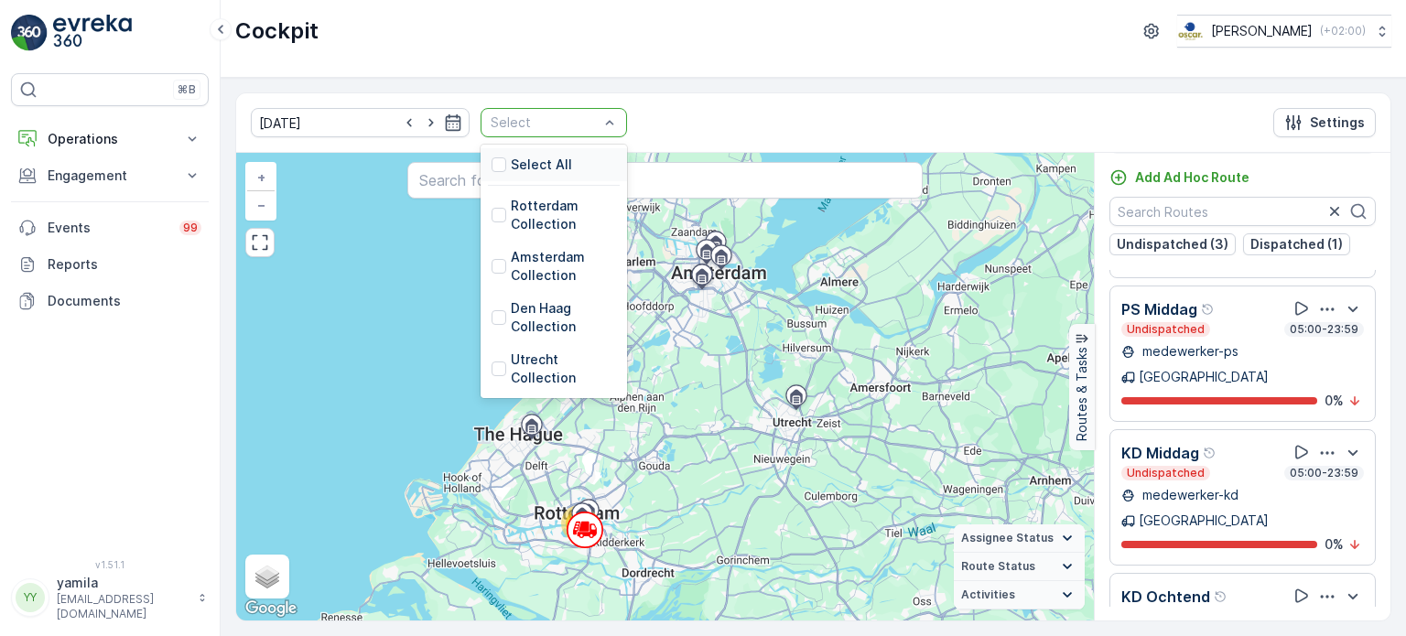
click at [595, 127] on div "Select" at bounding box center [554, 122] width 146 height 29
click at [492, 265] on div at bounding box center [499, 266] width 15 height 15
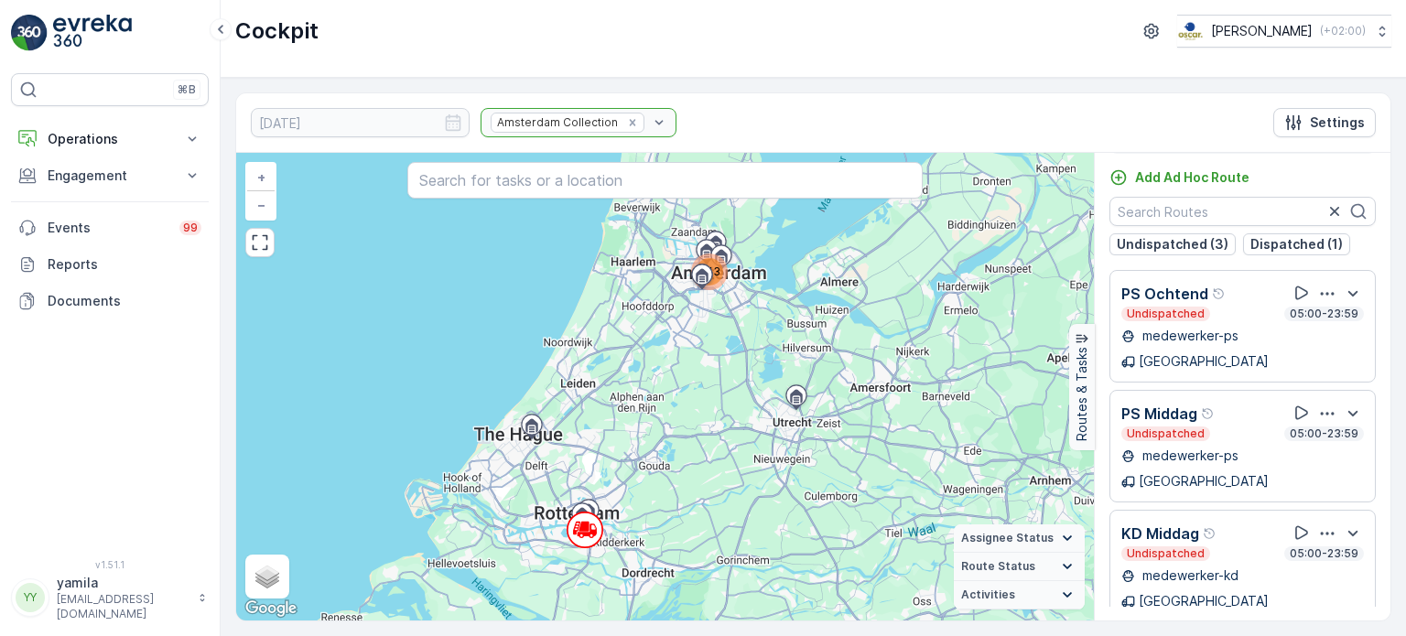
click at [589, 120] on div "Amsterdam Collection" at bounding box center [579, 122] width 196 height 29
drag, startPoint x: 597, startPoint y: 121, endPoint x: 634, endPoint y: -56, distance: 180.5
click at [634, 0] on html "⌘B Operations Insights Planning Routes & Tasks Cockpit Settings Engagement Insi…" at bounding box center [703, 318] width 1406 height 636
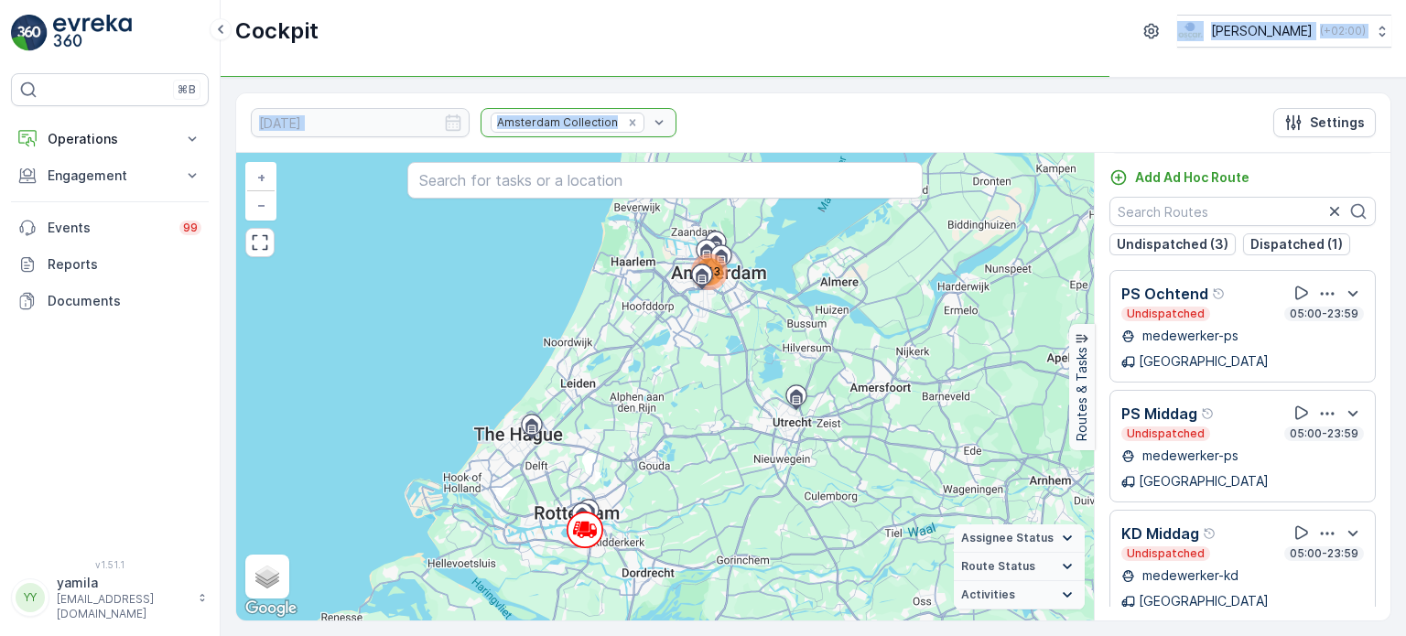
click at [789, 60] on div "Cockpit Oscar Circulair ( +02:00 )" at bounding box center [814, 39] width 1186 height 78
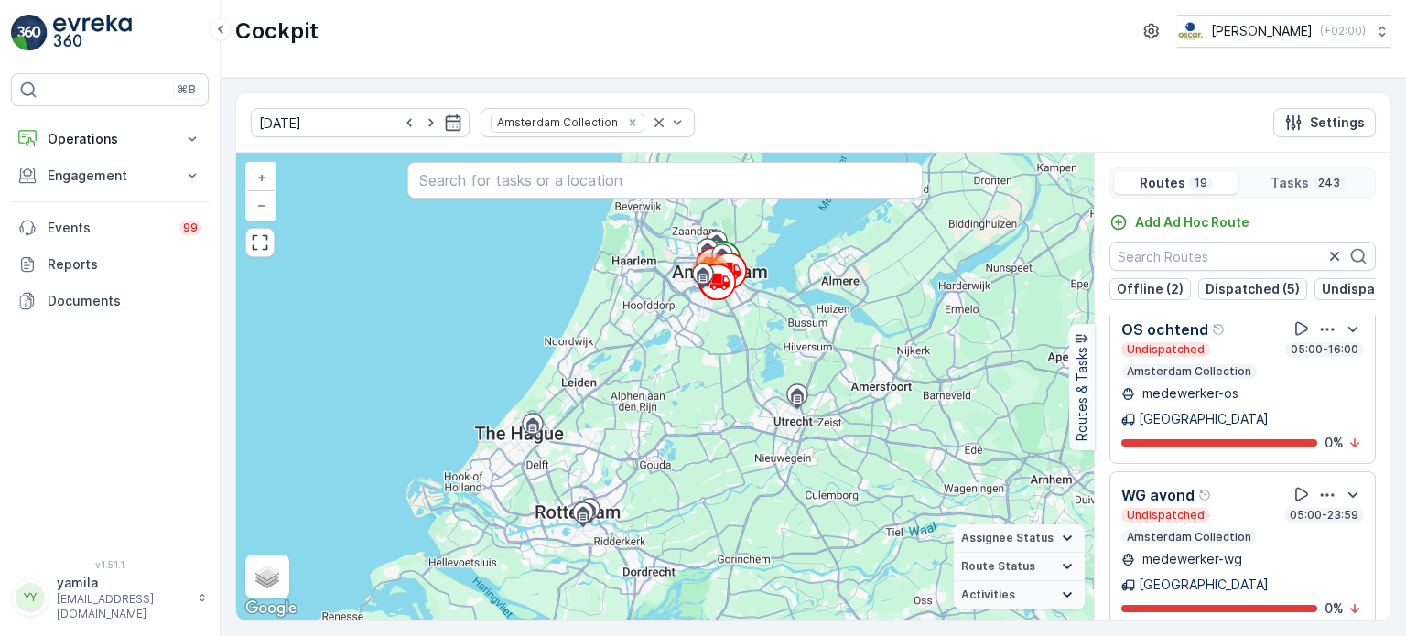
scroll to position [45, 0]
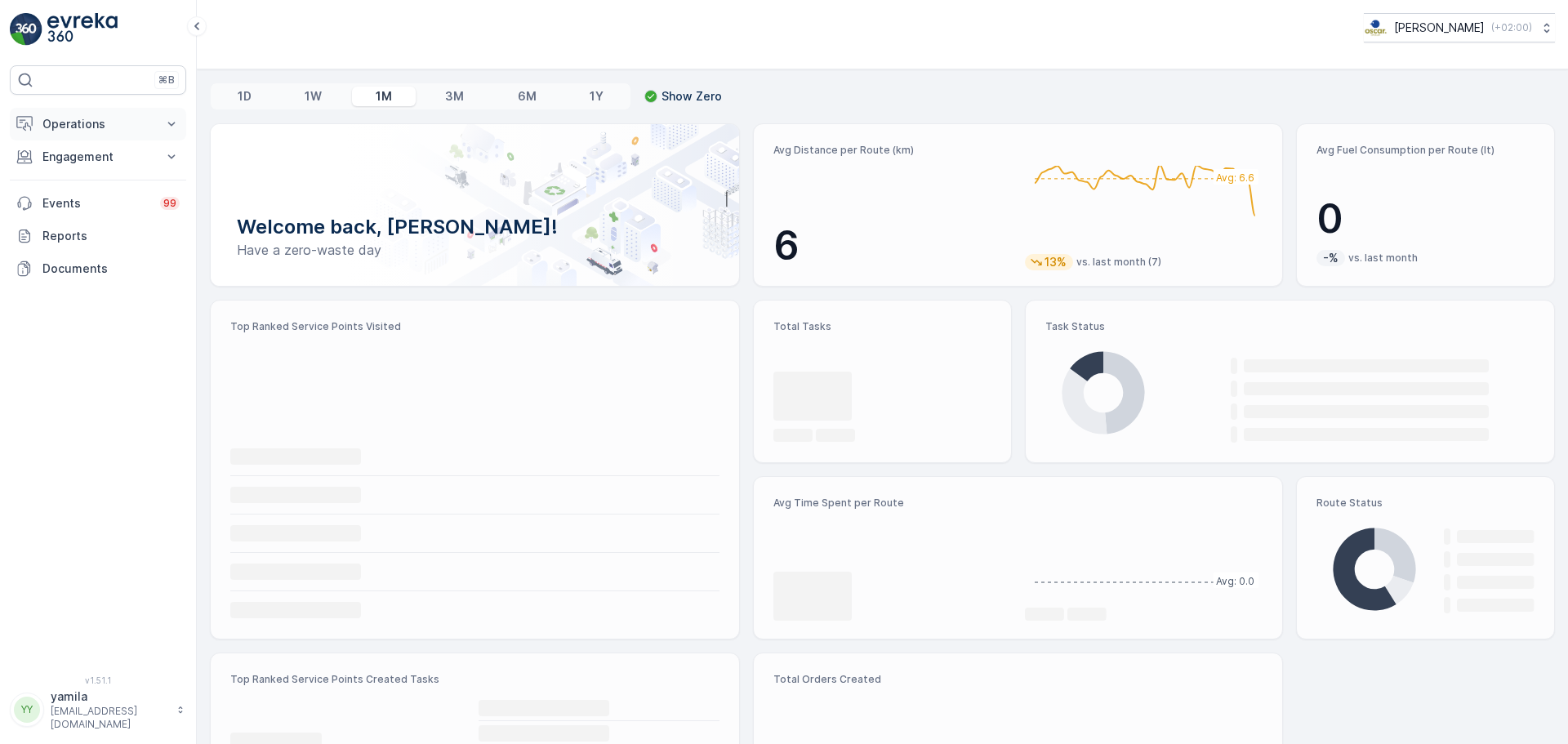
click at [106, 125] on p "Operations" at bounding box center [98, 124] width 111 height 16
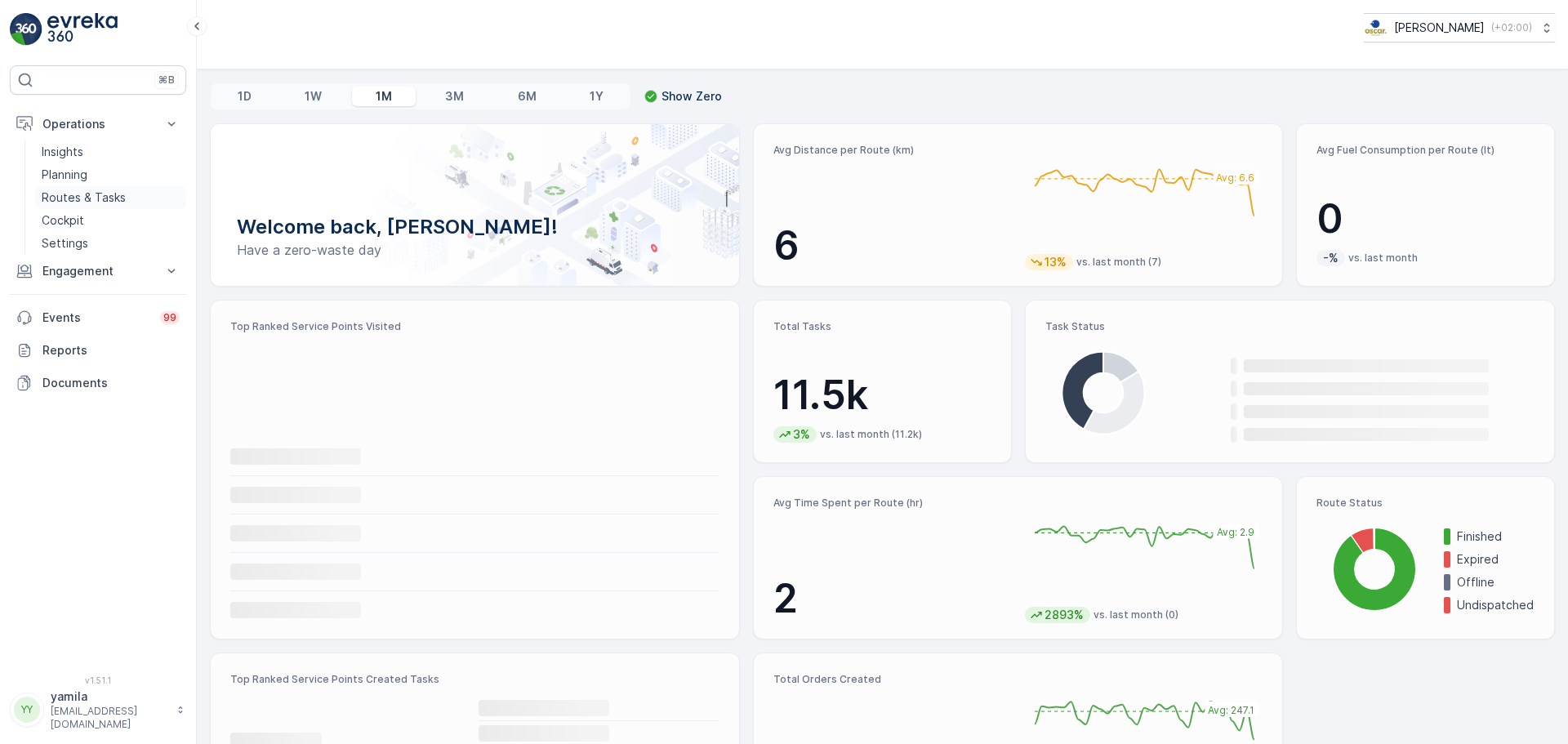
click at [86, 192] on p "Routes & Tasks" at bounding box center [84, 197] width 84 height 16
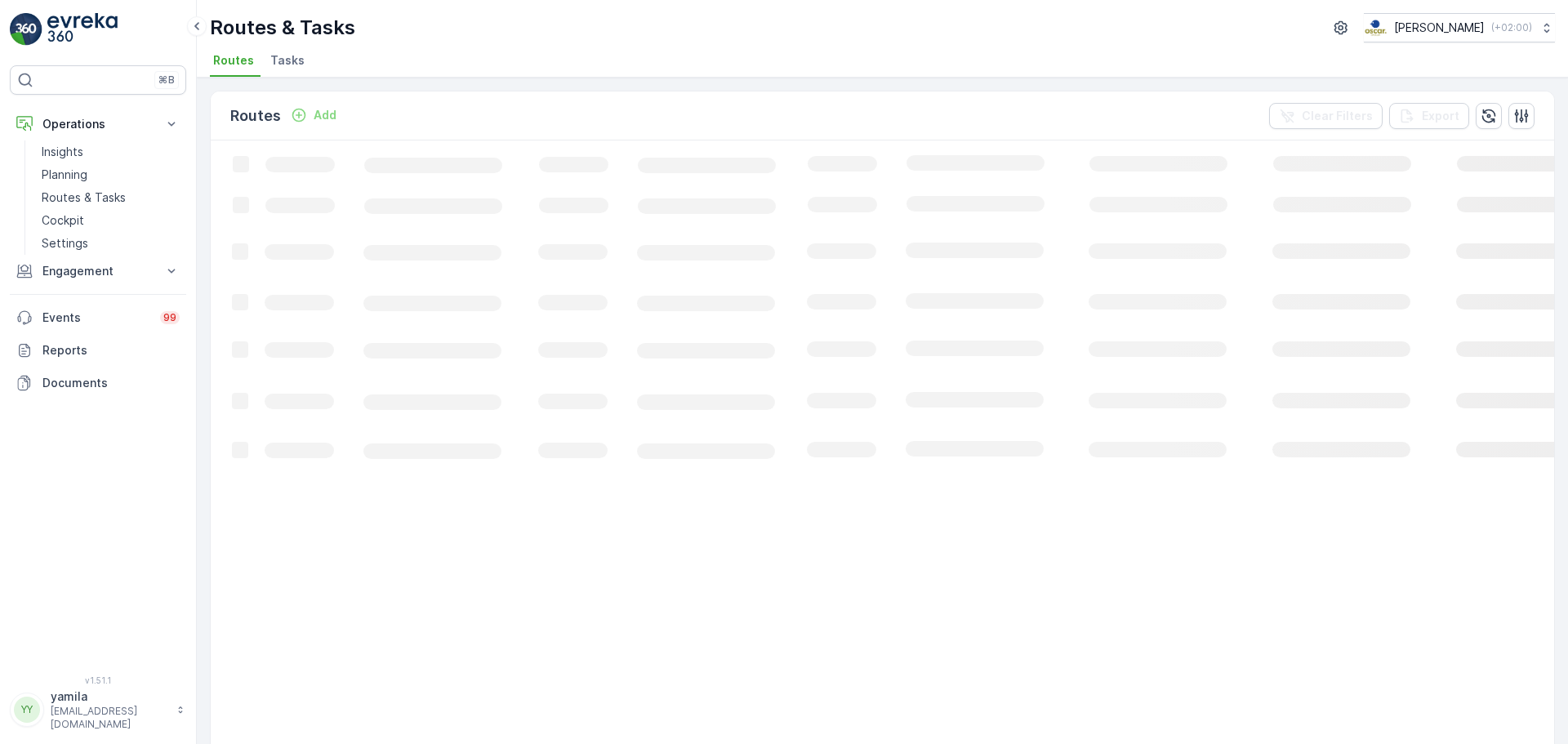
click at [282, 72] on li "Tasks" at bounding box center [288, 62] width 44 height 28
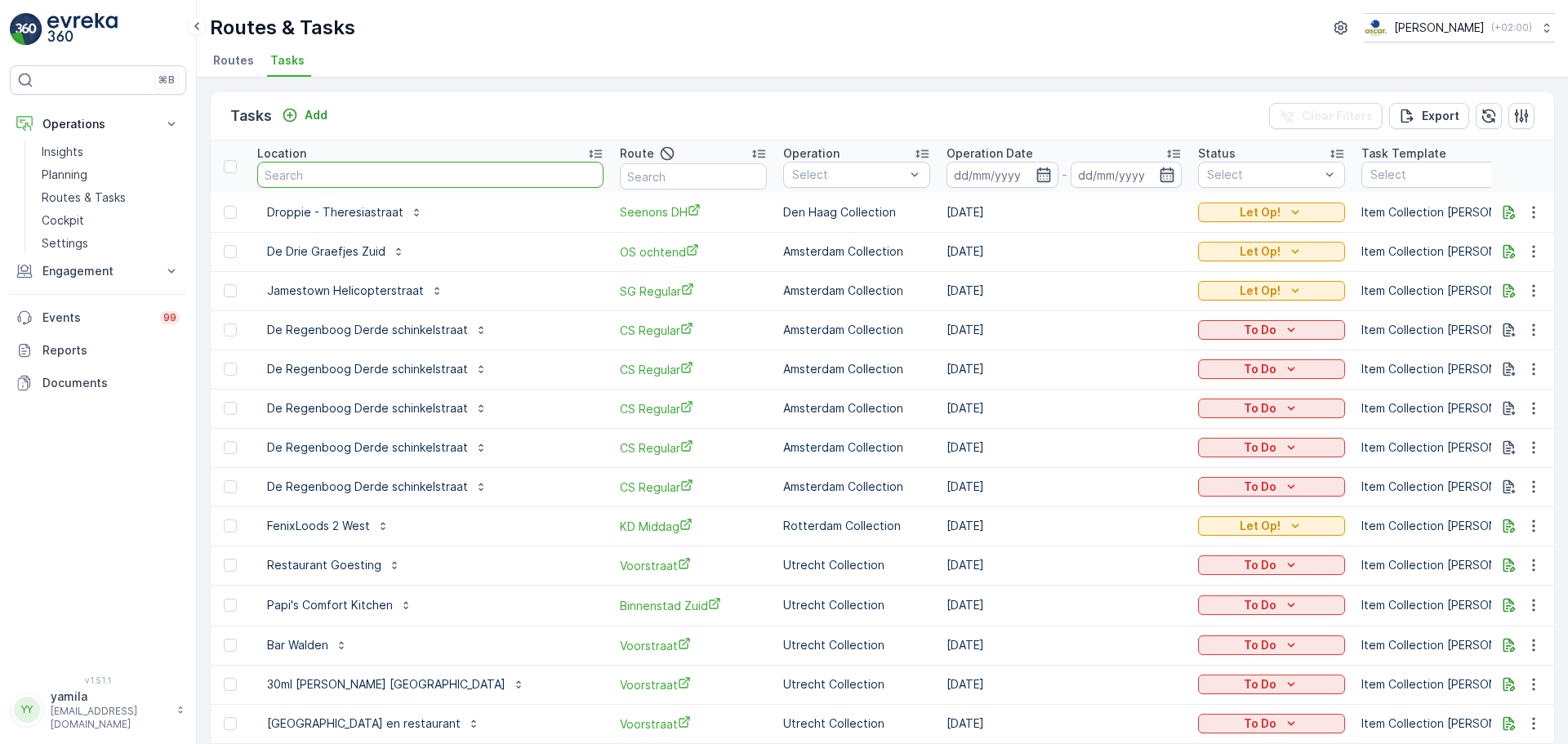
click at [314, 177] on input "text" at bounding box center [430, 174] width 346 height 26
type input "multicopy"
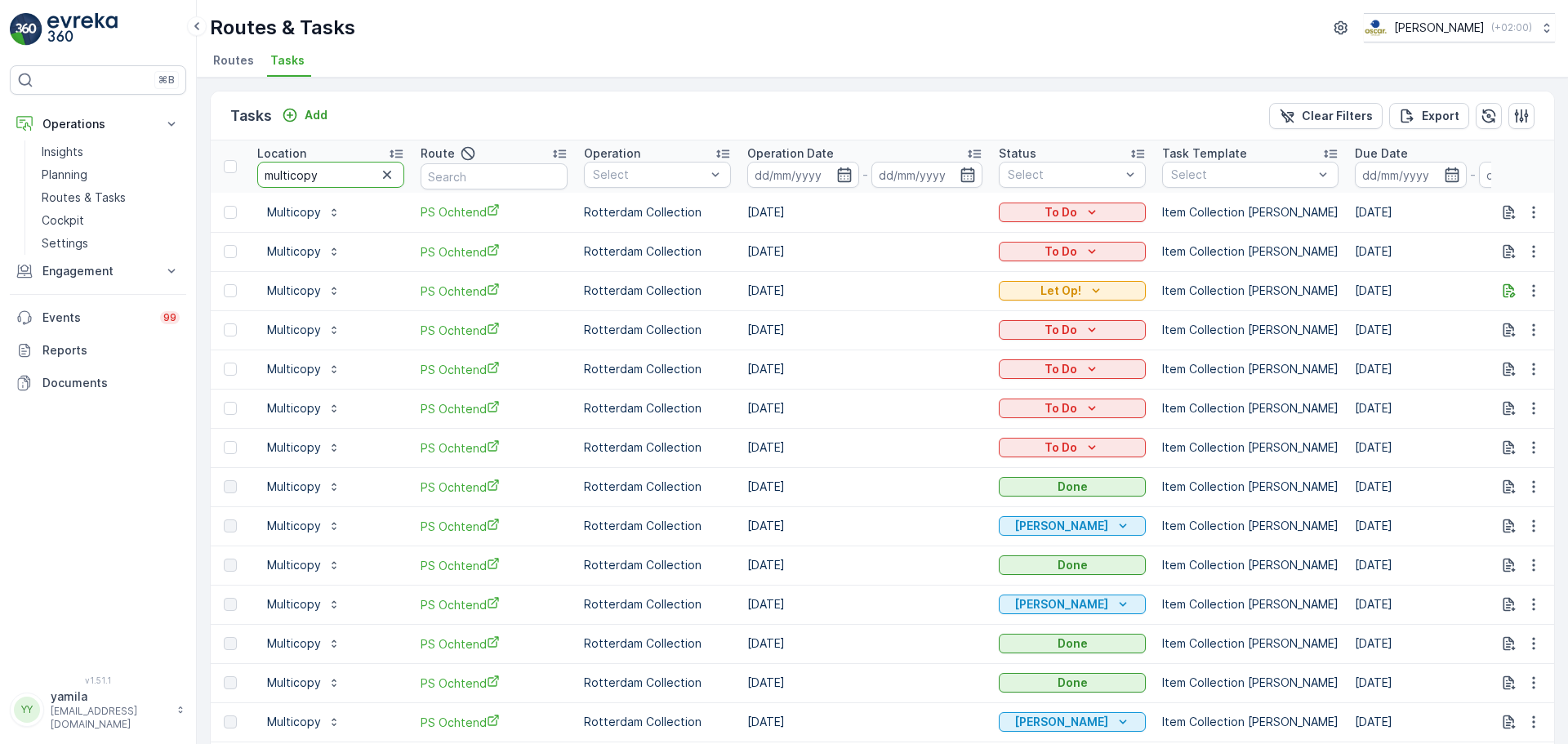
click at [309, 174] on input "multicopy" at bounding box center [330, 174] width 147 height 26
type input "d"
type input "eethuis arti"
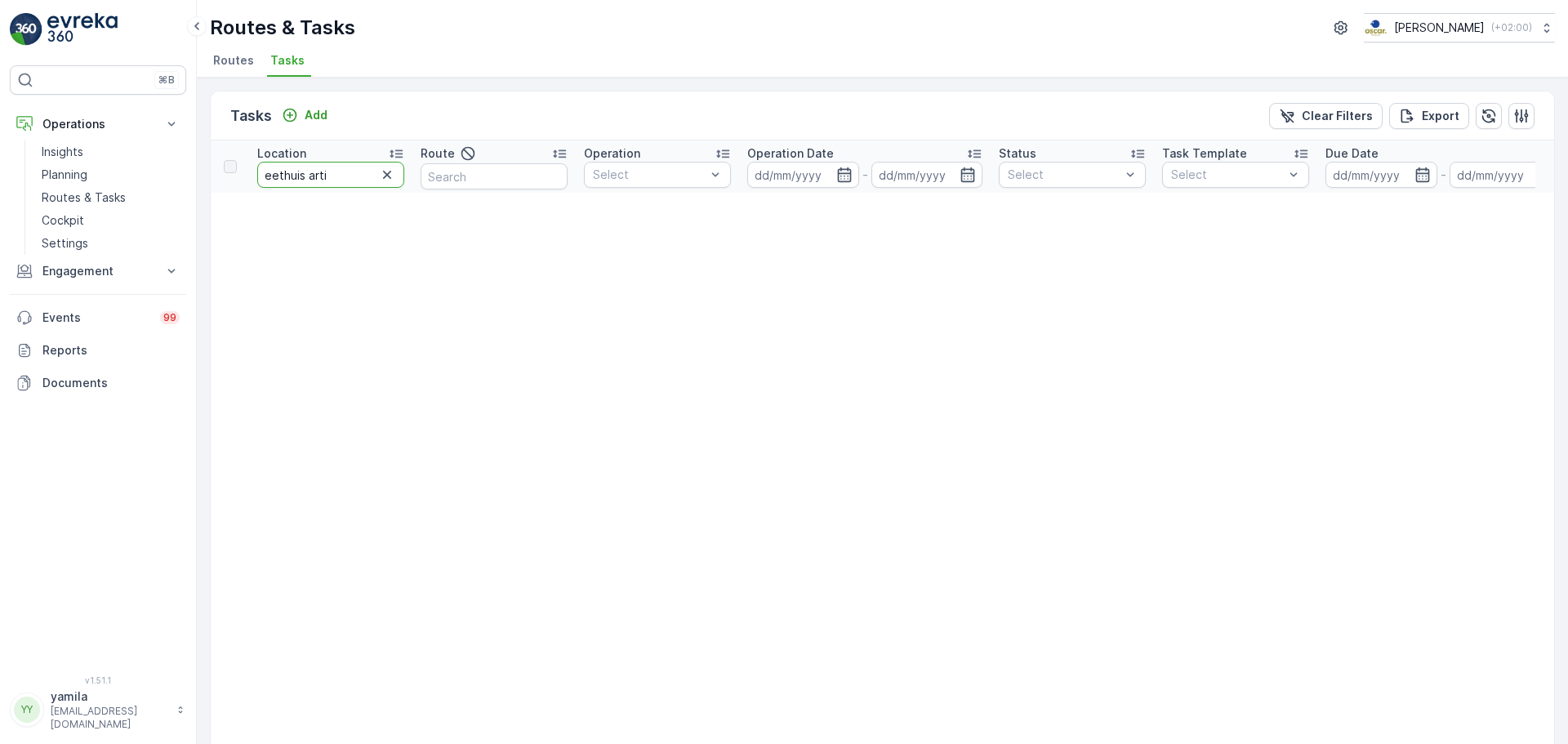
click at [334, 175] on input "eethuis arti" at bounding box center [330, 174] width 147 height 26
type input "eethuis"
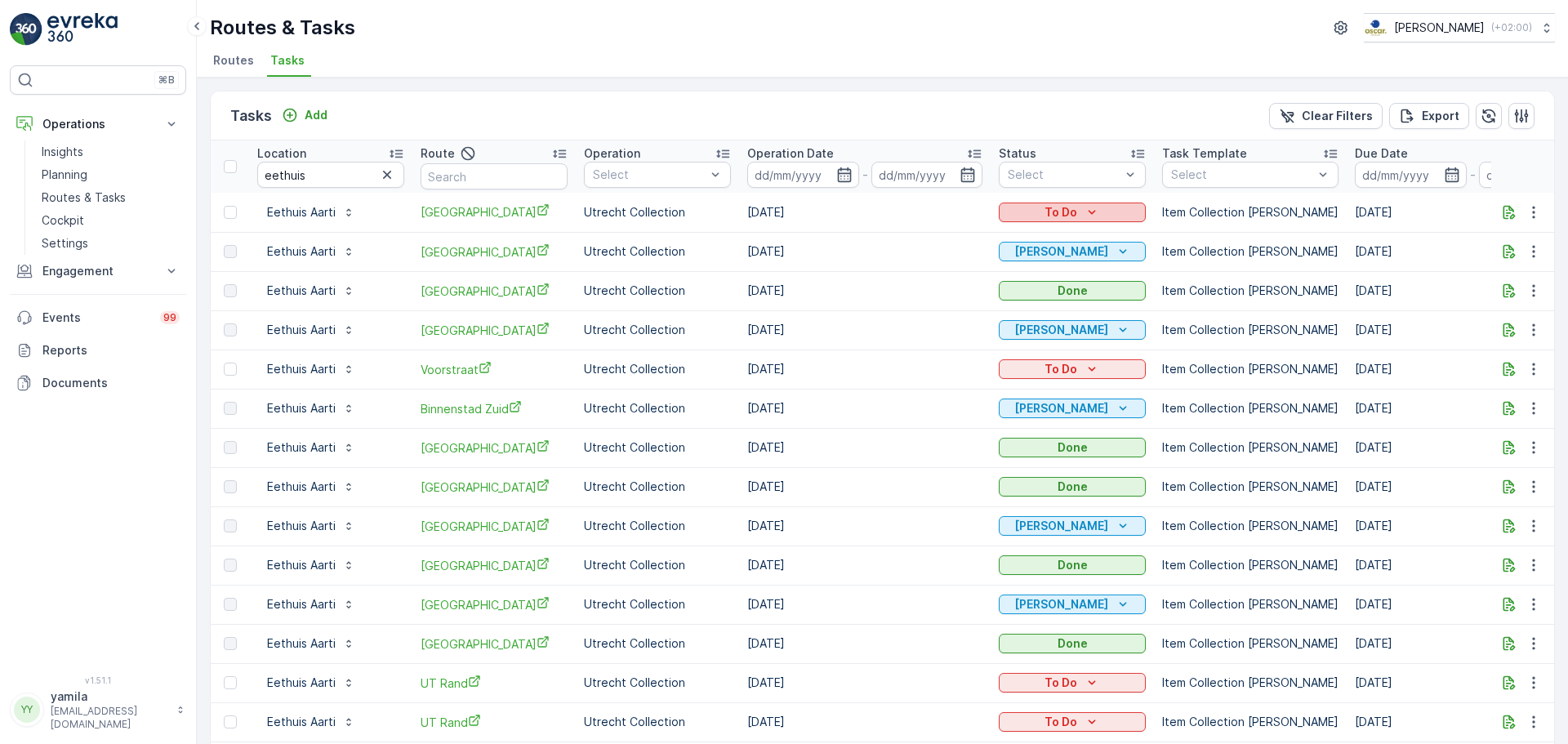
click at [1053, 211] on p "To Do" at bounding box center [1060, 212] width 33 height 16
click at [1039, 305] on span "Cancelled" at bounding box center [1036, 305] width 54 height 16
click at [318, 178] on input "eethuis" at bounding box center [330, 174] width 147 height 26
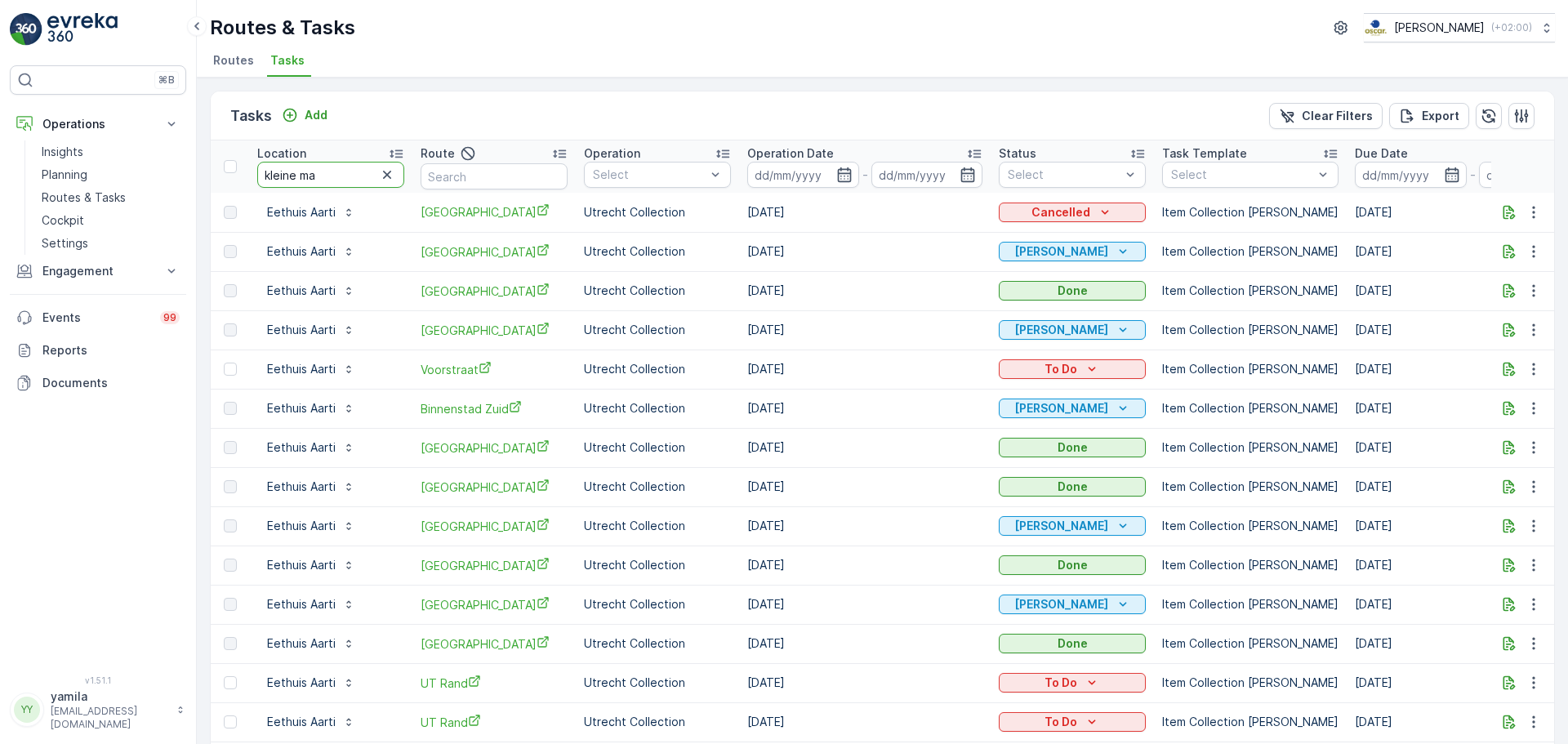
type input "kleine max"
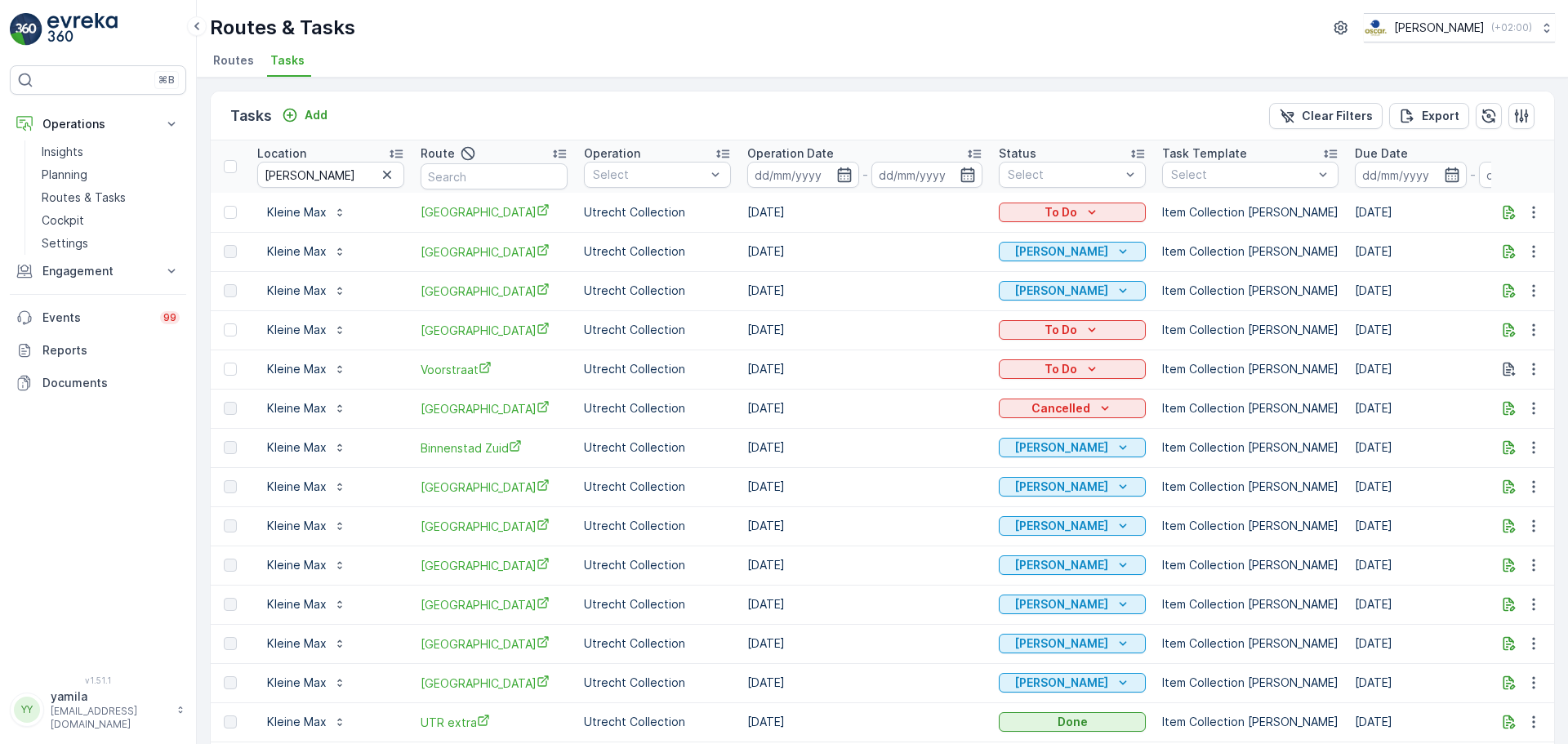
click at [240, 54] on span "Routes" at bounding box center [234, 61] width 41 height 16
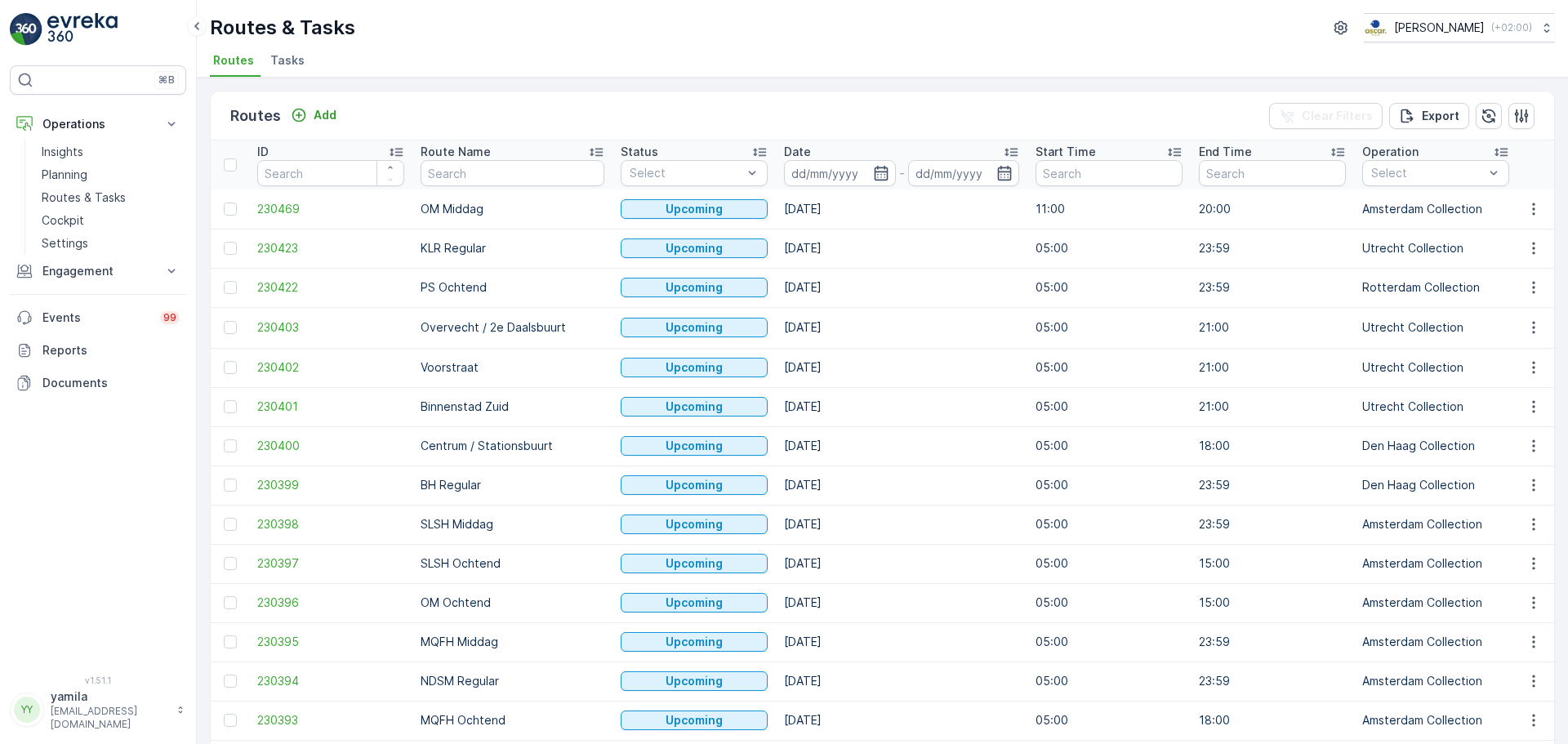
drag, startPoint x: 475, startPoint y: 188, endPoint x: 479, endPoint y: 179, distance: 9.8
click at [479, 179] on th "Route Name" at bounding box center [512, 164] width 200 height 49
click at [479, 179] on input "text" at bounding box center [513, 172] width 184 height 26
type input "os"
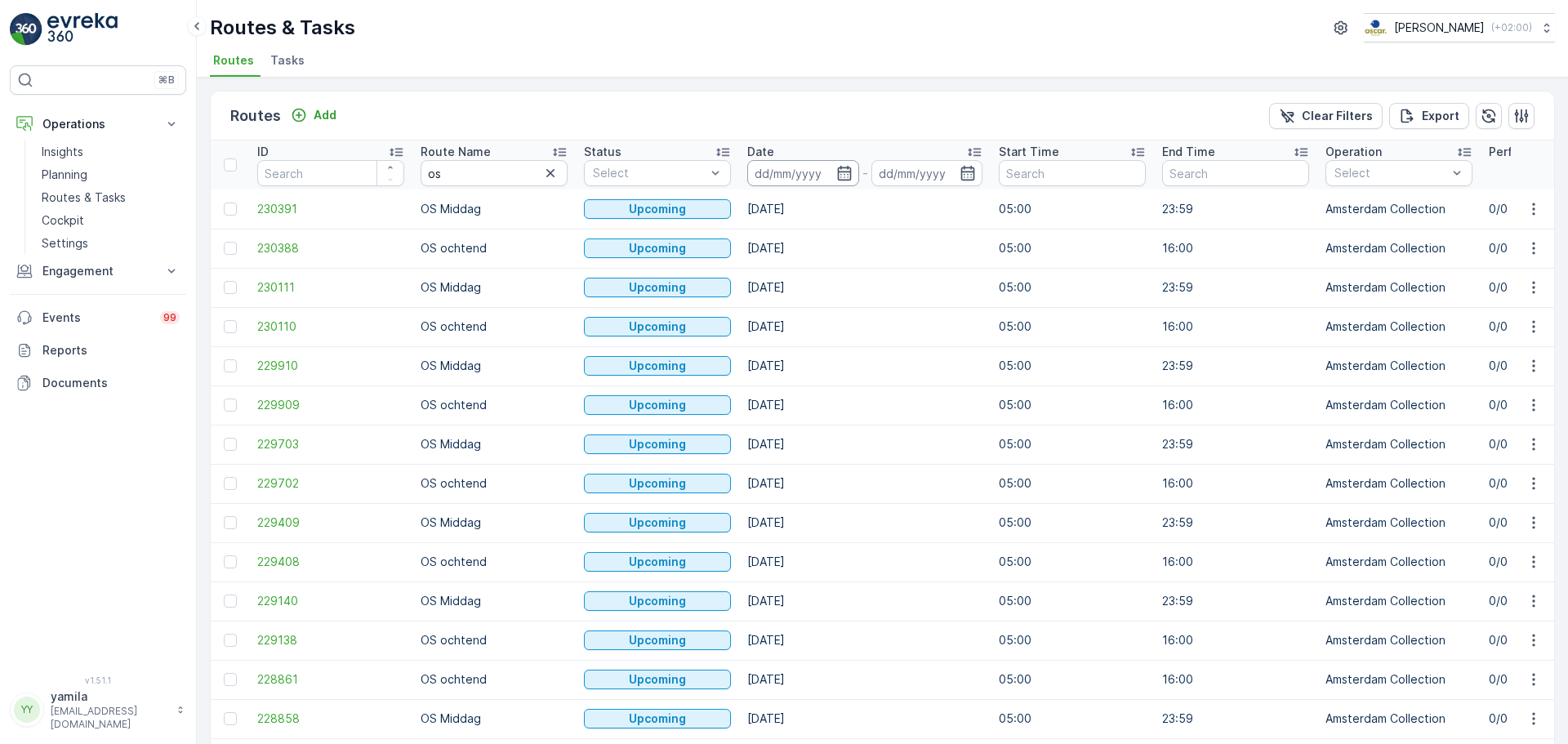
click at [802, 179] on input at bounding box center [803, 172] width 111 height 26
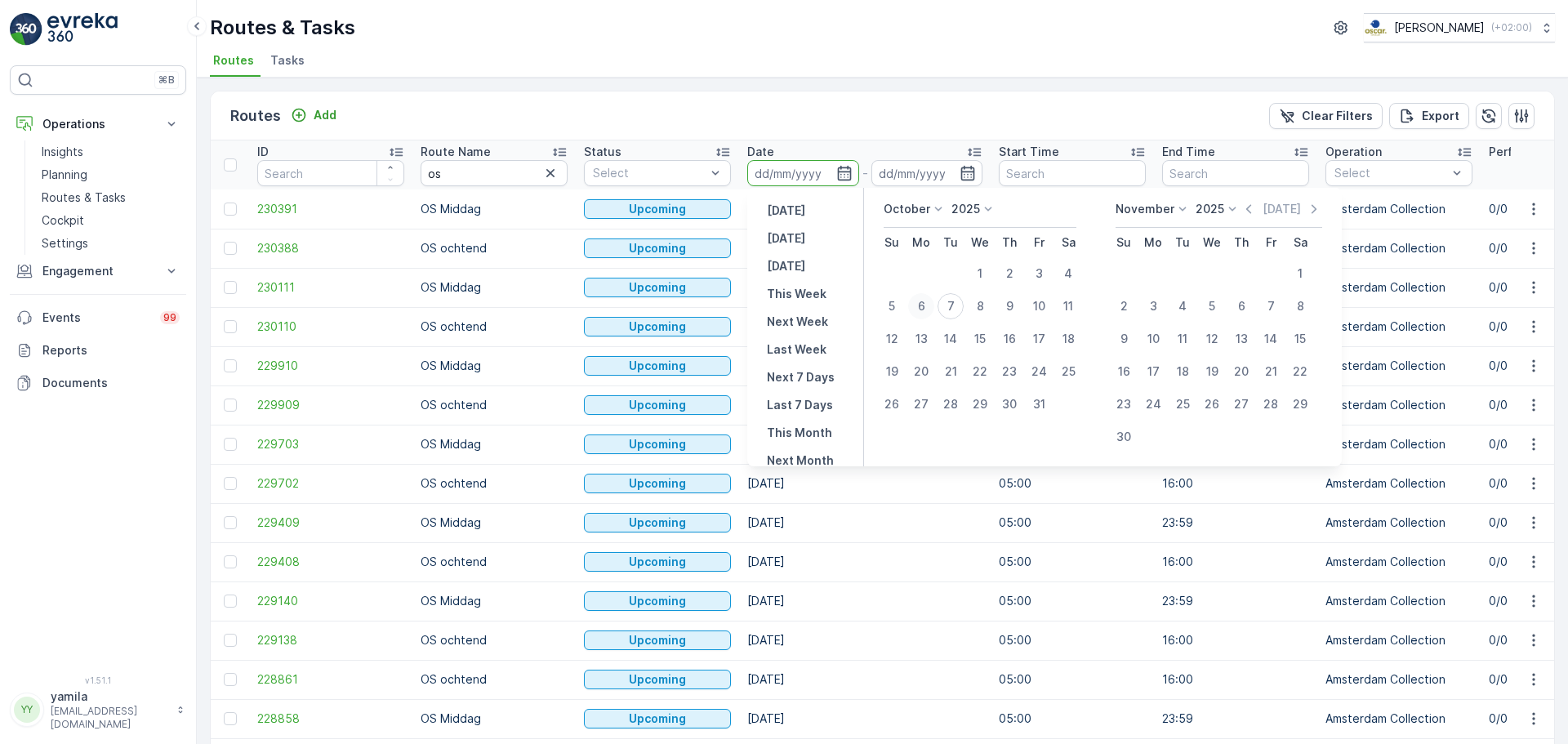
click at [916, 304] on div "6" at bounding box center [920, 306] width 26 height 26
type input "[DATE]"
click at [916, 304] on div "6" at bounding box center [920, 306] width 26 height 26
type input "[DATE]"
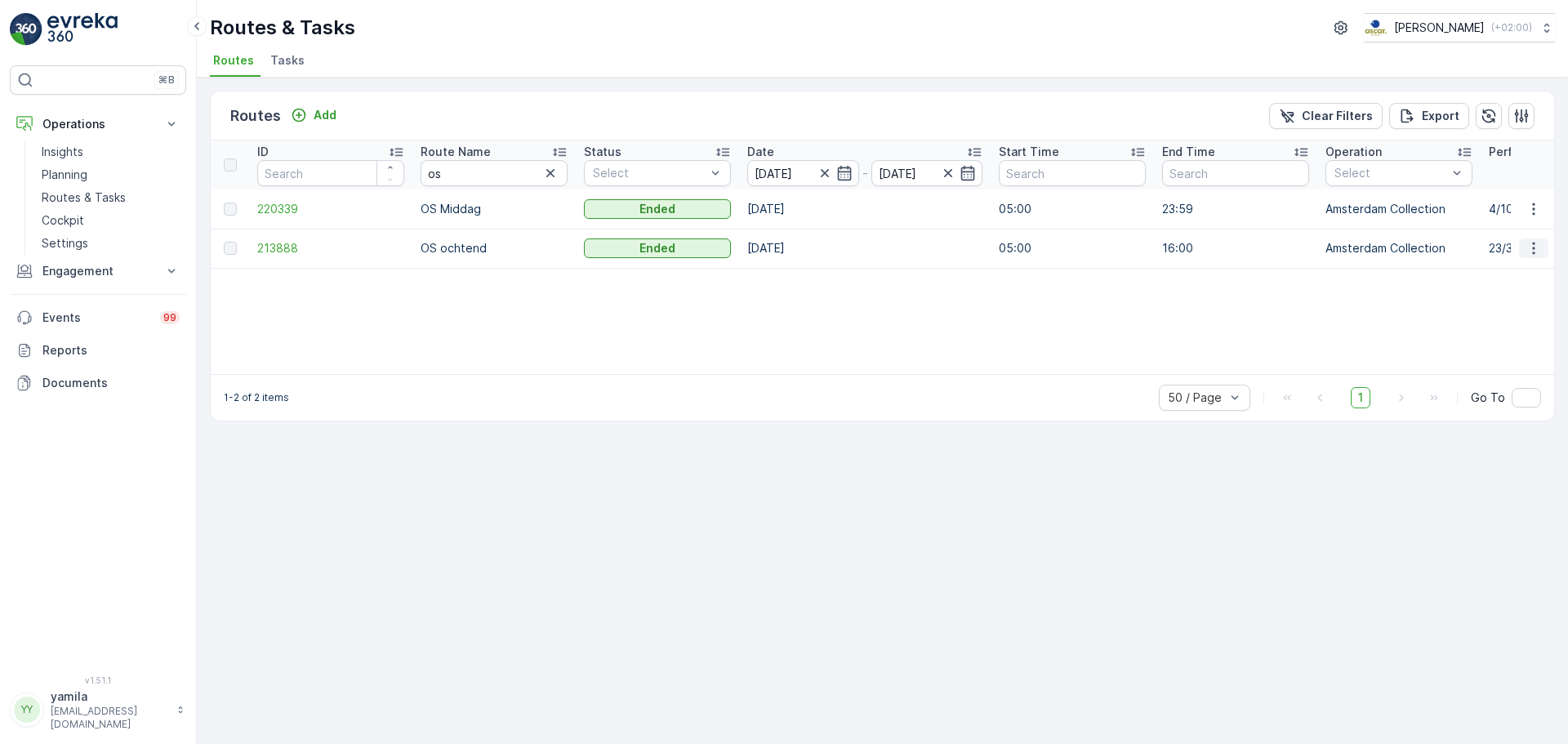
click at [1540, 247] on icon "button" at bounding box center [1533, 248] width 16 height 16
click at [1503, 268] on span "See More Details" at bounding box center [1495, 273] width 95 height 16
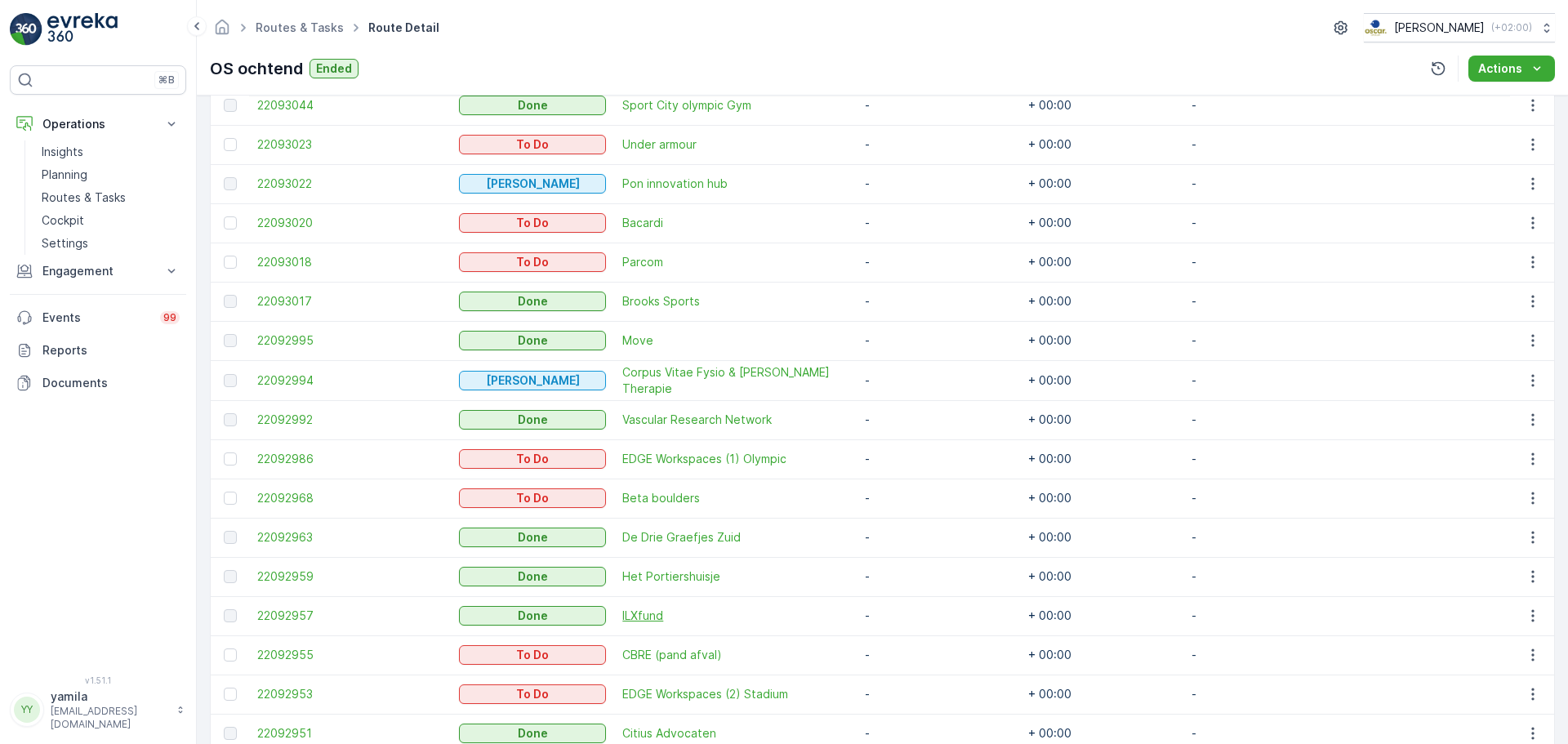
scroll to position [1209, 0]
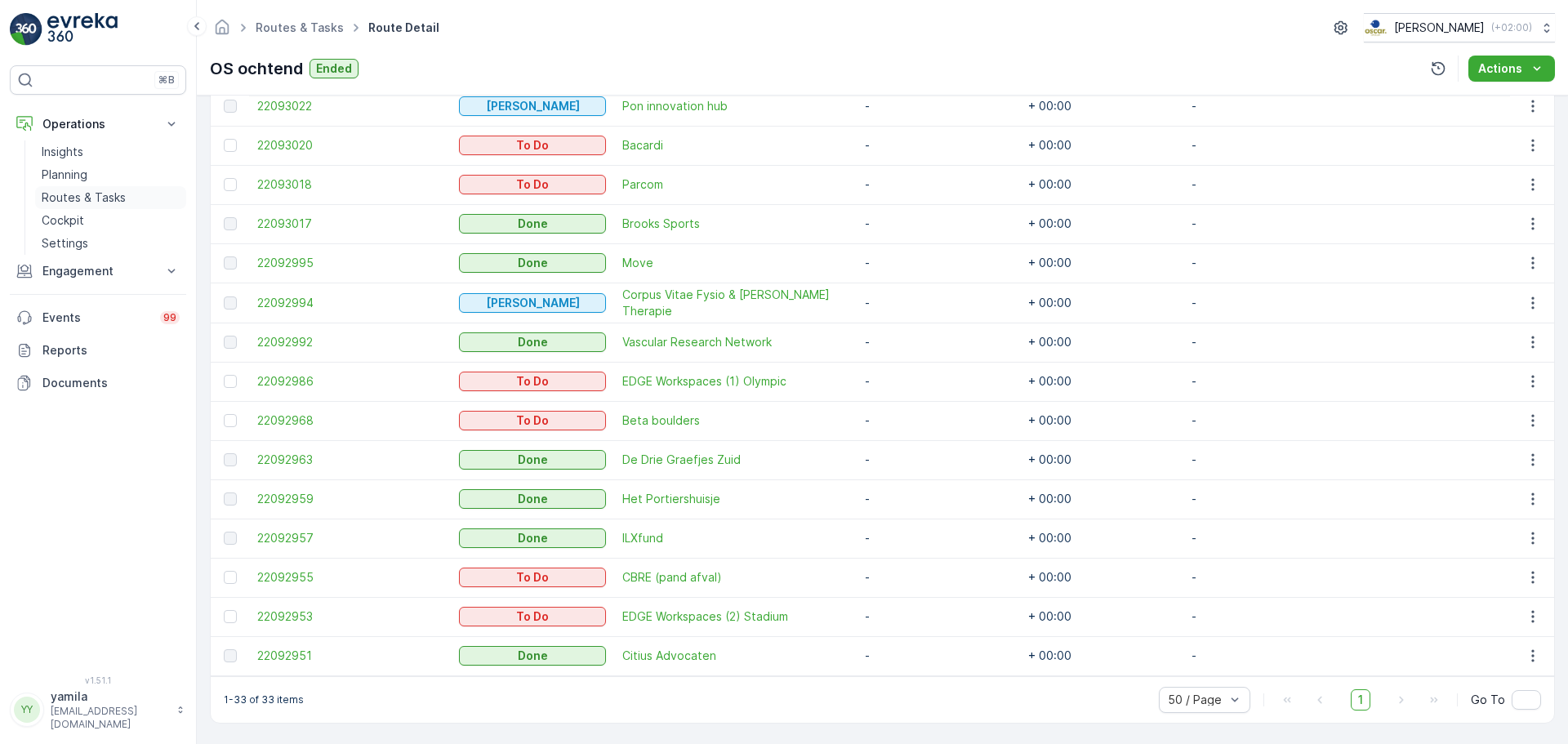
click at [116, 195] on p "Routes & Tasks" at bounding box center [84, 197] width 84 height 16
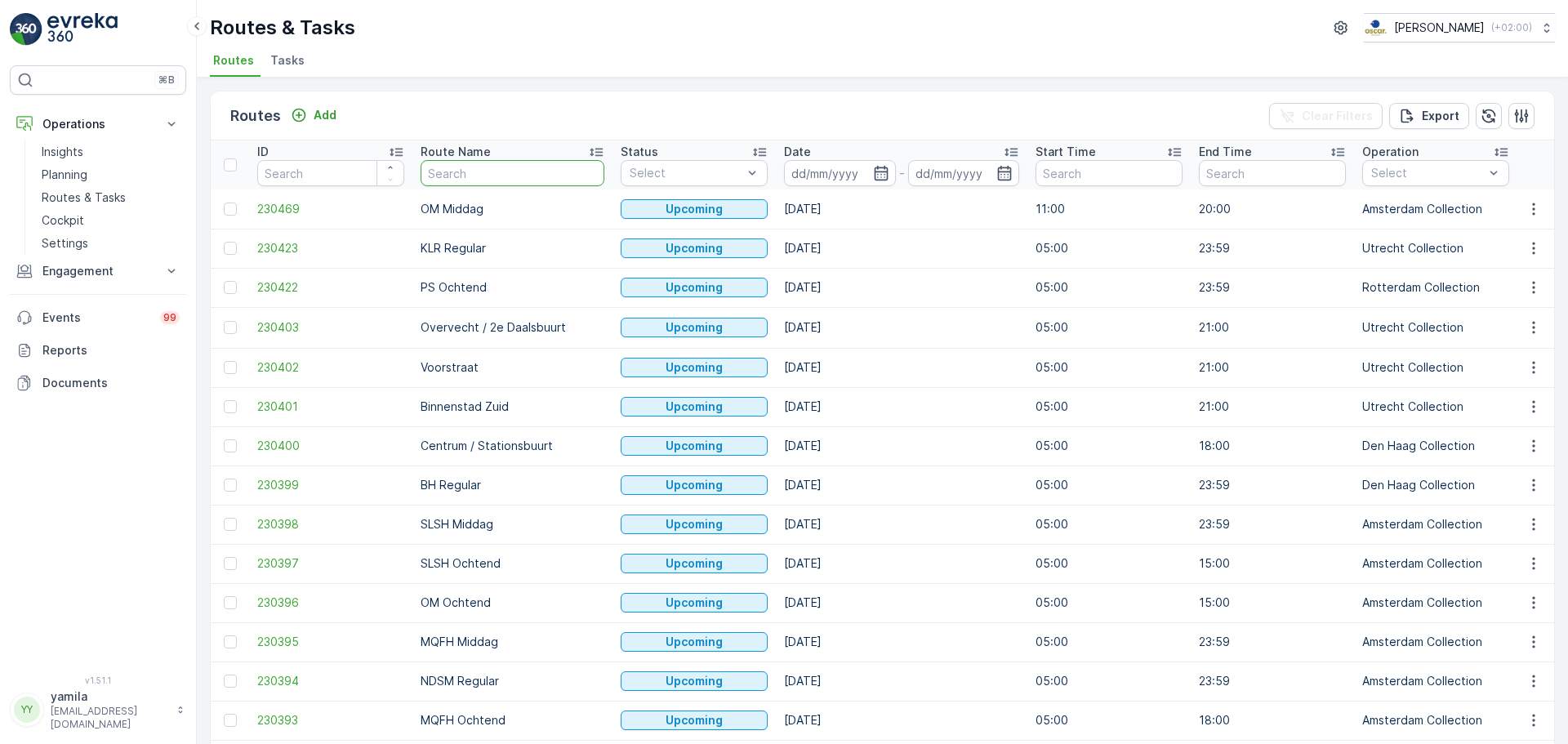
click at [494, 178] on input "text" at bounding box center [513, 172] width 184 height 26
type input "os"
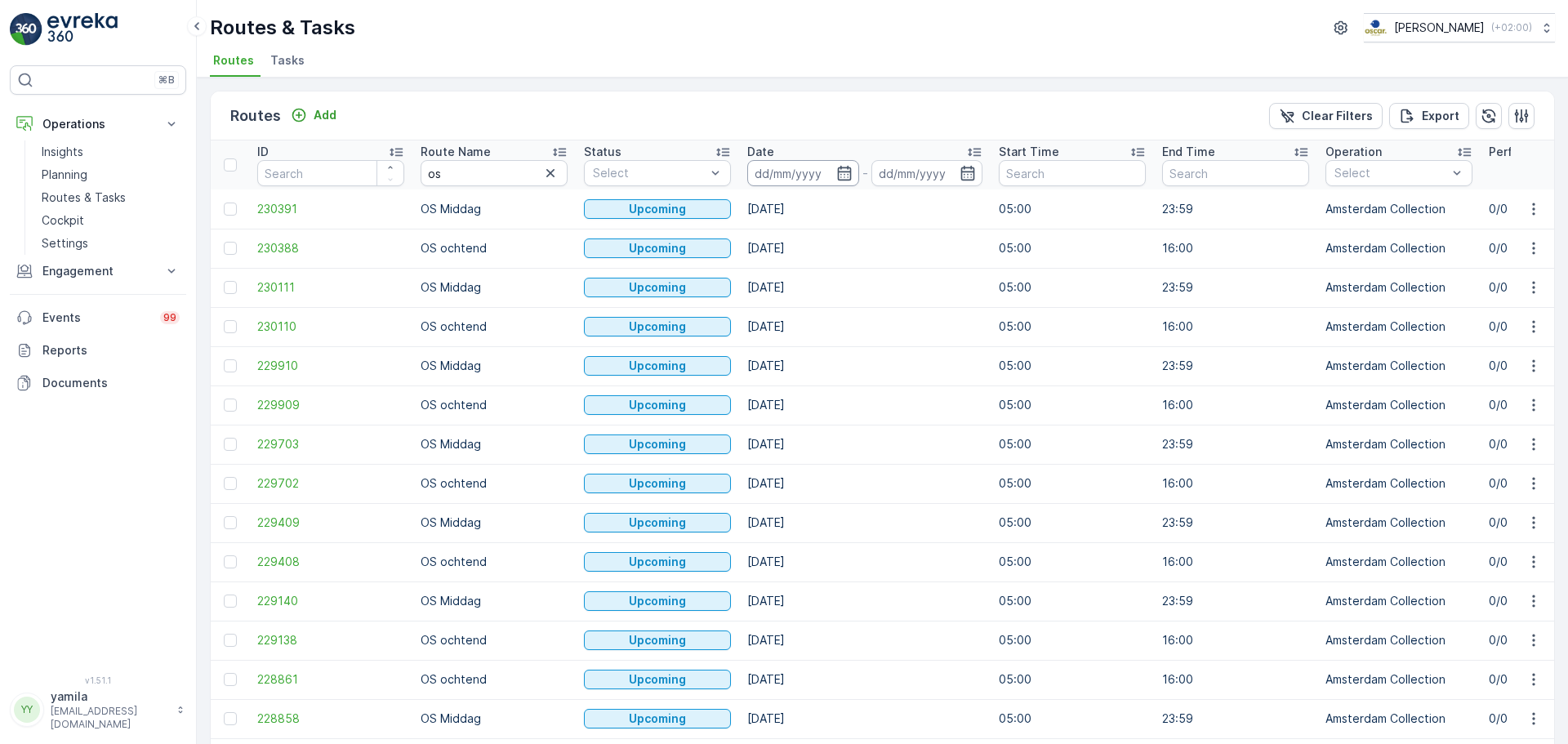
click at [805, 176] on input at bounding box center [803, 172] width 111 height 26
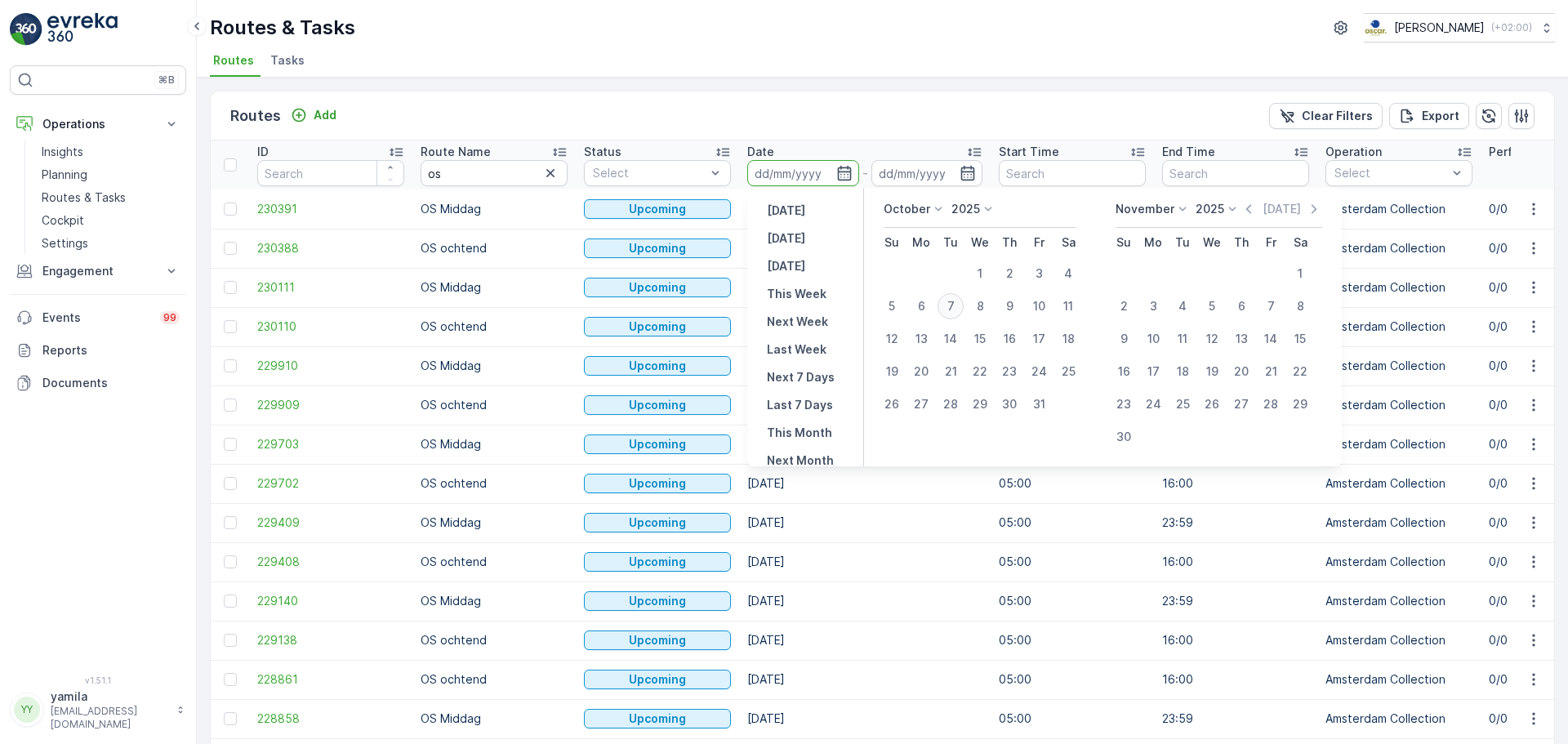
click at [946, 299] on div "7" at bounding box center [950, 306] width 26 height 26
type input "[DATE]"
click at [946, 299] on div "7" at bounding box center [950, 306] width 26 height 26
type input "[DATE]"
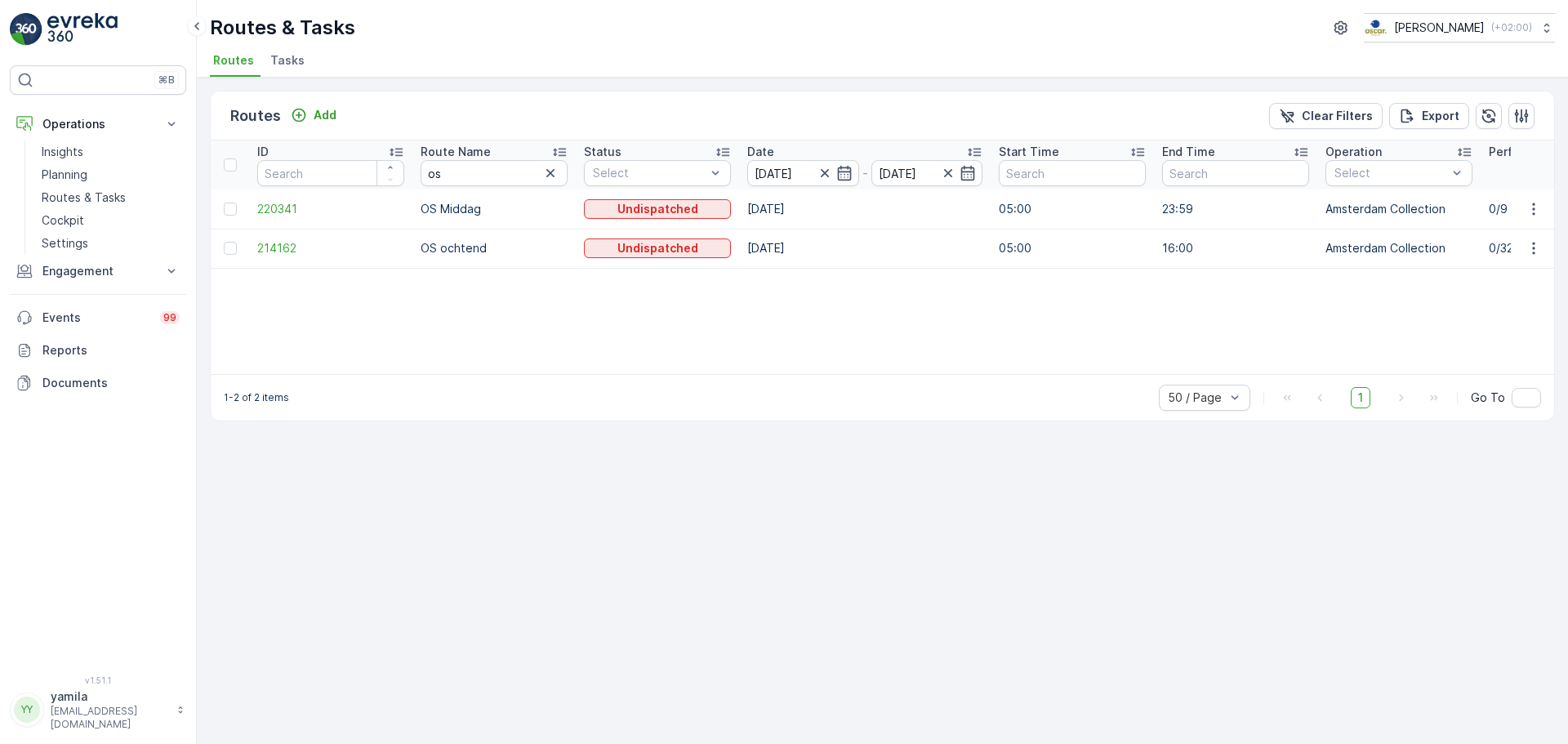
scroll to position [0, 99]
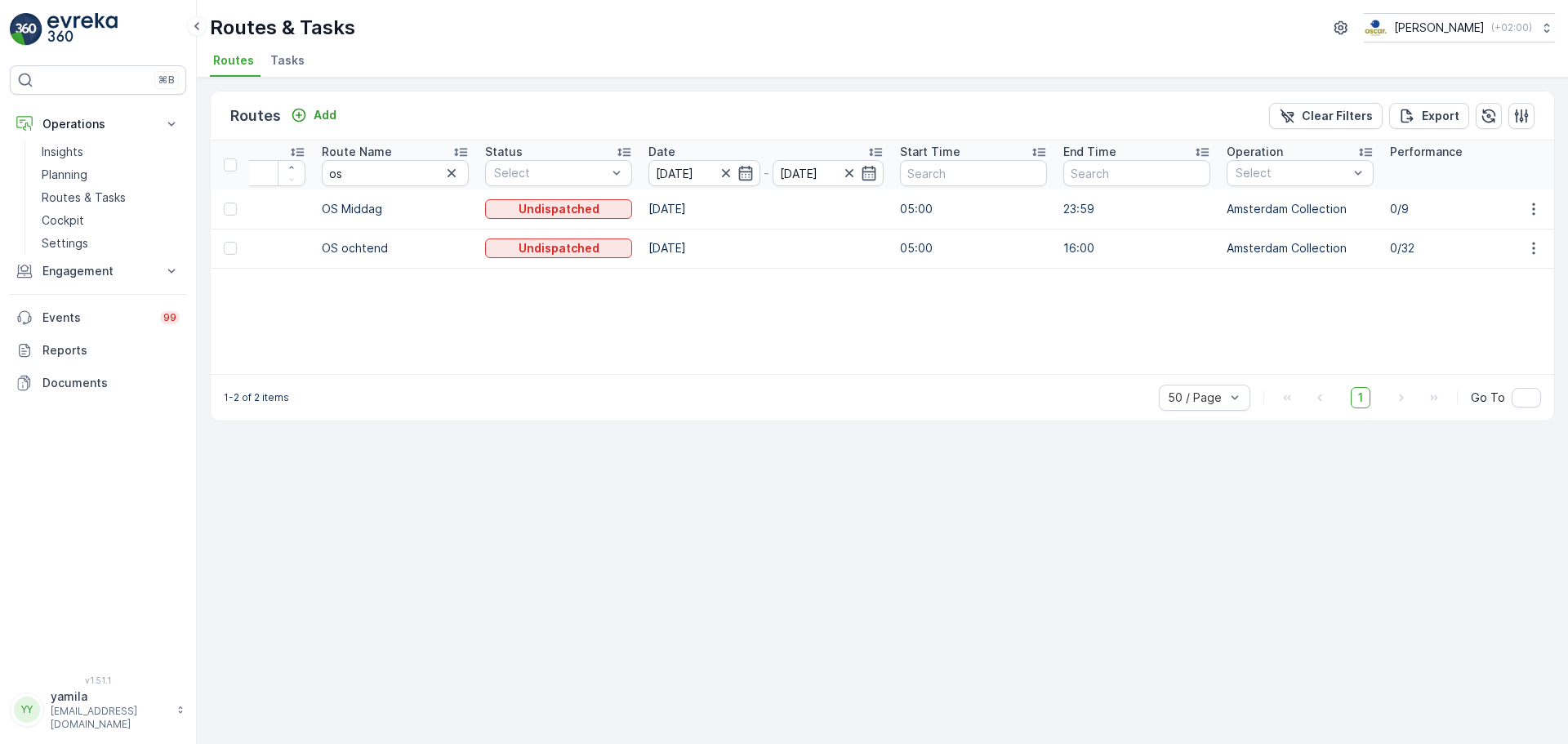
click at [1533, 260] on td at bounding box center [1532, 248] width 44 height 39
click at [1533, 257] on button "button" at bounding box center [1533, 248] width 29 height 20
click at [1503, 281] on div "See More Details" at bounding box center [1504, 273] width 126 height 23
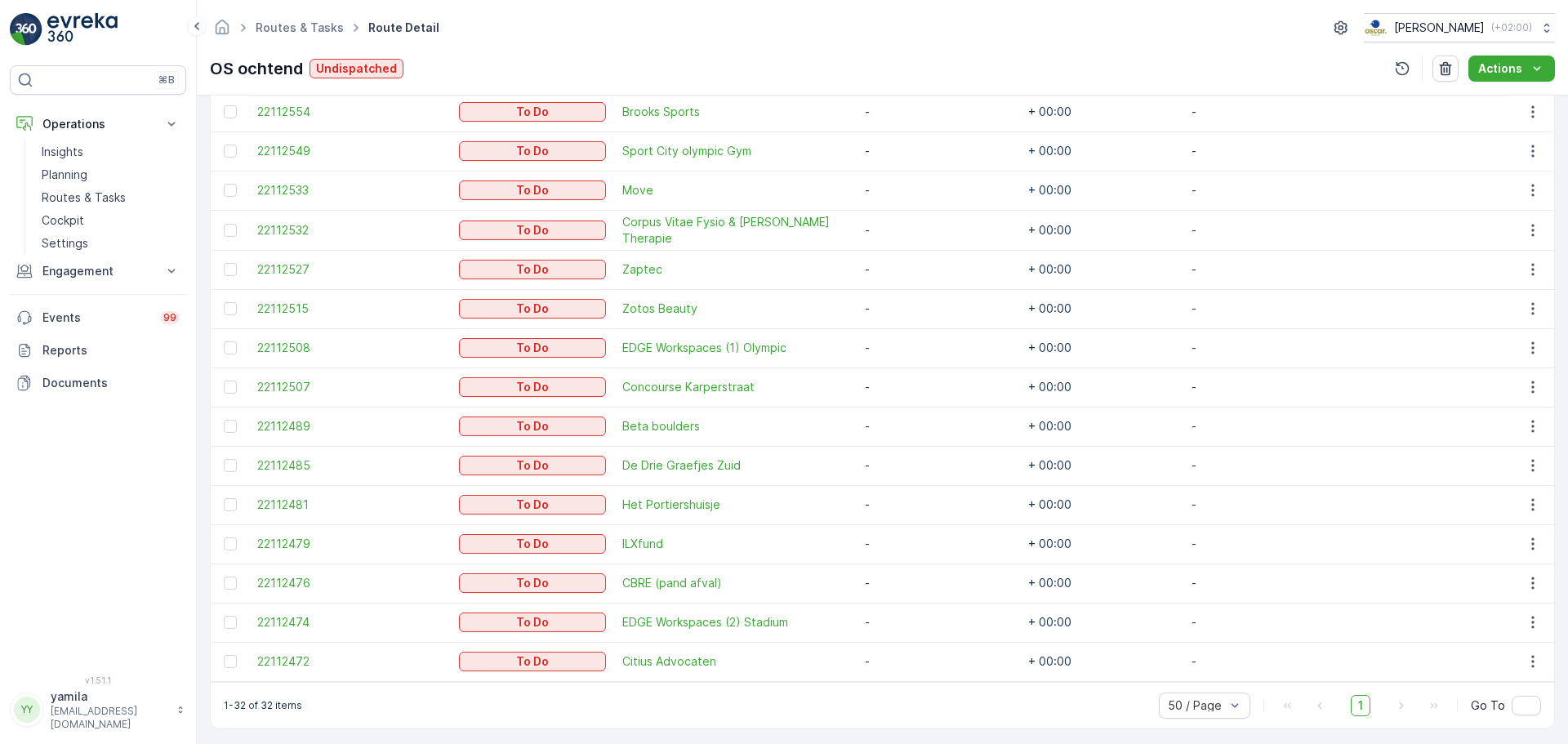
scroll to position [1170, 0]
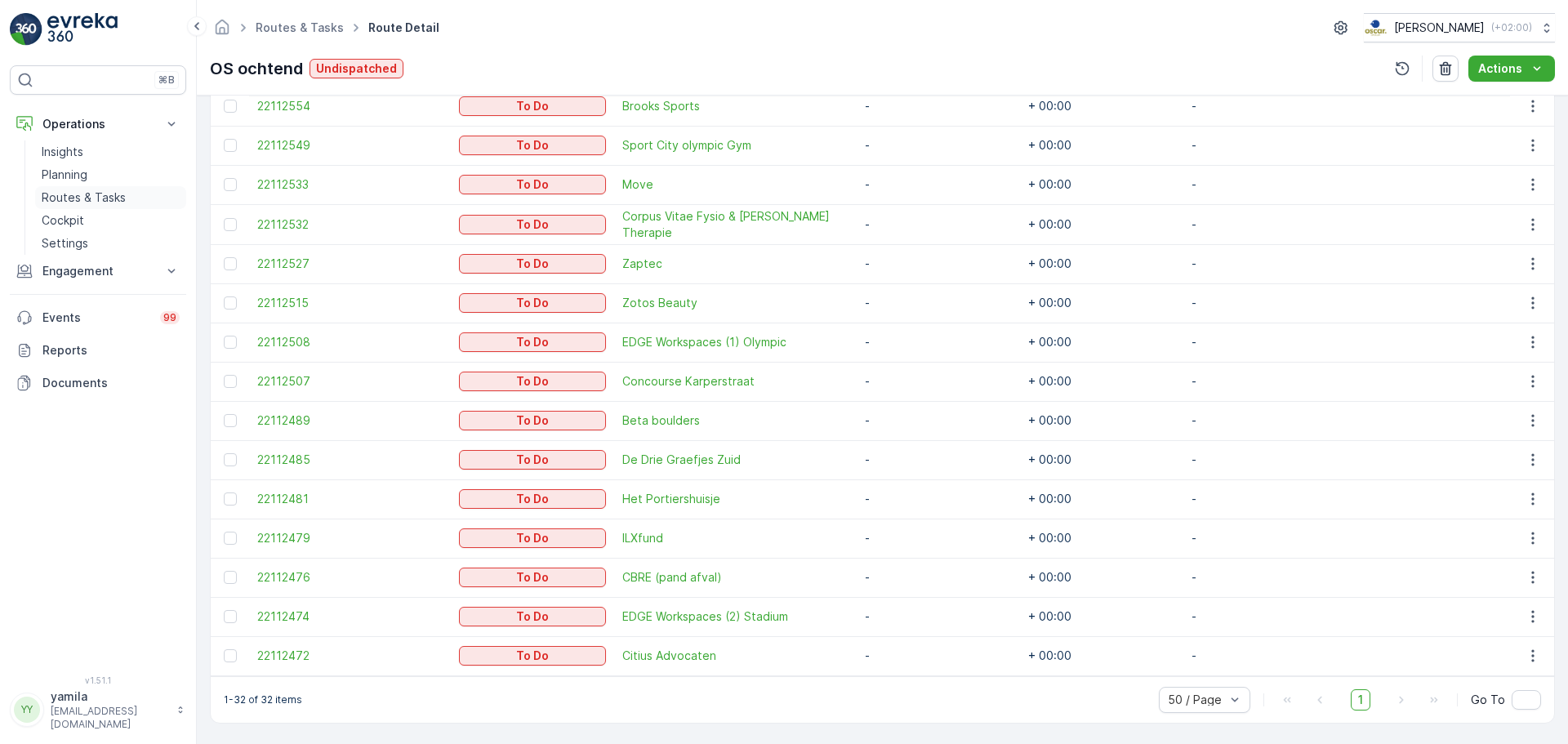
click at [82, 199] on p "Routes & Tasks" at bounding box center [84, 197] width 84 height 16
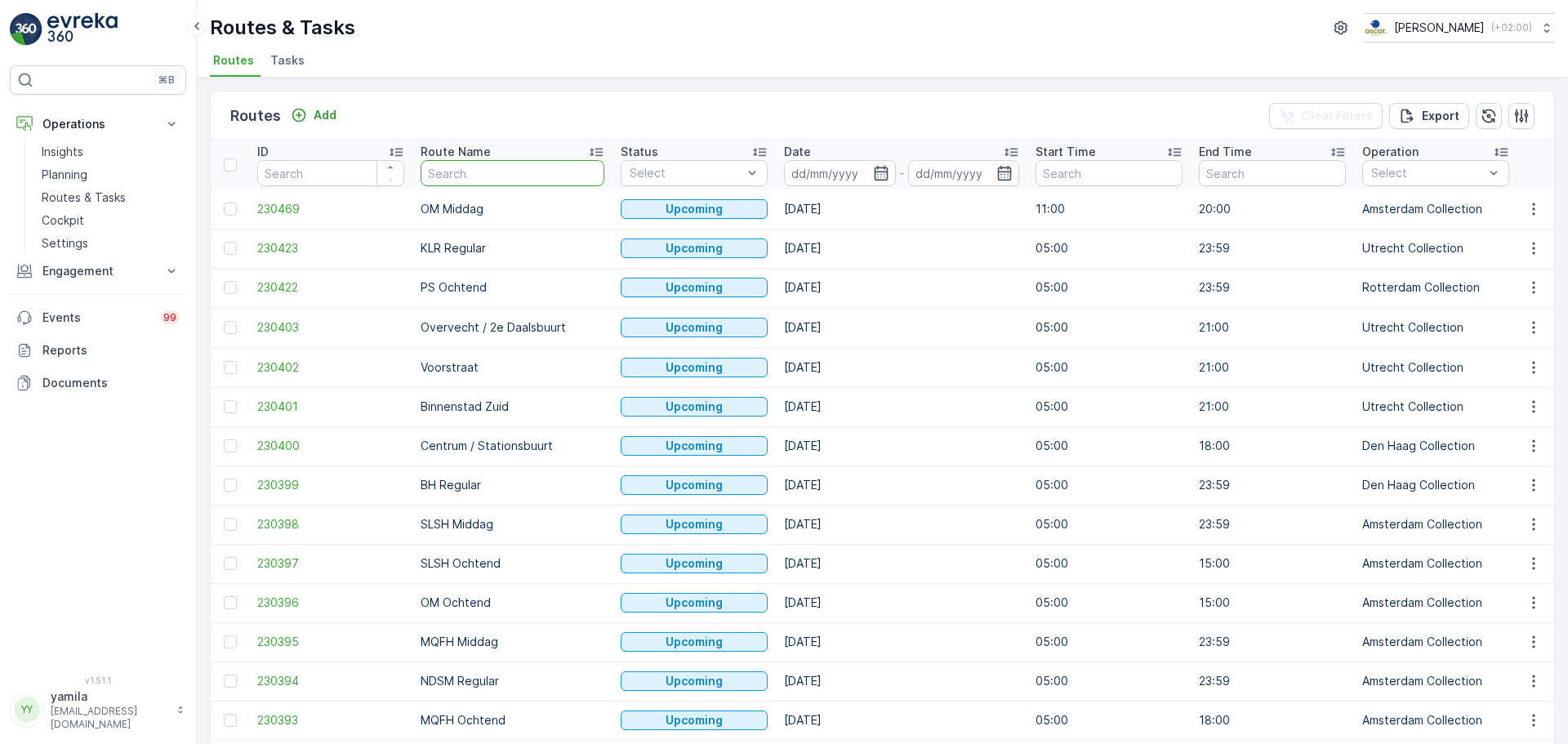
click at [454, 166] on input "text" at bounding box center [513, 172] width 184 height 26
type input "van kerkwijk"
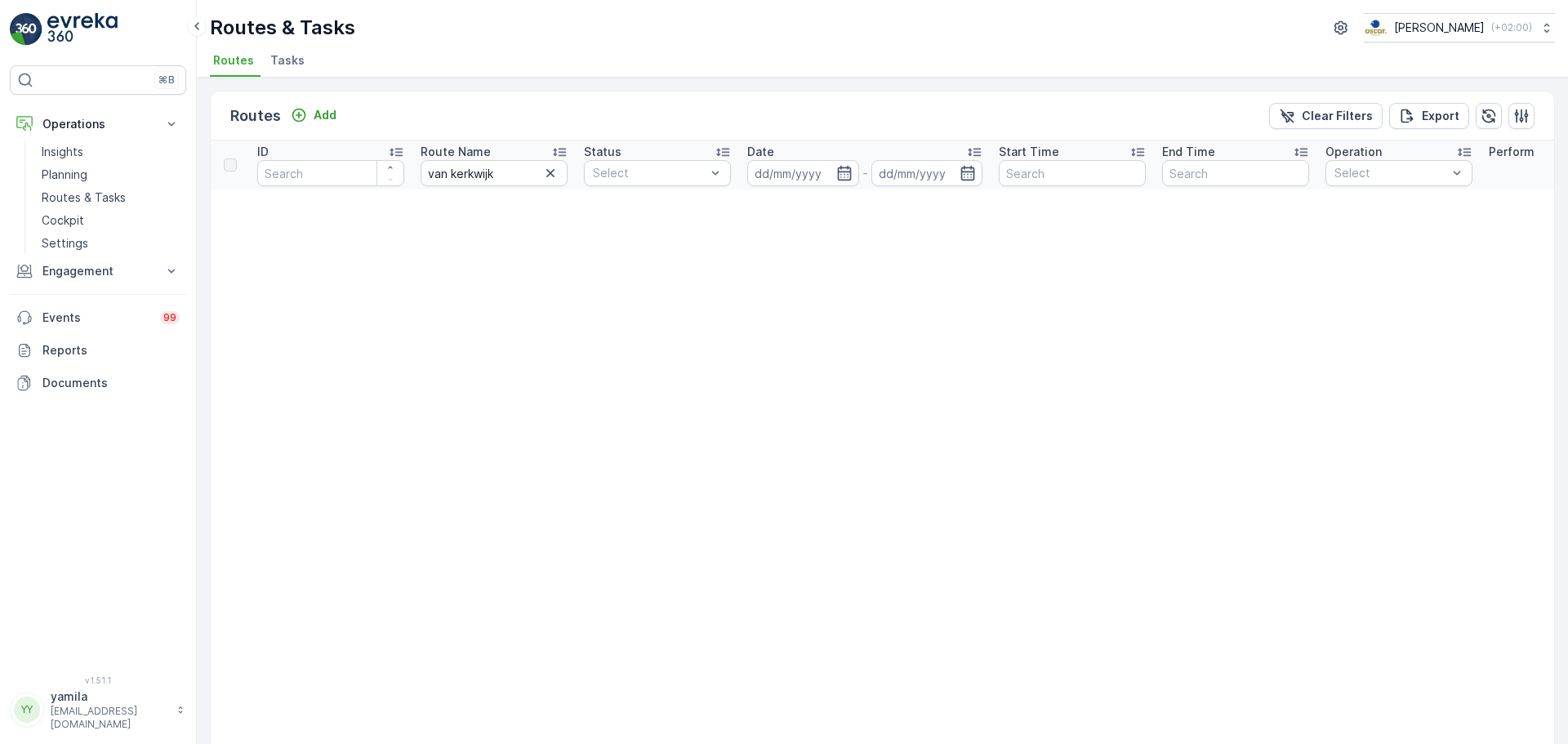
click at [280, 54] on span "Tasks" at bounding box center [287, 61] width 34 height 16
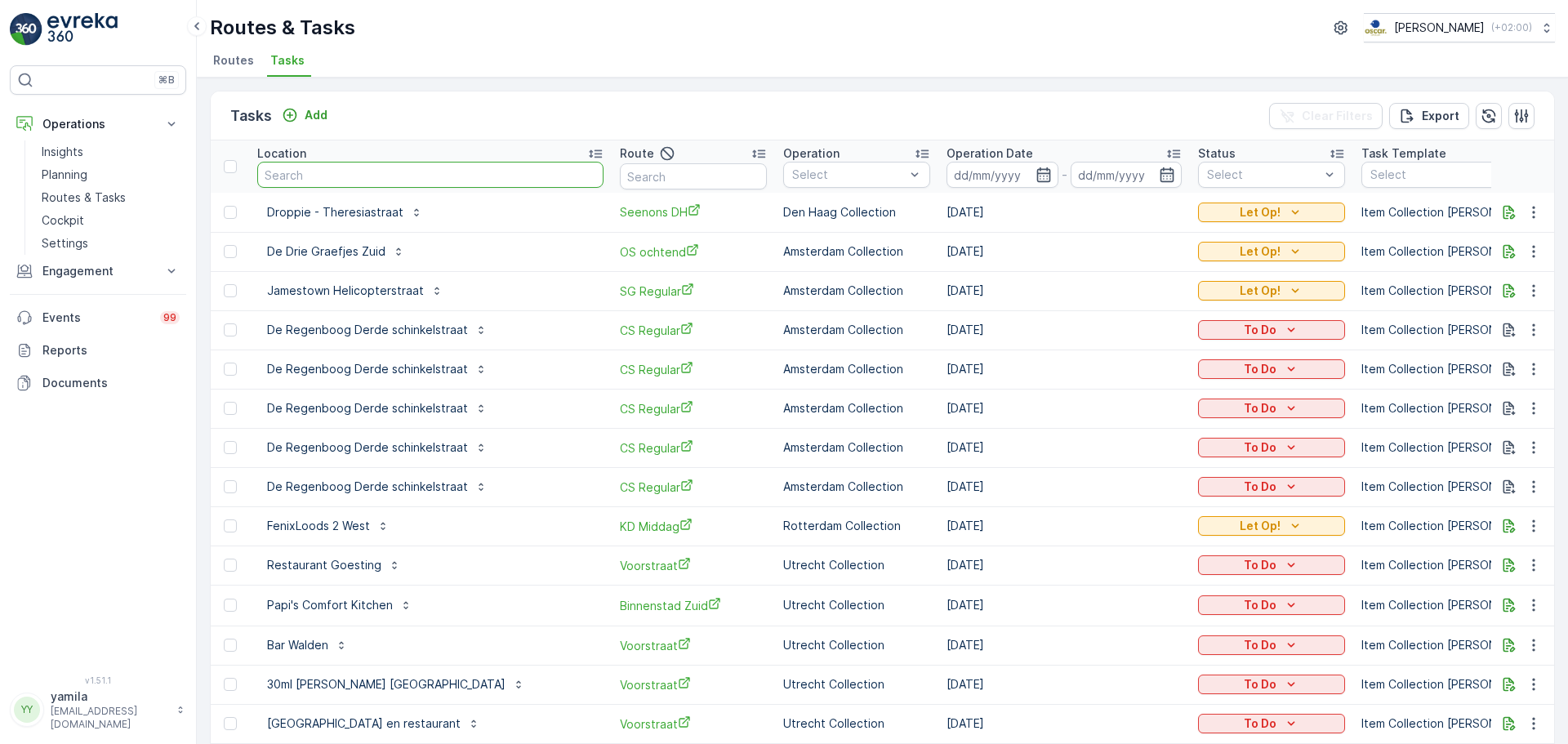
click at [420, 178] on input "text" at bounding box center [430, 174] width 346 height 26
type input "van kerkwijk"
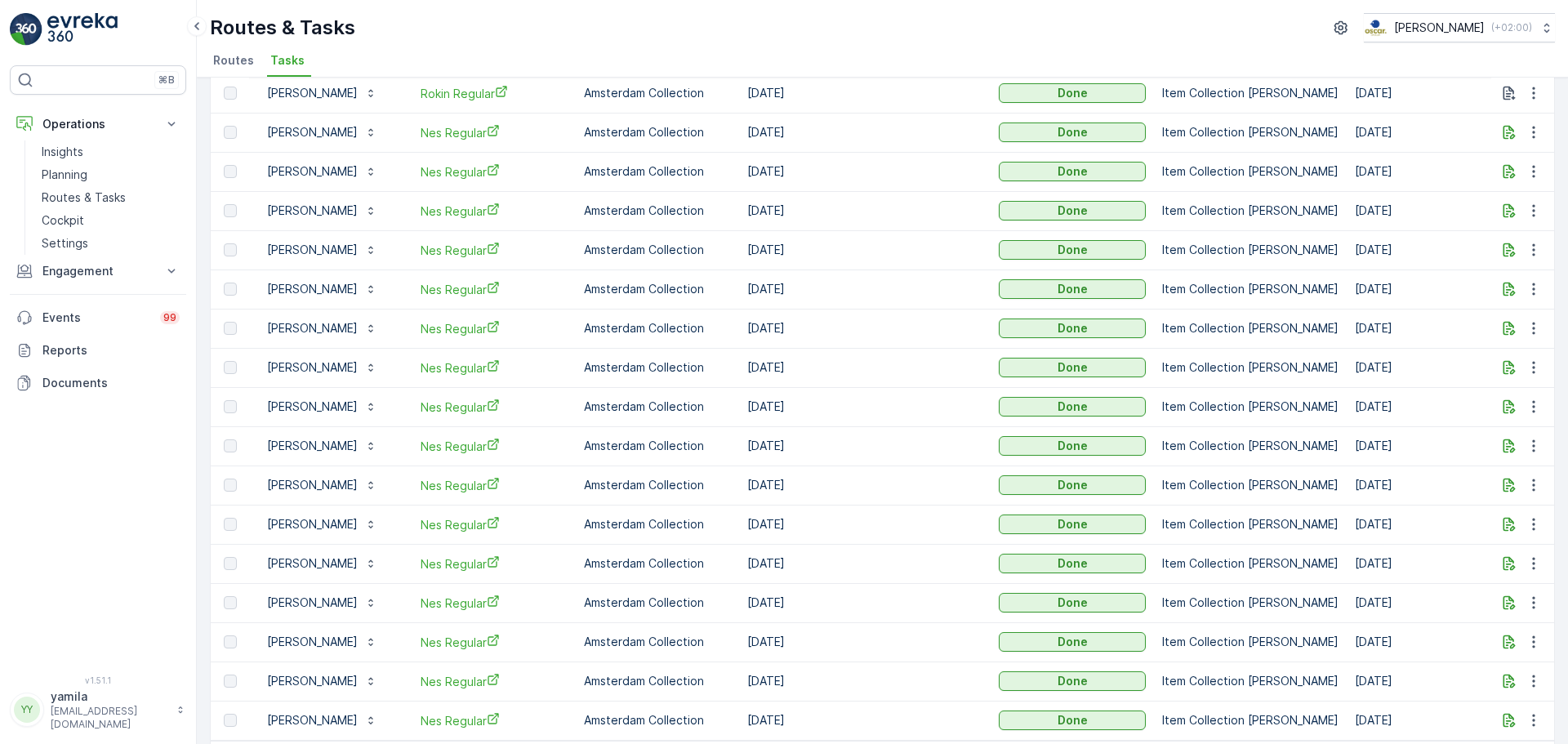
scroll to position [1478, 0]
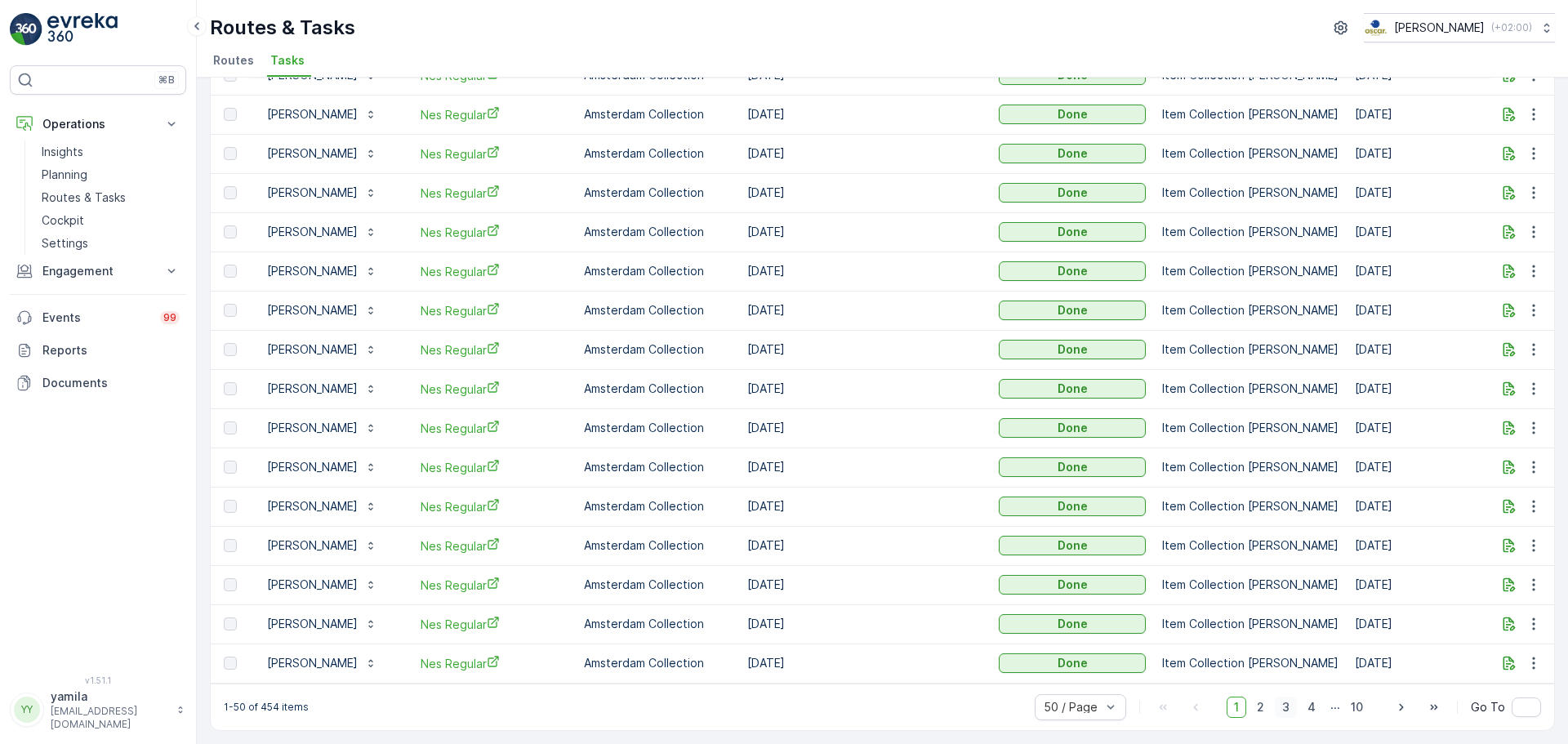
click at [1280, 706] on span "3" at bounding box center [1285, 707] width 22 height 21
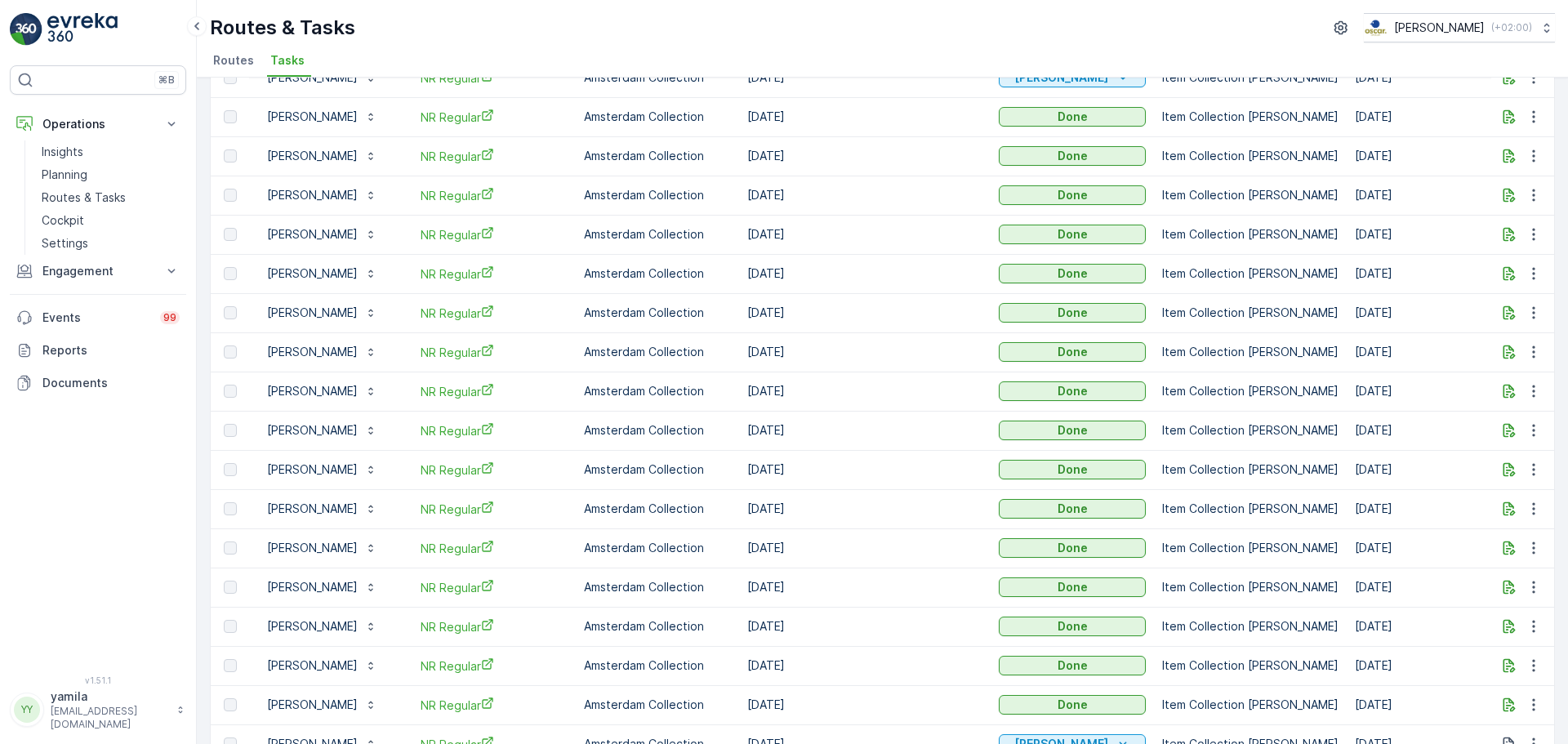
scroll to position [1478, 0]
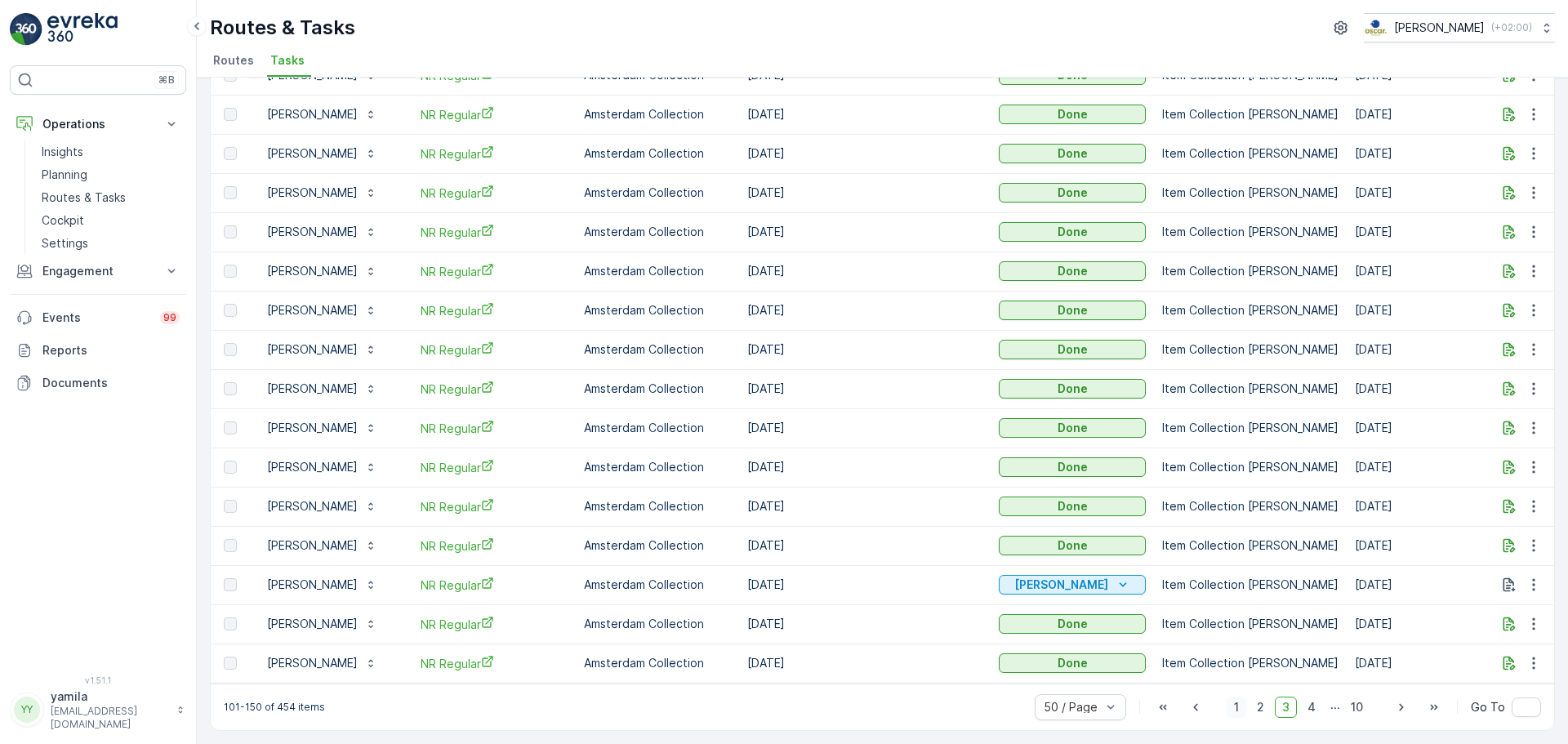
click at [1233, 709] on span "1" at bounding box center [1236, 707] width 20 height 21
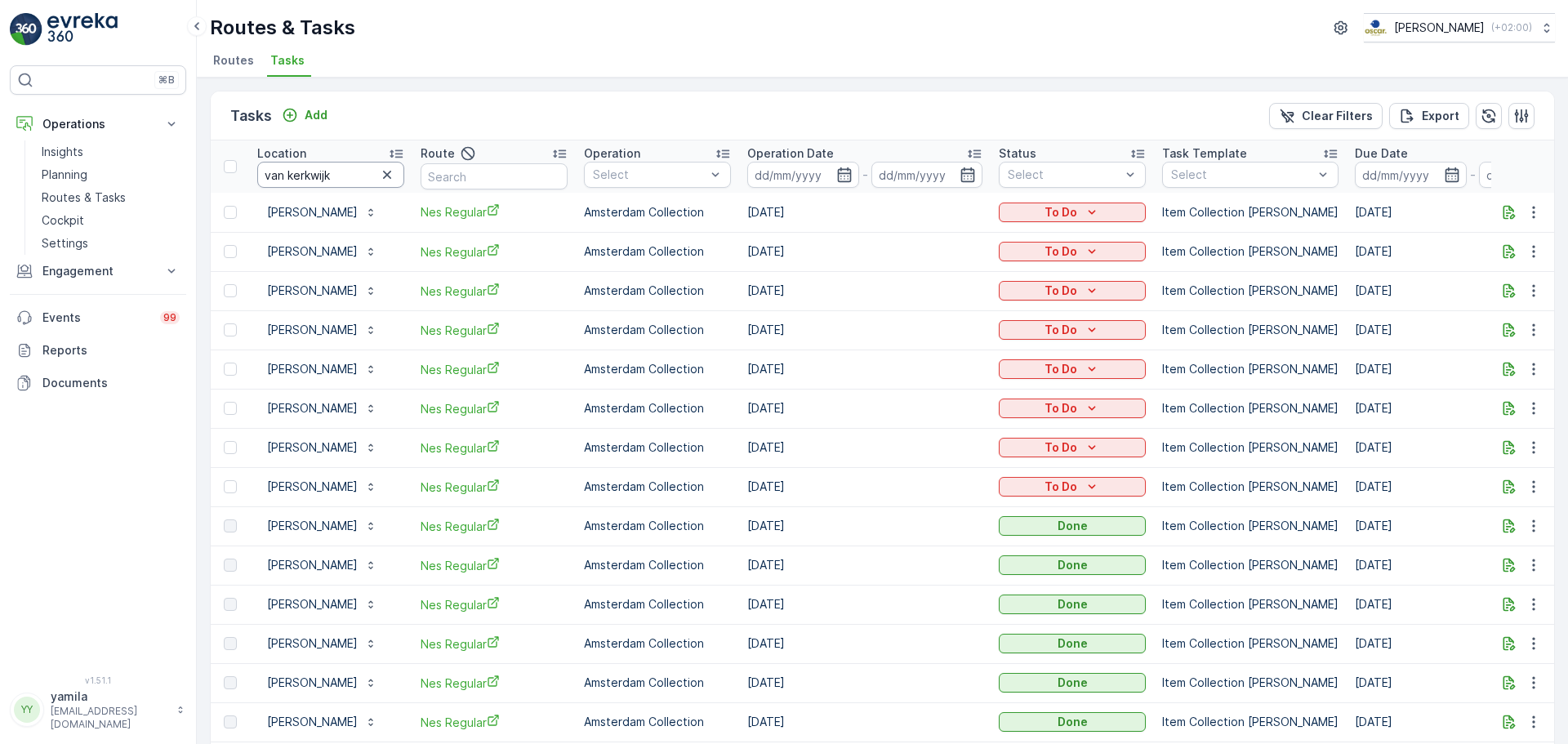
click at [329, 173] on input "van kerkwijk" at bounding box center [330, 174] width 147 height 26
type input "duall"
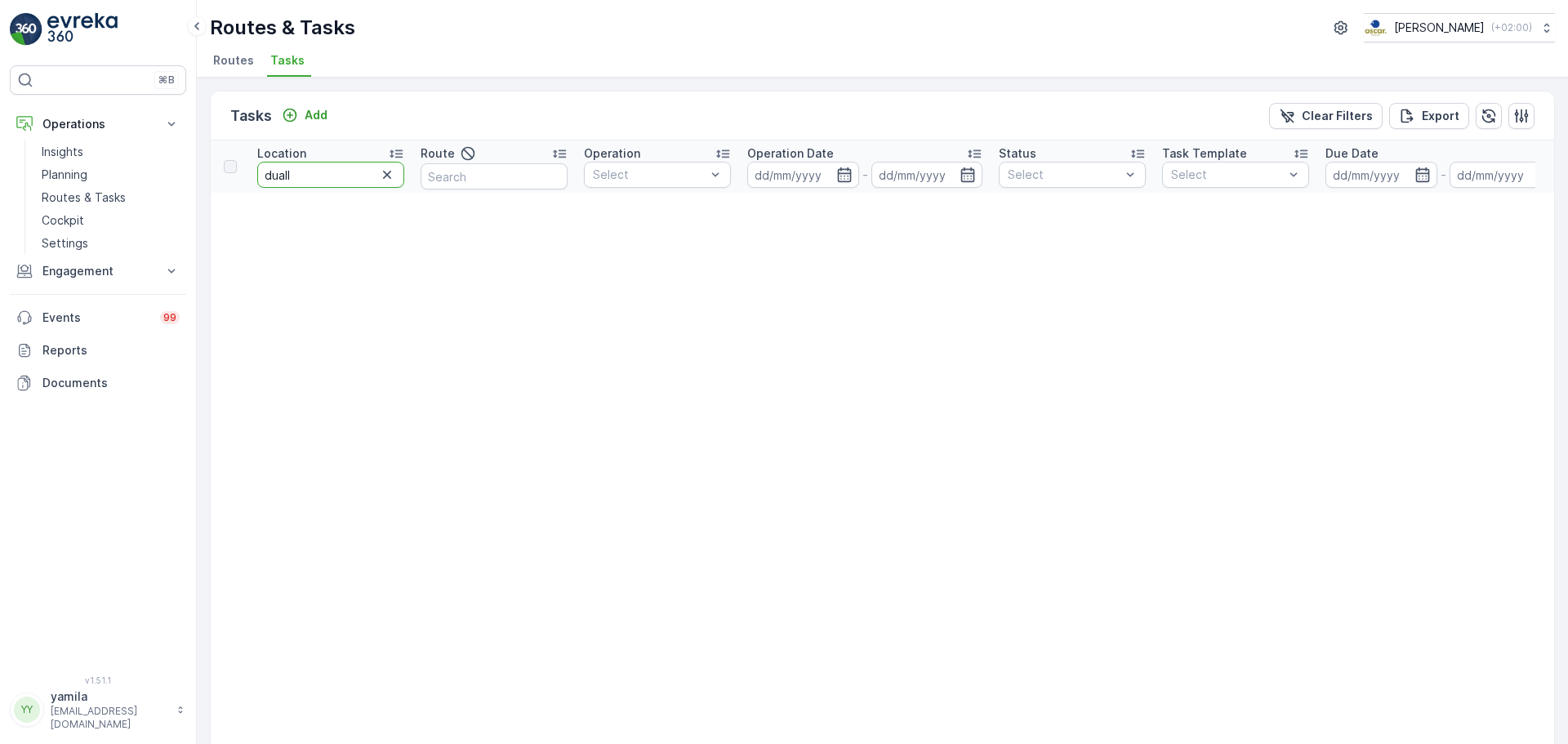
click at [329, 173] on input "duall" at bounding box center [330, 174] width 147 height 26
type input "dual"
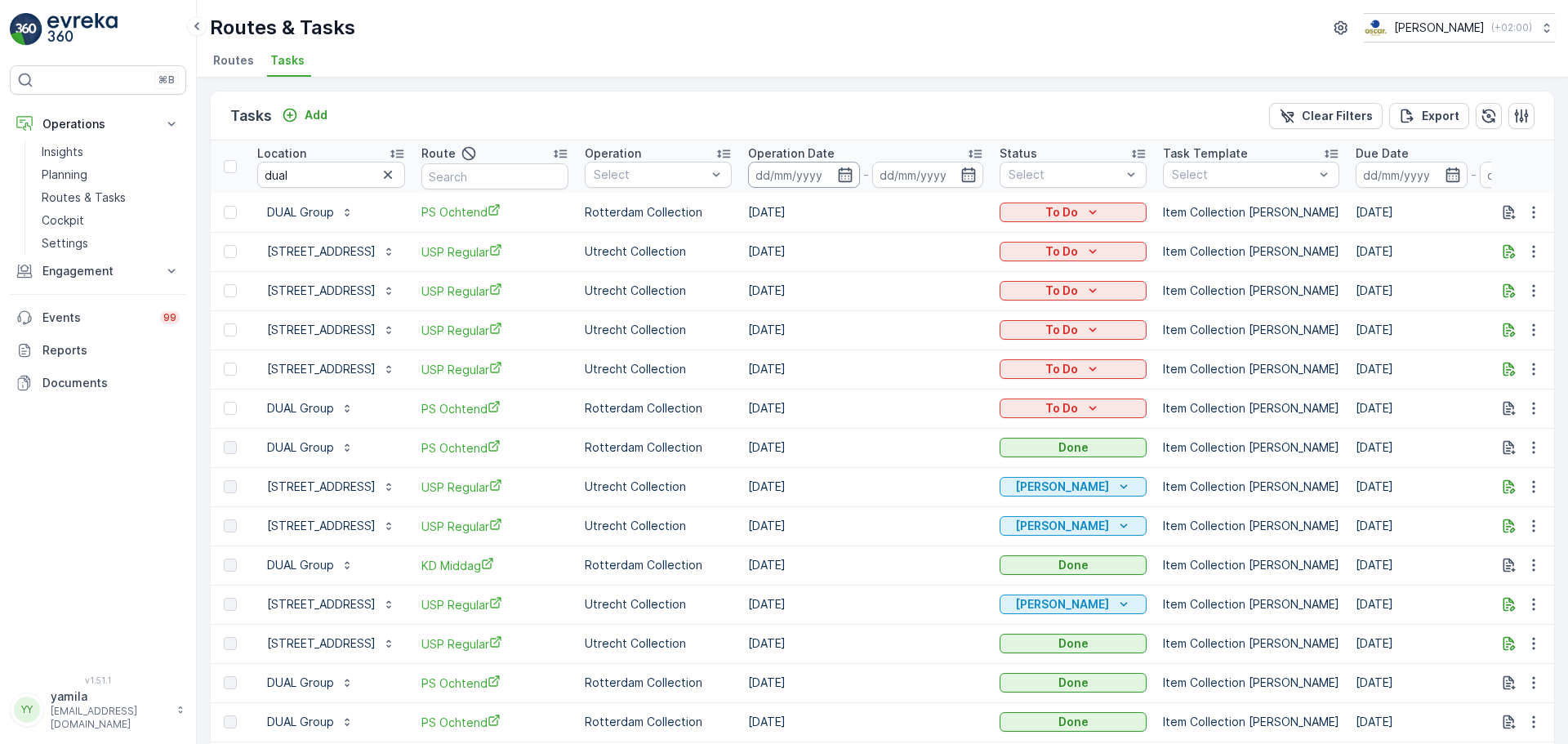
click at [847, 174] on input at bounding box center [804, 174] width 111 height 26
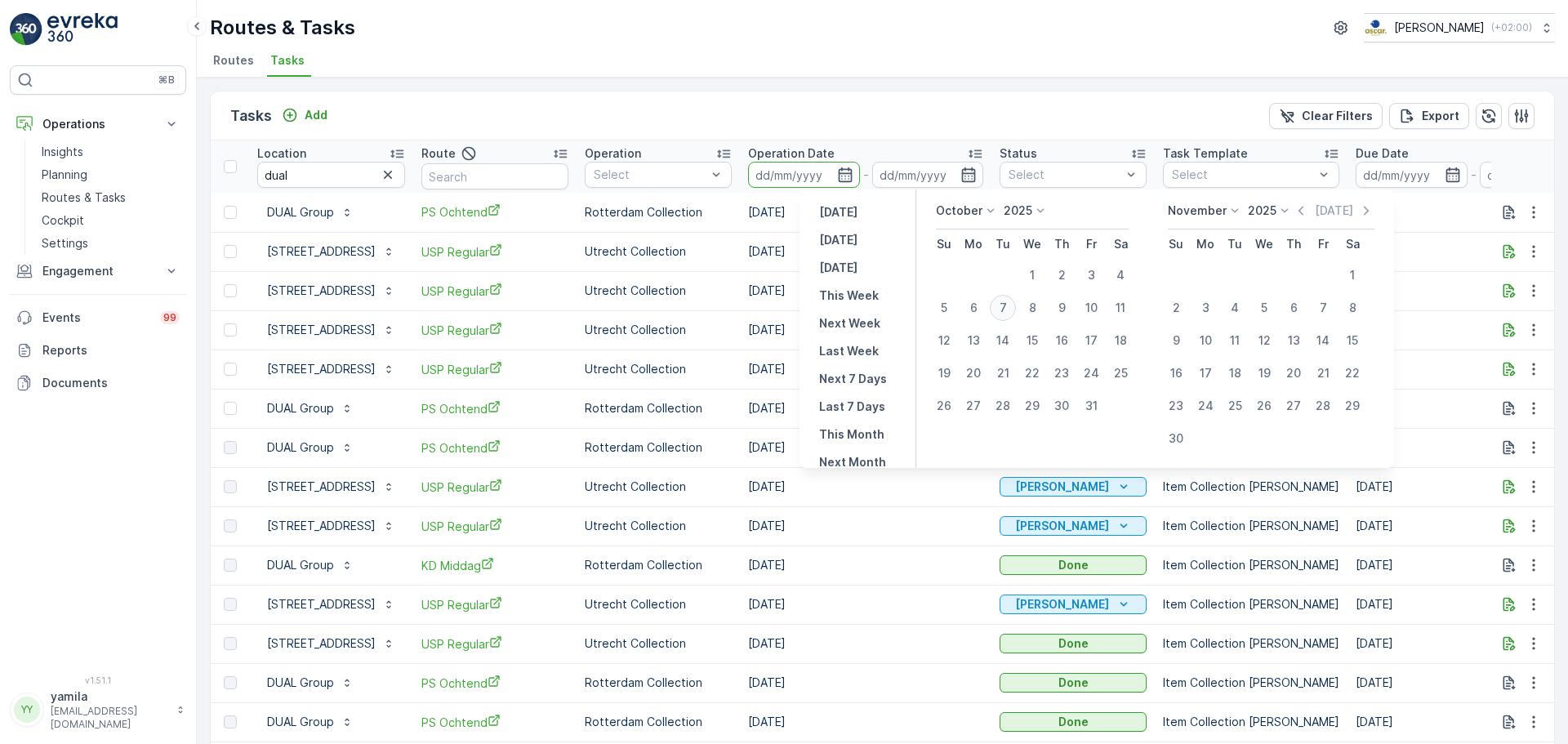
click at [1003, 305] on div "7" at bounding box center [1003, 308] width 26 height 26
type input "[DATE]"
click at [1003, 305] on div "7" at bounding box center [1003, 308] width 26 height 26
type input "[DATE]"
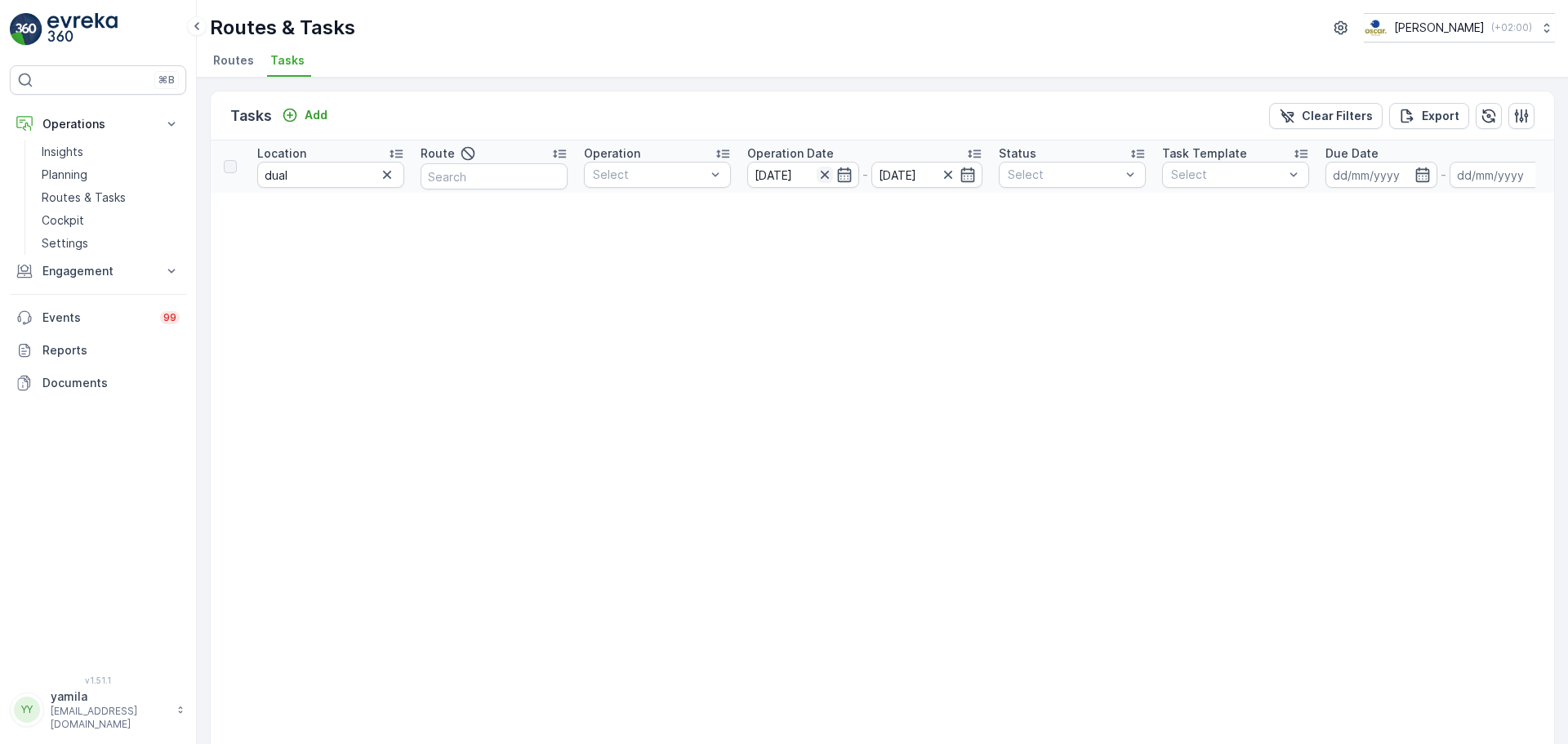
click at [823, 175] on icon "button" at bounding box center [825, 175] width 16 height 16
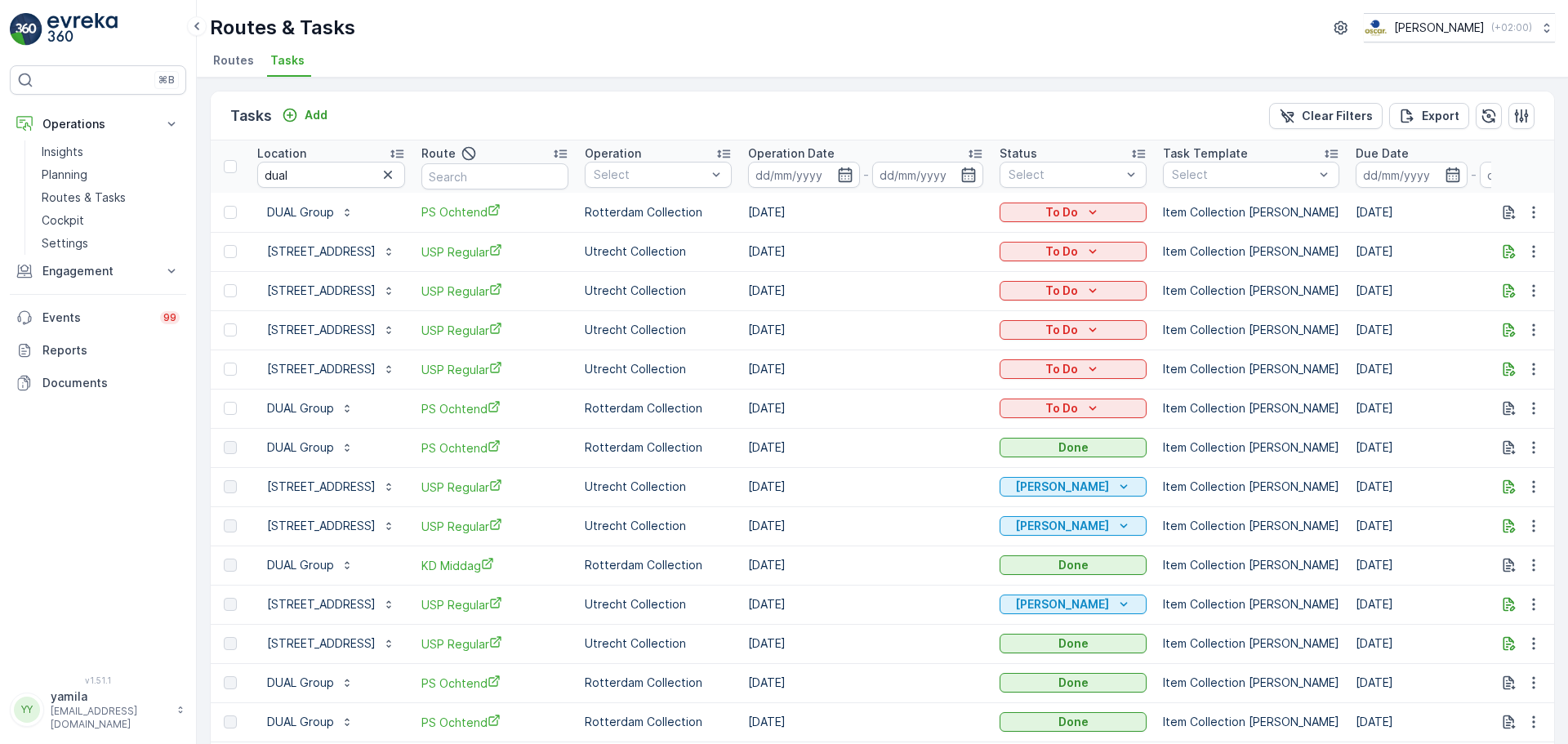
click at [284, 61] on span "Tasks" at bounding box center [287, 61] width 34 height 16
click at [327, 169] on input "dual" at bounding box center [331, 174] width 148 height 26
type input "blijen"
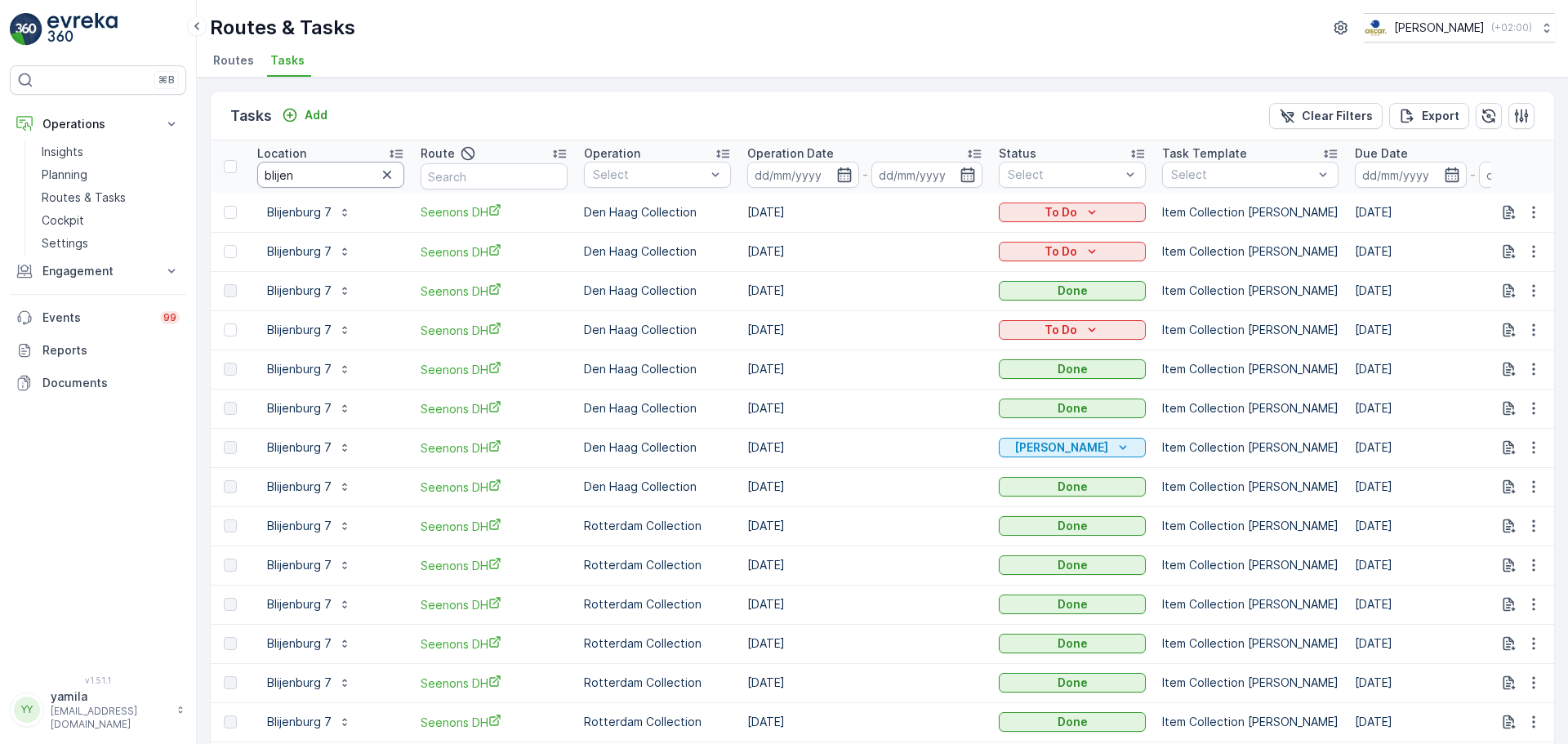
click at [300, 164] on input "blijen" at bounding box center [330, 174] width 147 height 26
type input "greenfox"
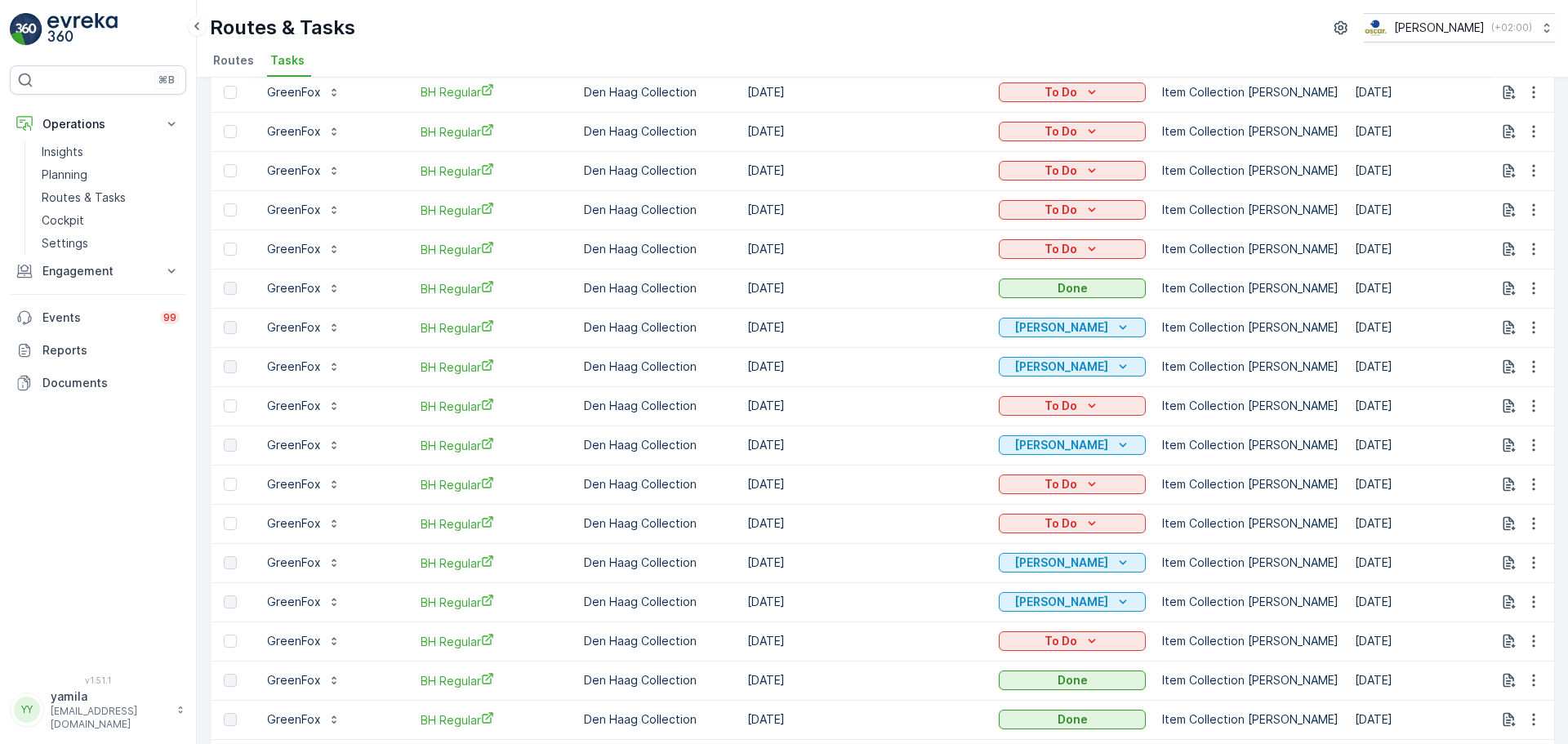
scroll to position [127, 0]
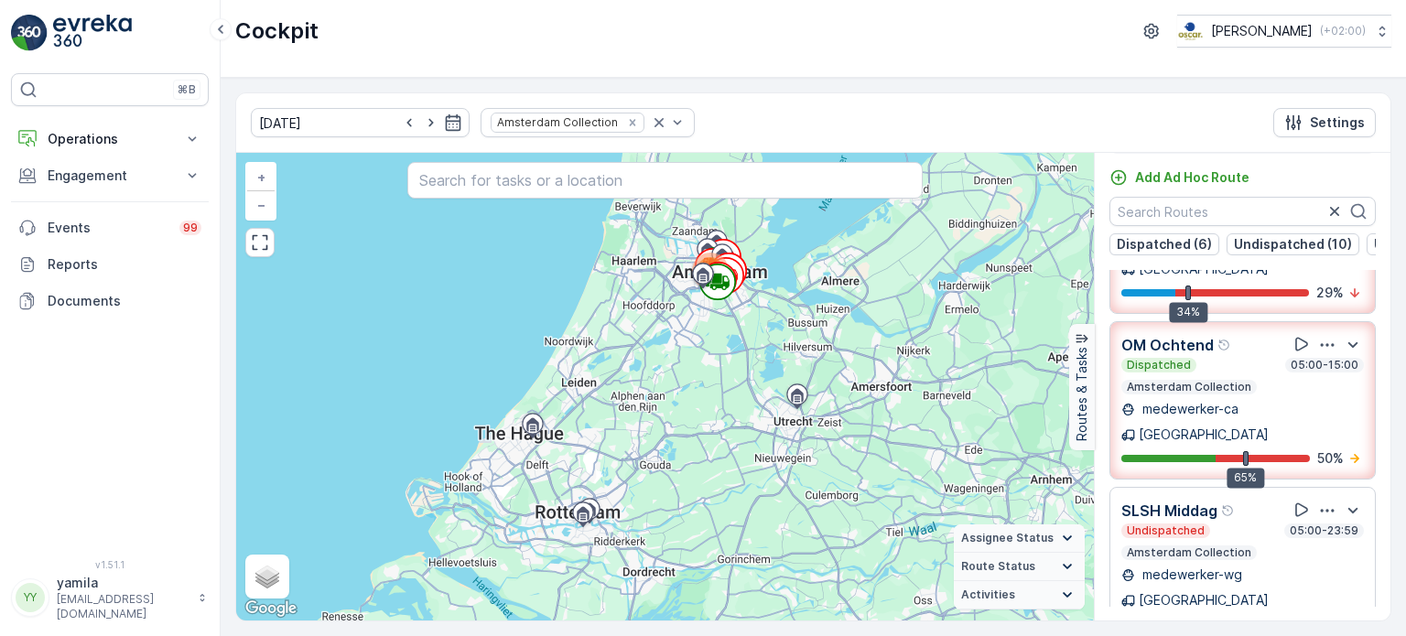
scroll to position [540, 0]
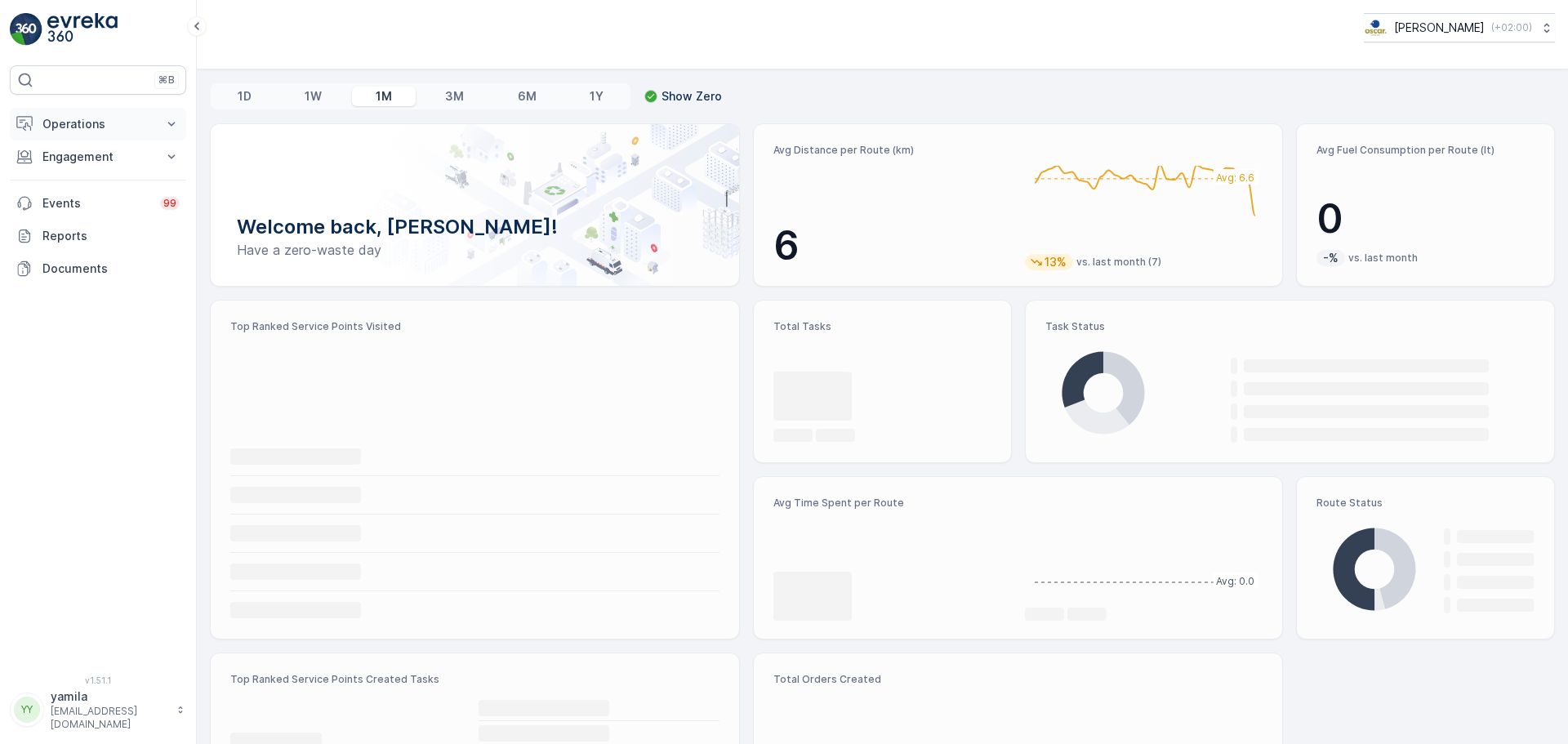
click at [117, 112] on button "Operations" at bounding box center [98, 124] width 177 height 33
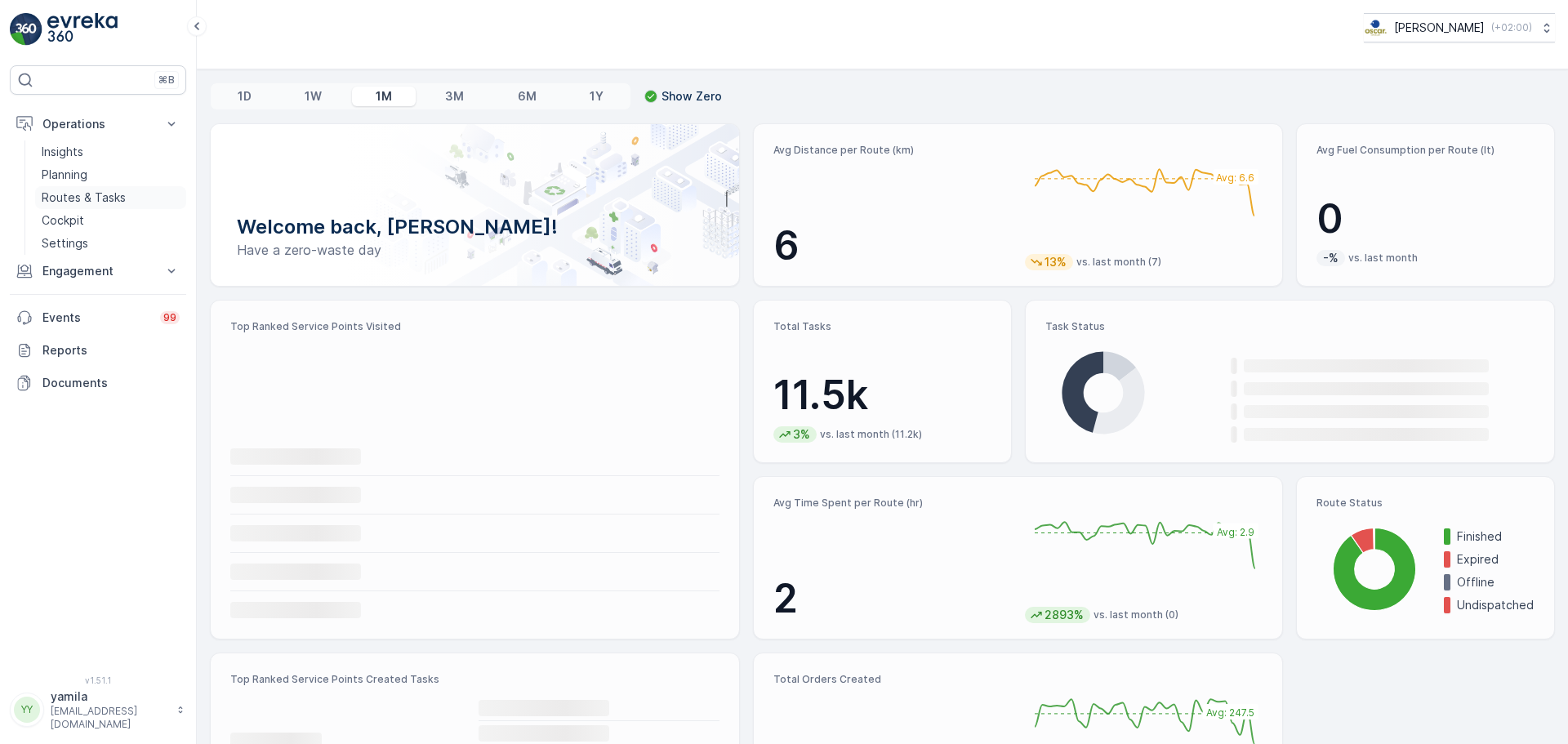
click at [92, 194] on p "Routes & Tasks" at bounding box center [84, 197] width 84 height 16
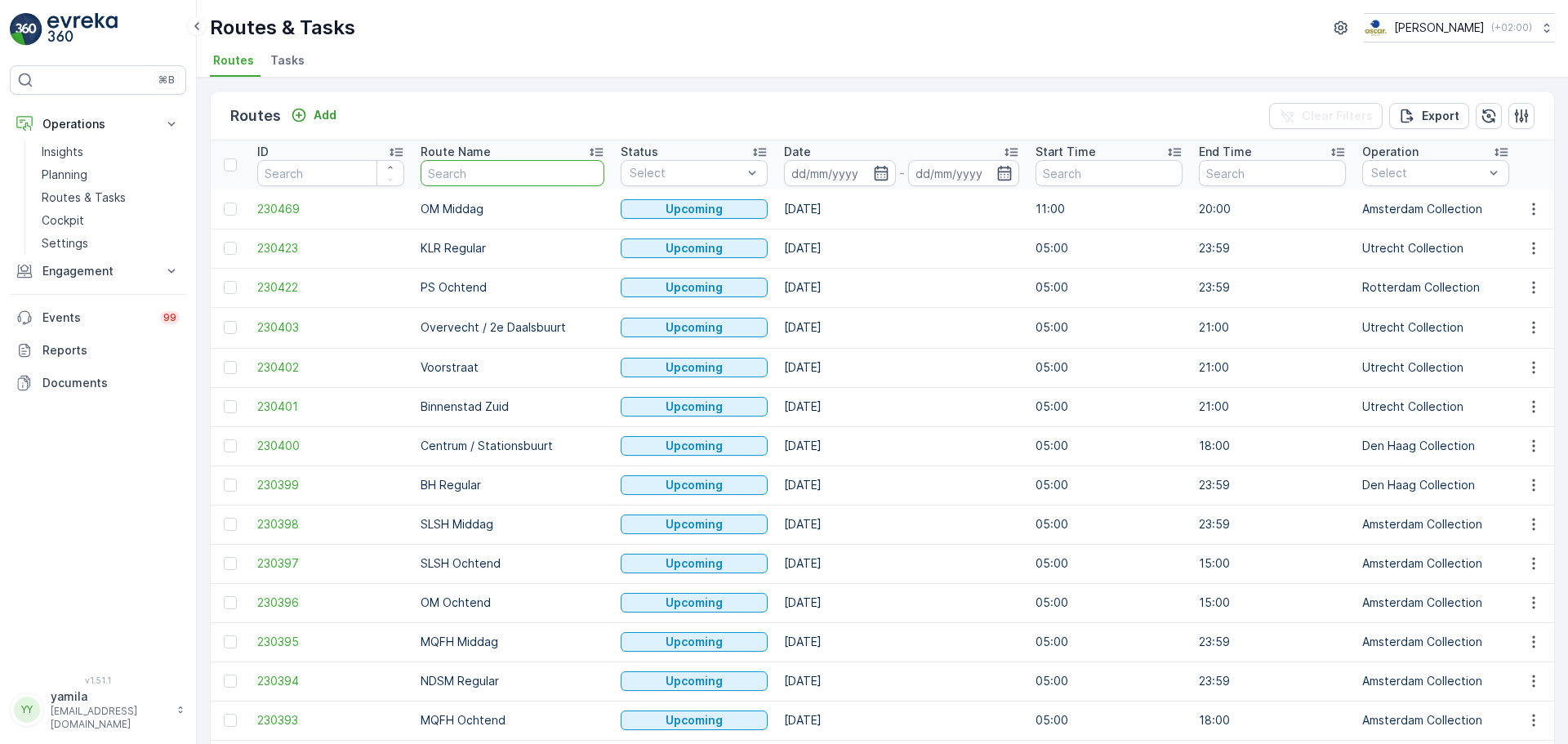
click at [465, 172] on input "text" at bounding box center [513, 172] width 184 height 26
type input "os middag"
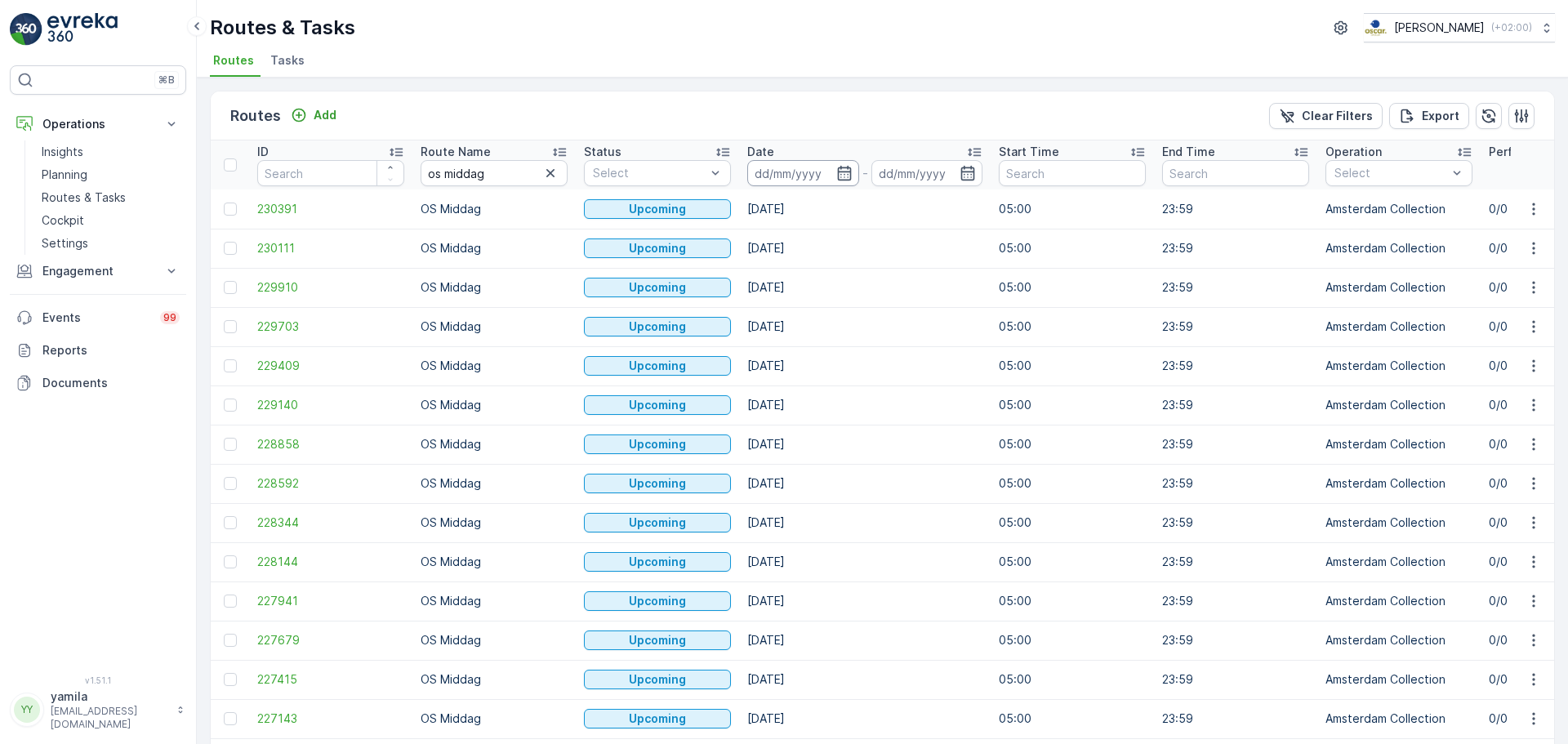
click at [771, 169] on input at bounding box center [803, 172] width 111 height 26
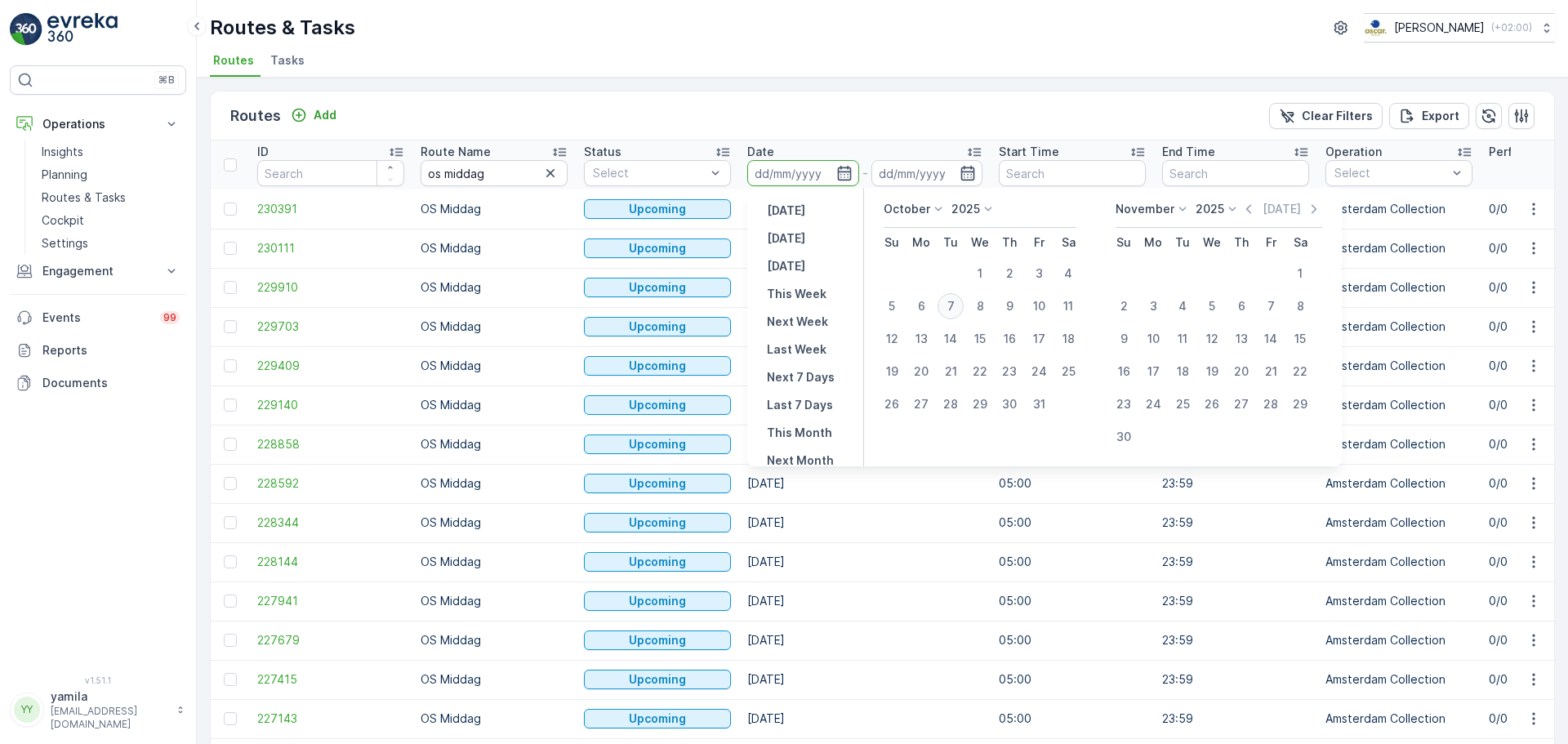
click at [944, 310] on div "7" at bounding box center [950, 306] width 26 height 26
type input "[DATE]"
click at [944, 310] on div "7" at bounding box center [950, 306] width 26 height 26
type input "[DATE]"
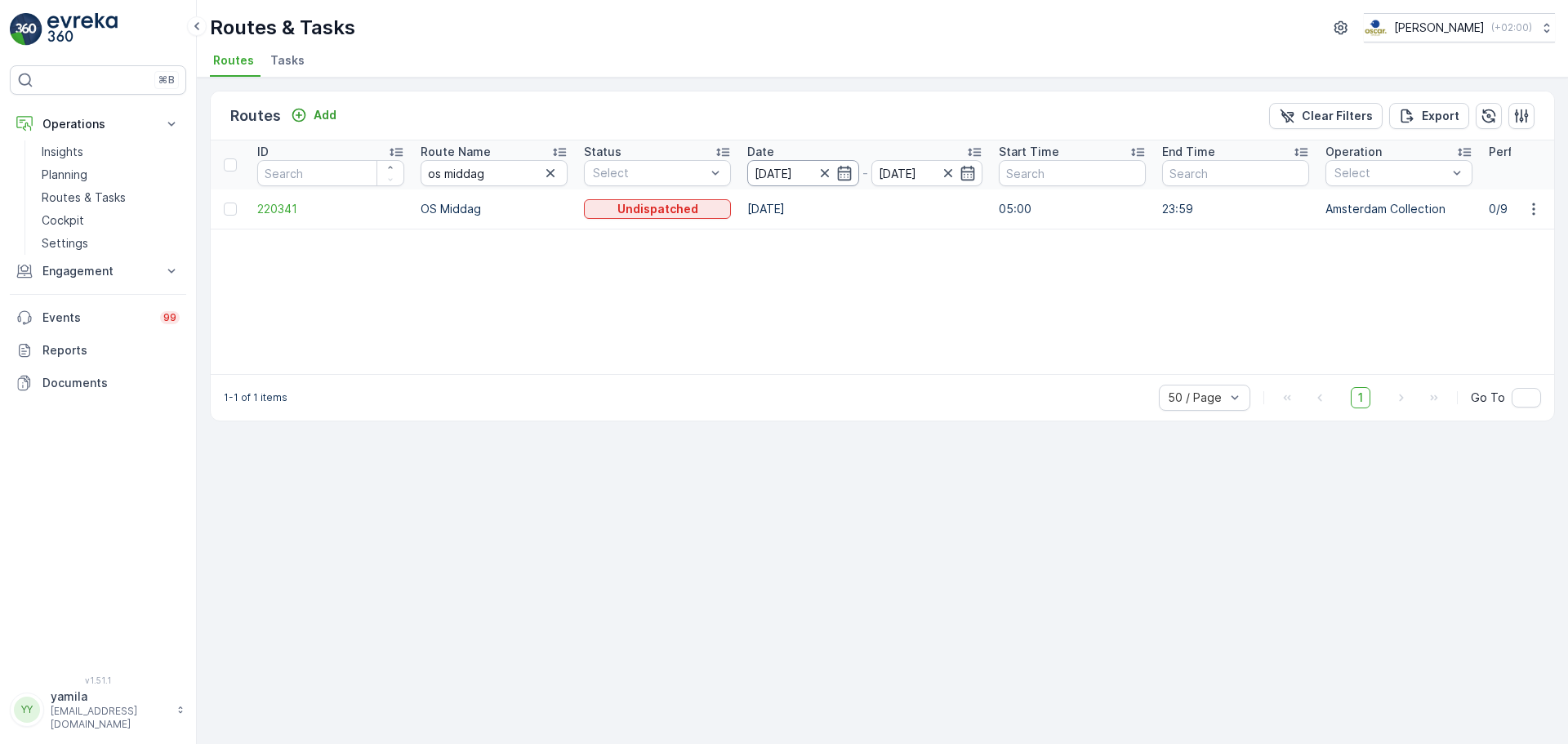
click at [800, 172] on input "[DATE]" at bounding box center [803, 172] width 111 height 26
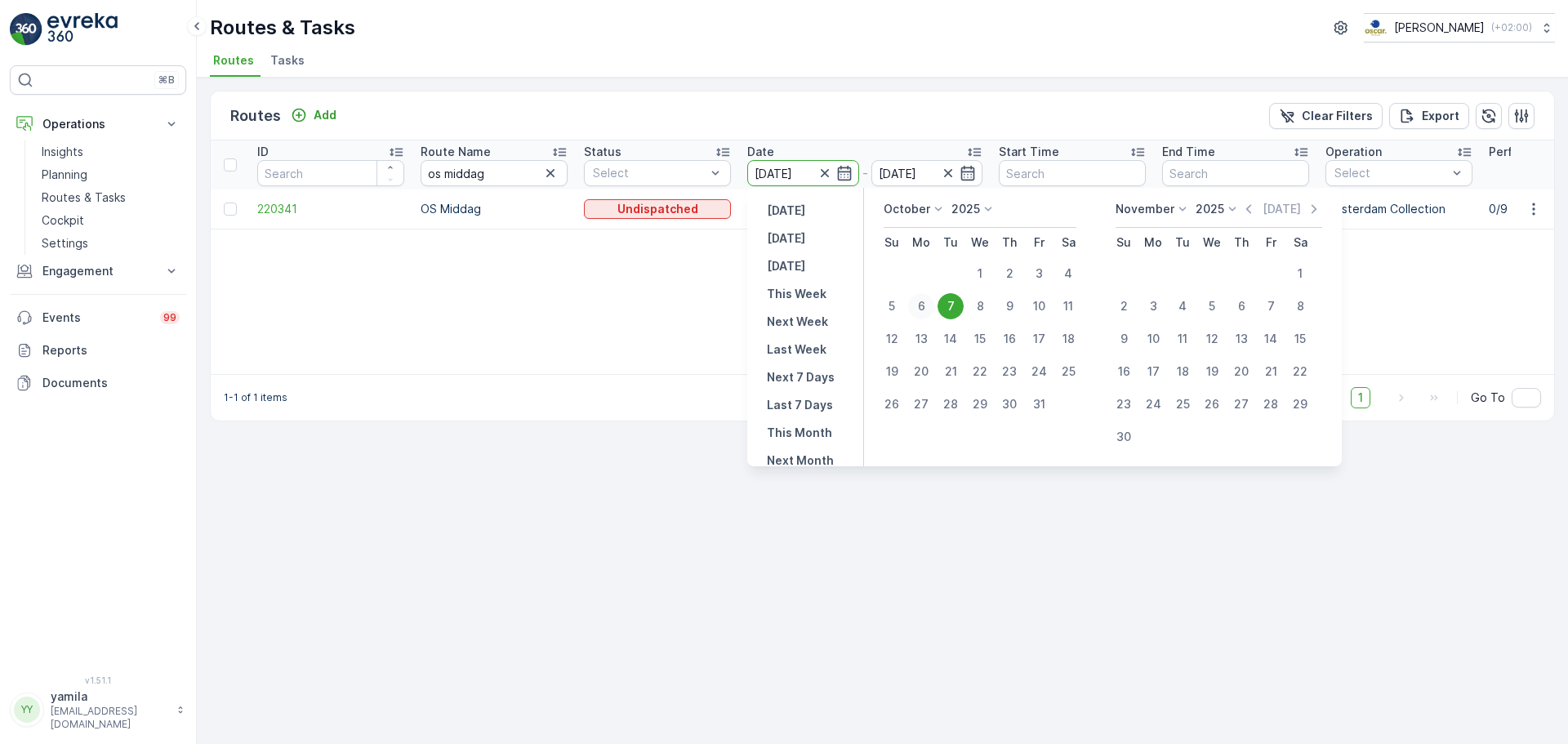
click at [920, 303] on div "6" at bounding box center [920, 306] width 26 height 26
type input "[DATE]"
click at [920, 303] on div "6" at bounding box center [920, 306] width 26 height 26
type input "[DATE]"
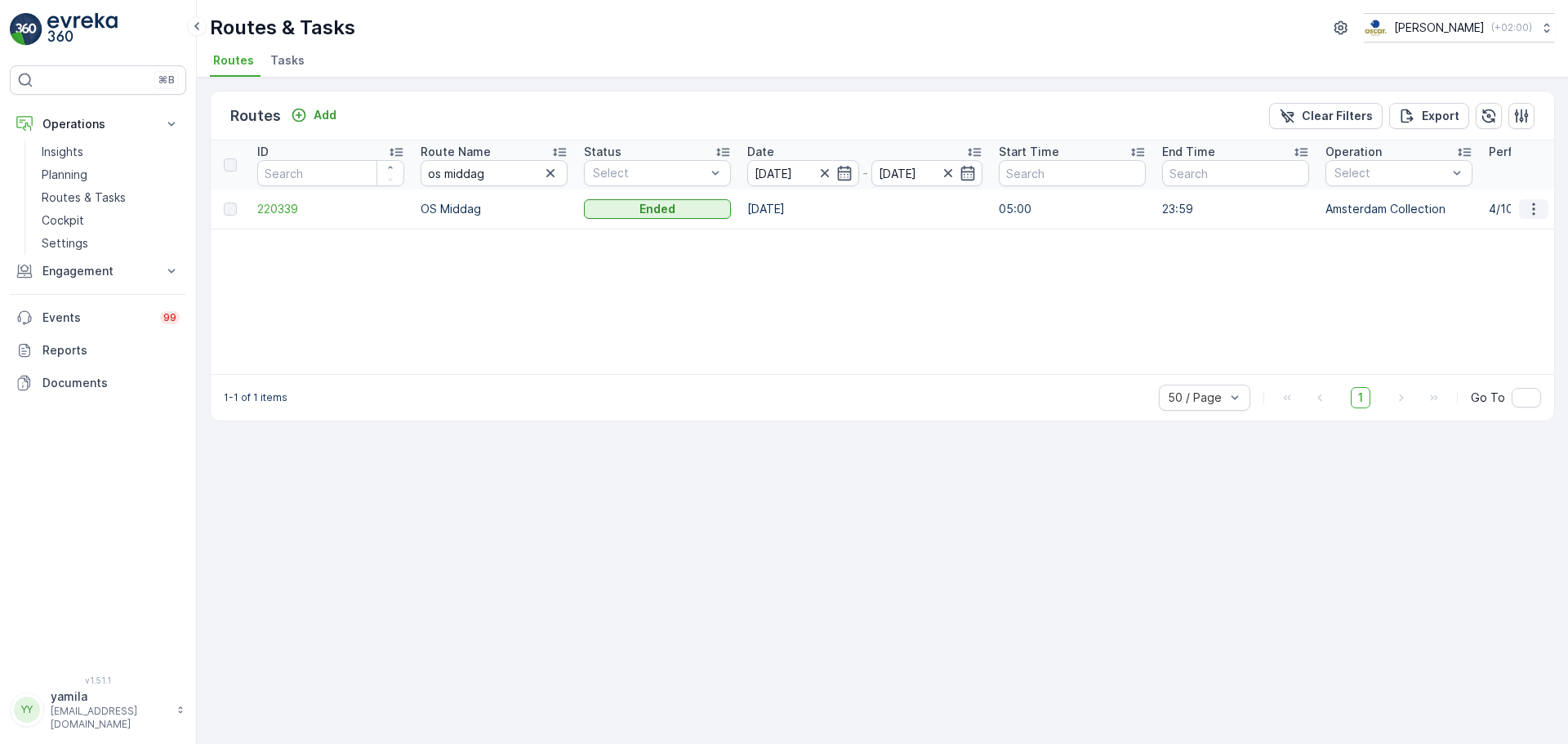
click at [1544, 215] on button "button" at bounding box center [1533, 209] width 29 height 20
click at [1519, 227] on span "See More Details" at bounding box center [1495, 234] width 95 height 16
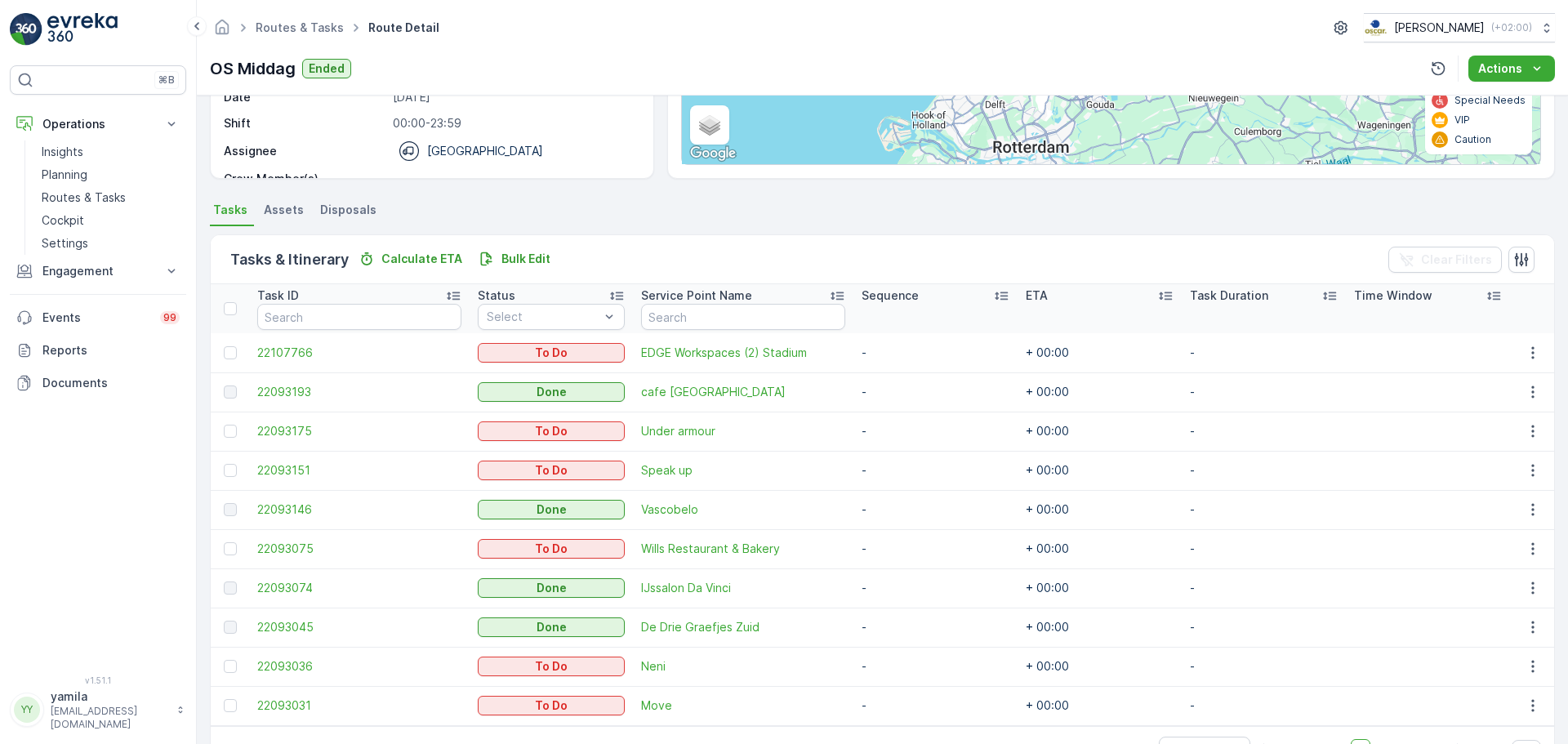
scroll to position [307, 0]
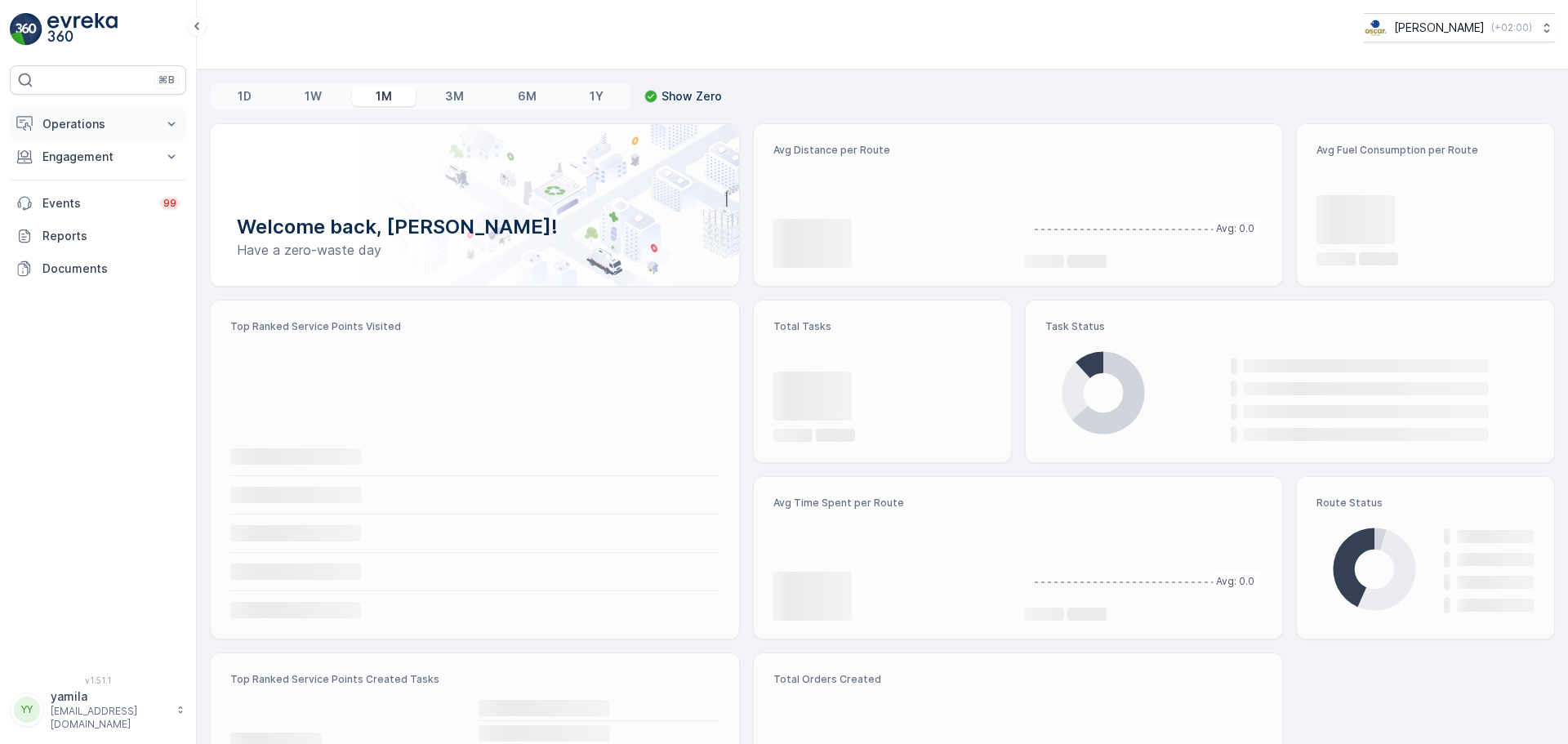
click at [100, 130] on p "Operations" at bounding box center [98, 124] width 111 height 16
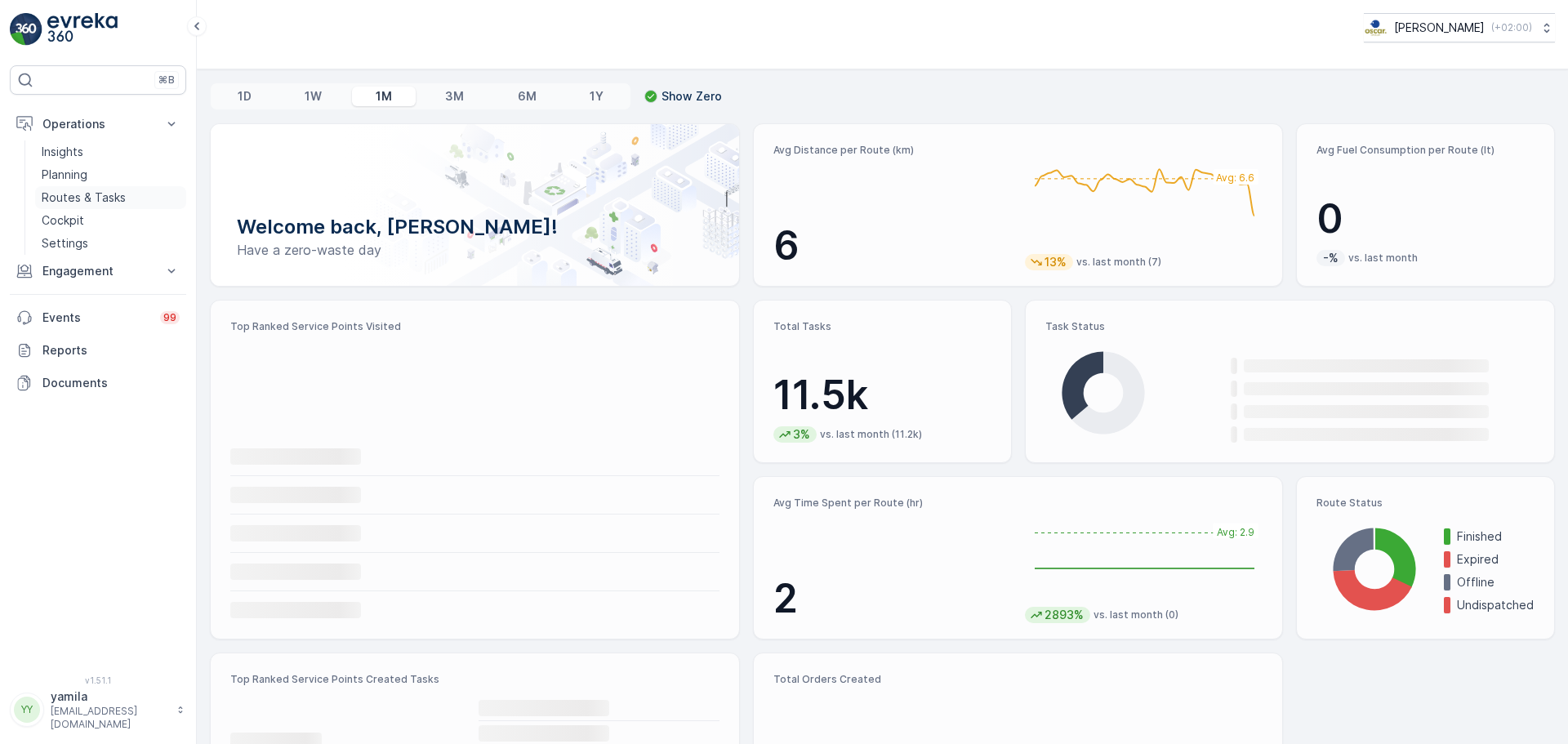
click at [88, 199] on p "Routes & Tasks" at bounding box center [84, 197] width 84 height 16
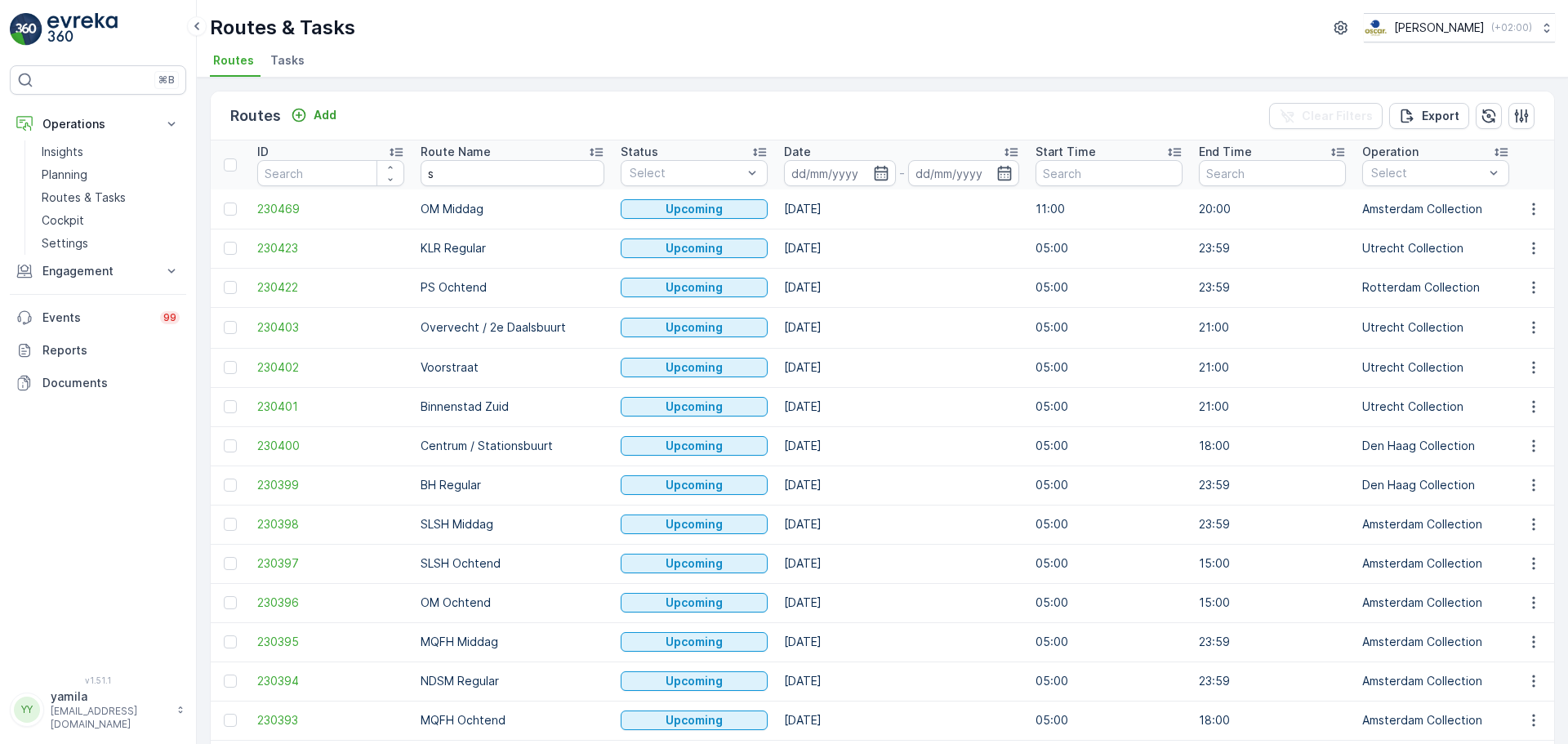
click at [452, 169] on input "s" at bounding box center [513, 172] width 184 height 26
type input "sg"
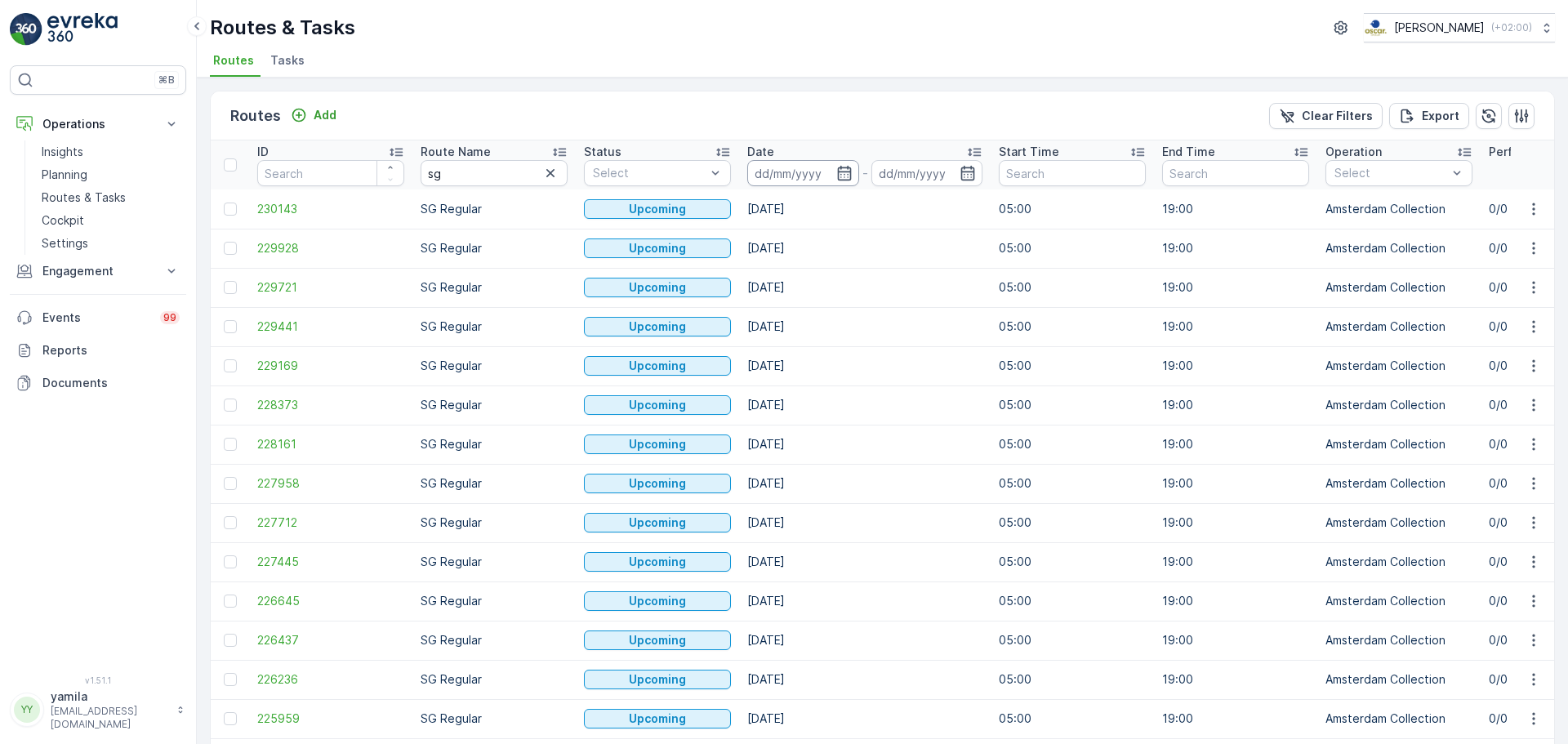
click at [803, 180] on input at bounding box center [803, 172] width 111 height 26
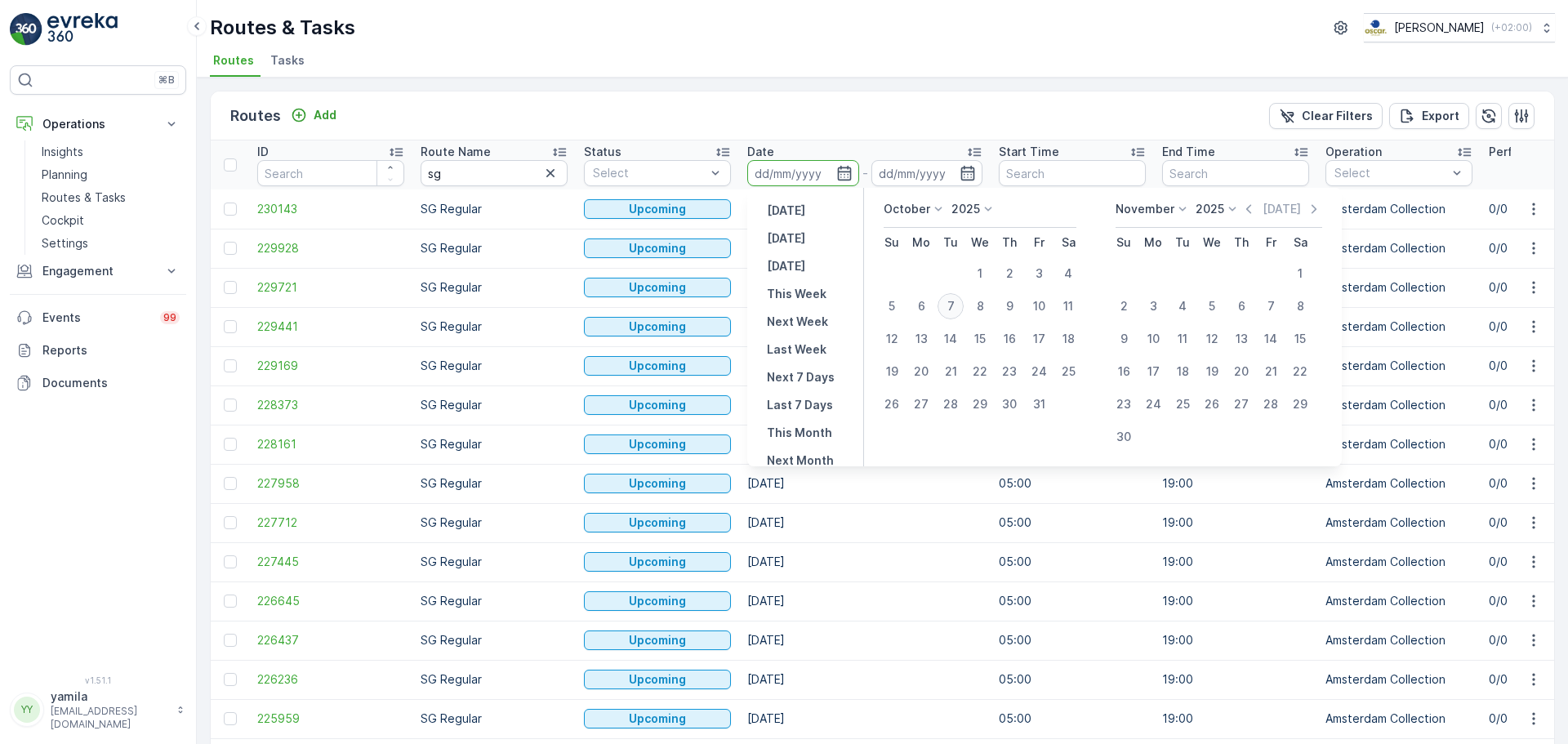
click at [953, 304] on div "7" at bounding box center [950, 306] width 26 height 26
type input "[DATE]"
click at [953, 304] on div "7" at bounding box center [950, 306] width 26 height 26
type input "[DATE]"
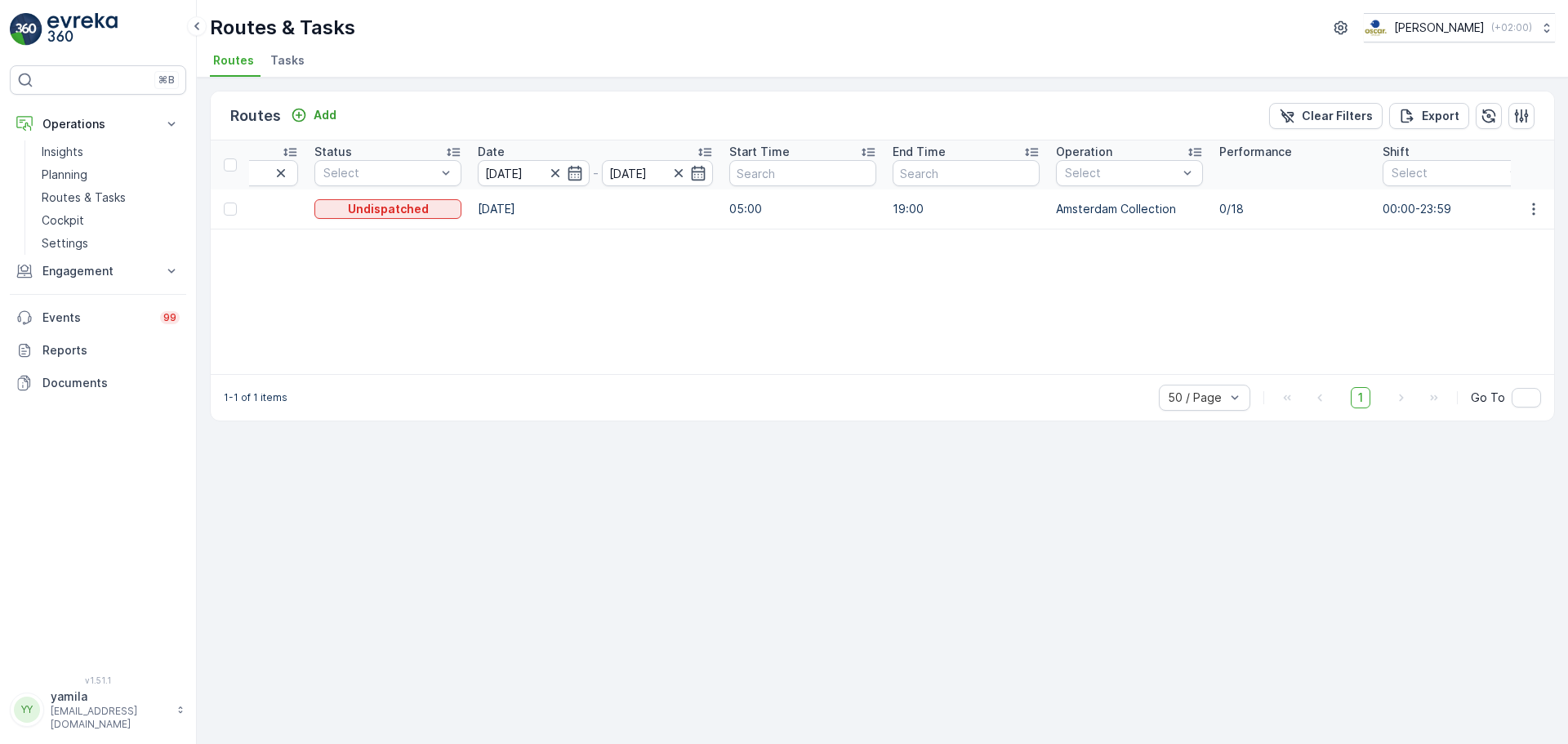
scroll to position [0, 276]
click at [507, 179] on input "[DATE]" at bounding box center [525, 172] width 111 height 26
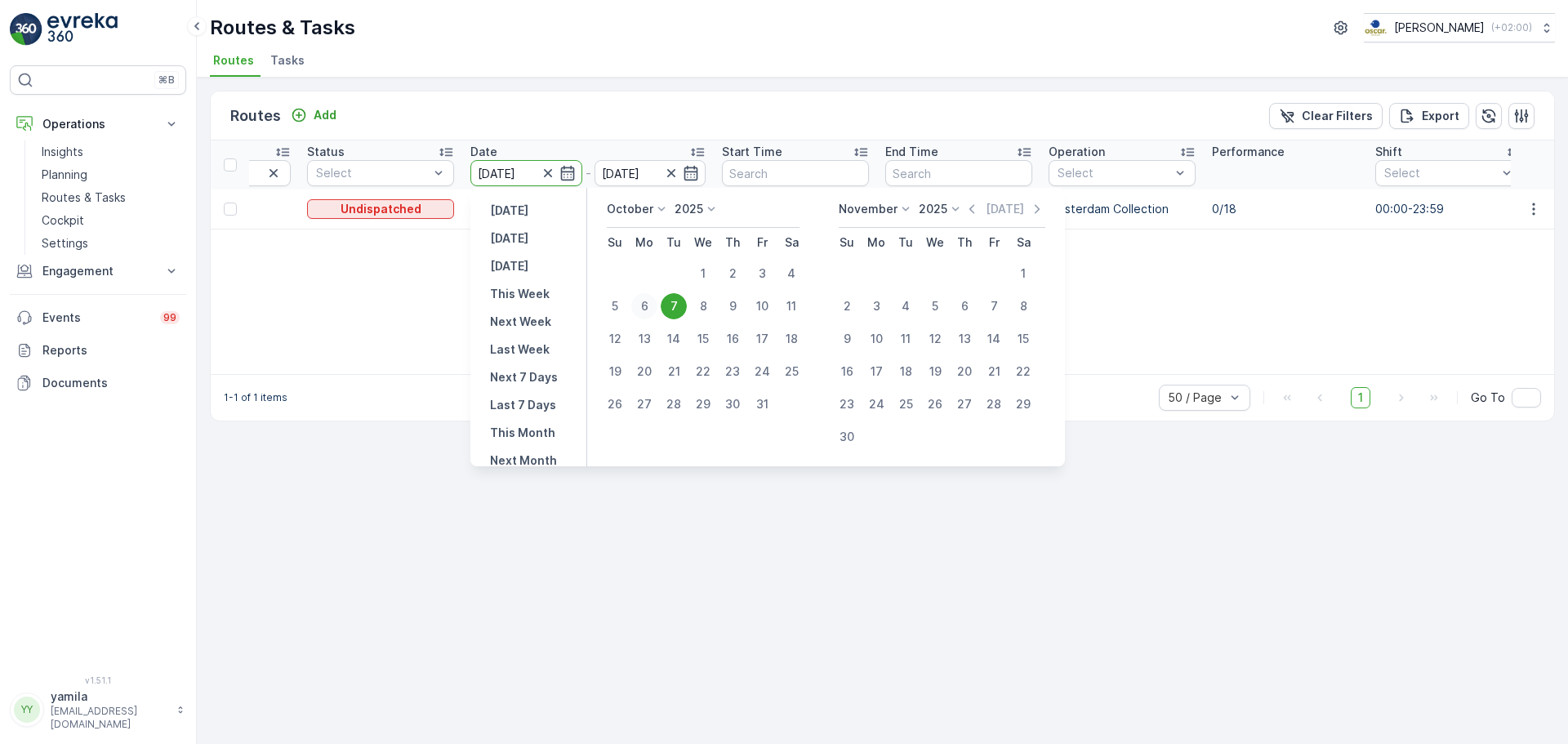
click at [652, 311] on div "6" at bounding box center [644, 306] width 26 height 26
type input "[DATE]"
click at [652, 311] on div "6" at bounding box center [644, 306] width 26 height 26
type input "[DATE]"
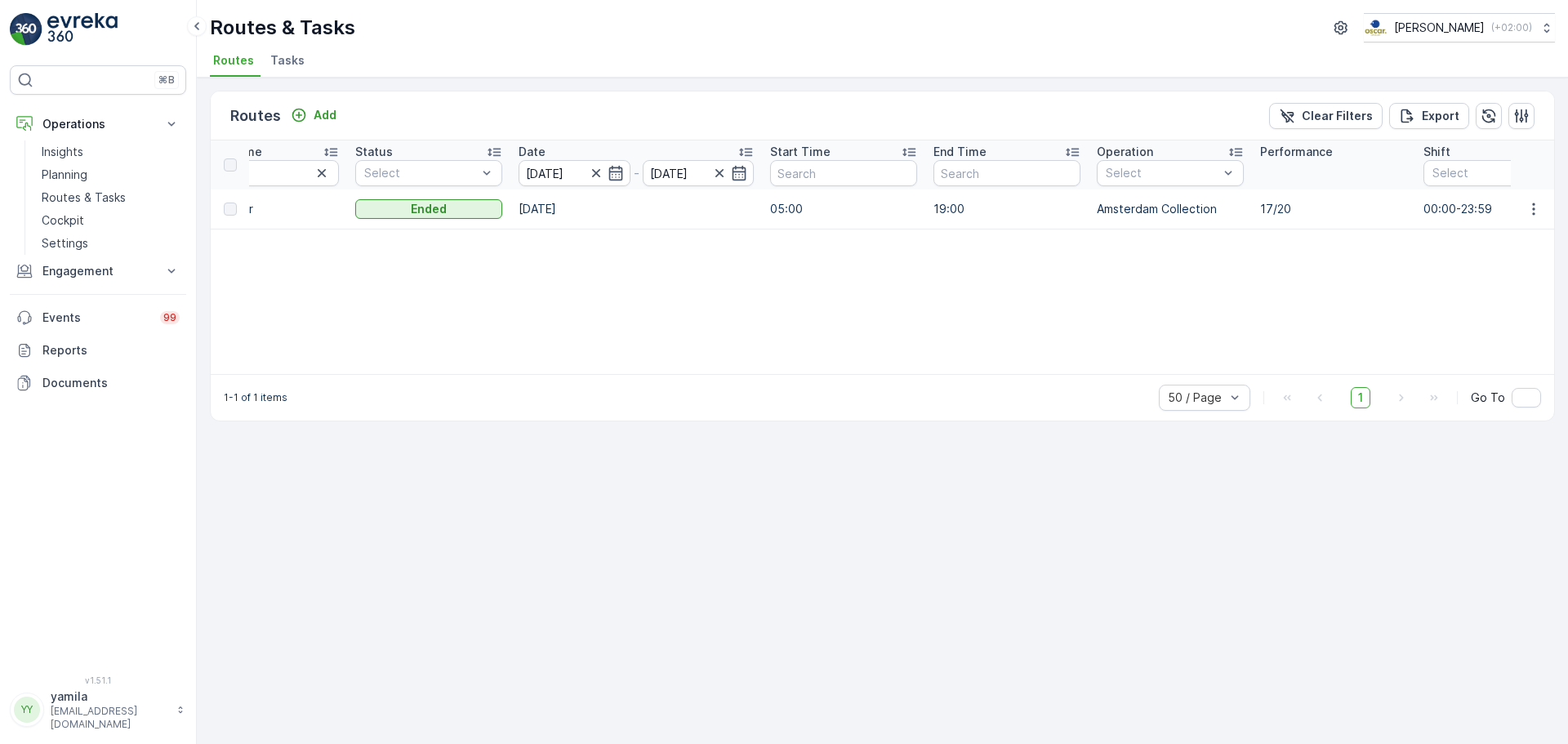
scroll to position [0, 235]
click at [1545, 208] on button "button" at bounding box center [1533, 209] width 29 height 20
click at [1517, 234] on span "See More Details" at bounding box center [1495, 234] width 95 height 16
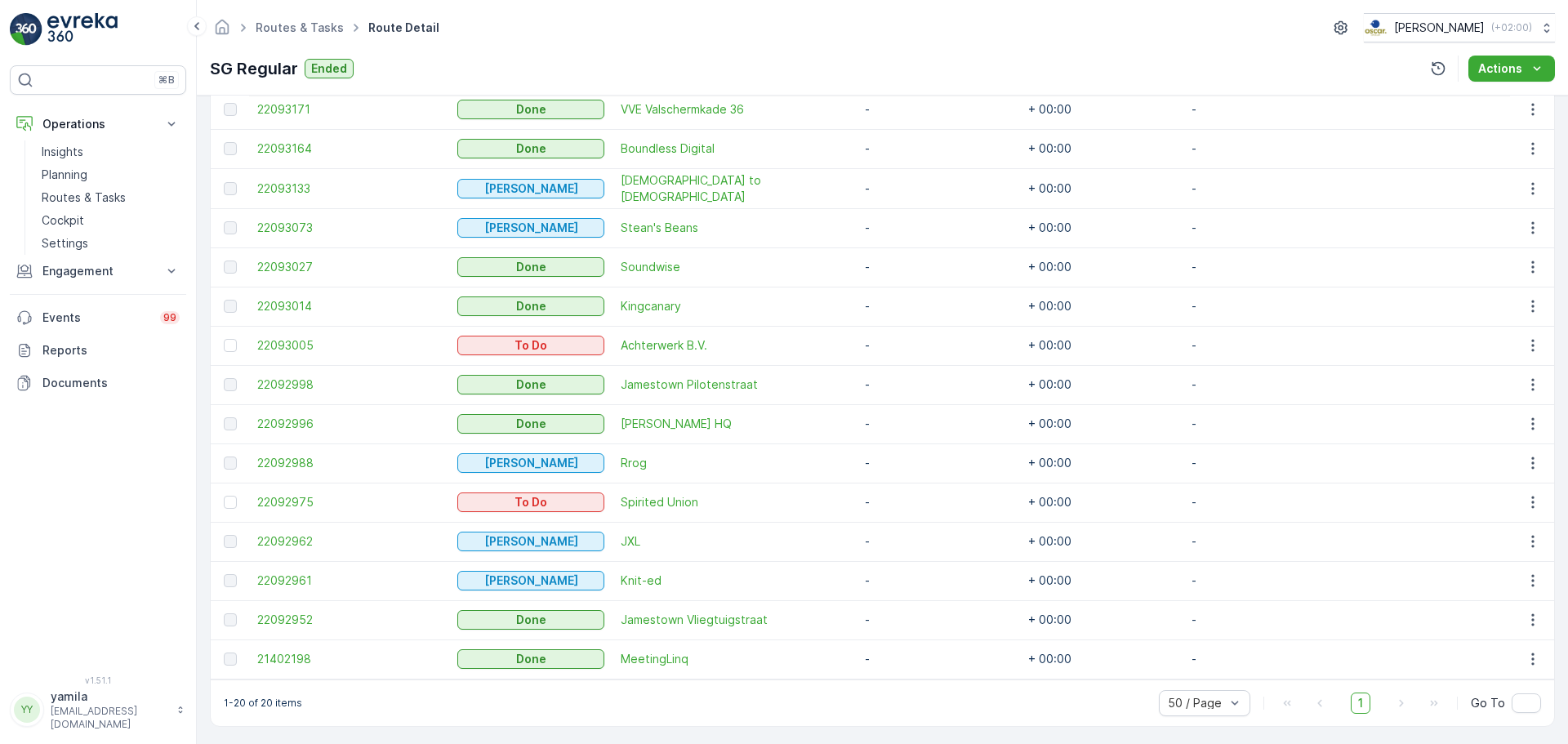
scroll to position [695, 0]
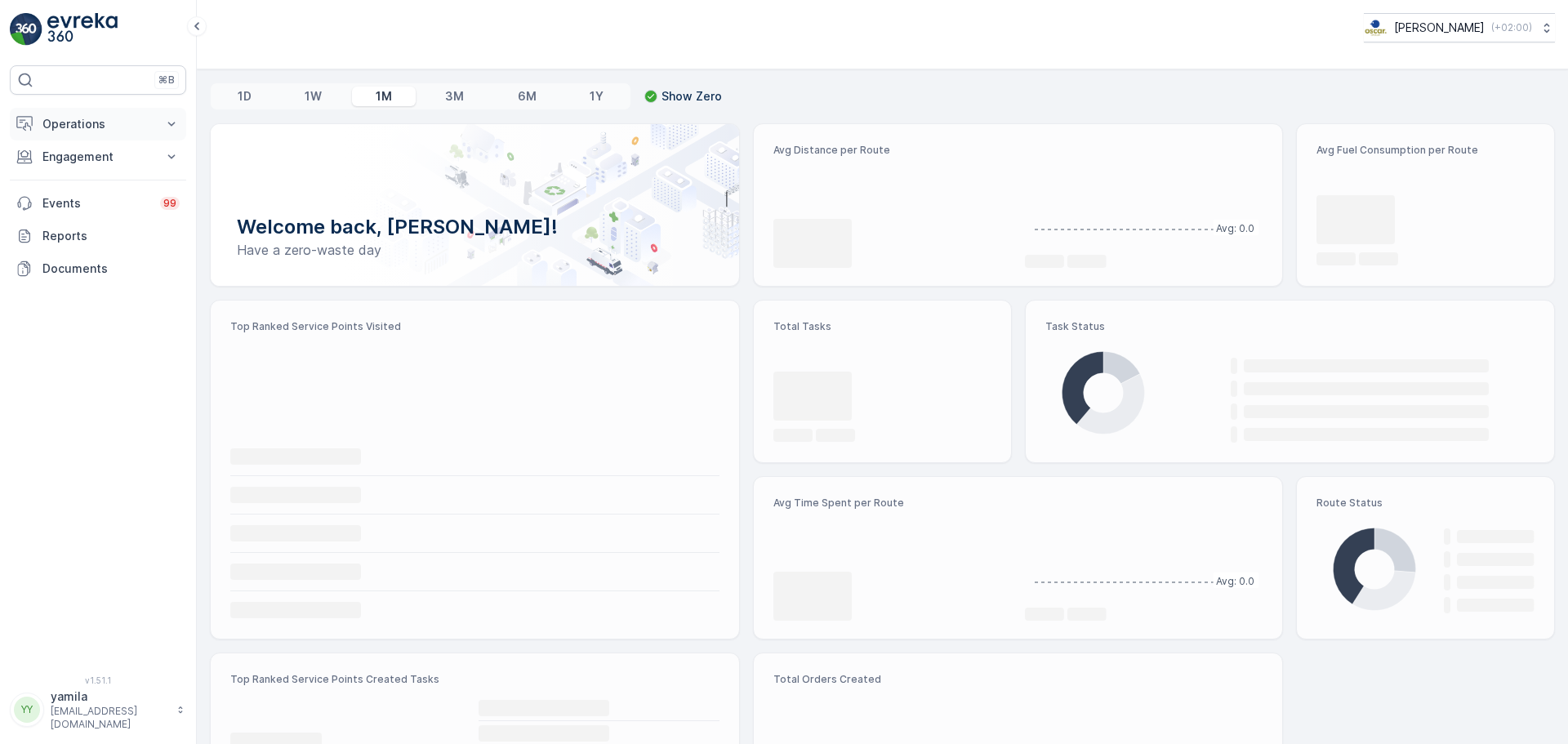
click at [109, 112] on button "Operations" at bounding box center [98, 124] width 177 height 33
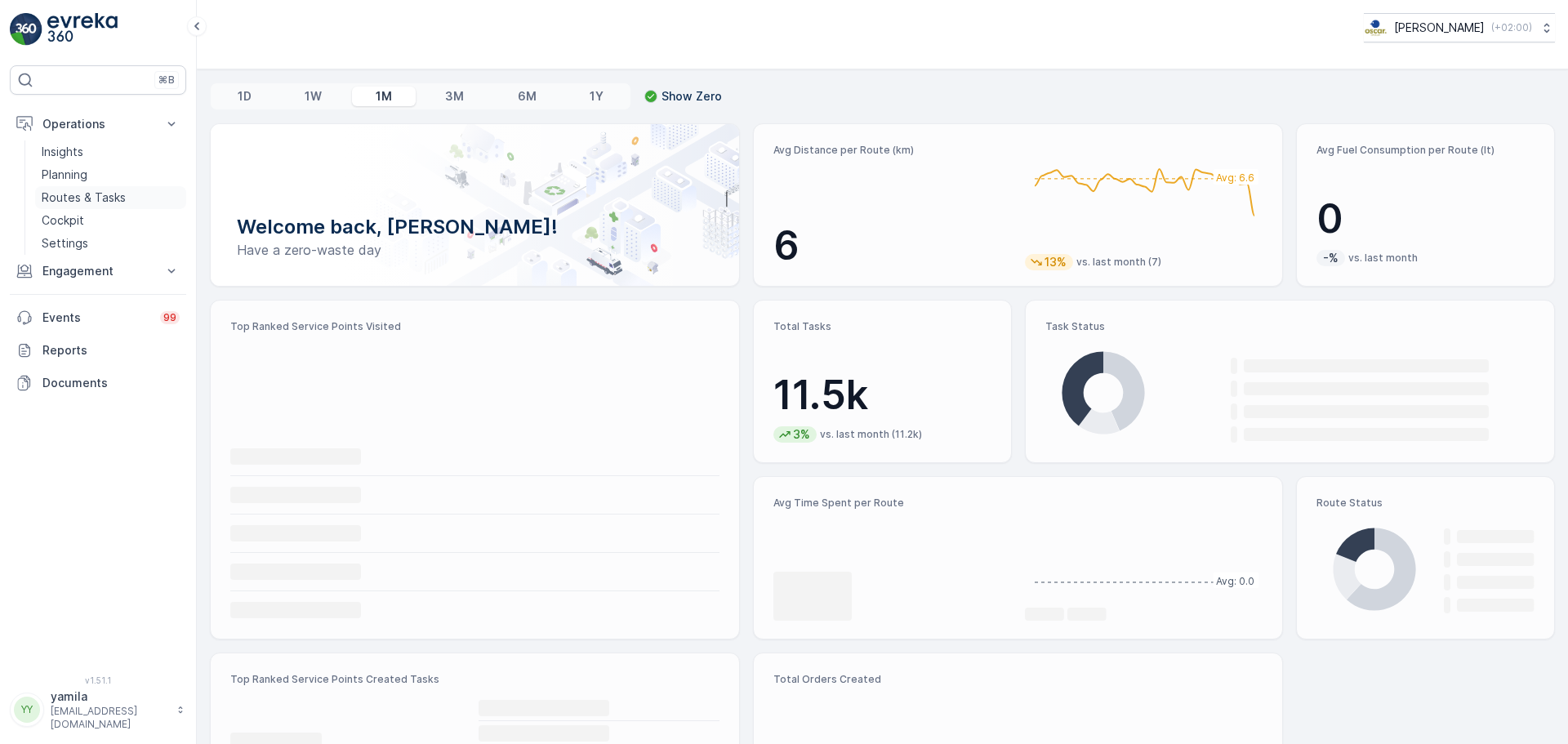
click at [87, 196] on p "Routes & Tasks" at bounding box center [84, 197] width 84 height 16
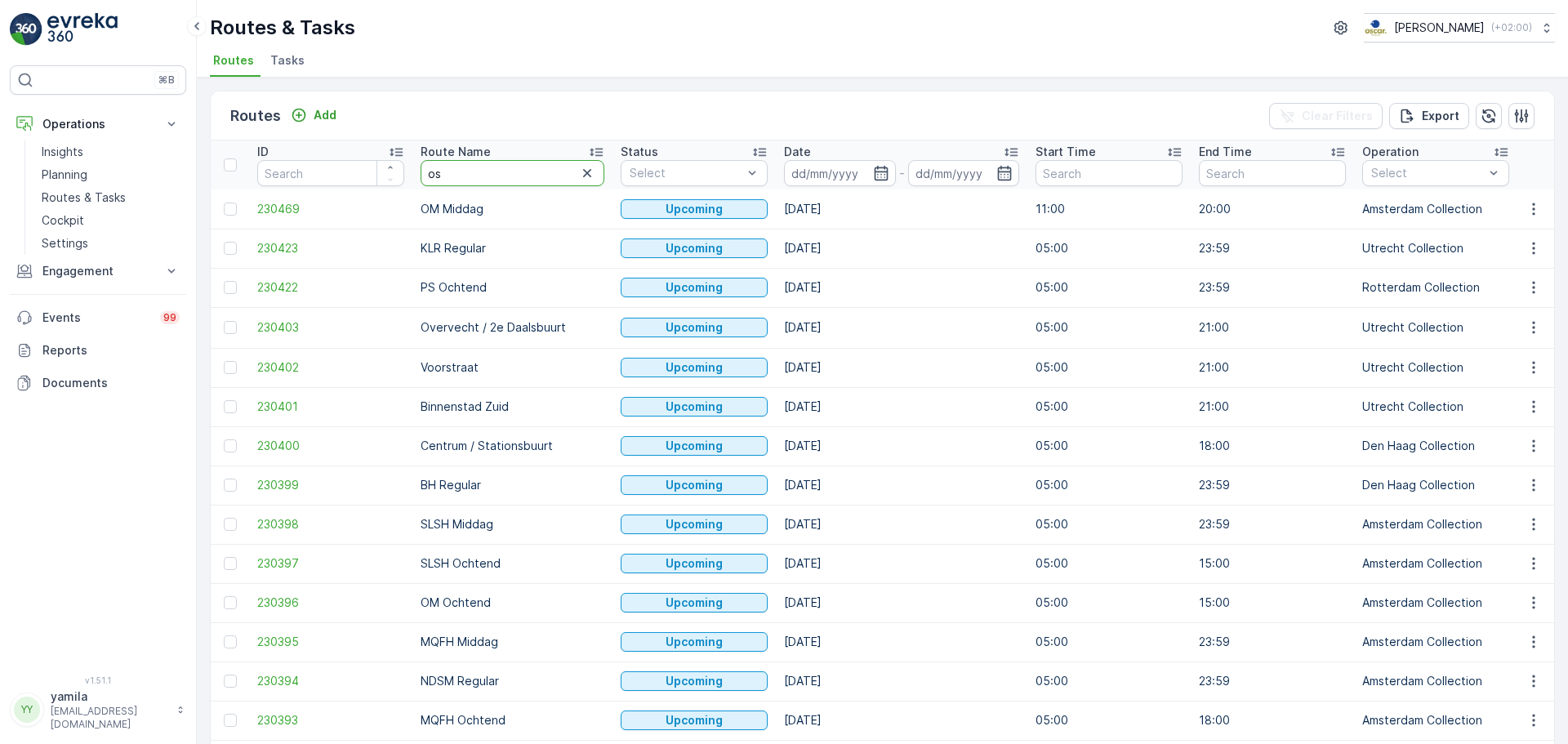
type input "os"
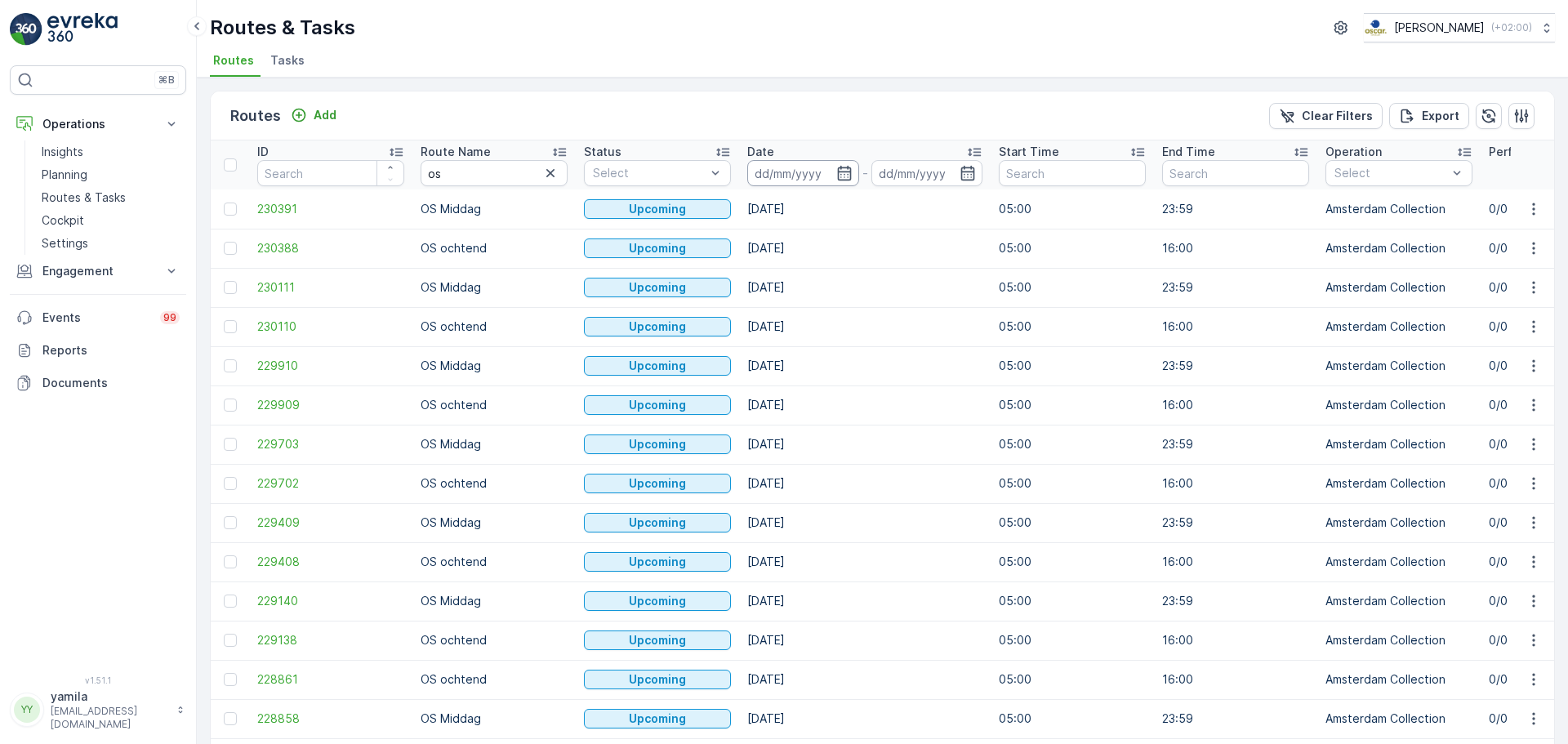
click at [779, 183] on input at bounding box center [803, 172] width 111 height 26
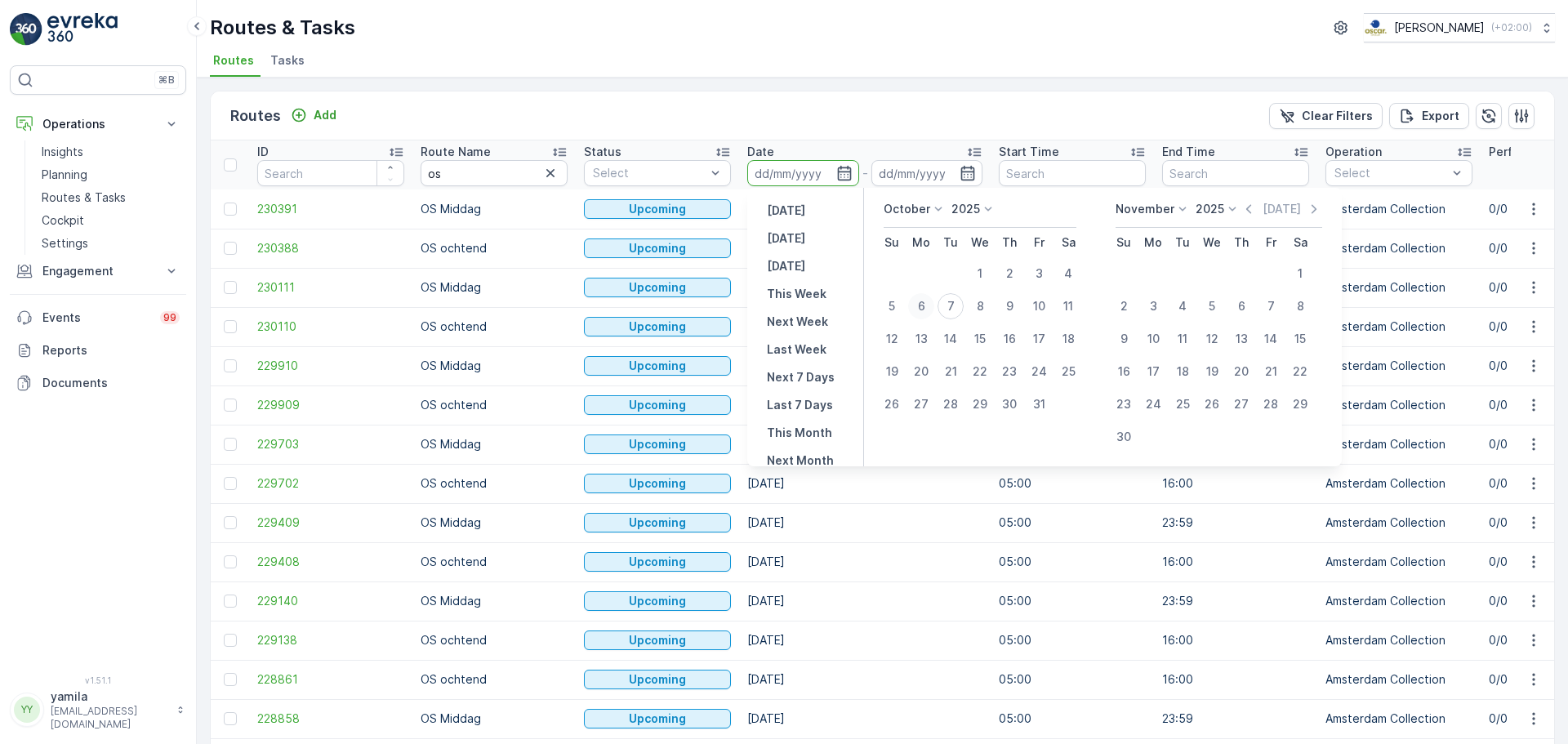
click at [930, 309] on div "6" at bounding box center [920, 306] width 26 height 26
type input "[DATE]"
click at [930, 309] on div "6" at bounding box center [920, 306] width 26 height 26
type input "[DATE]"
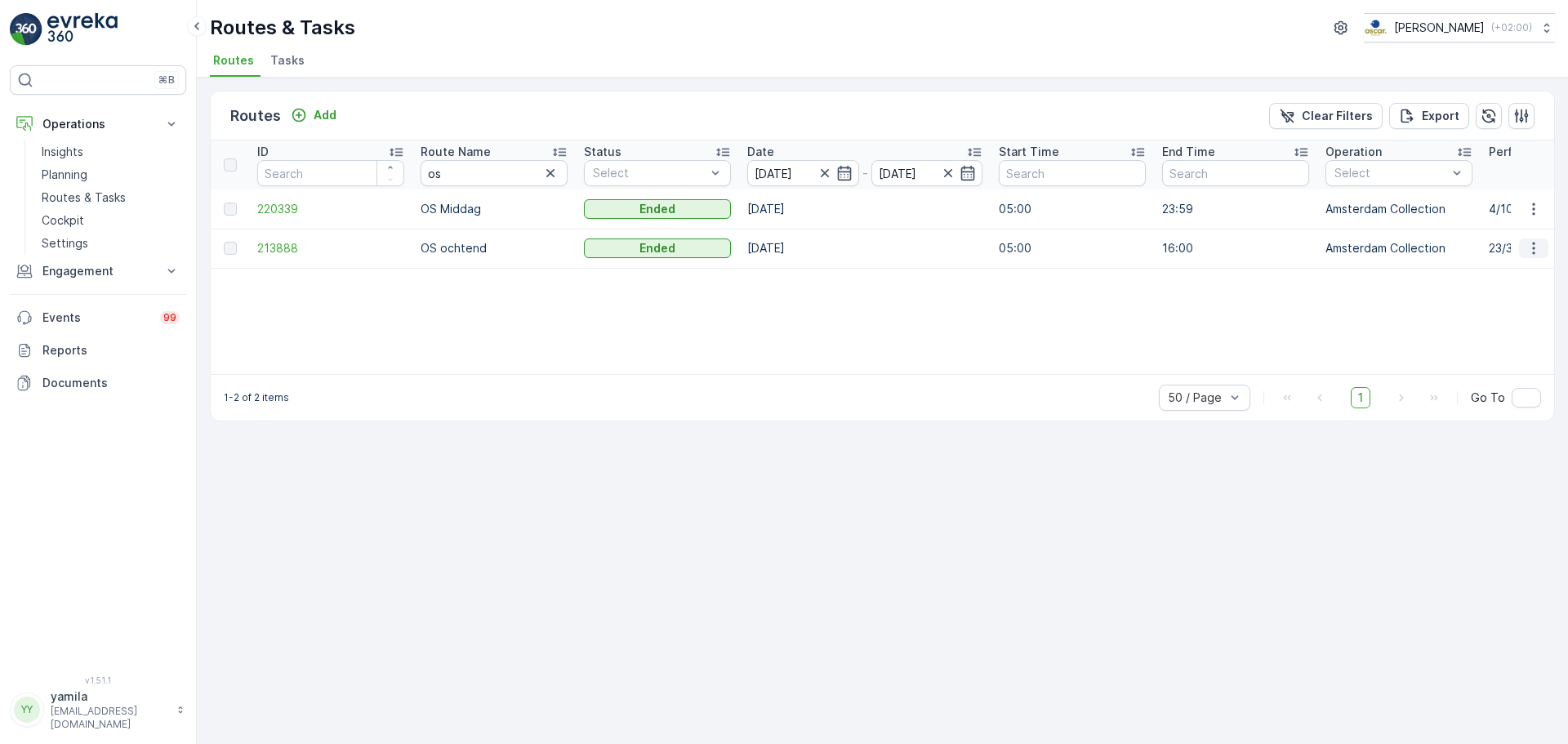
click at [1533, 244] on icon "button" at bounding box center [1533, 249] width 3 height 12
click at [1510, 266] on span "See More Details" at bounding box center [1495, 273] width 95 height 16
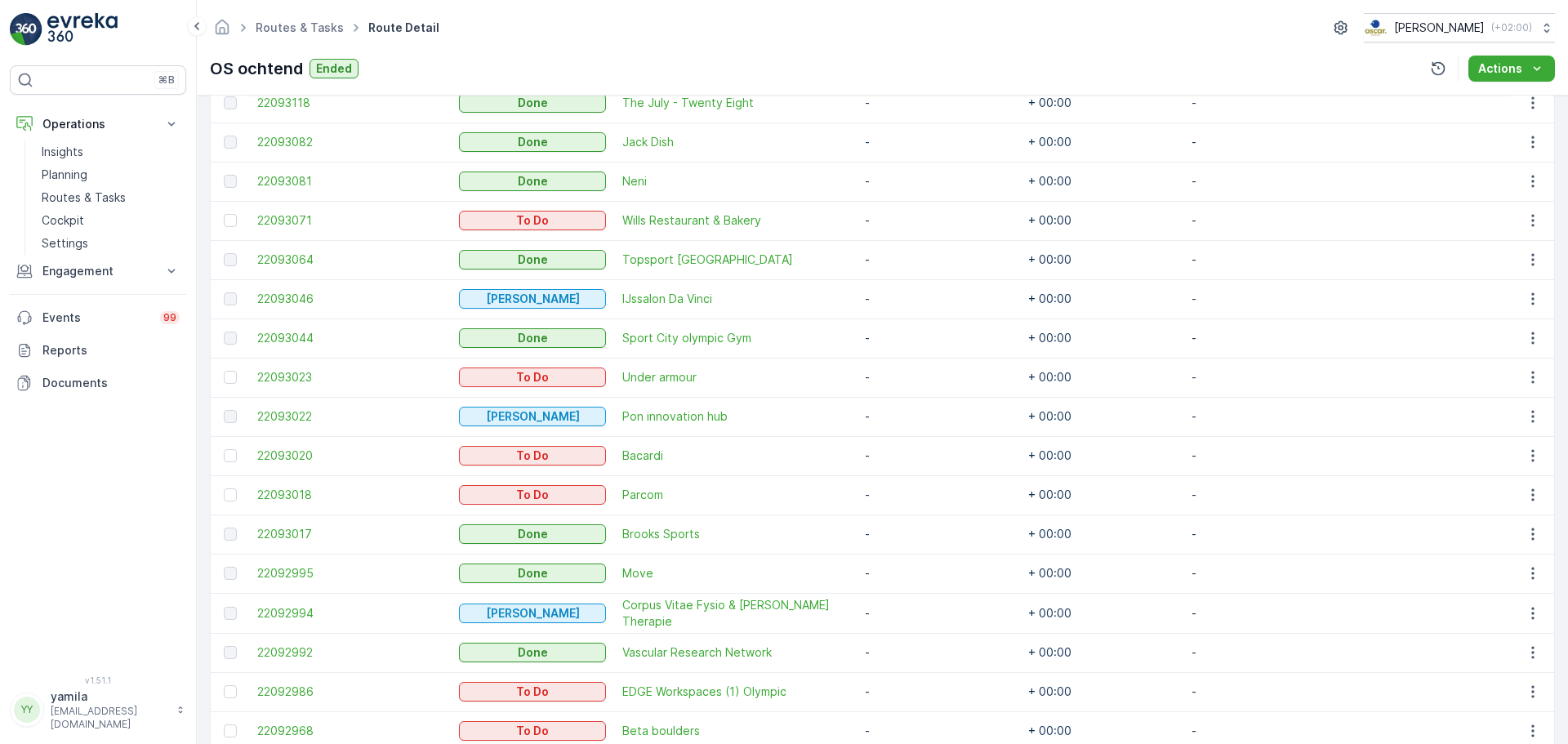
scroll to position [1209, 0]
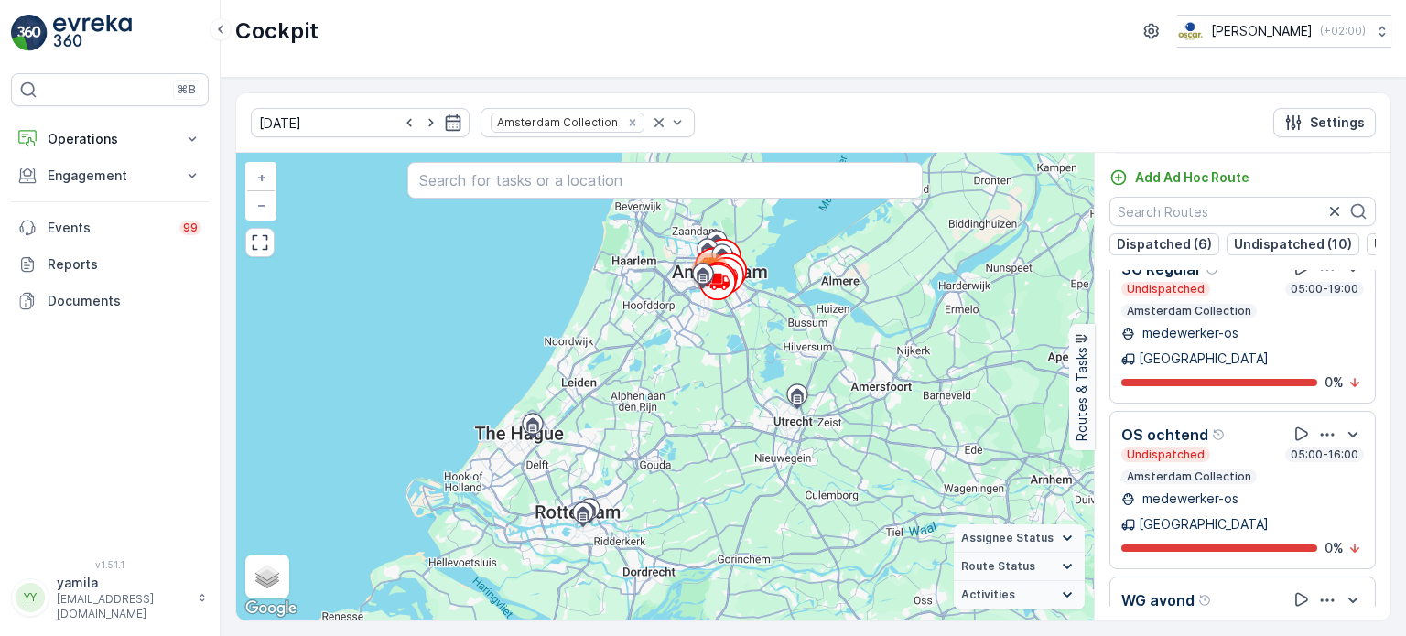
scroll to position [2192, 0]
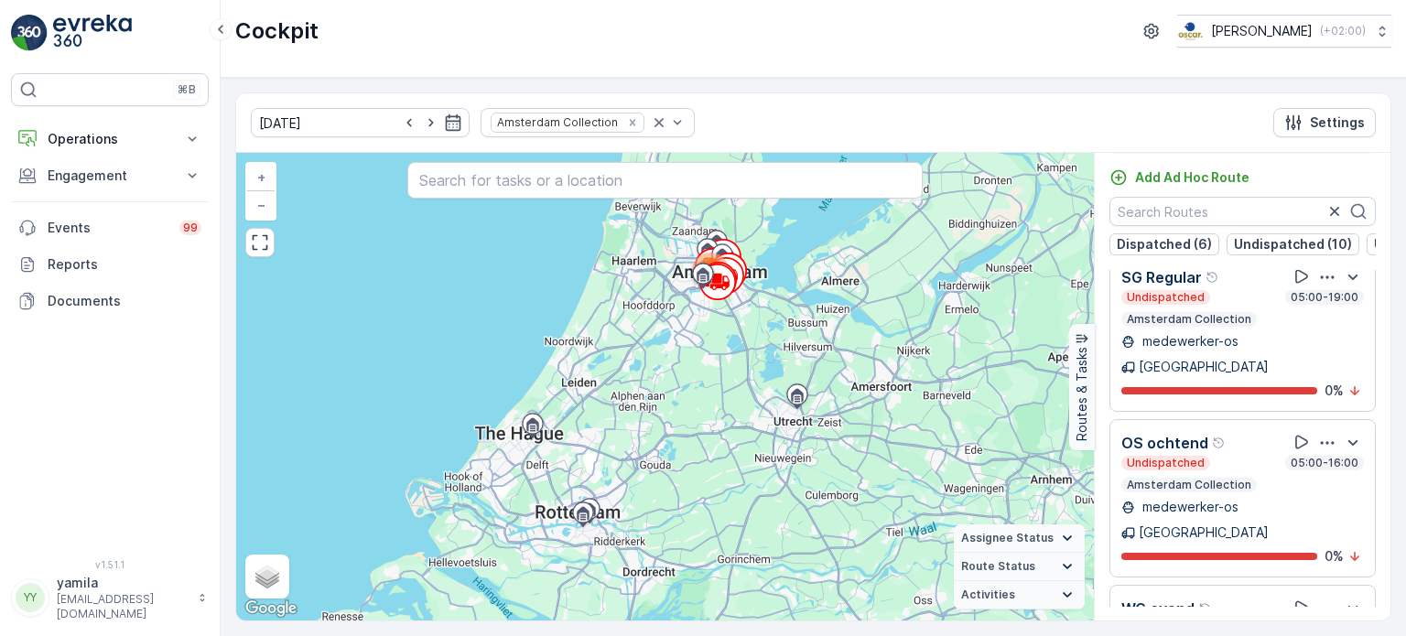
scroll to position [1862, 0]
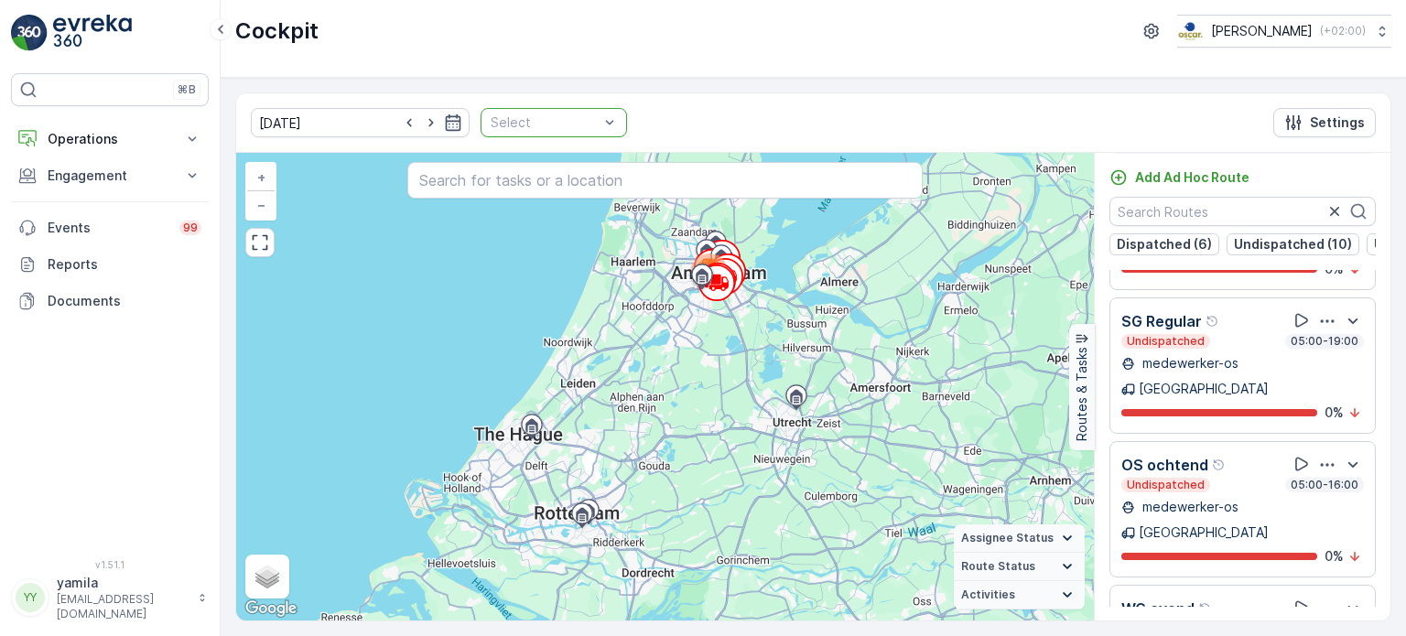
drag, startPoint x: 599, startPoint y: 124, endPoint x: 579, endPoint y: 123, distance: 20.2
click at [579, 123] on div "07.10.2025 Select Settings" at bounding box center [813, 123] width 1154 height 60
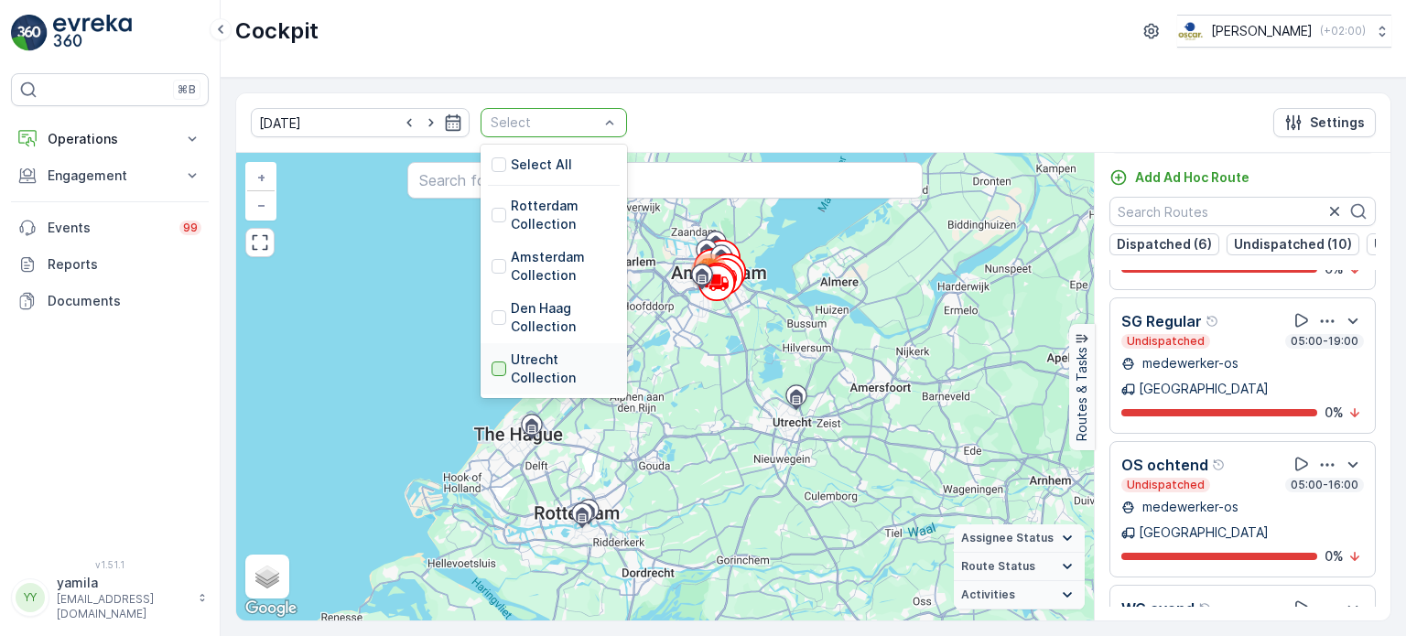
click at [492, 373] on div at bounding box center [499, 369] width 15 height 15
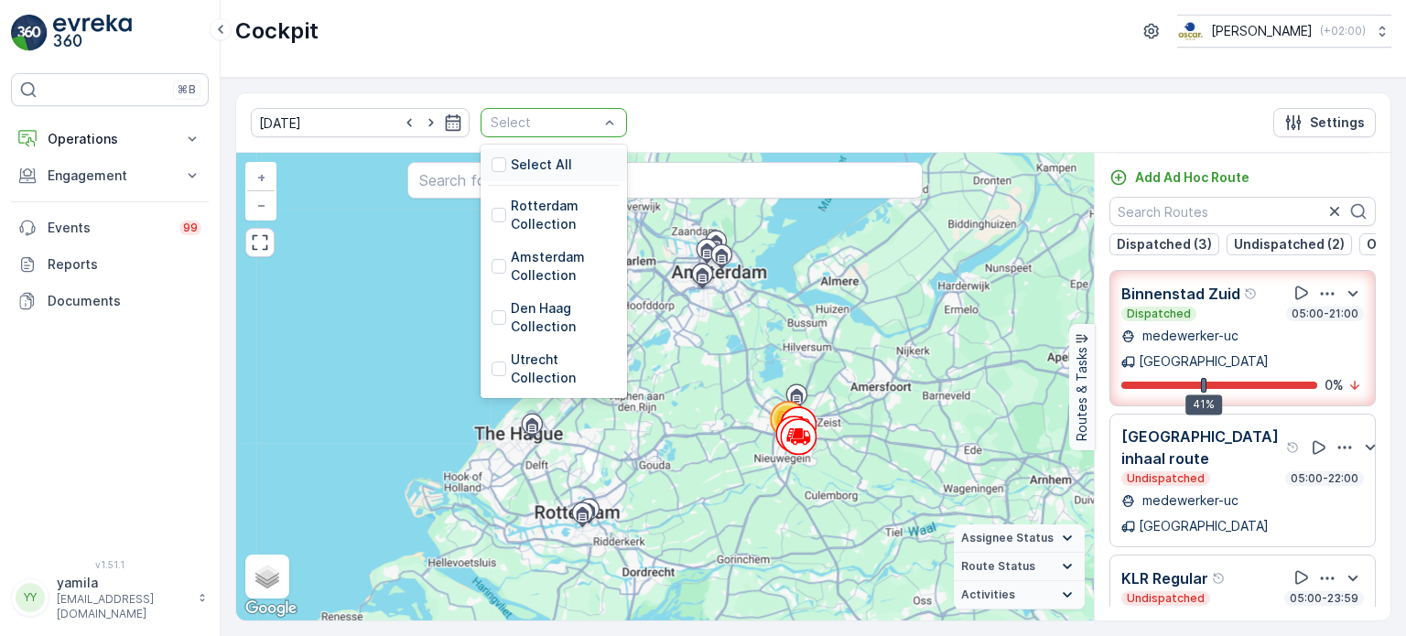
drag, startPoint x: 598, startPoint y: 124, endPoint x: 563, endPoint y: 123, distance: 34.8
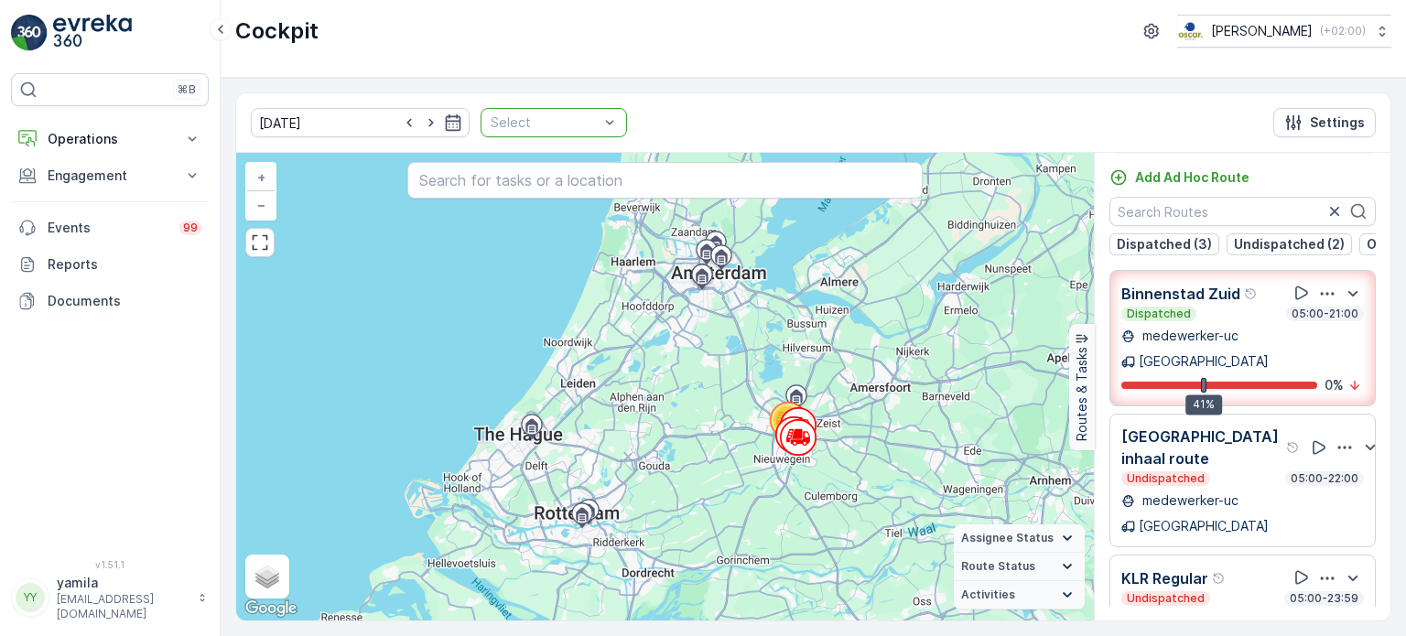
click at [563, 123] on div at bounding box center [545, 122] width 112 height 15
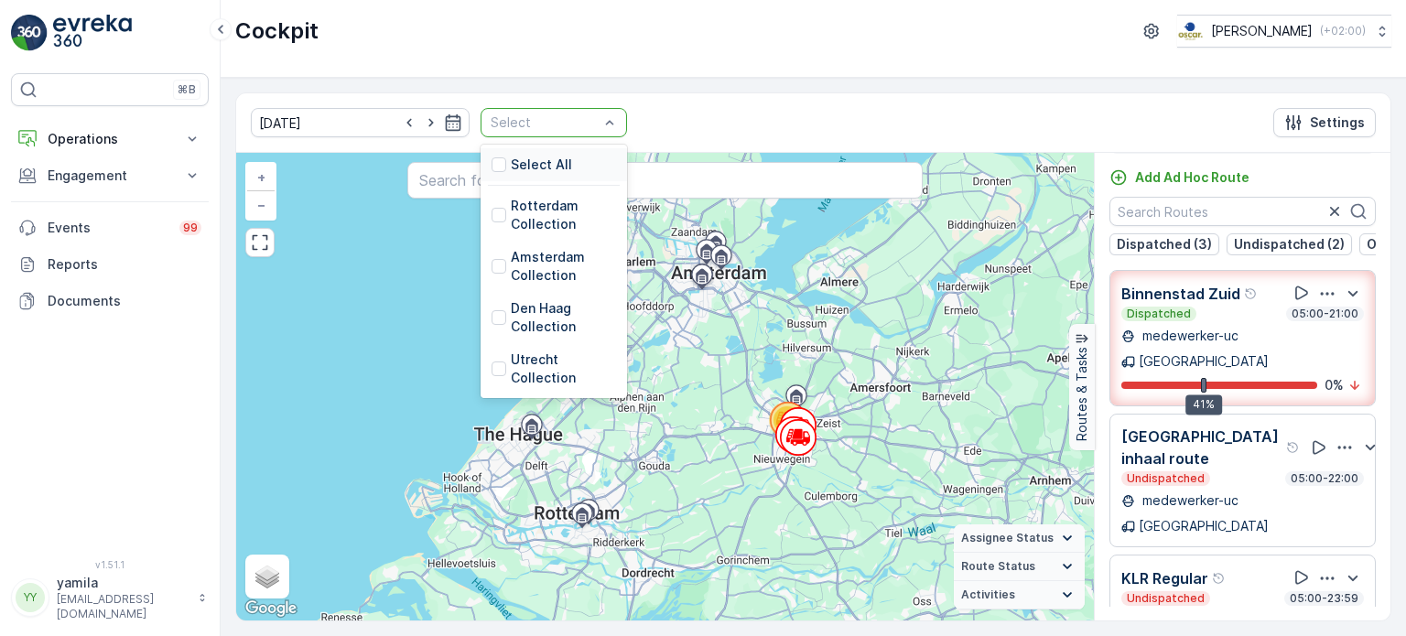
click at [563, 123] on div at bounding box center [545, 122] width 112 height 15
click at [492, 320] on div at bounding box center [499, 317] width 15 height 15
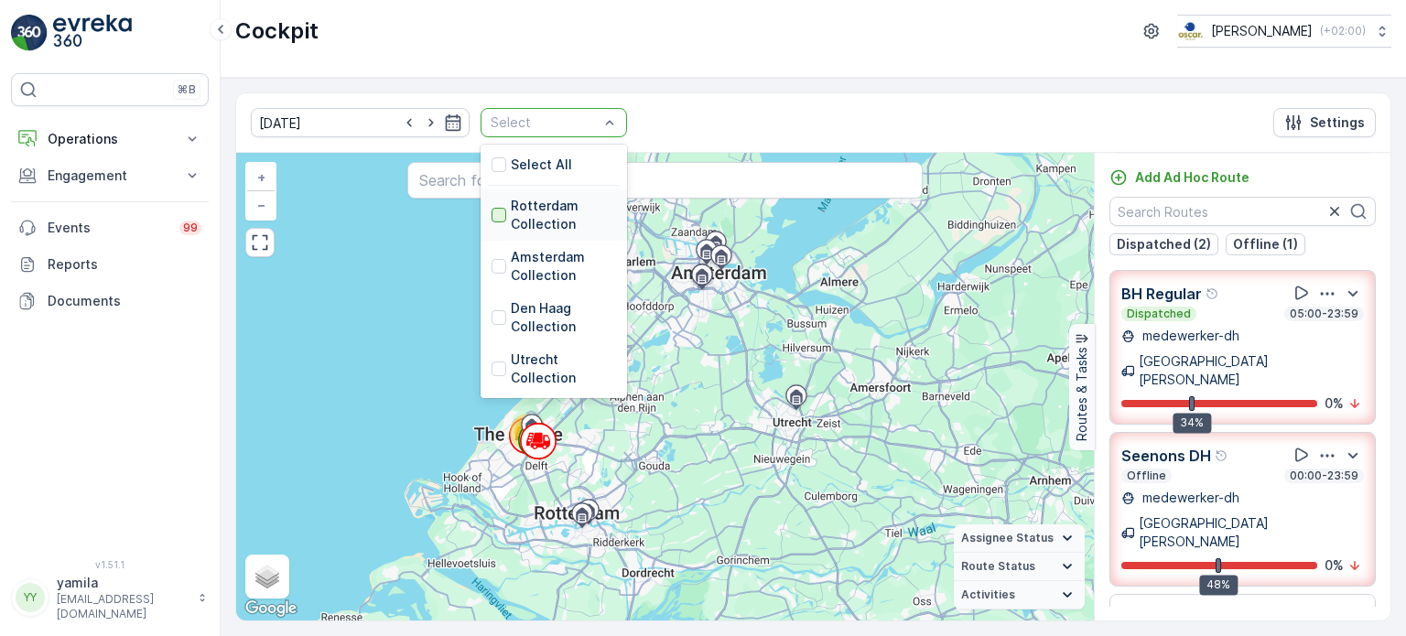
drag, startPoint x: 470, startPoint y: 263, endPoint x: 472, endPoint y: 216, distance: 46.7
click at [481, 216] on div "Select All Rotterdam Collection Amsterdam Collection Den Haag Collection Utrech…" at bounding box center [554, 272] width 146 height 254
click at [492, 216] on div at bounding box center [499, 215] width 15 height 15
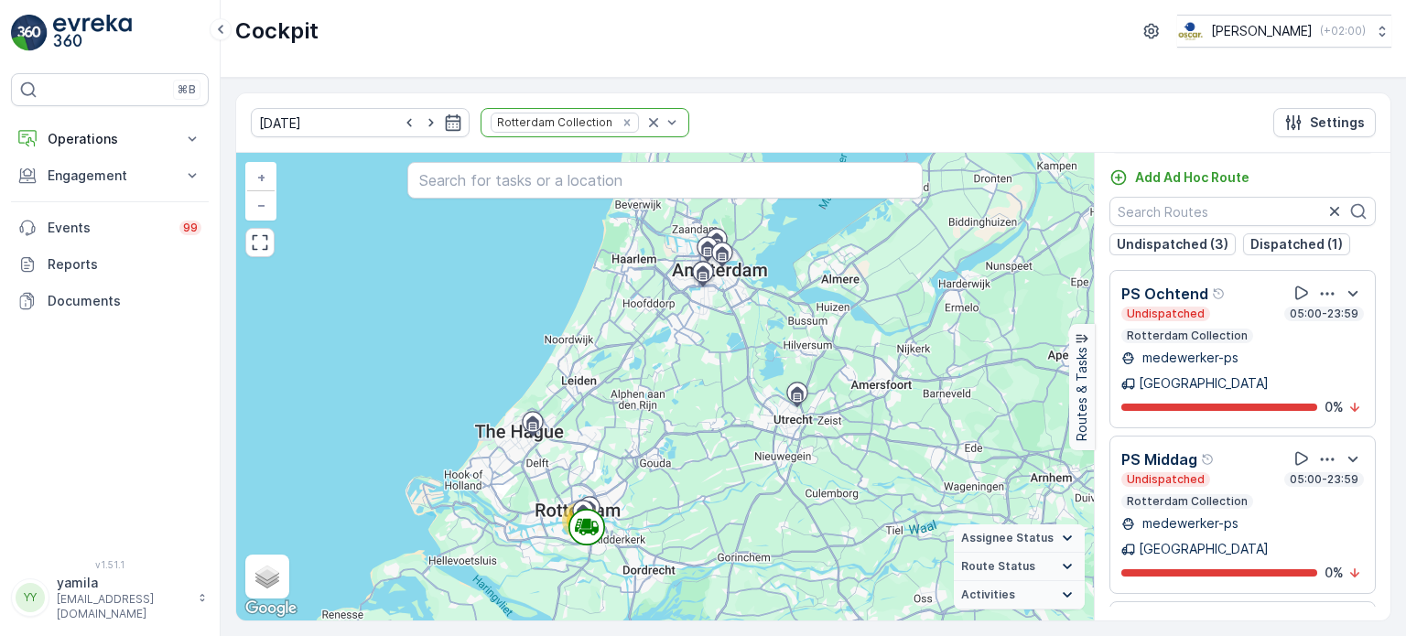
scroll to position [216, 0]
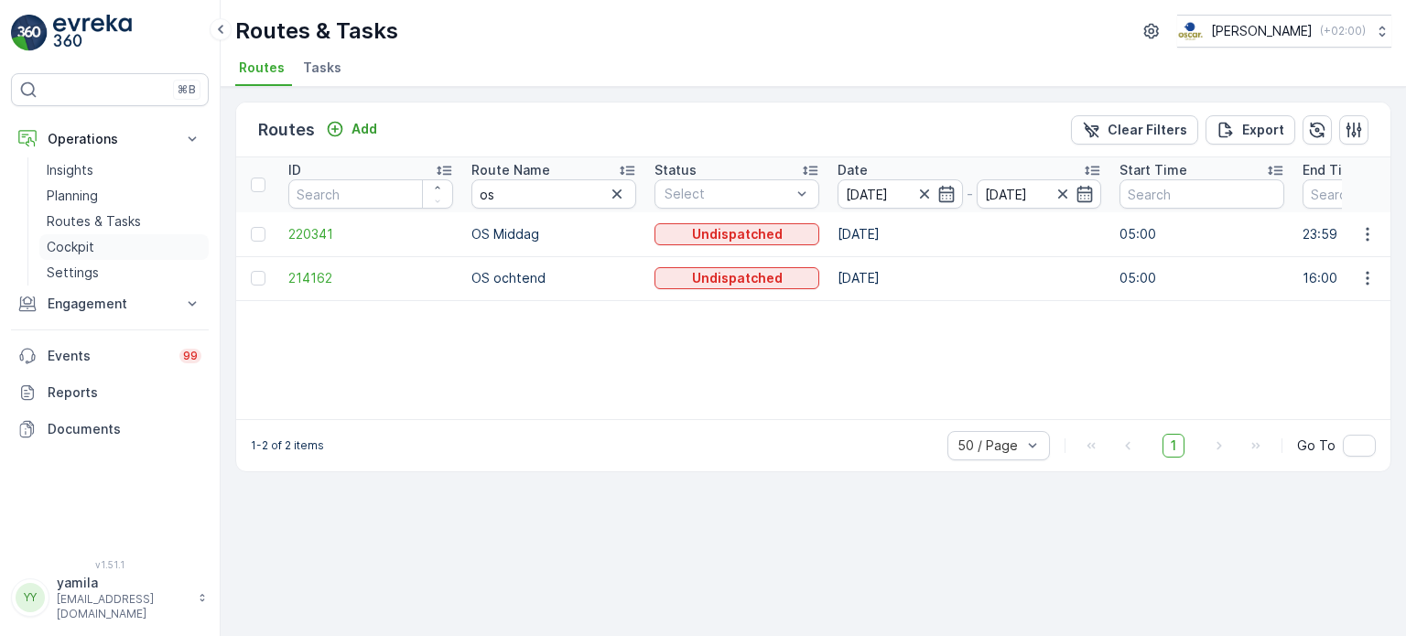
click at [110, 251] on link "Cockpit" at bounding box center [123, 247] width 169 height 26
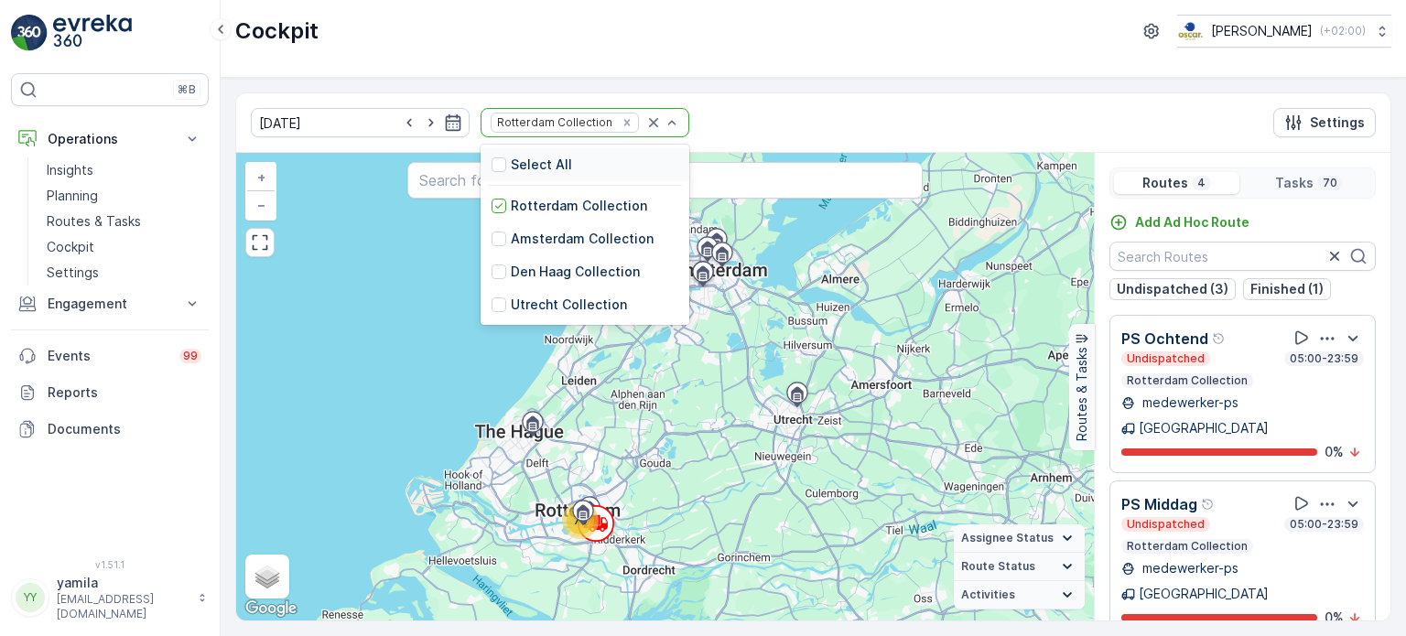
click at [645, 132] on div at bounding box center [663, 122] width 37 height 27
click at [617, 120] on div "Remove Rotterdam Collection" at bounding box center [627, 122] width 20 height 15
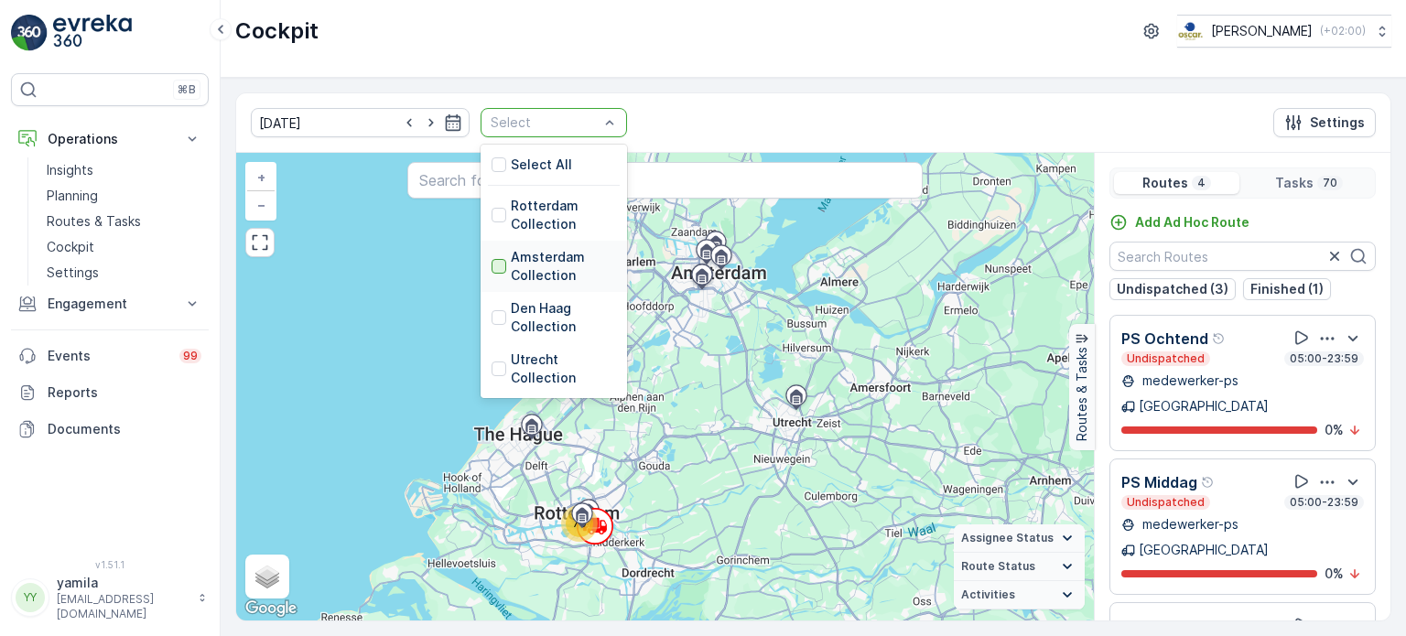
click at [492, 263] on div at bounding box center [499, 266] width 15 height 15
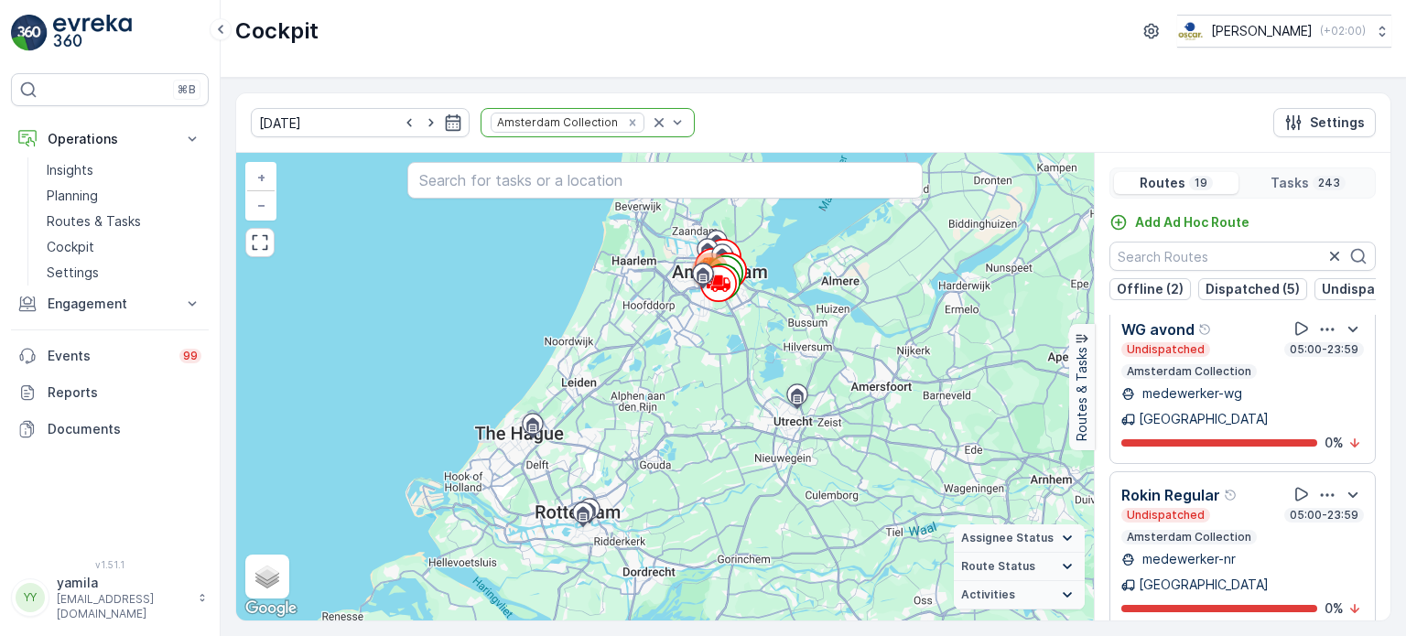
scroll to position [45, 0]
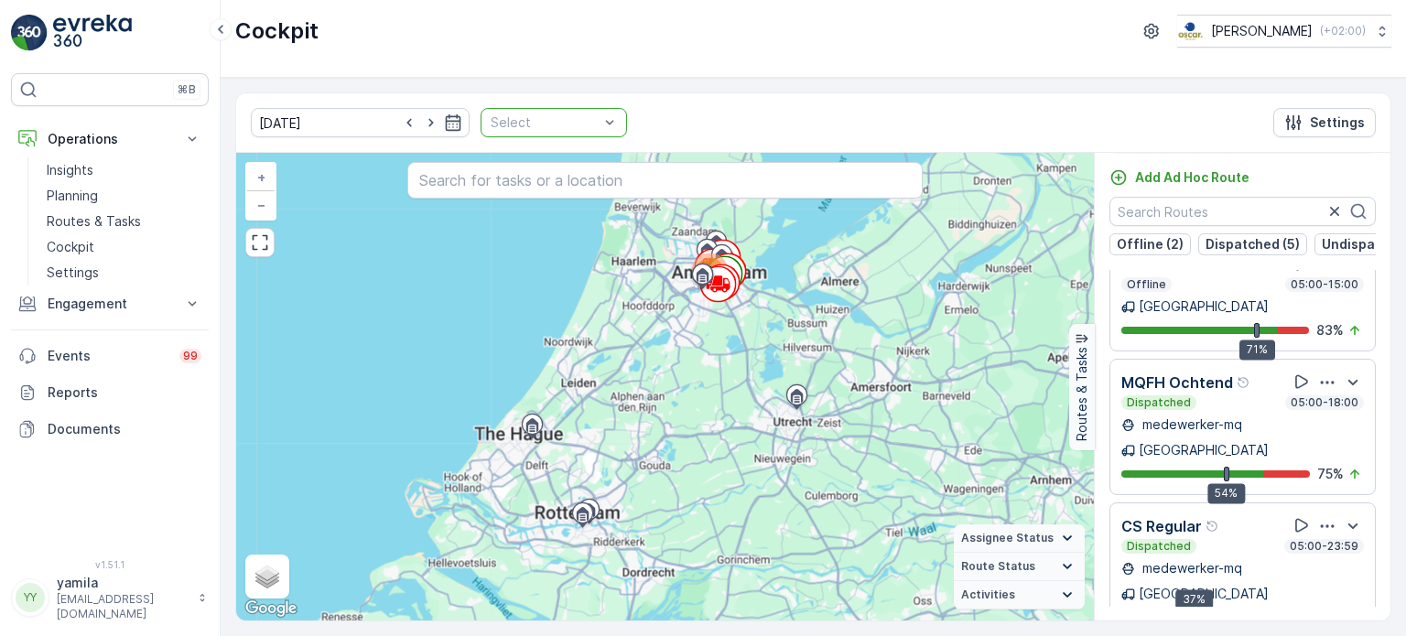
scroll to position [1933, 0]
